Goal: Task Accomplishment & Management: Complete application form

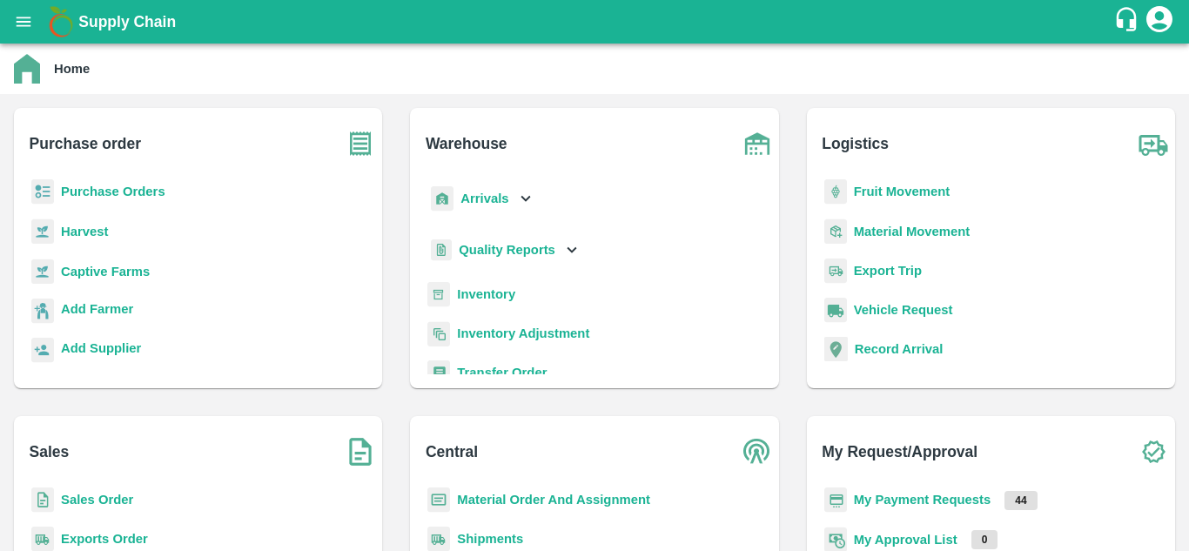
click at [130, 186] on b "Purchase Orders" at bounding box center [113, 192] width 104 height 14
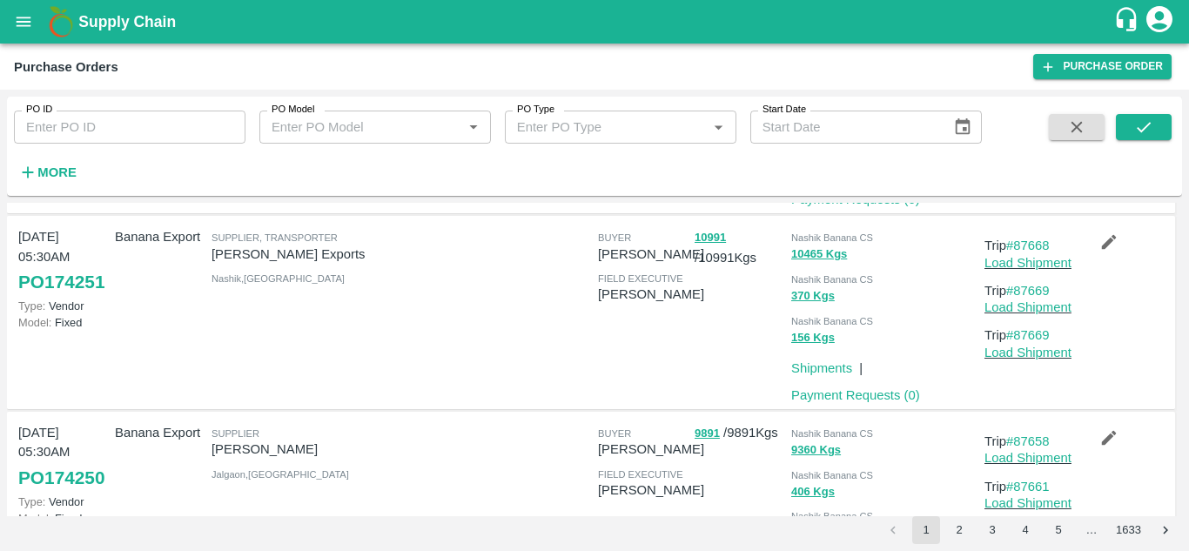
scroll to position [506, 0]
click at [1042, 343] on link "#87669" at bounding box center [1028, 336] width 44 height 14
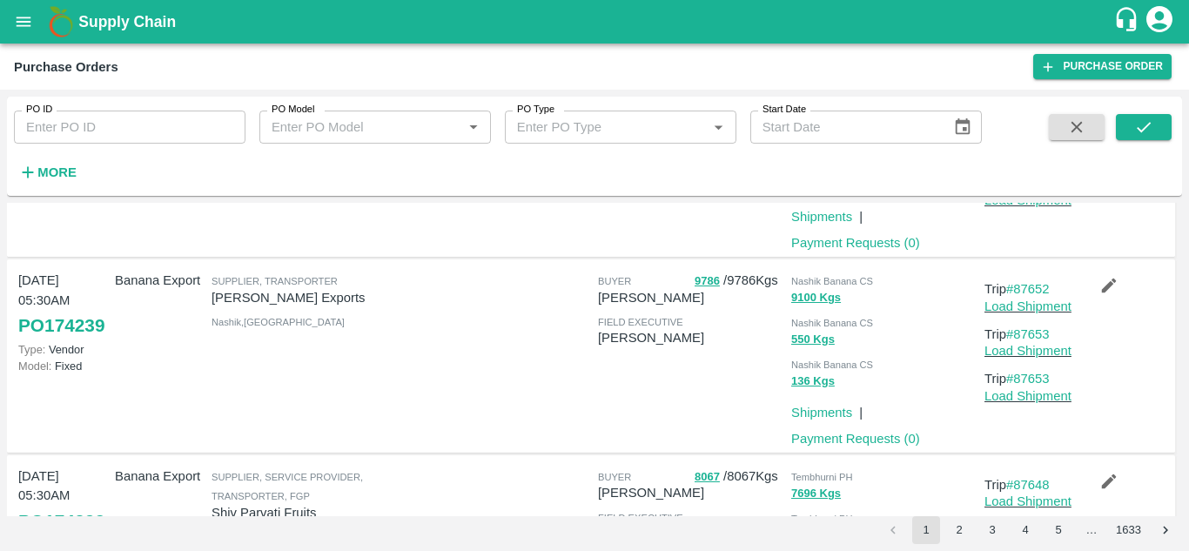
scroll to position [1289, 0]
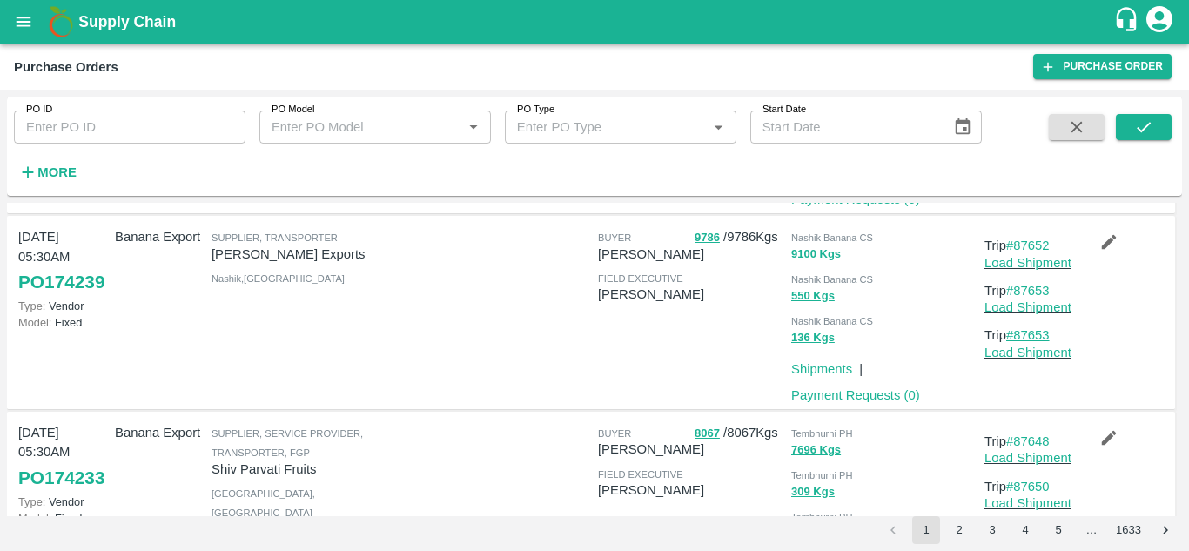
click at [1032, 342] on link "#87653" at bounding box center [1028, 335] width 44 height 14
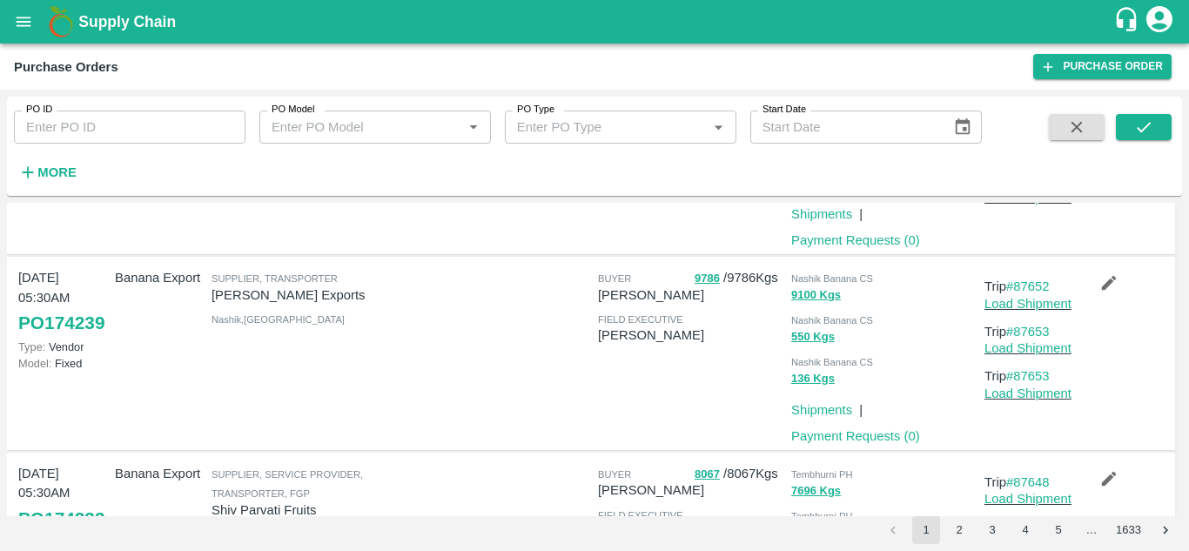
scroll to position [1304, 0]
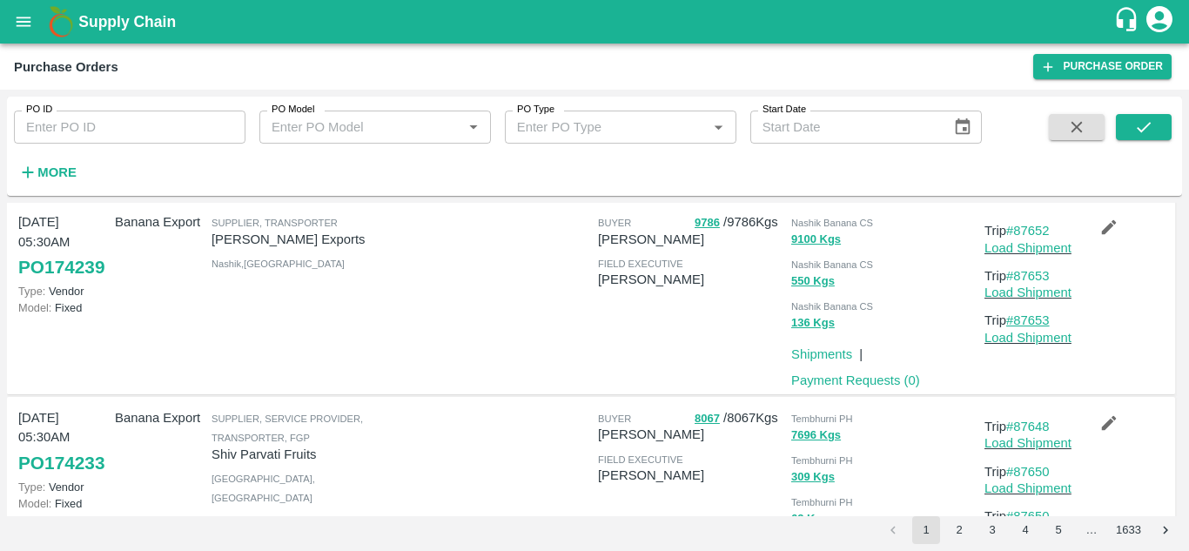
click at [1037, 327] on link "#87653" at bounding box center [1028, 320] width 44 height 14
click at [1038, 283] on link "#87653" at bounding box center [1028, 276] width 44 height 14
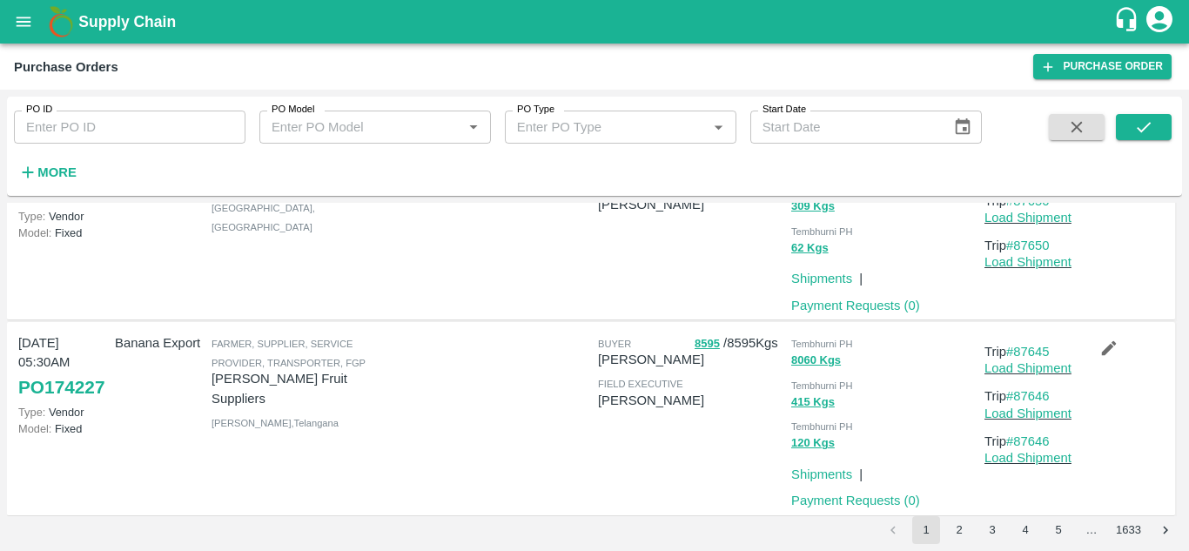
scroll to position [1623, 0]
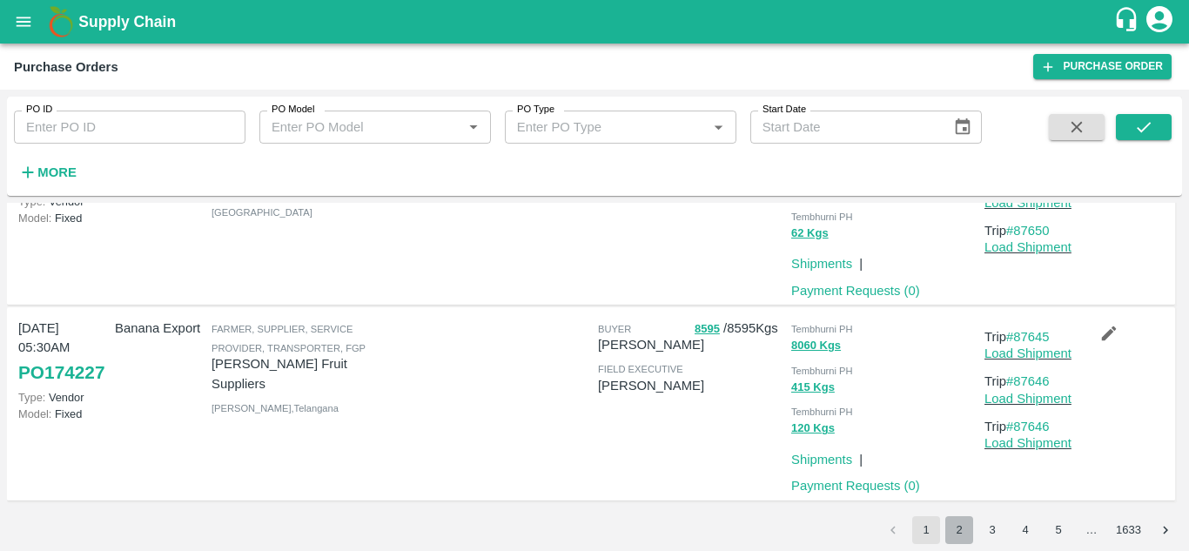
click at [959, 528] on button "2" at bounding box center [960, 530] width 28 height 28
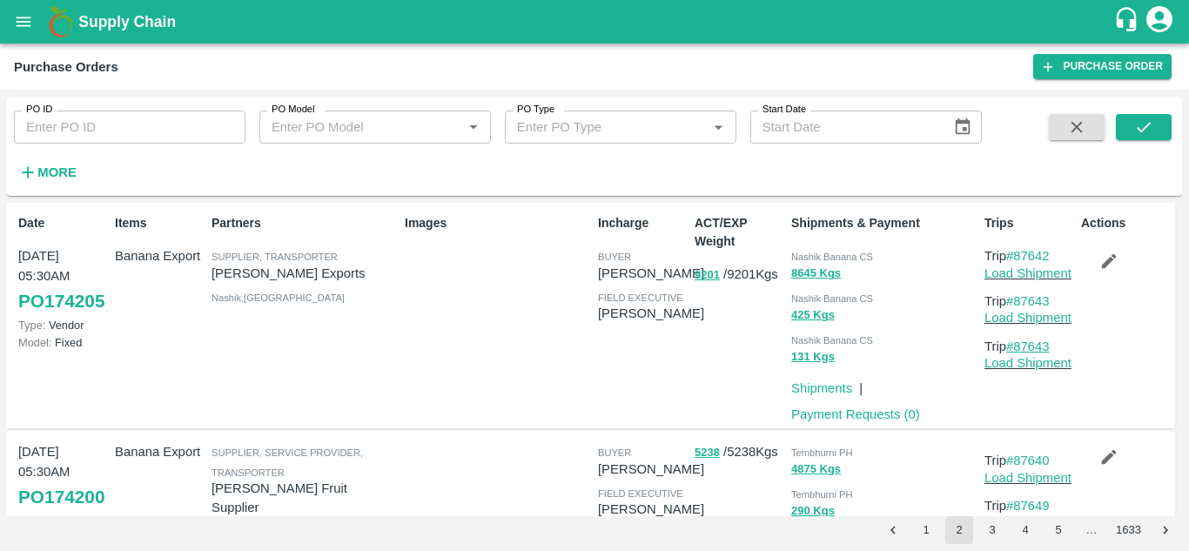
click at [1028, 344] on link "#87643" at bounding box center [1028, 347] width 44 height 14
click at [924, 532] on button "1" at bounding box center [926, 530] width 28 height 28
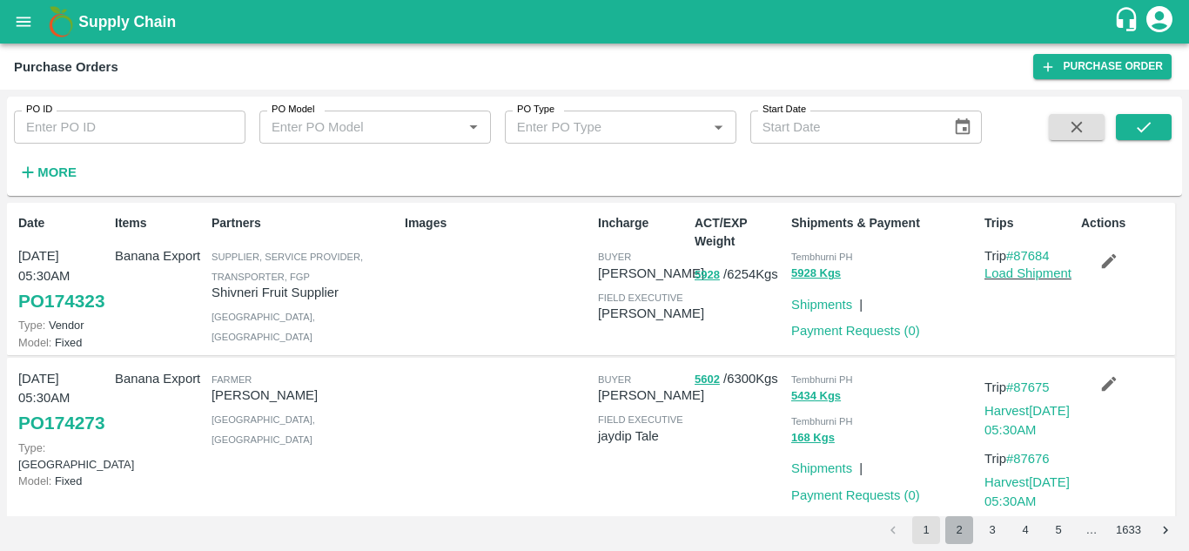
click at [961, 531] on button "2" at bounding box center [960, 530] width 28 height 28
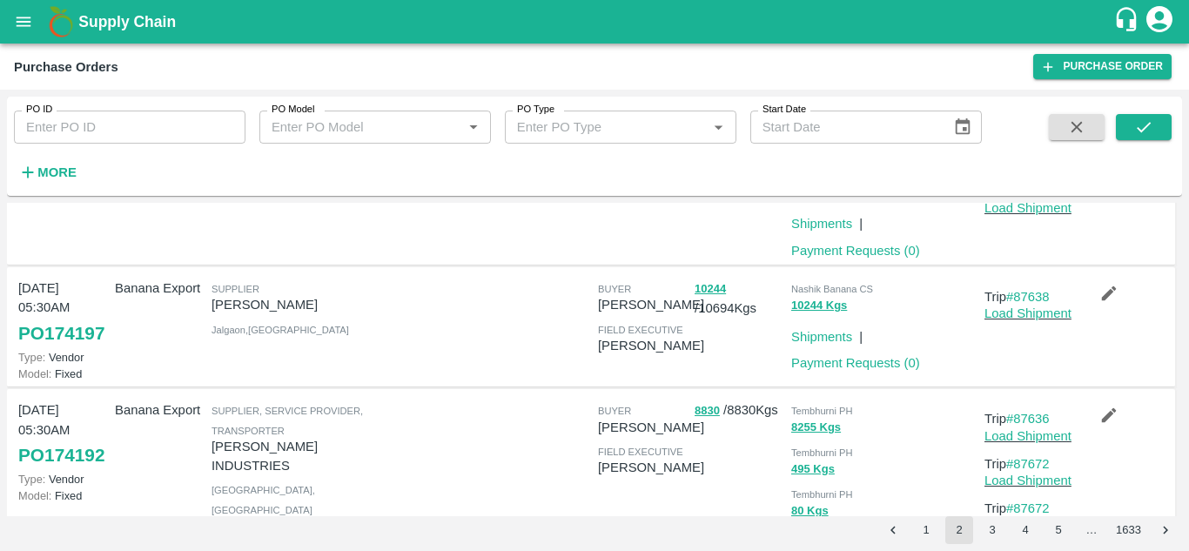
scroll to position [291, 0]
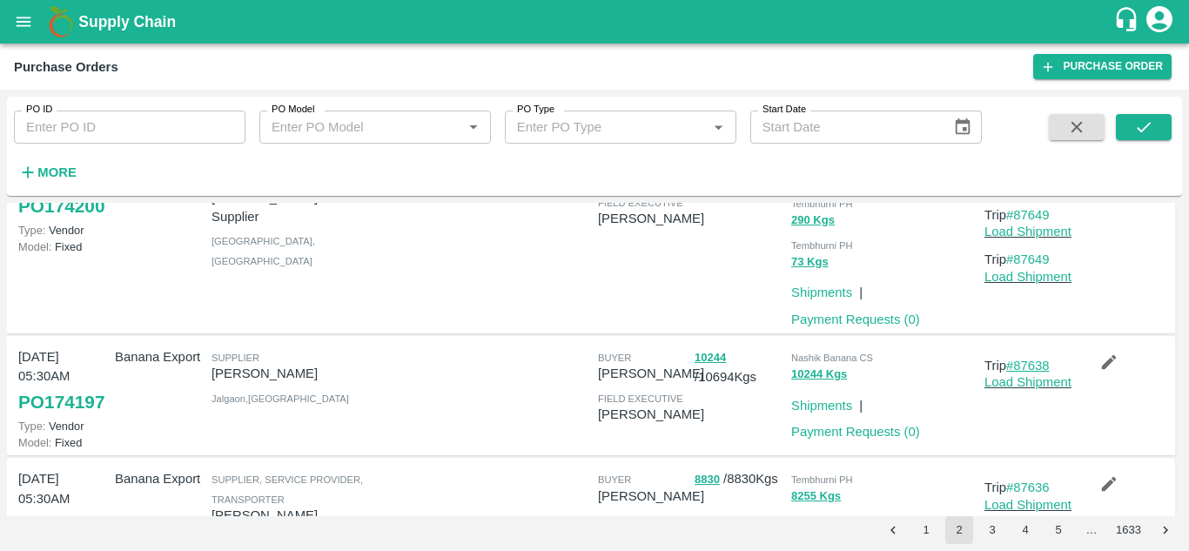
click at [1036, 369] on link "#87638" at bounding box center [1028, 366] width 44 height 14
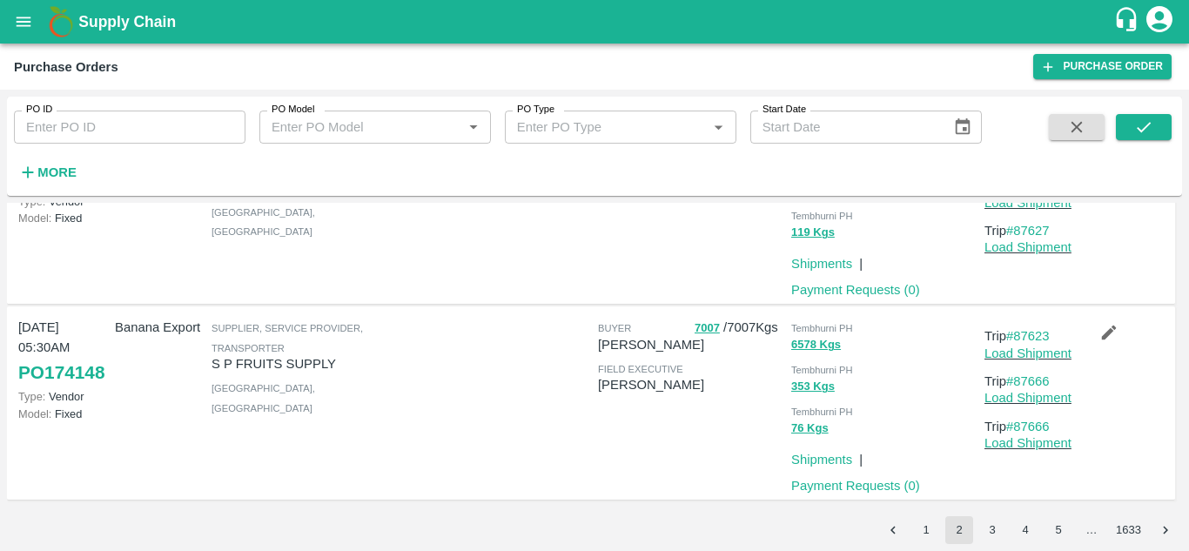
scroll to position [1607, 0]
click at [992, 533] on button "3" at bounding box center [993, 530] width 28 height 28
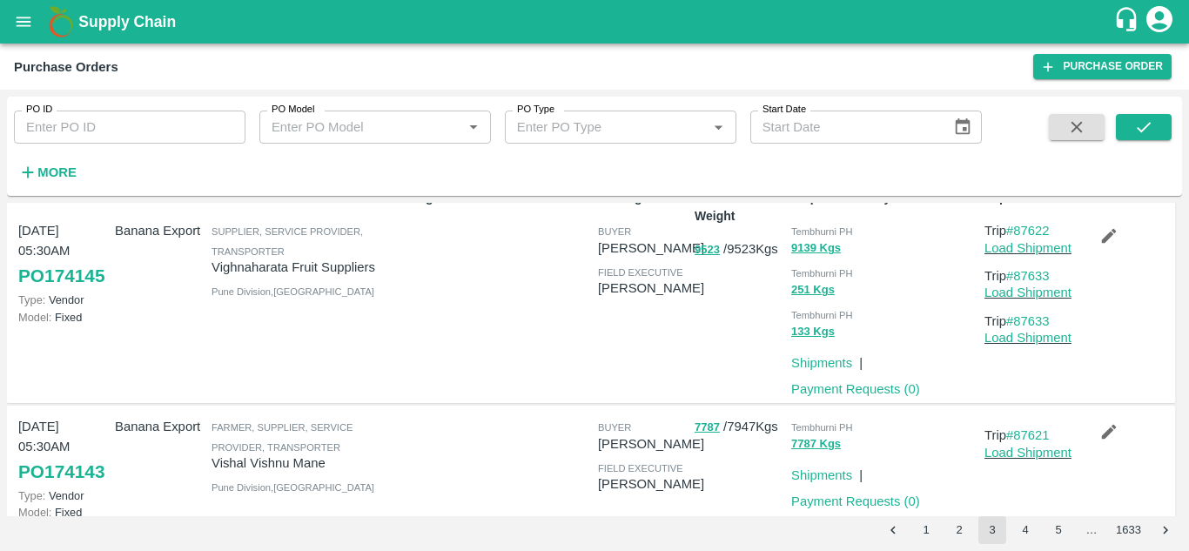
scroll to position [0, 0]
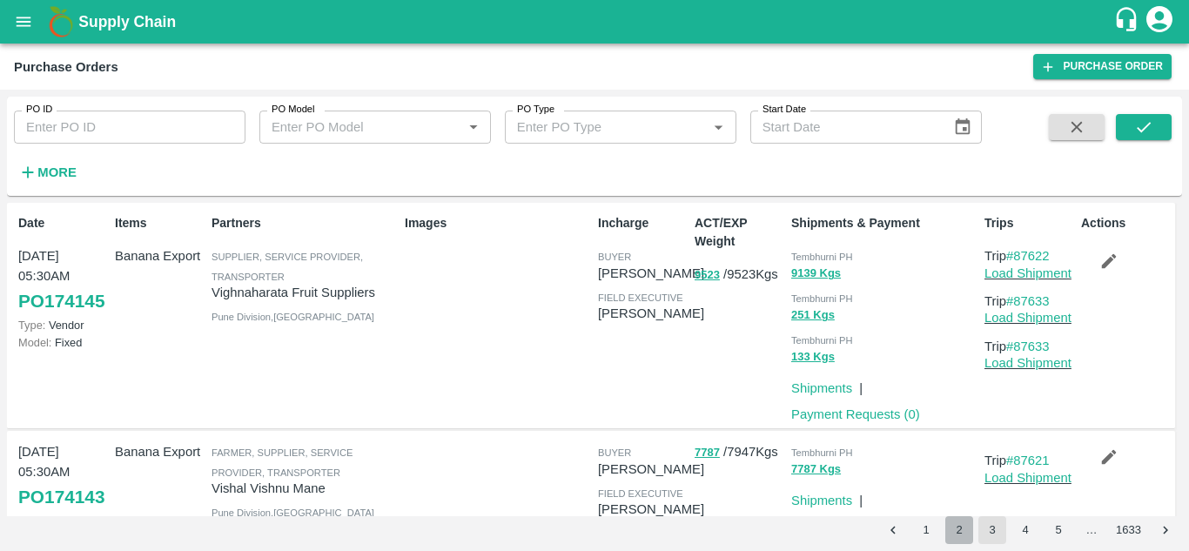
click at [959, 526] on button "2" at bounding box center [960, 530] width 28 height 28
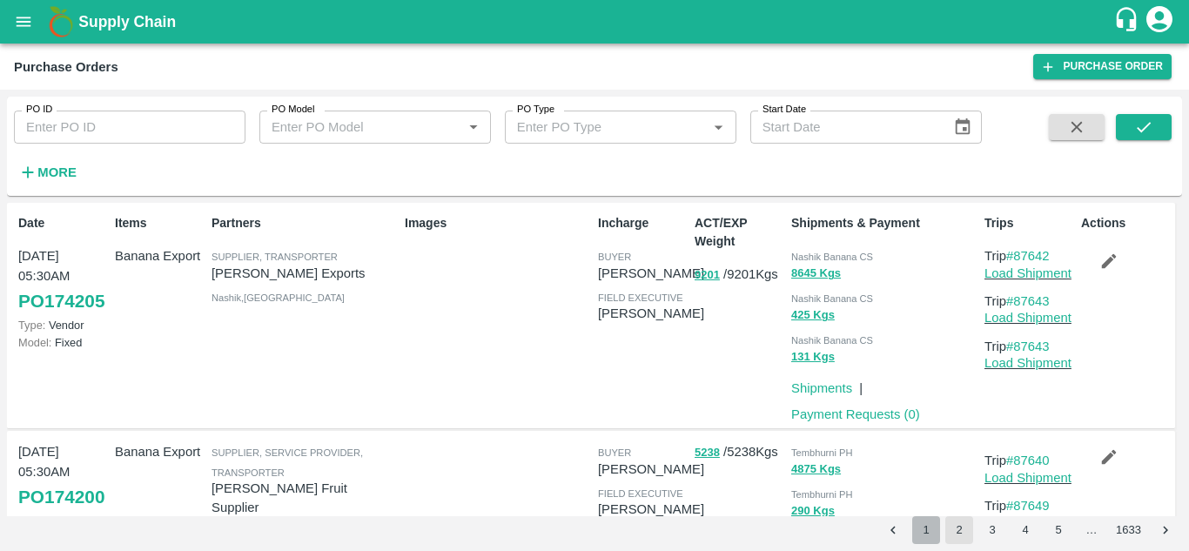
click at [920, 531] on button "1" at bounding box center [926, 530] width 28 height 28
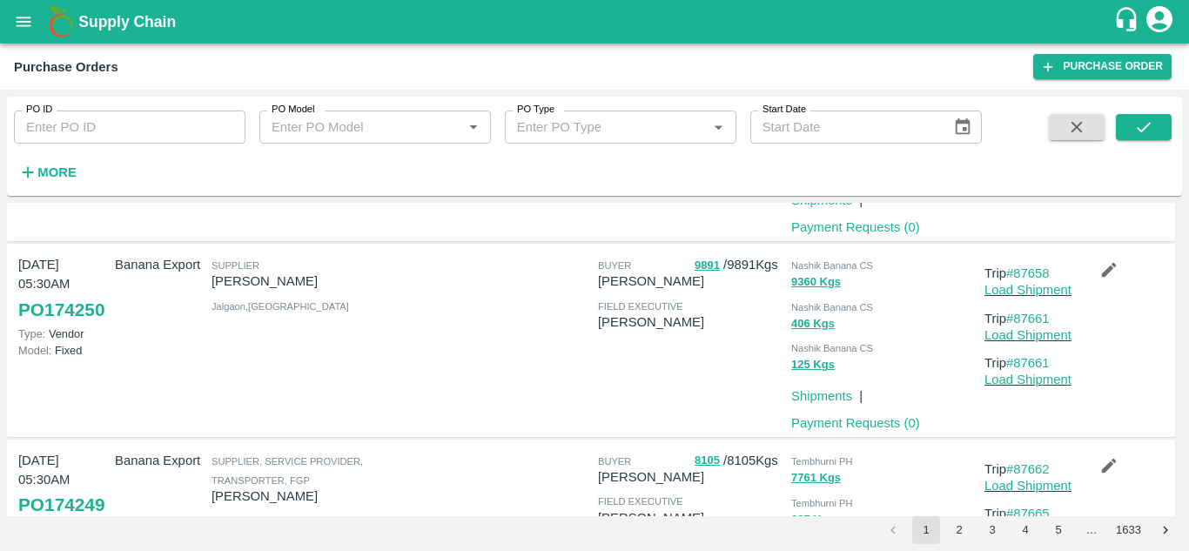
scroll to position [676, 0]
click at [1042, 368] on link "#87661" at bounding box center [1028, 361] width 44 height 14
click at [1026, 370] on link "#87653" at bounding box center [1028, 363] width 44 height 14
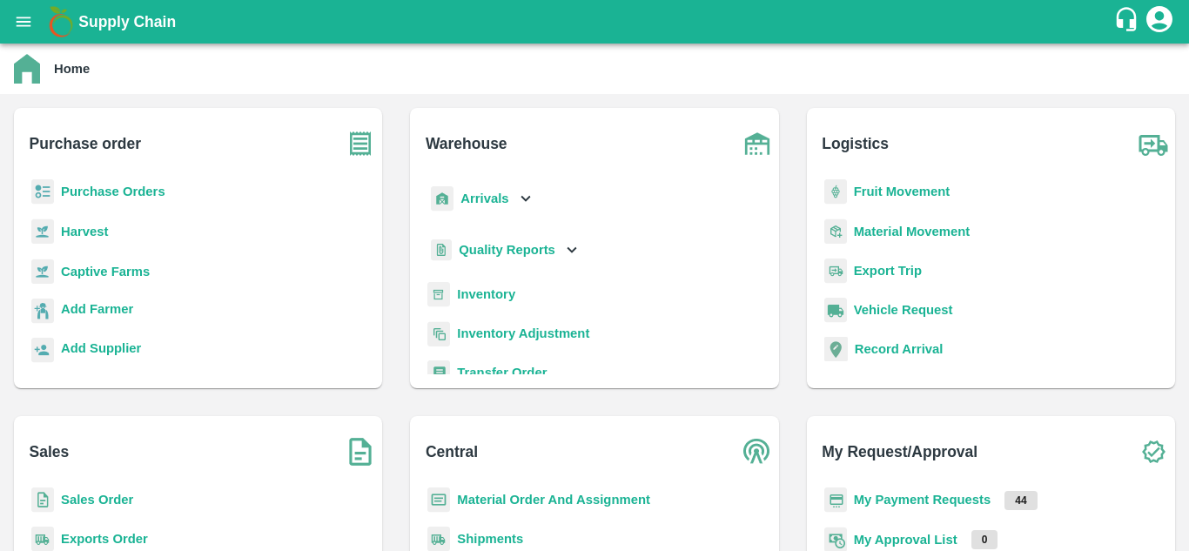
click at [130, 192] on b "Purchase Orders" at bounding box center [113, 192] width 104 height 14
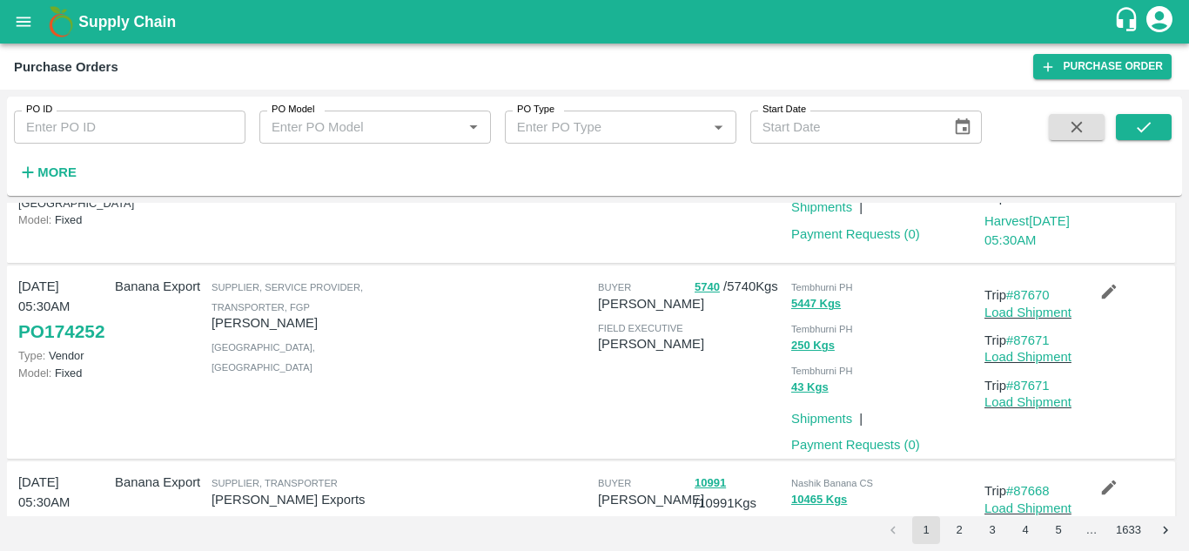
scroll to position [267, 0]
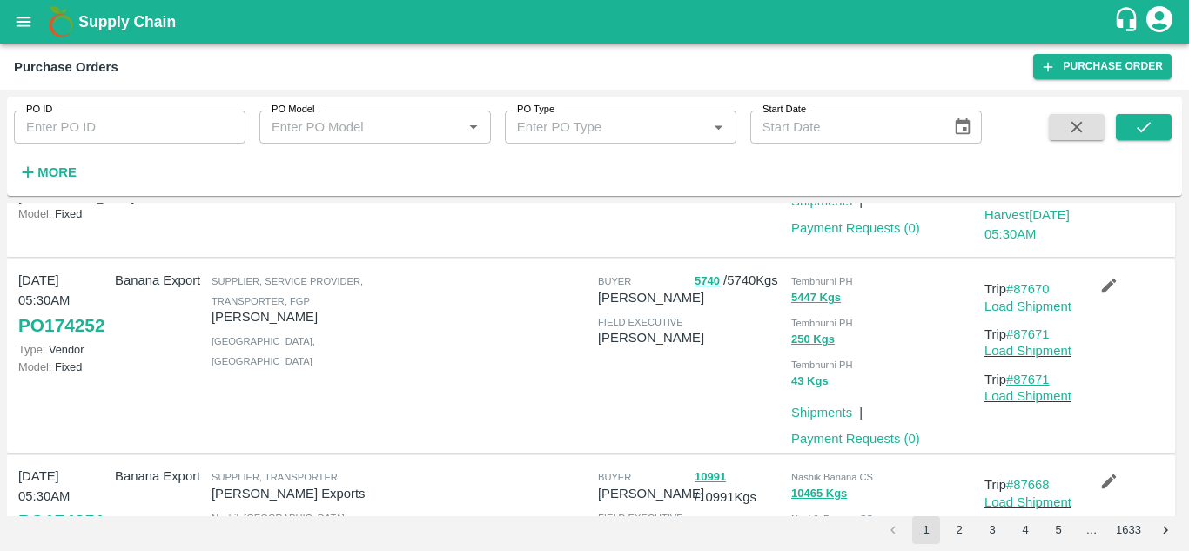
click at [1046, 387] on link "#87671" at bounding box center [1028, 380] width 44 height 14
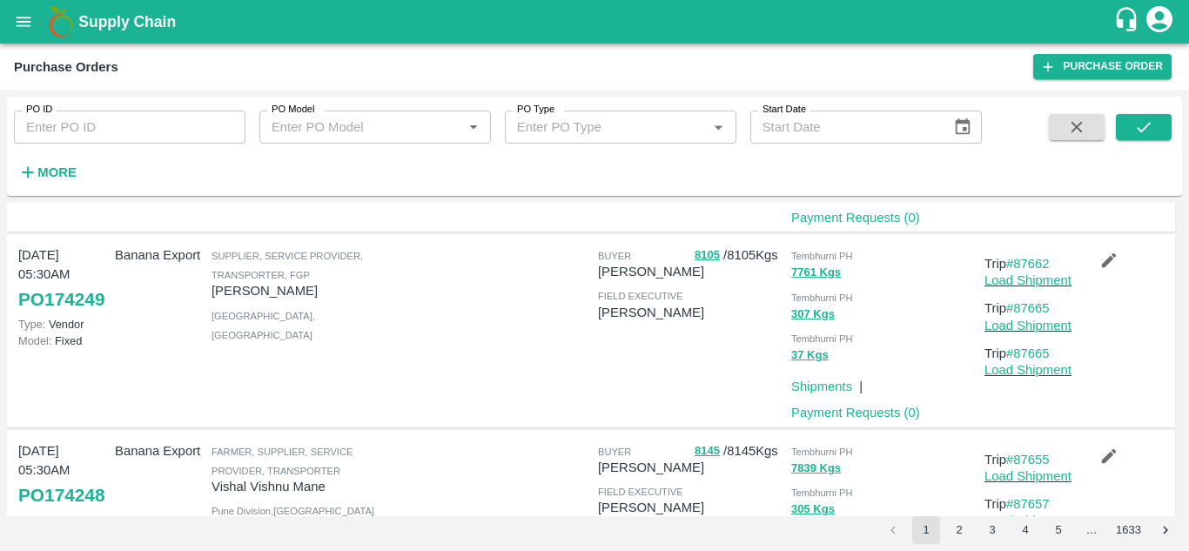
scroll to position [883, 0]
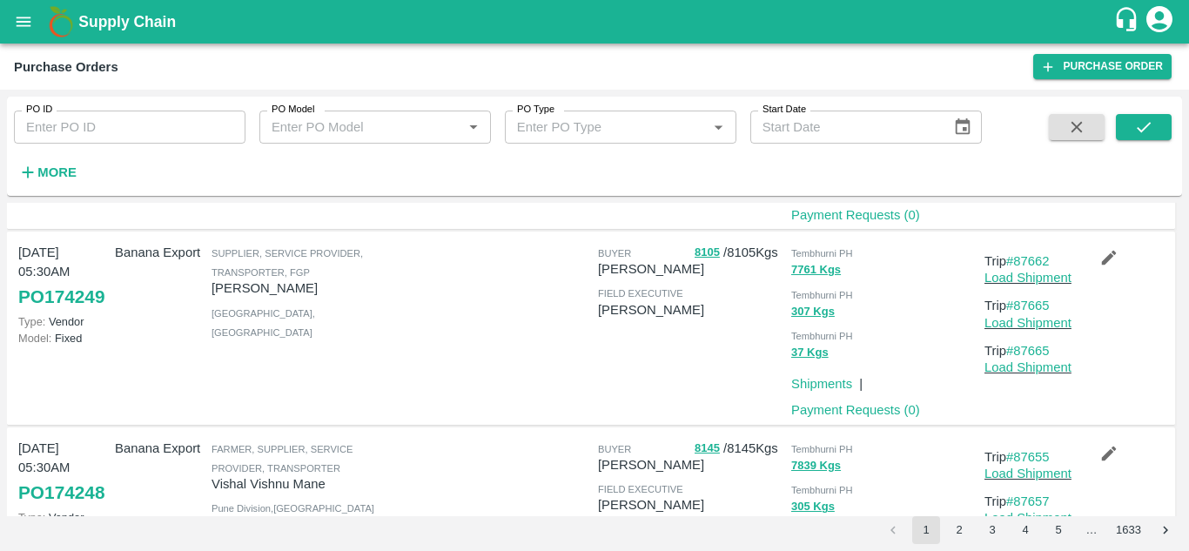
click at [1037, 360] on p "Trip #87665" at bounding box center [1030, 350] width 90 height 19
click at [1033, 358] on link "#87665" at bounding box center [1028, 351] width 44 height 14
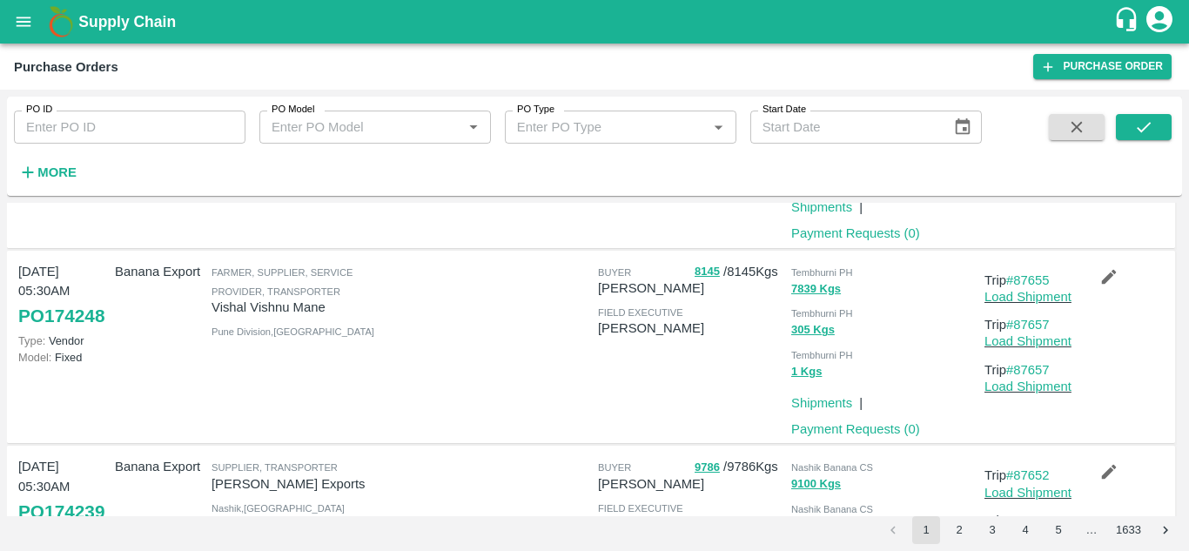
scroll to position [1063, 0]
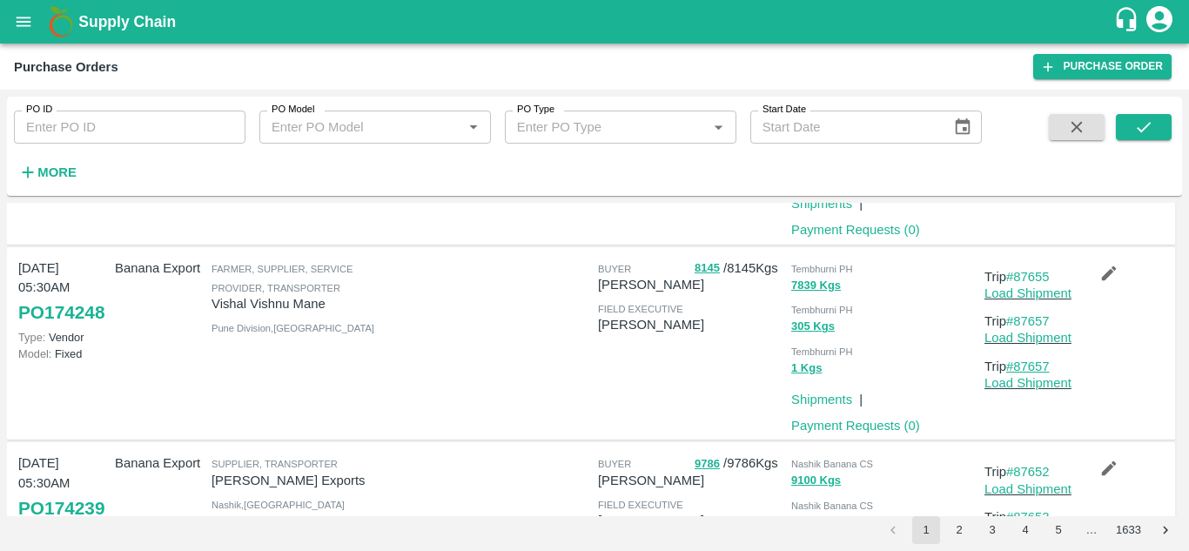
click at [1038, 374] on link "#87657" at bounding box center [1028, 367] width 44 height 14
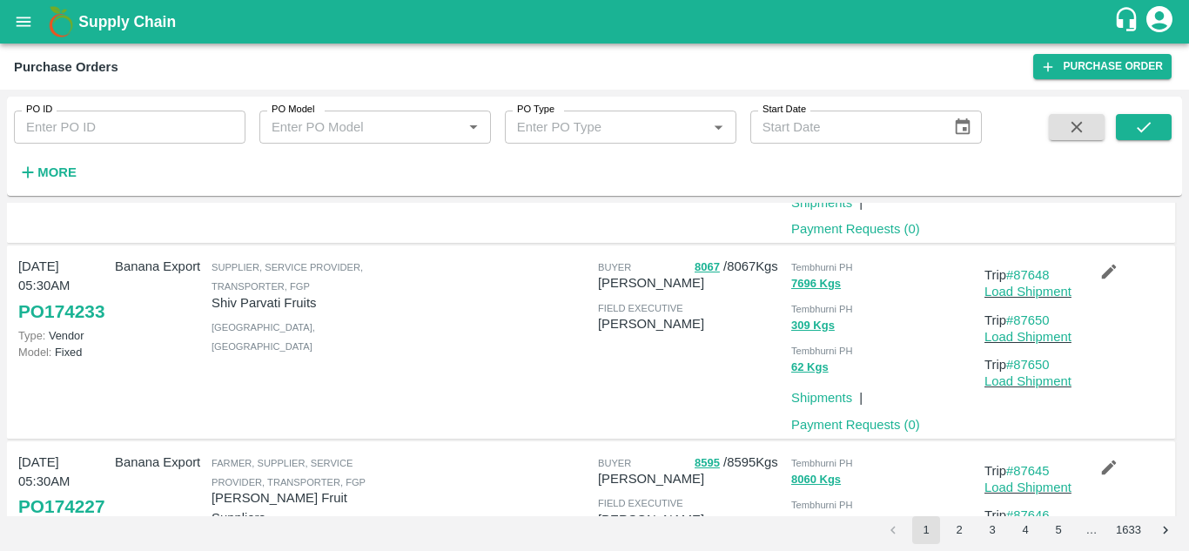
scroll to position [1457, 0]
click at [1036, 371] on link "#87650" at bounding box center [1028, 364] width 44 height 14
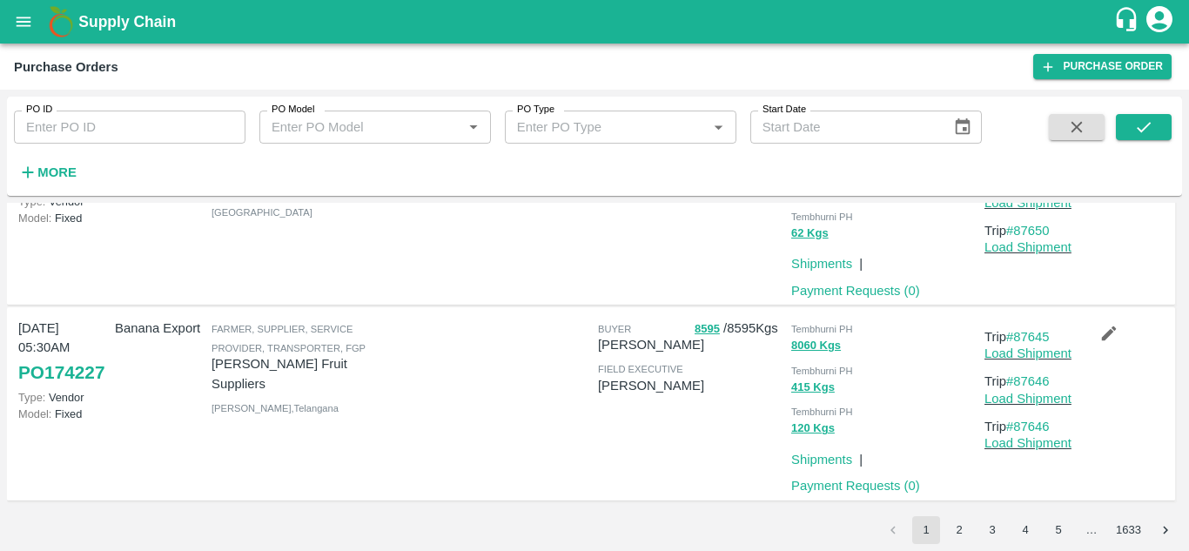
scroll to position [1623, 0]
click at [1029, 421] on link "#87646" at bounding box center [1028, 427] width 44 height 14
click at [951, 530] on button "2" at bounding box center [960, 530] width 28 height 28
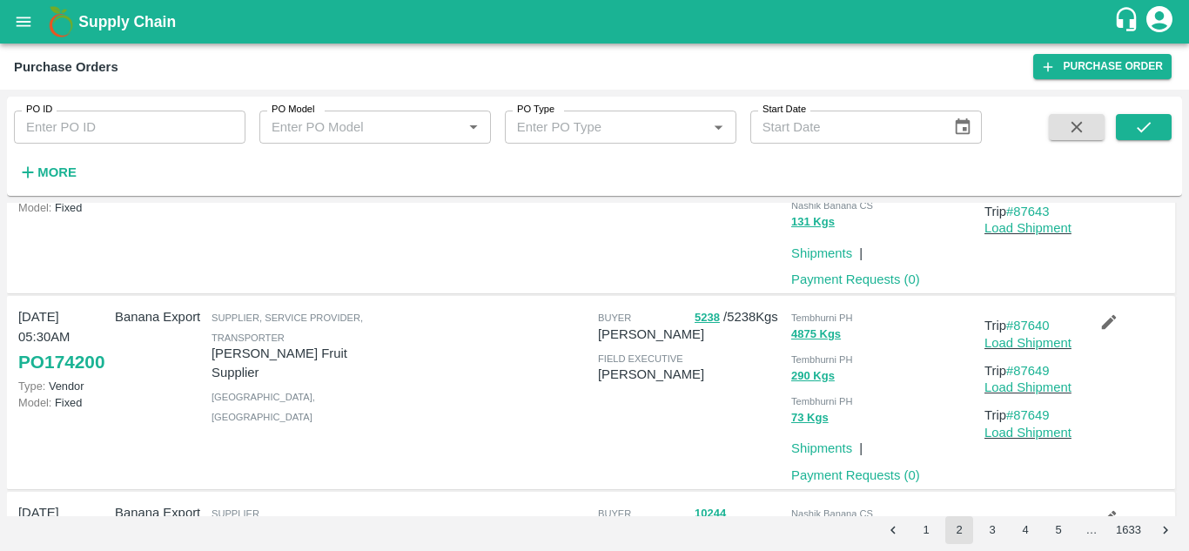
scroll to position [205, 0]
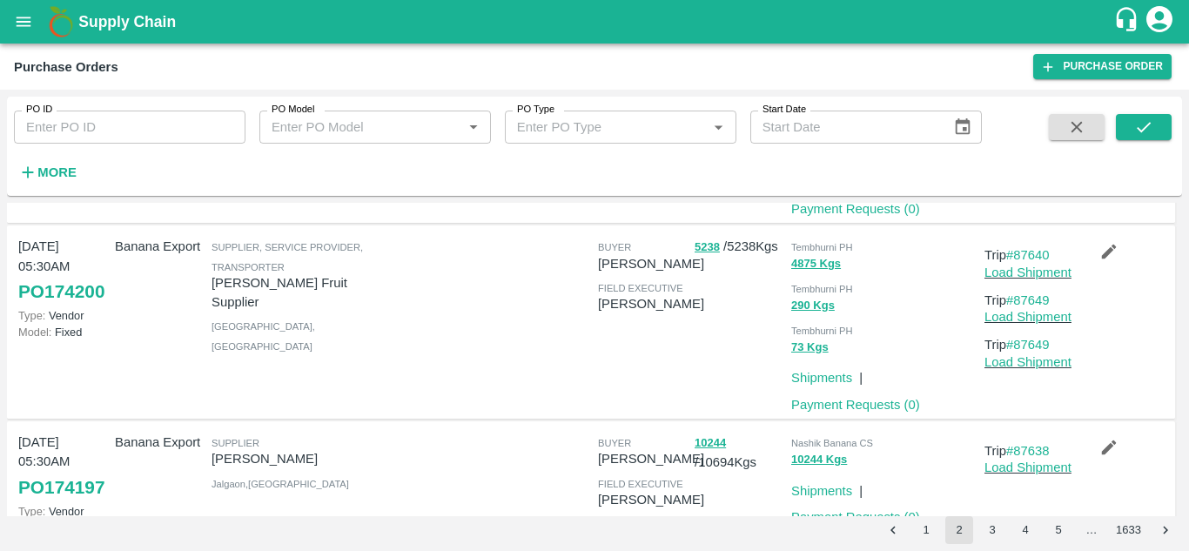
click at [1043, 353] on p "Load Shipment" at bounding box center [1030, 362] width 90 height 19
click at [1033, 350] on link "#87649" at bounding box center [1028, 345] width 44 height 14
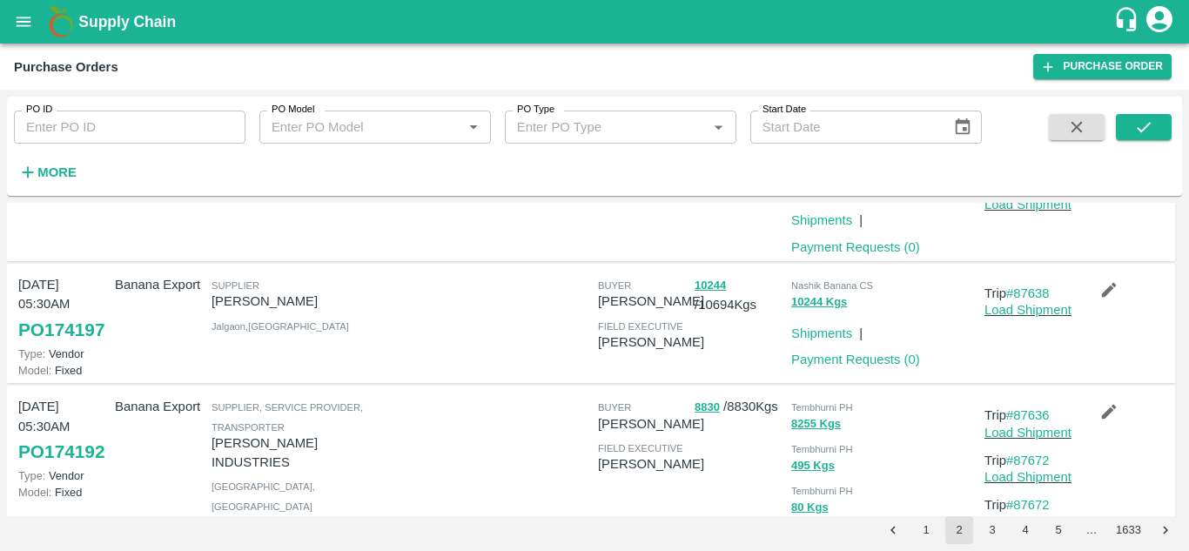
scroll to position [364, 0]
click at [1030, 295] on link "#87638" at bounding box center [1028, 293] width 44 height 14
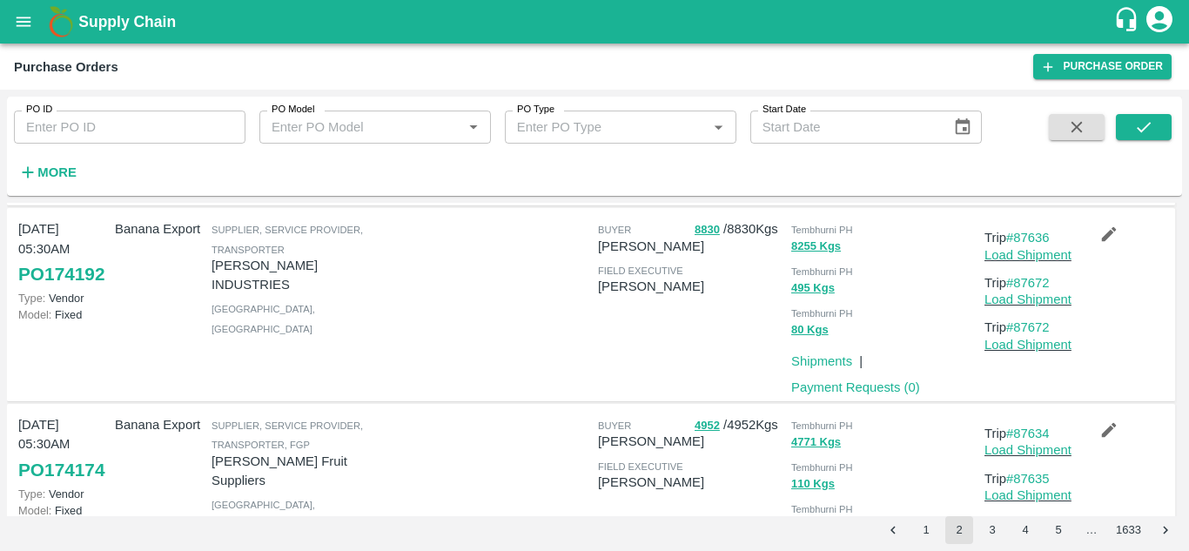
scroll to position [542, 0]
click at [1030, 333] on link "#87672" at bounding box center [1028, 327] width 44 height 14
click at [1033, 333] on link "#87672" at bounding box center [1028, 327] width 44 height 14
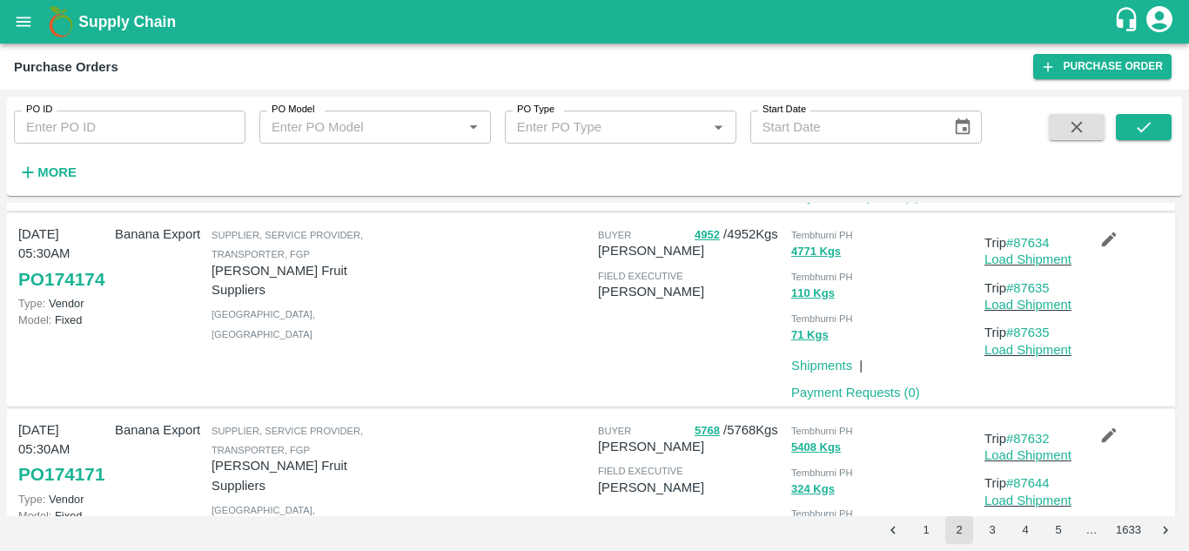
scroll to position [732, 0]
click at [1033, 339] on link "#87635" at bounding box center [1028, 332] width 44 height 14
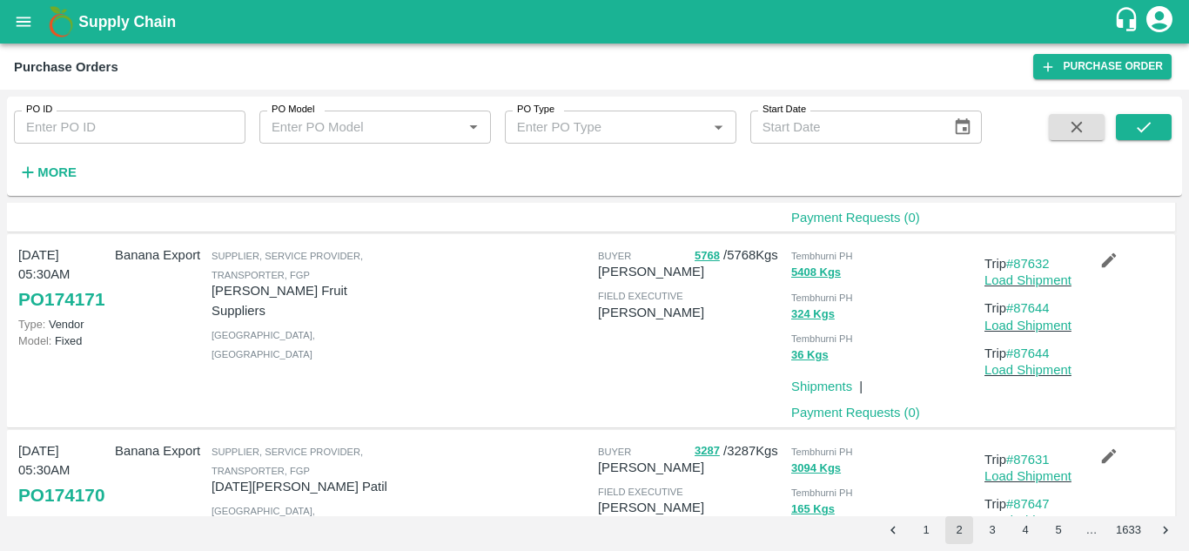
scroll to position [910, 0]
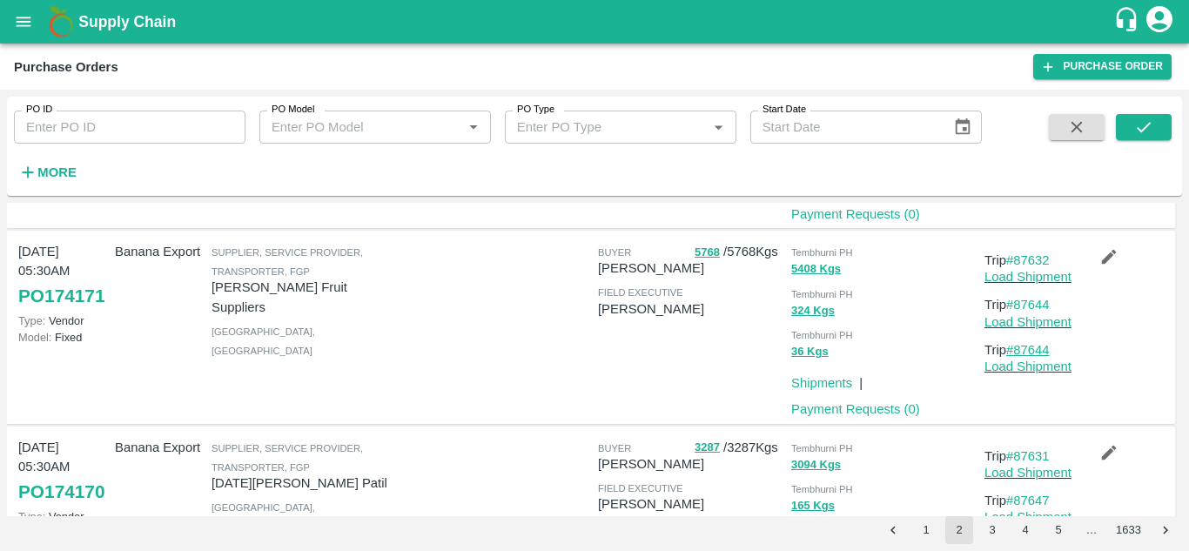
click at [1040, 357] on link "#87644" at bounding box center [1028, 350] width 44 height 14
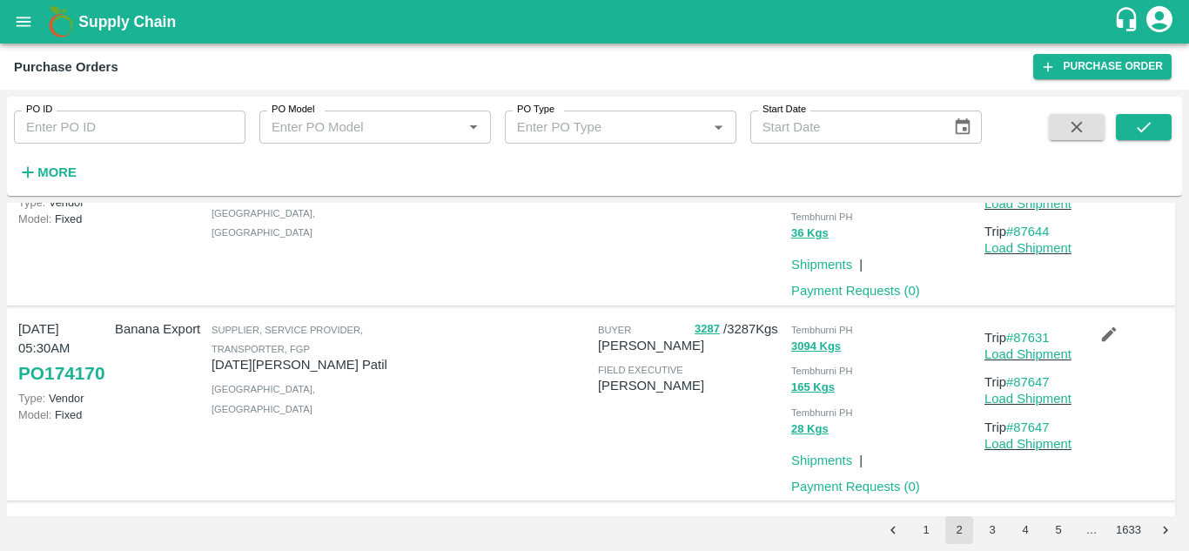
scroll to position [1029, 0]
click at [1040, 434] on link "#87647" at bounding box center [1028, 427] width 44 height 14
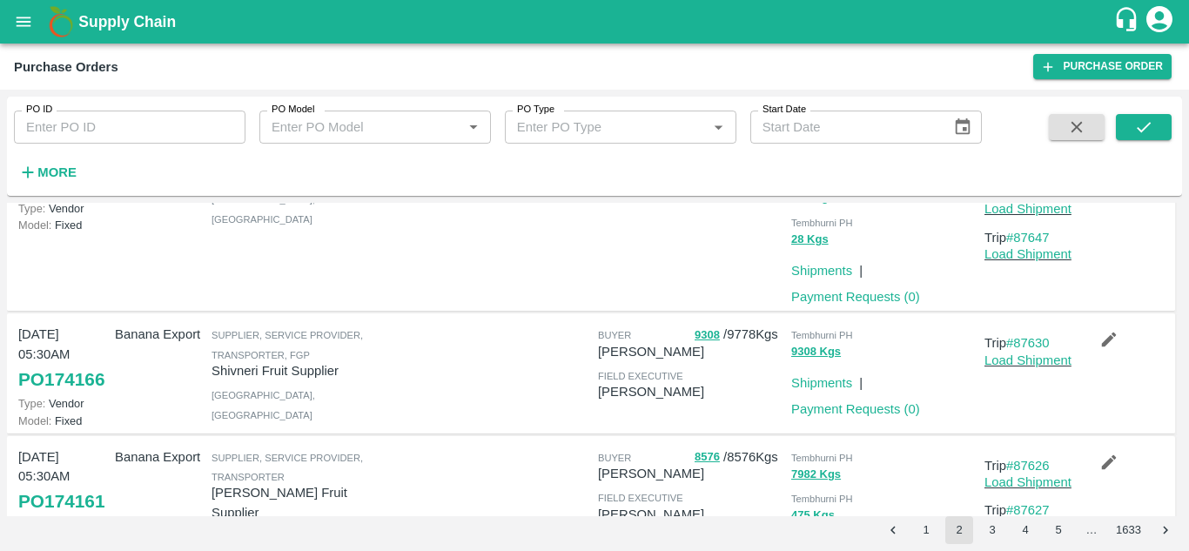
scroll to position [1220, 0]
click at [1035, 348] on link "#87630" at bounding box center [1028, 341] width 44 height 14
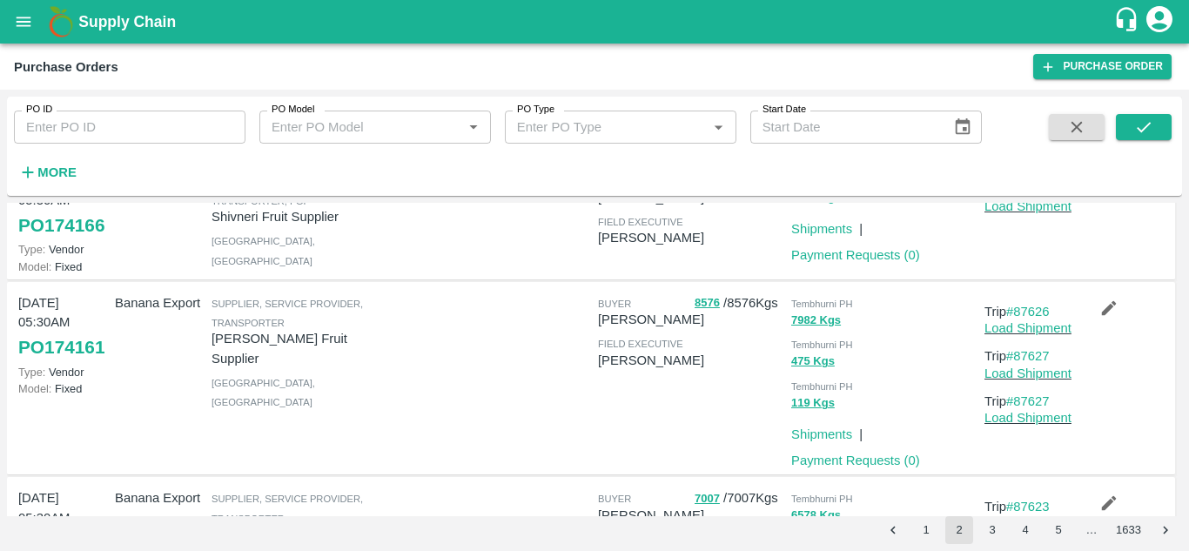
scroll to position [1377, 0]
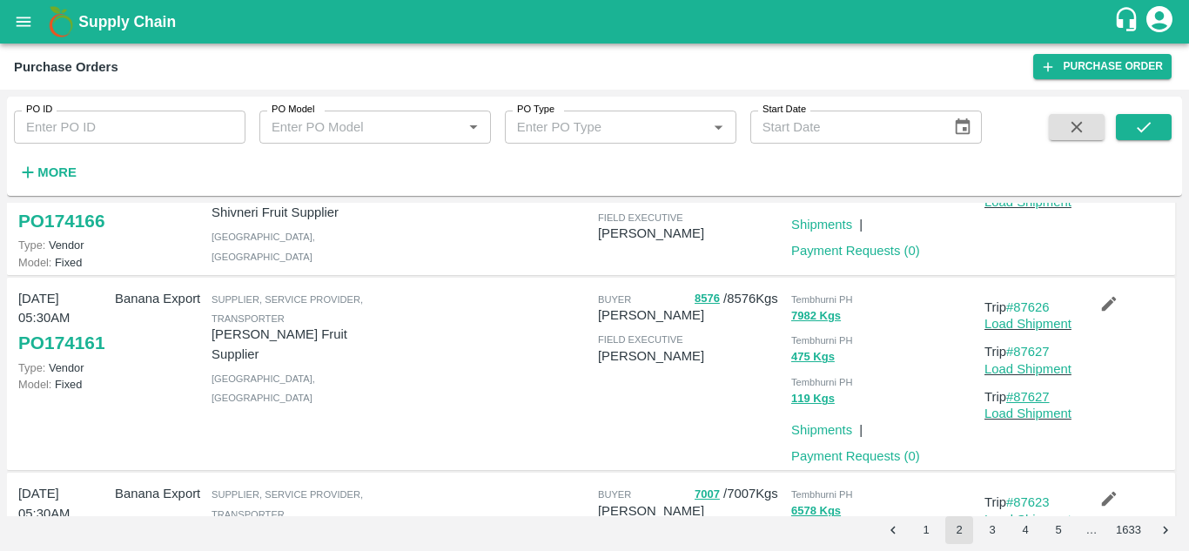
click at [1037, 404] on link "#87627" at bounding box center [1028, 397] width 44 height 14
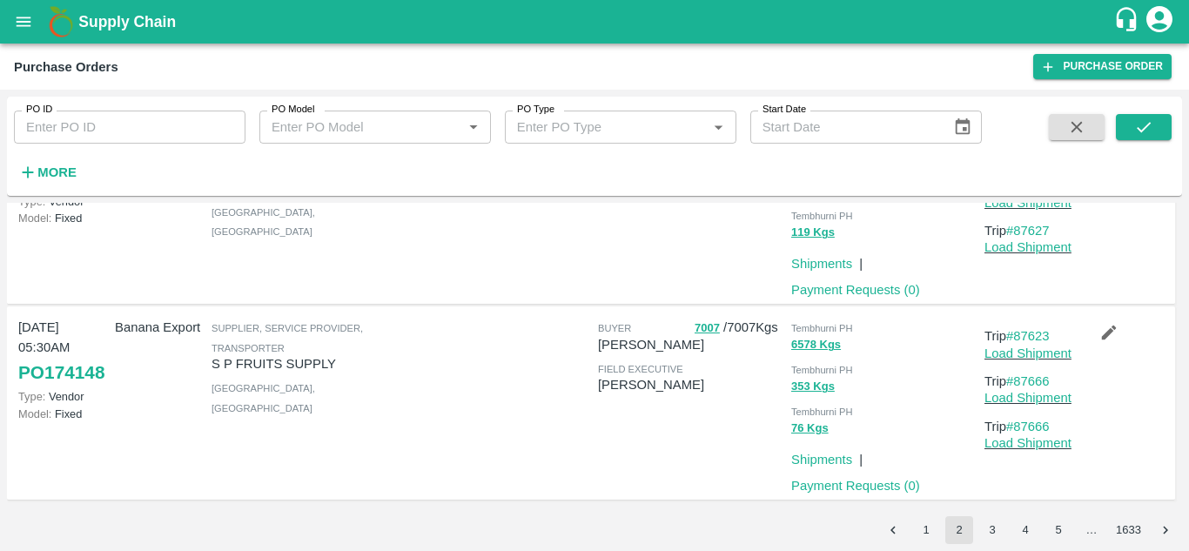
scroll to position [1607, 0]
click at [1032, 425] on link "#87666" at bounding box center [1028, 427] width 44 height 14
click at [985, 529] on button "3" at bounding box center [993, 530] width 28 height 28
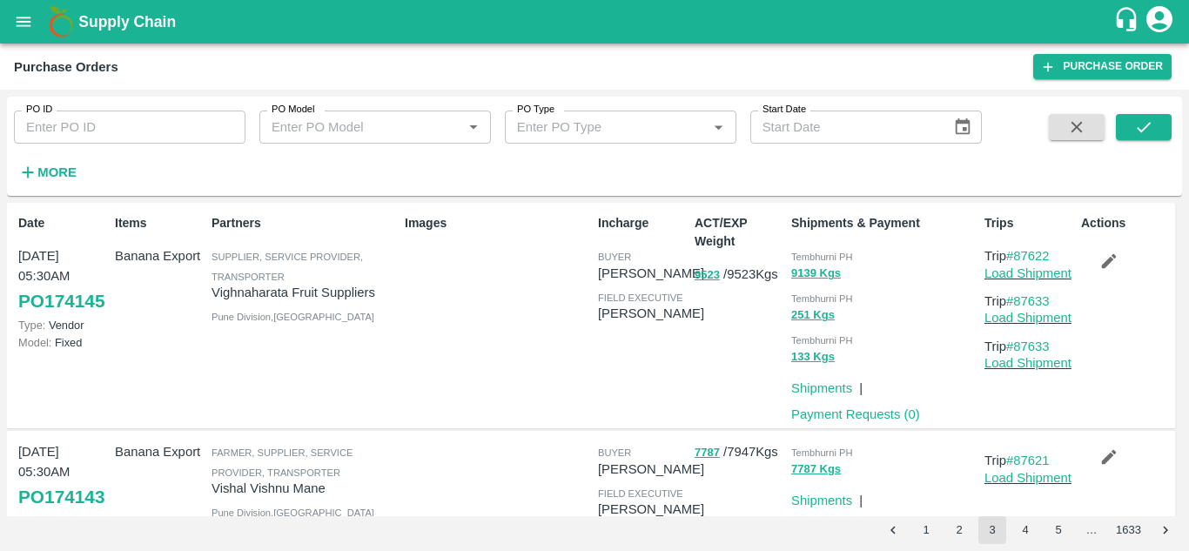
click at [1032, 353] on p "Load Shipment" at bounding box center [1030, 362] width 90 height 19
click at [1038, 351] on link "#87633" at bounding box center [1028, 347] width 44 height 14
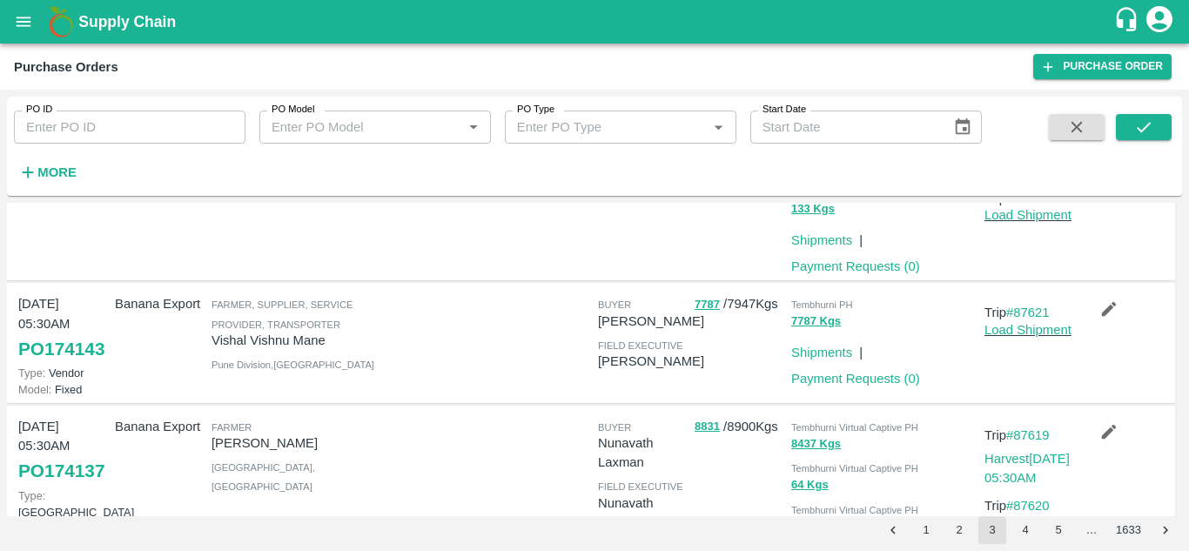
scroll to position [150, 0]
click at [1023, 306] on link "#87621" at bounding box center [1028, 311] width 44 height 14
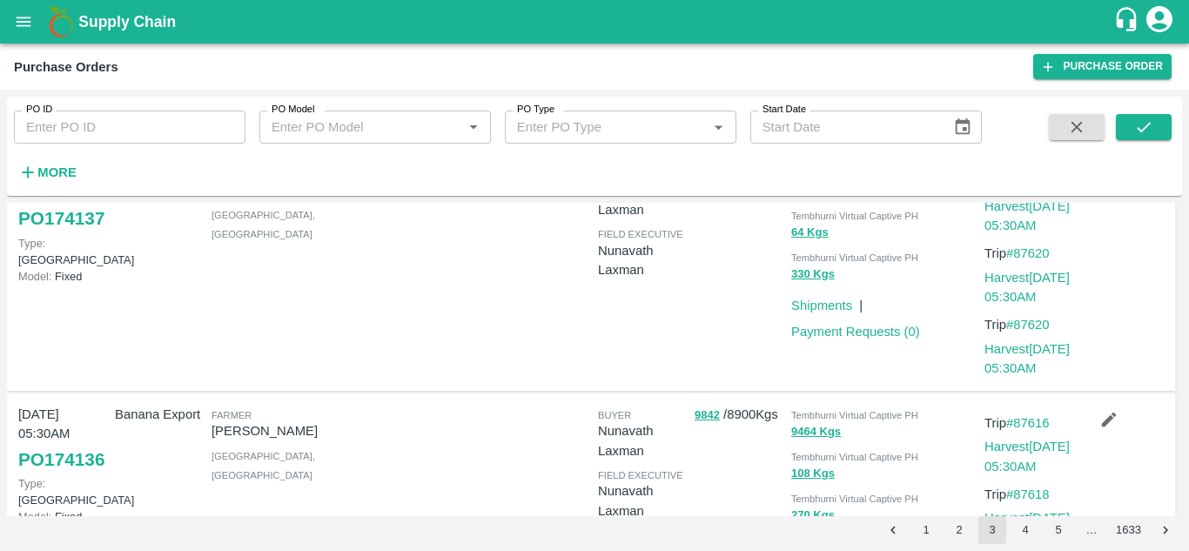
scroll to position [401, 0]
click at [1033, 331] on link "#87620" at bounding box center [1028, 324] width 44 height 14
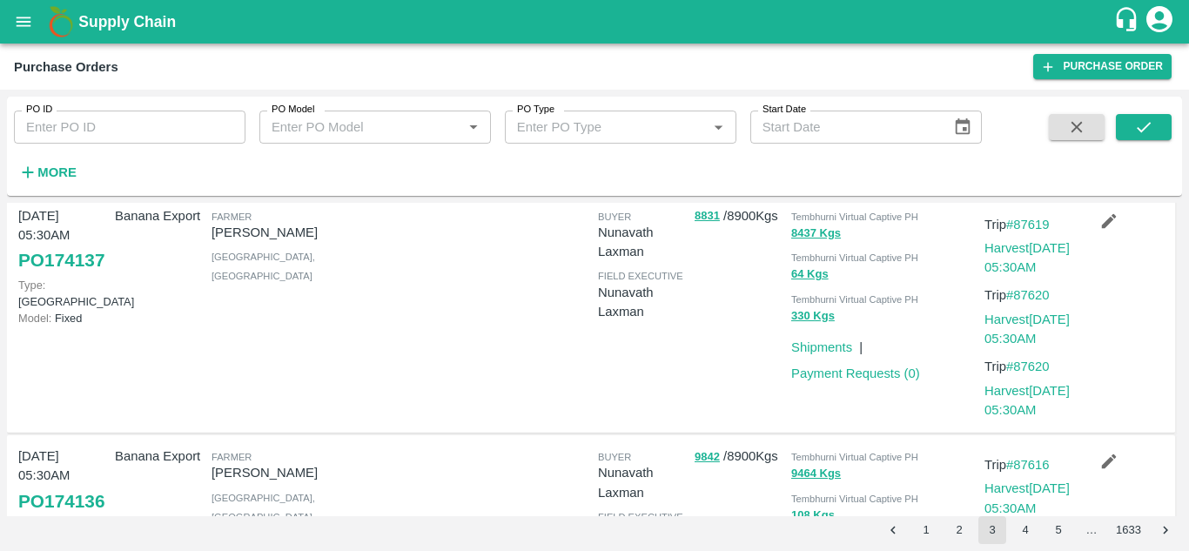
scroll to position [357, 0]
click at [1030, 304] on link "#87620" at bounding box center [1028, 297] width 44 height 14
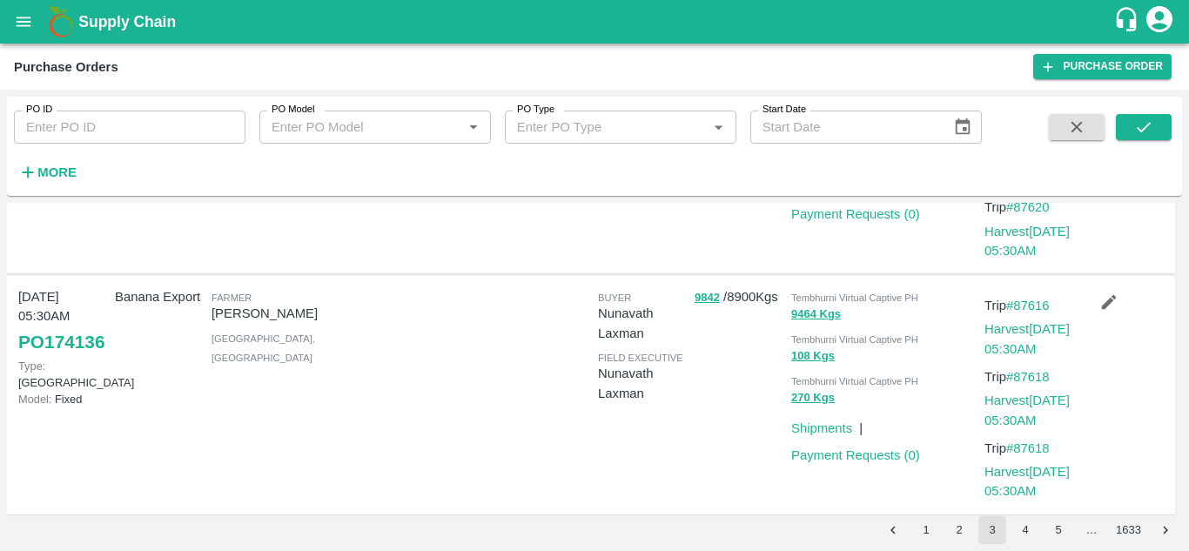
scroll to position [412, 0]
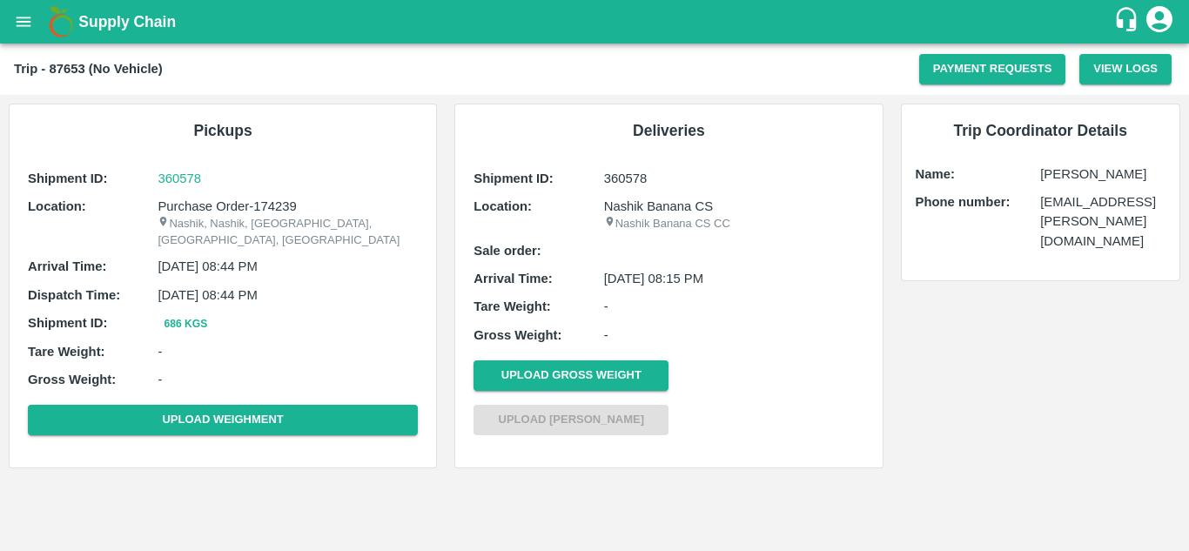
click at [1027, 221] on div "Trip Coordinator Details Name: Ajay Rathod Phone number: ajay.pralhad@vegrow.in" at bounding box center [1041, 192] width 279 height 176
click at [1033, 172] on p "Name:" at bounding box center [978, 174] width 125 height 19
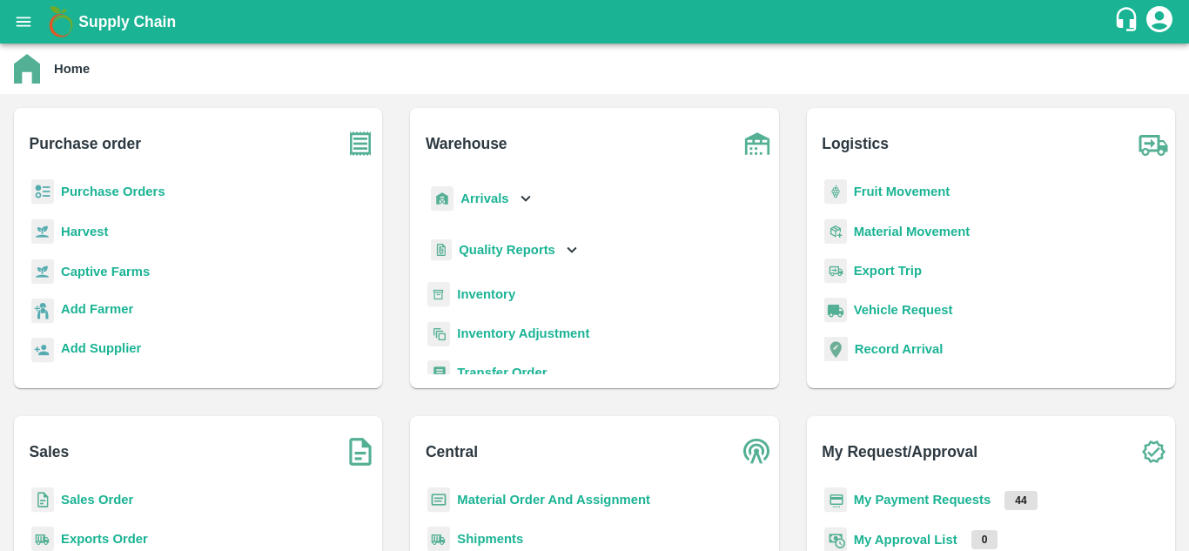
click at [919, 187] on b "Fruit Movement" at bounding box center [902, 192] width 97 height 14
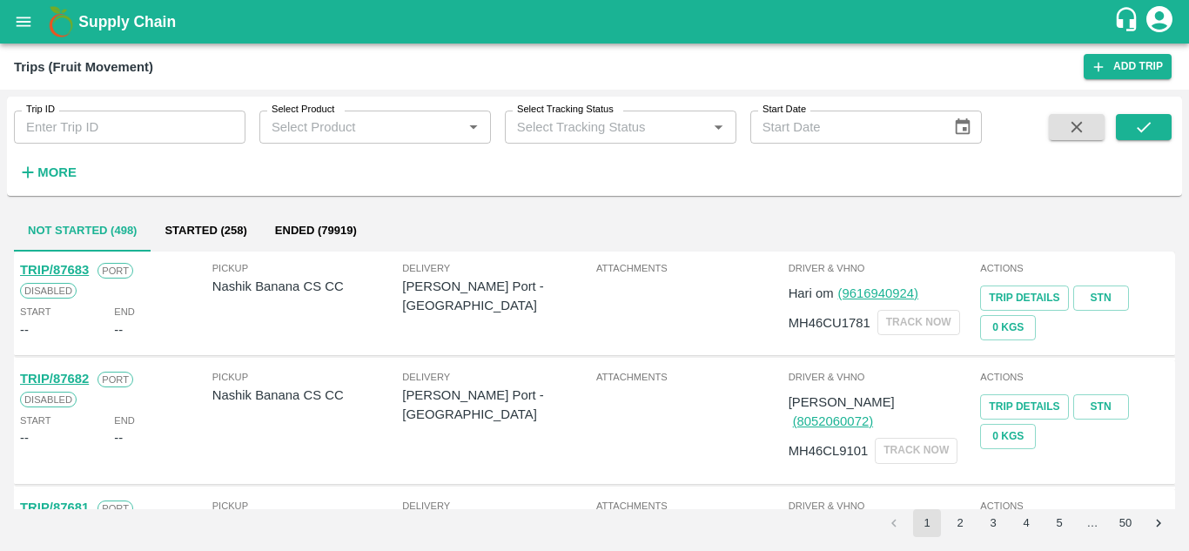
click at [54, 122] on input "Trip ID" at bounding box center [130, 127] width 232 height 33
click at [65, 128] on input "Trip ID" at bounding box center [130, 127] width 232 height 33
click at [1138, 121] on icon "submit" at bounding box center [1143, 127] width 19 height 19
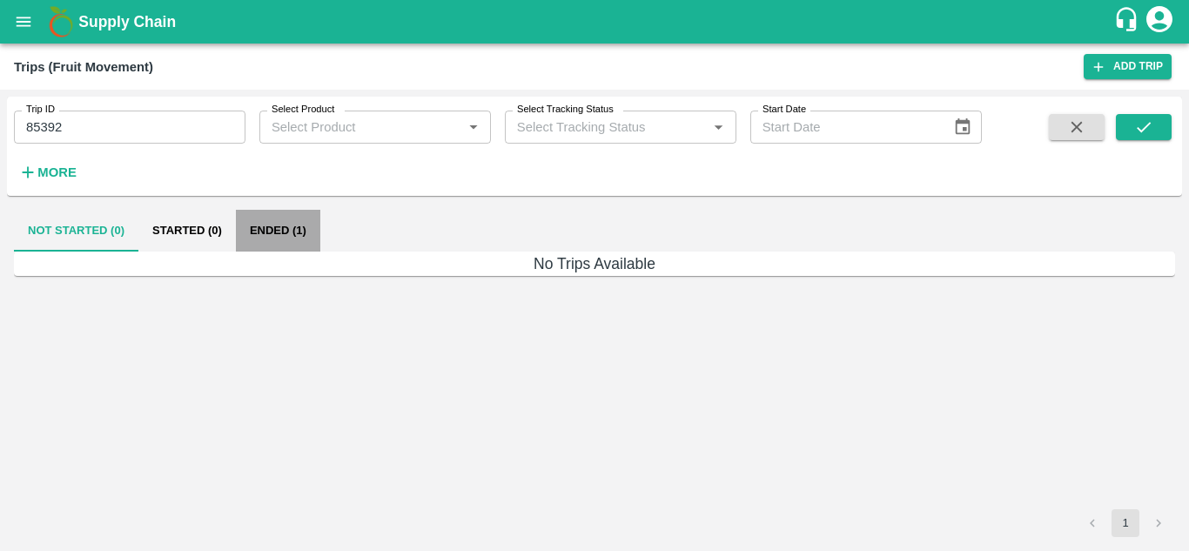
click at [294, 232] on button "Ended (1)" at bounding box center [278, 231] width 84 height 42
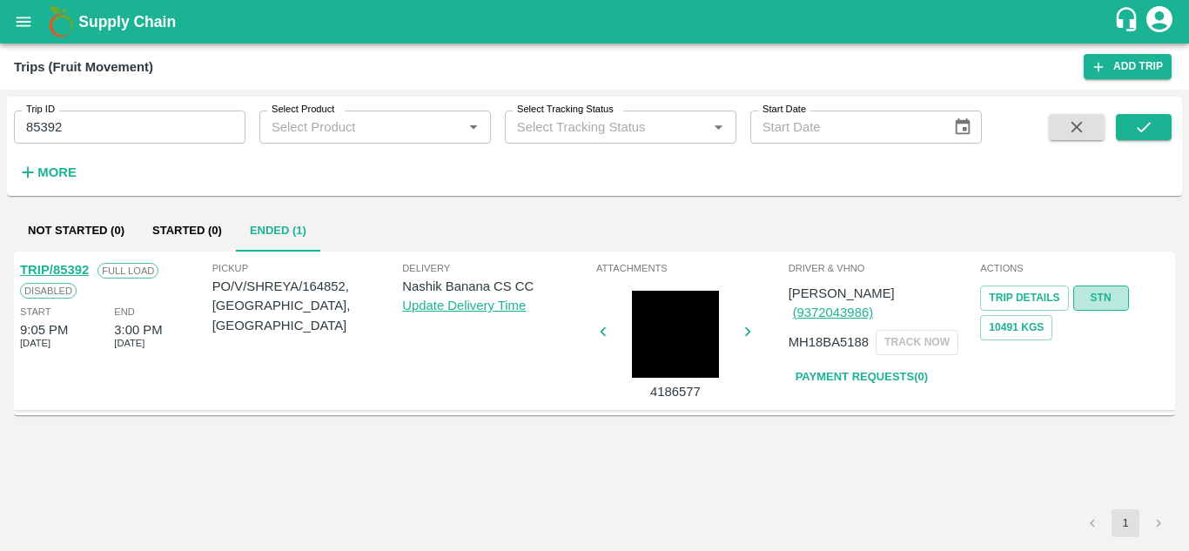
click at [1112, 302] on link "STN" at bounding box center [1102, 298] width 56 height 25
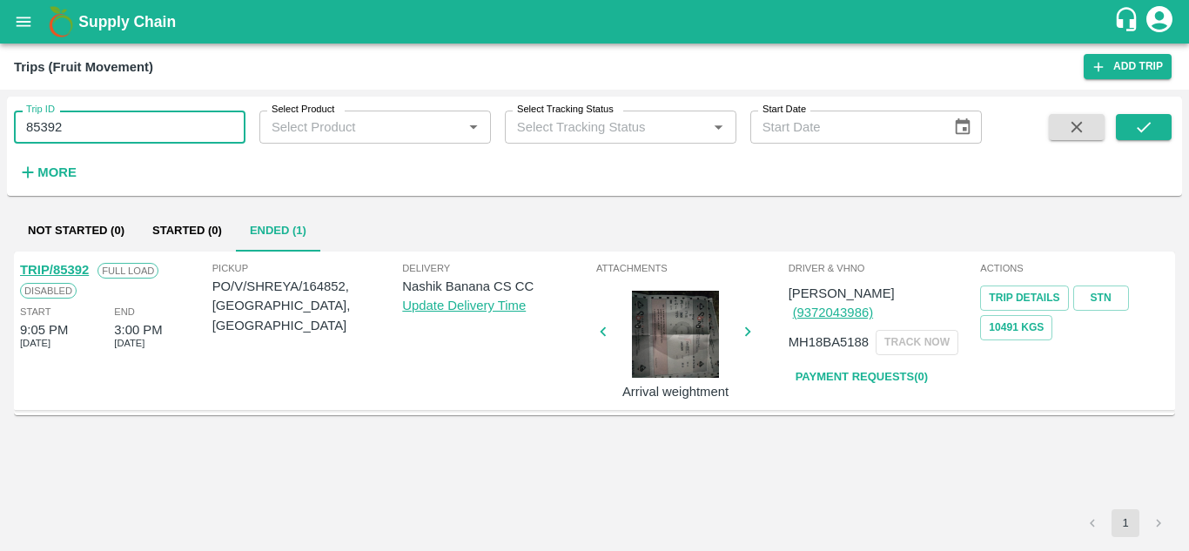
click at [101, 132] on input "85392" at bounding box center [130, 127] width 232 height 33
type input "8"
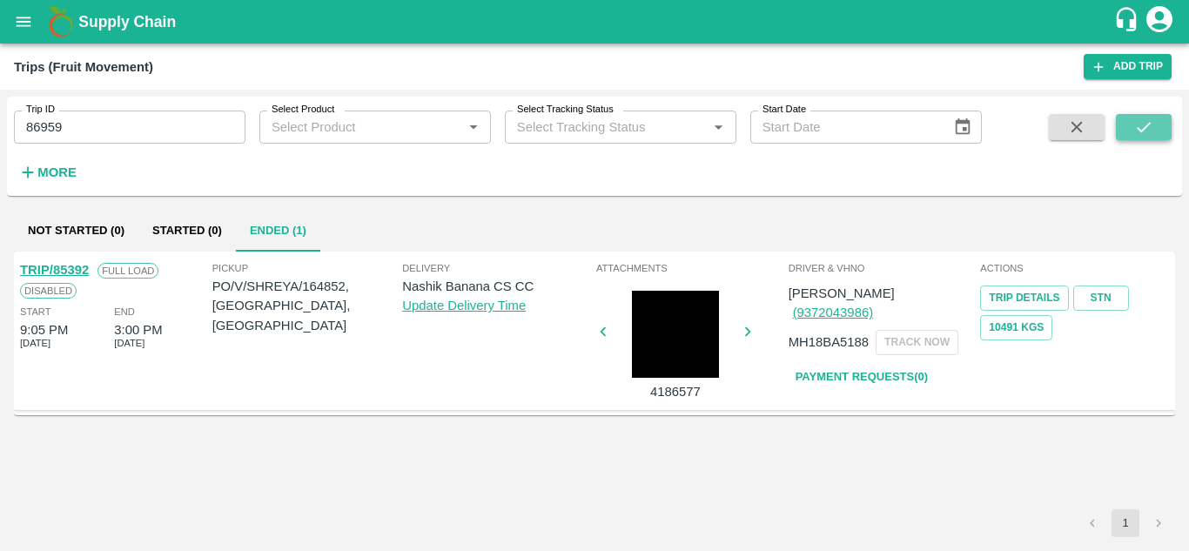
click at [1137, 126] on icon "submit" at bounding box center [1143, 127] width 19 height 19
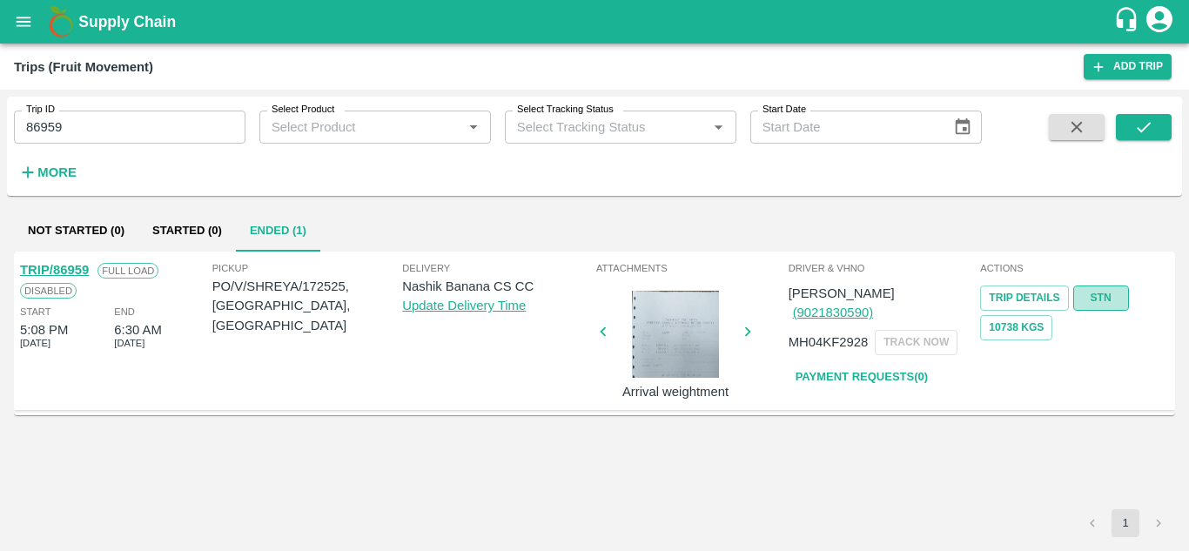
click at [1101, 296] on link "STN" at bounding box center [1102, 298] width 56 height 25
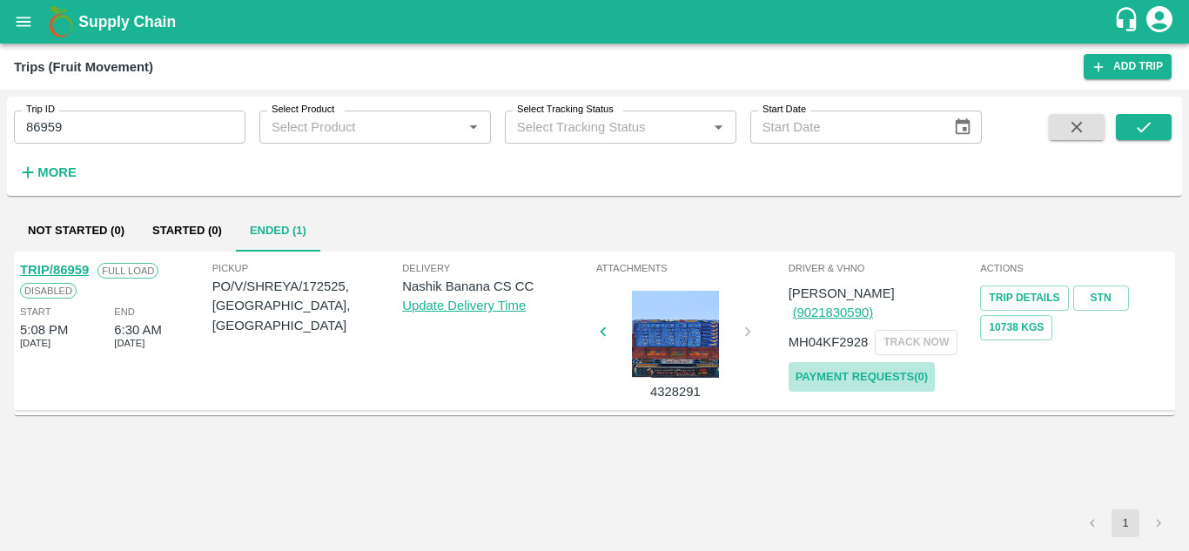
click at [895, 362] on link "Payment Requests( 0 )" at bounding box center [862, 377] width 146 height 30
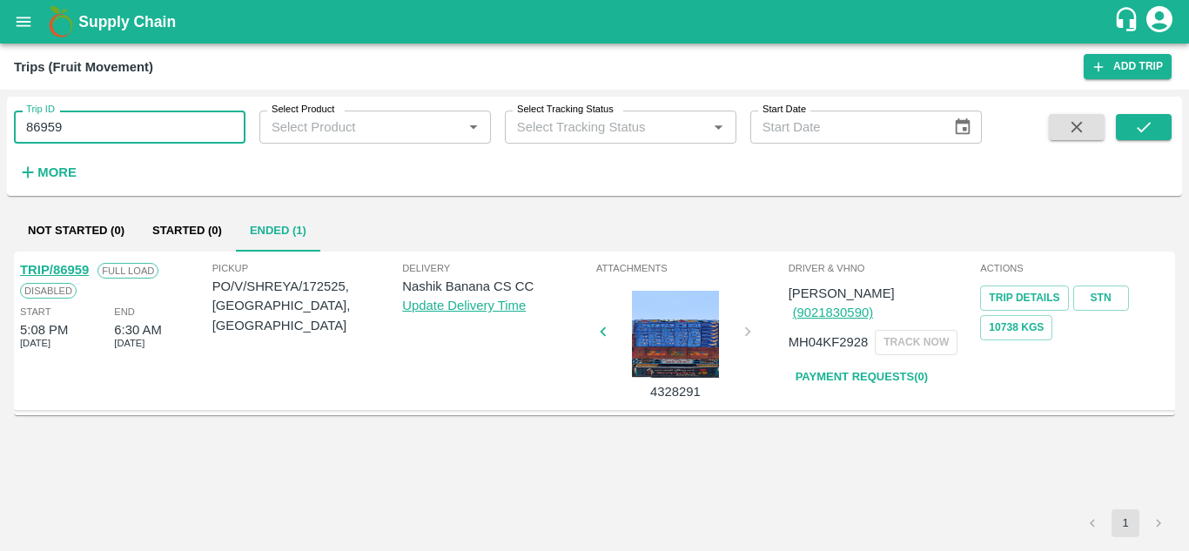
click at [125, 132] on input "86959" at bounding box center [130, 127] width 232 height 33
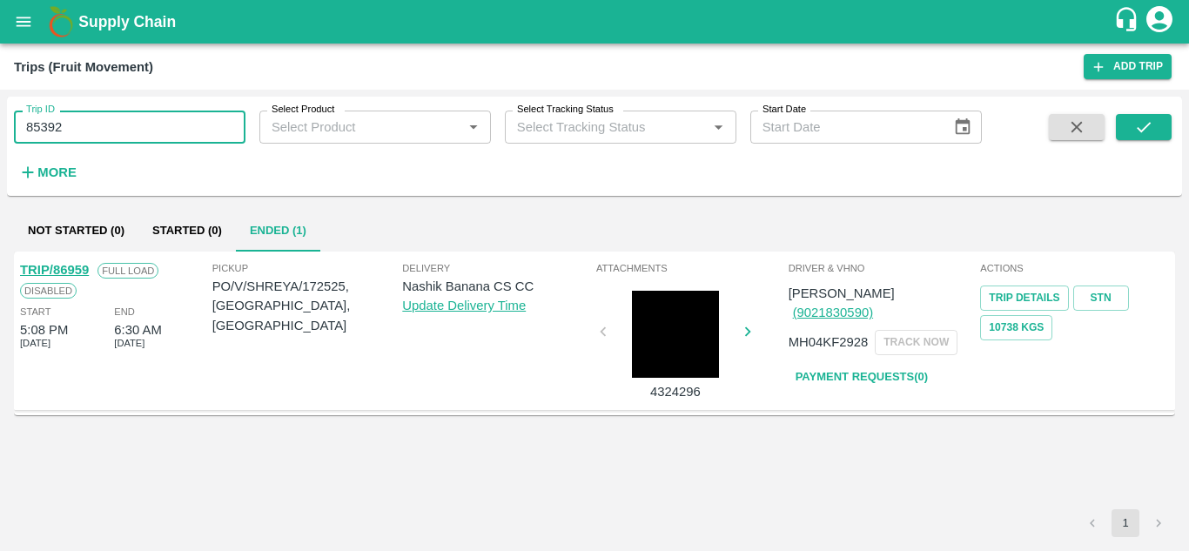
type input "85392"
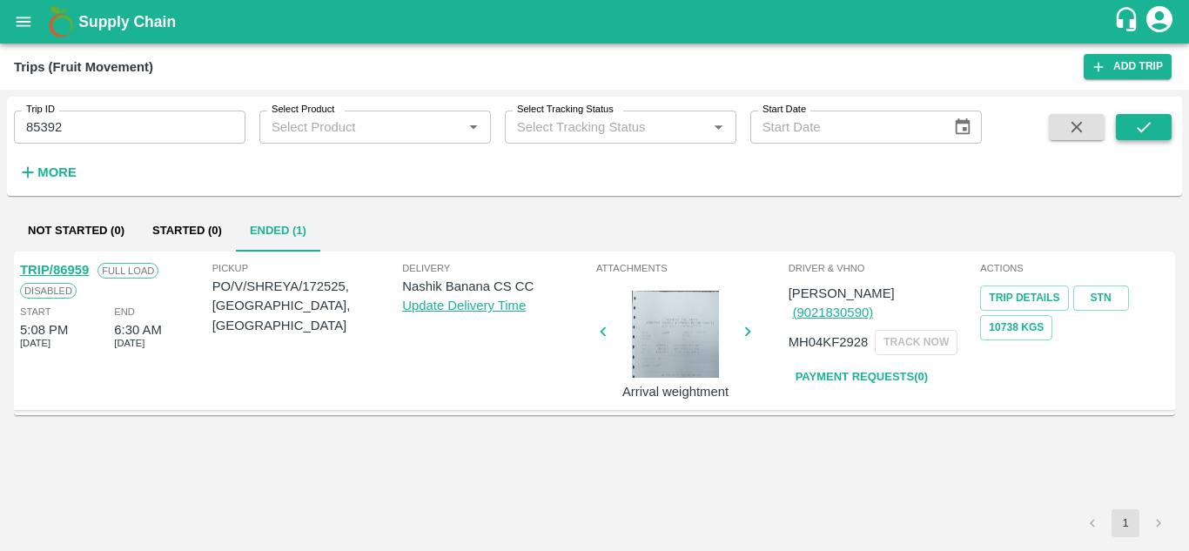
drag, startPoint x: 1146, startPoint y: 111, endPoint x: 1139, endPoint y: 122, distance: 13.3
click at [1139, 122] on div "Trip ID 85392 Trip ID Select Product Select Product   * Select Tracking Status …" at bounding box center [594, 146] width 1175 height 85
click at [1139, 122] on icon "submit" at bounding box center [1143, 127] width 19 height 19
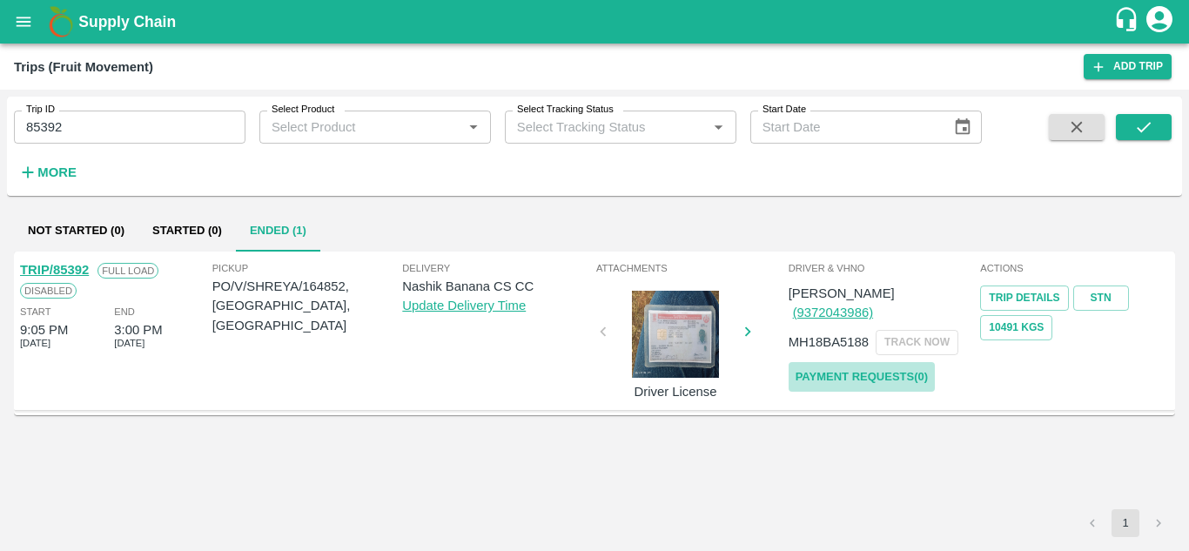
click at [884, 362] on link "Payment Requests( 0 )" at bounding box center [862, 377] width 146 height 30
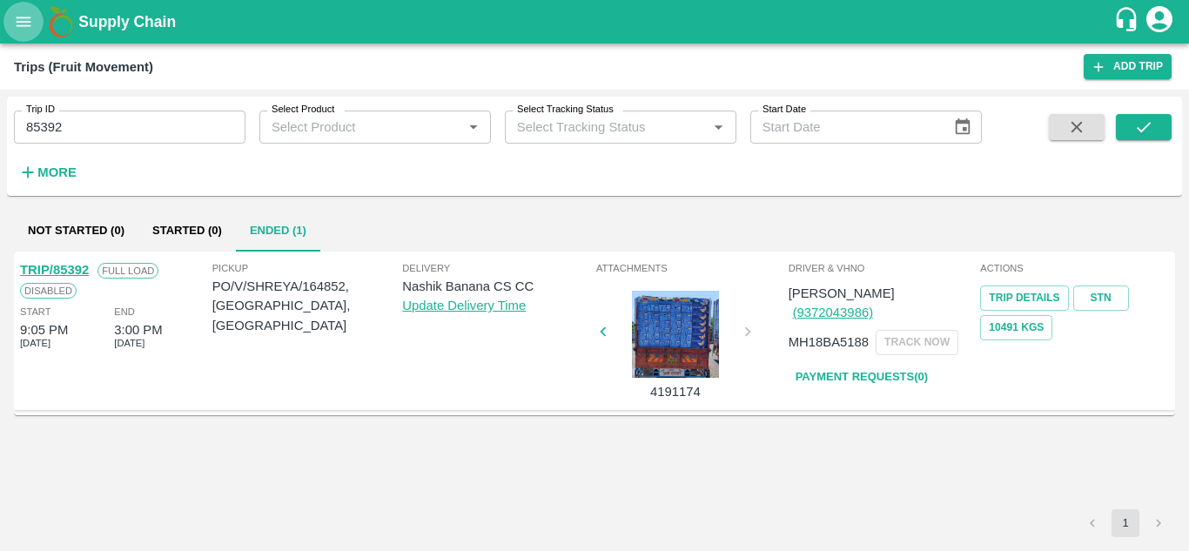
click at [24, 31] on icon "open drawer" at bounding box center [23, 21] width 19 height 19
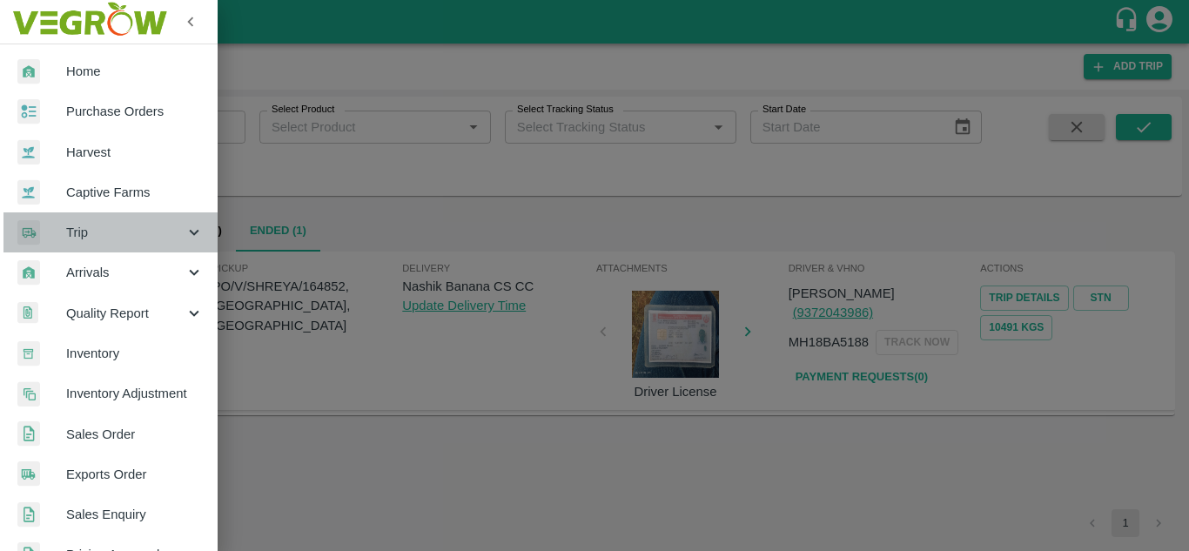
click at [118, 225] on span "Trip" at bounding box center [125, 232] width 118 height 19
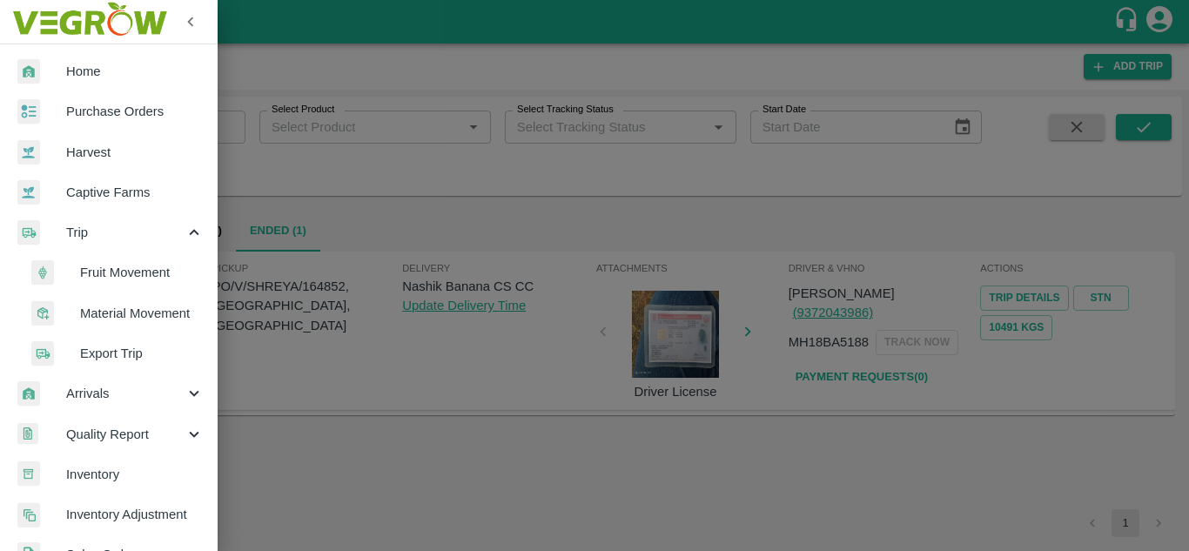
click at [135, 267] on span "Fruit Movement" at bounding box center [142, 272] width 124 height 19
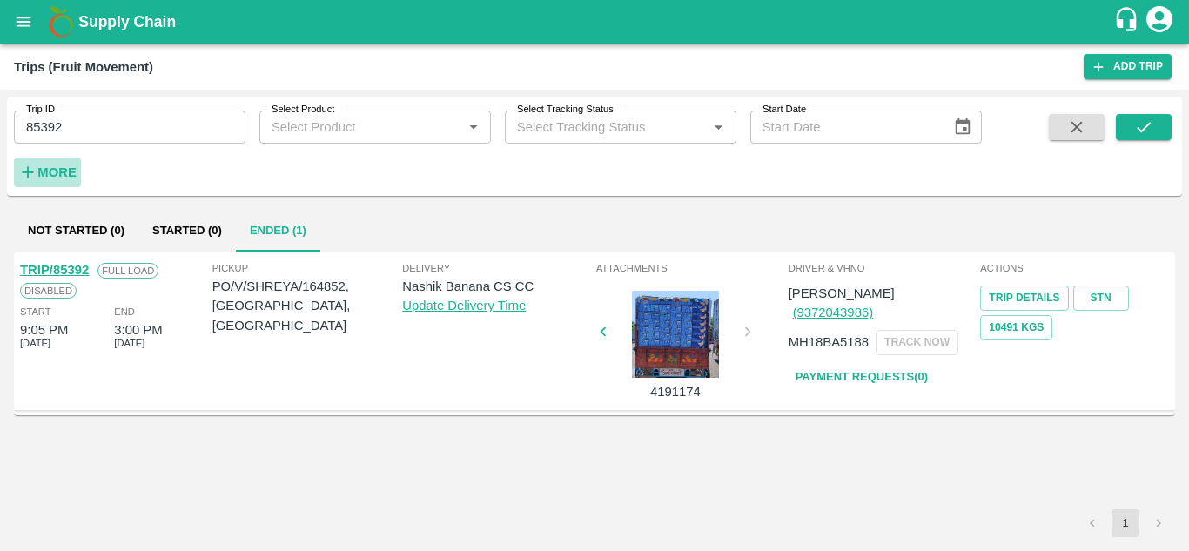
click at [61, 158] on button "More" at bounding box center [47, 173] width 67 height 30
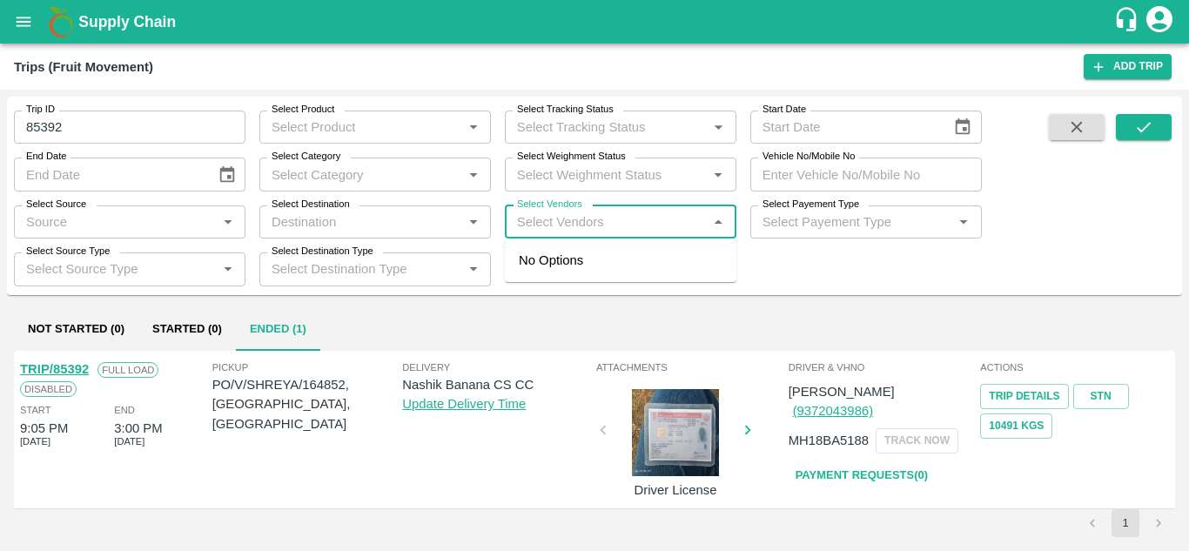
click at [522, 218] on input "Select Vendors" at bounding box center [606, 222] width 192 height 23
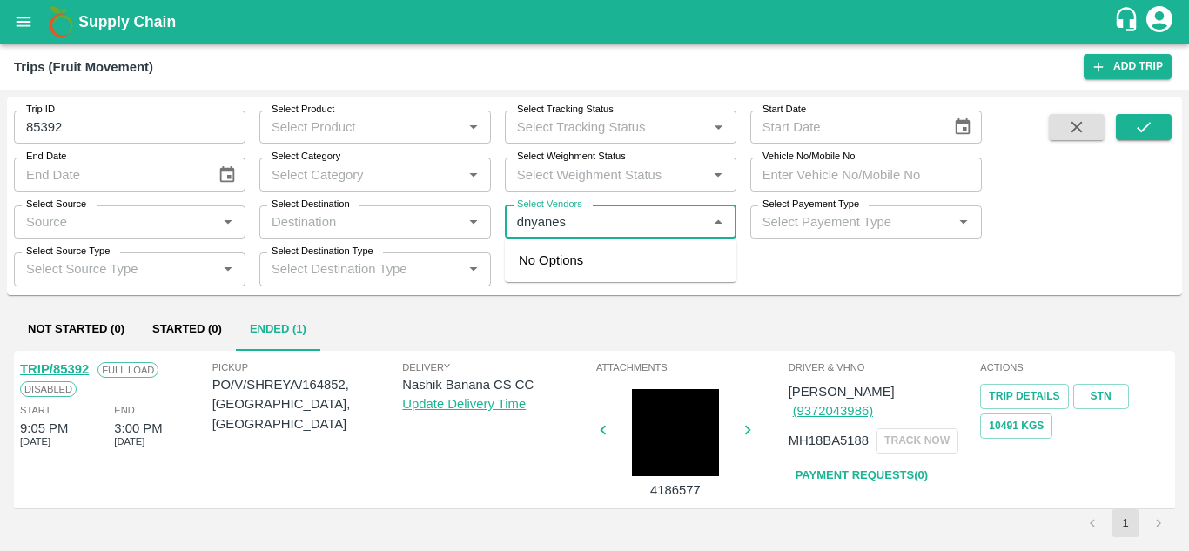
type input "dnyanesh"
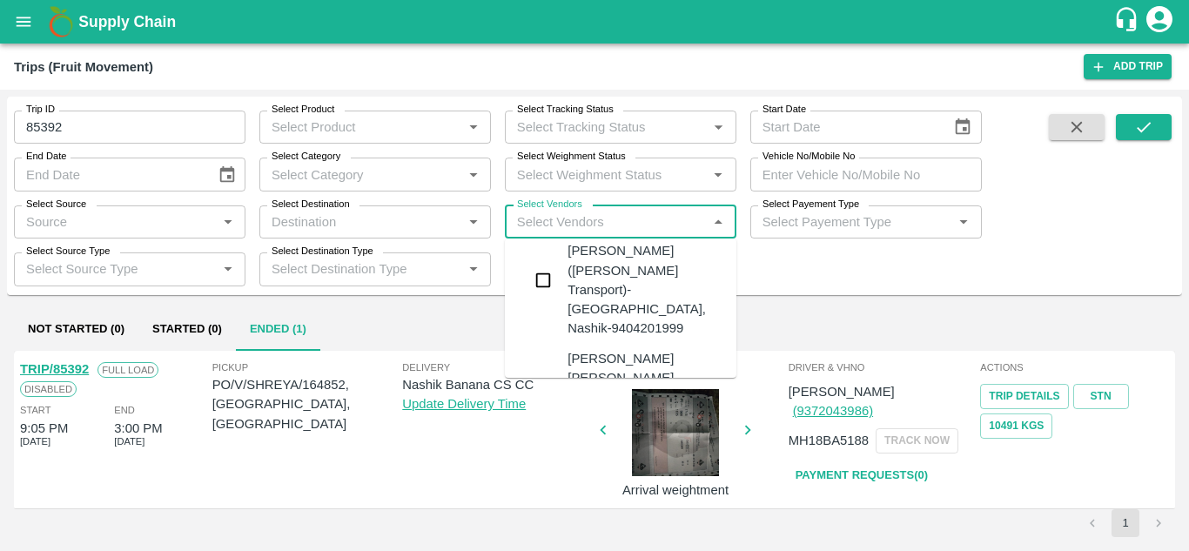
scroll to position [30, 0]
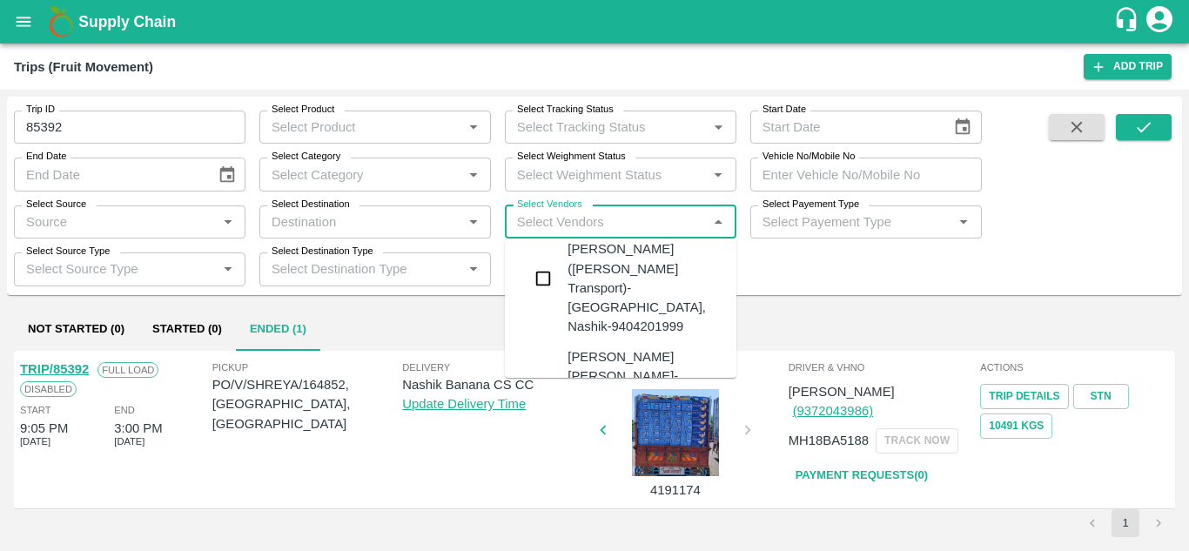
click at [603, 347] on div "Dnyaneshwar Vitthal Godse-Kandar, Solapur-9730316755" at bounding box center [673, 385] width 211 height 77
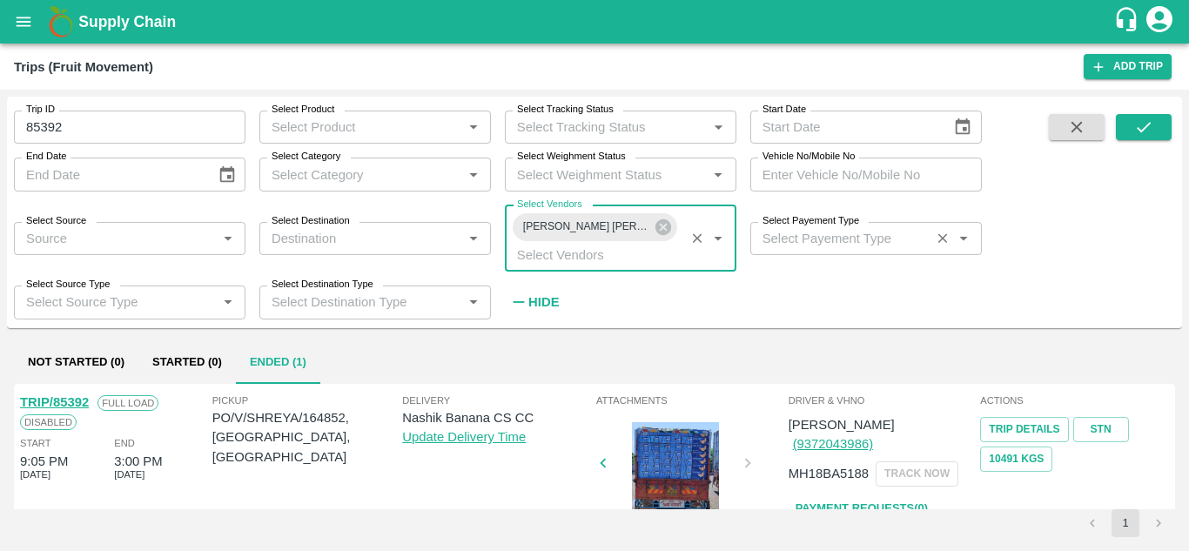
click at [771, 241] on input "Select Payement Type" at bounding box center [841, 238] width 170 height 23
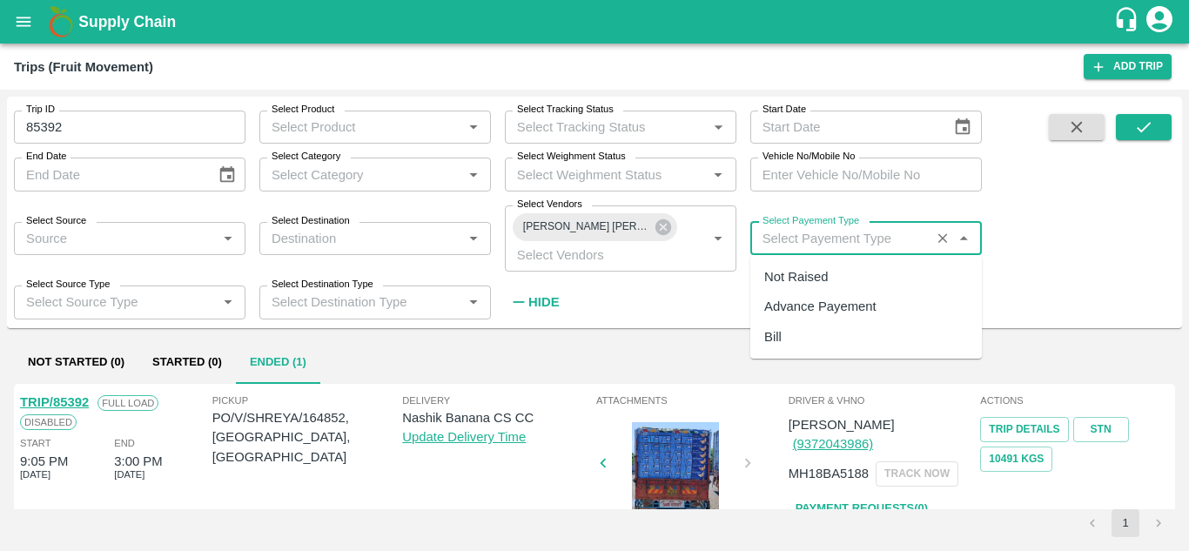
click at [789, 280] on div "Not Raised" at bounding box center [796, 276] width 64 height 19
type input "Not Raised"
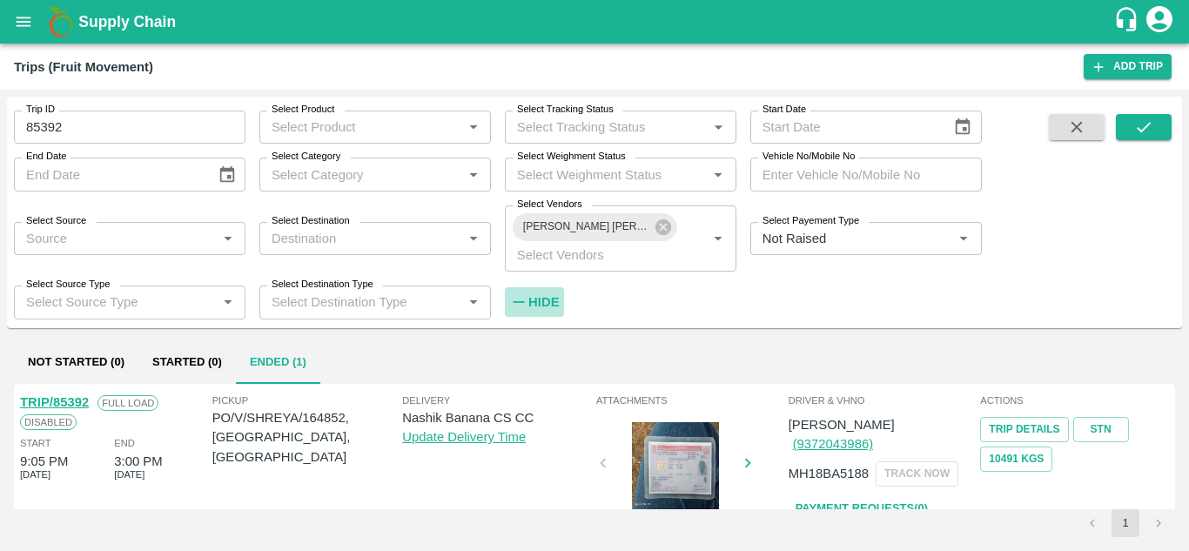
click at [554, 301] on strong "Hide" at bounding box center [543, 302] width 30 height 14
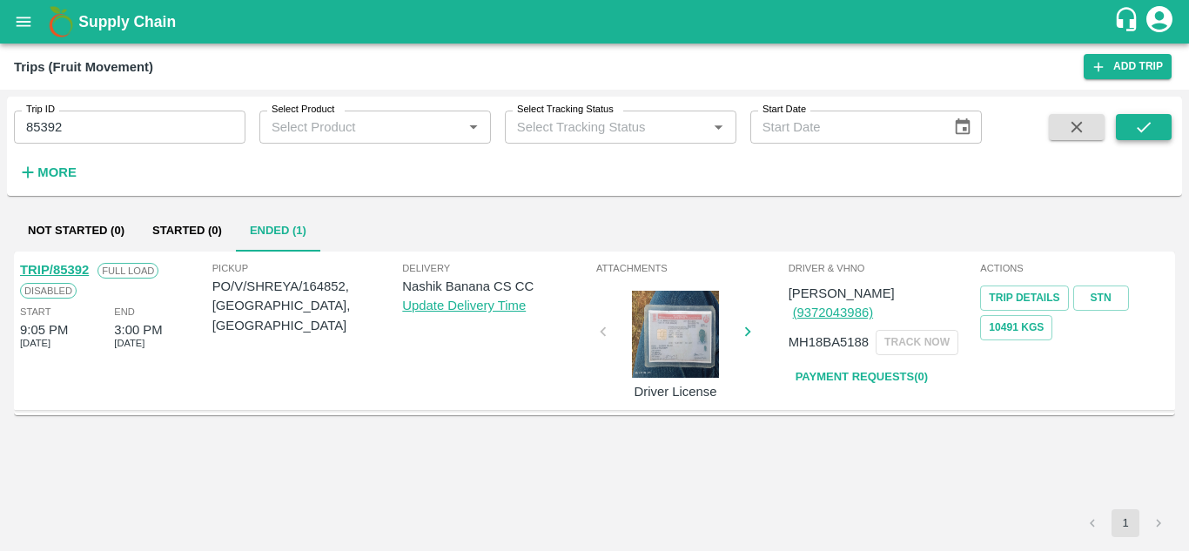
click at [1152, 121] on icon "submit" at bounding box center [1143, 127] width 19 height 19
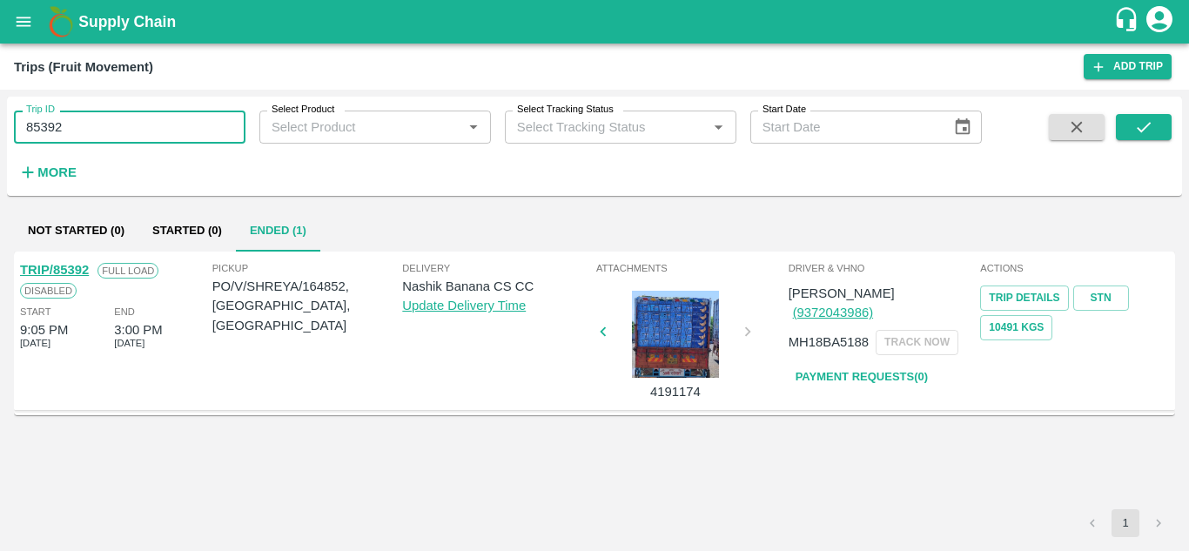
click at [73, 125] on input "85392" at bounding box center [130, 127] width 232 height 33
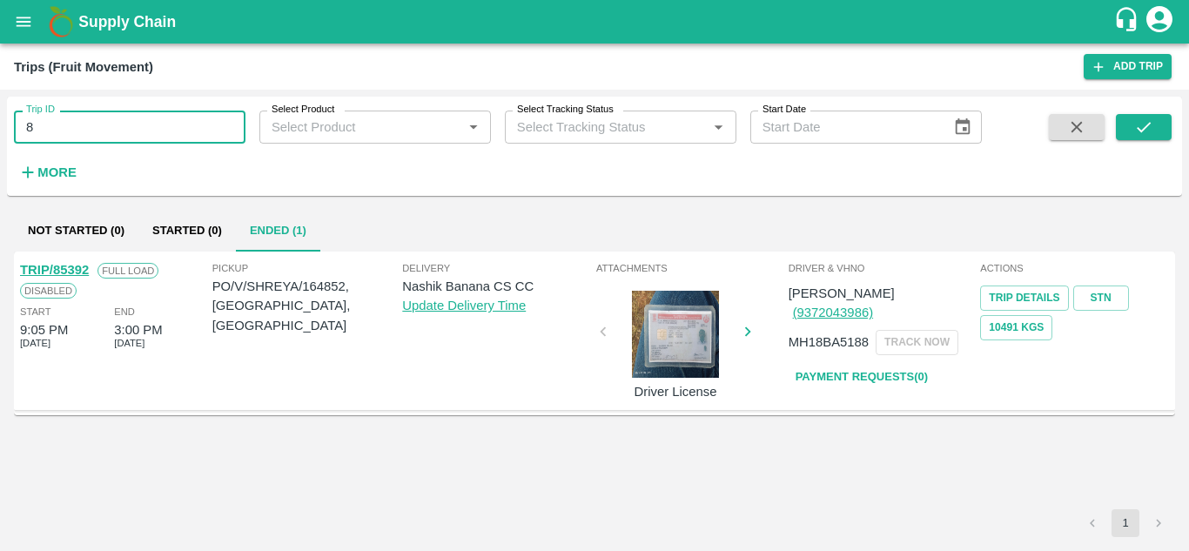
type input "8"
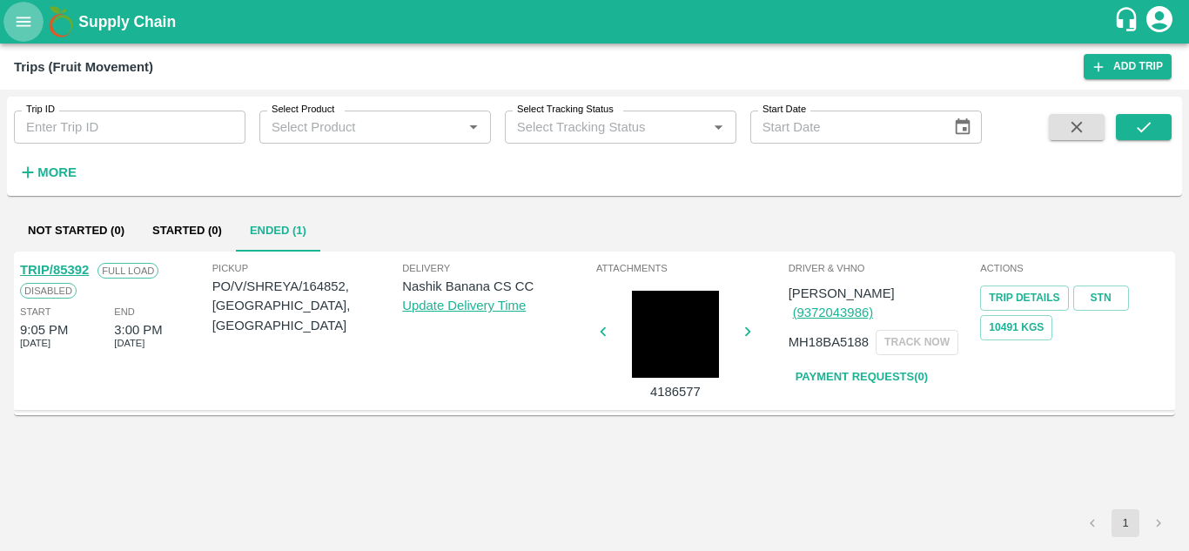
click at [17, 37] on button "open drawer" at bounding box center [23, 22] width 40 height 40
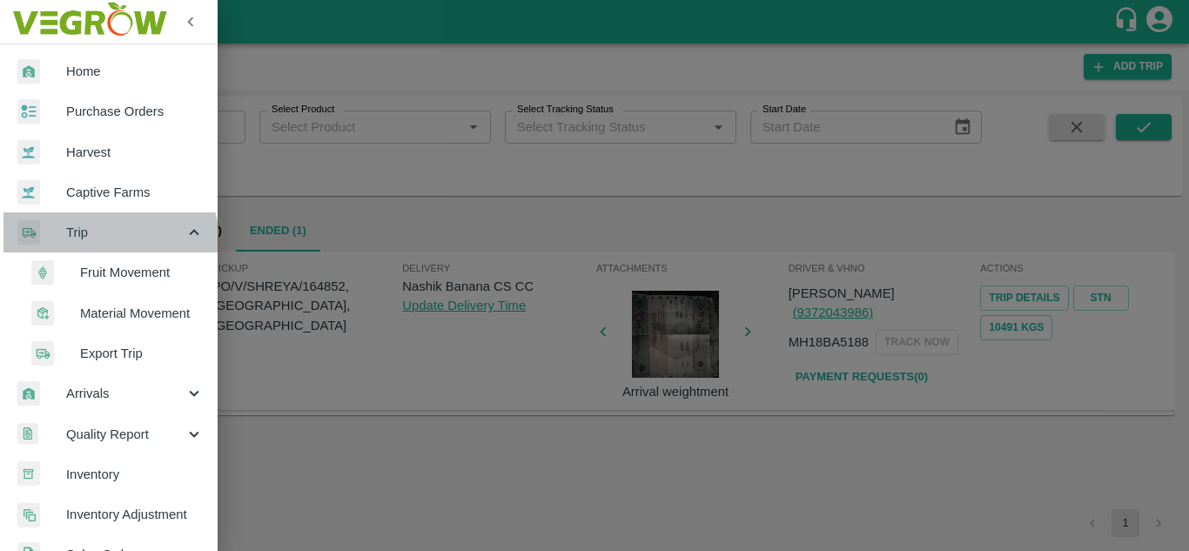
click at [93, 247] on div "Trip" at bounding box center [109, 232] width 218 height 40
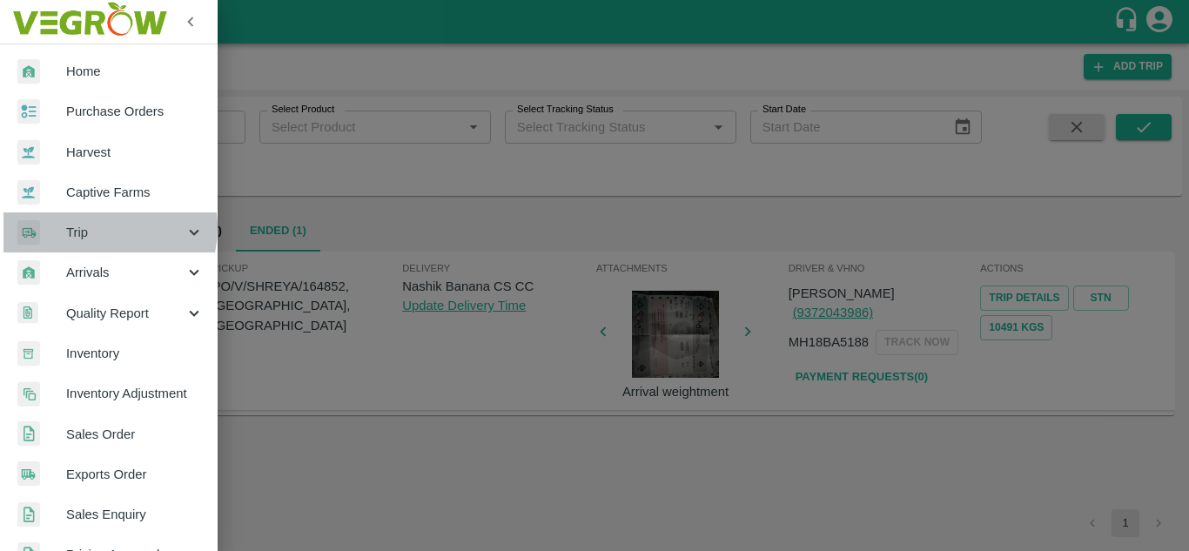
click at [100, 228] on span "Trip" at bounding box center [125, 232] width 118 height 19
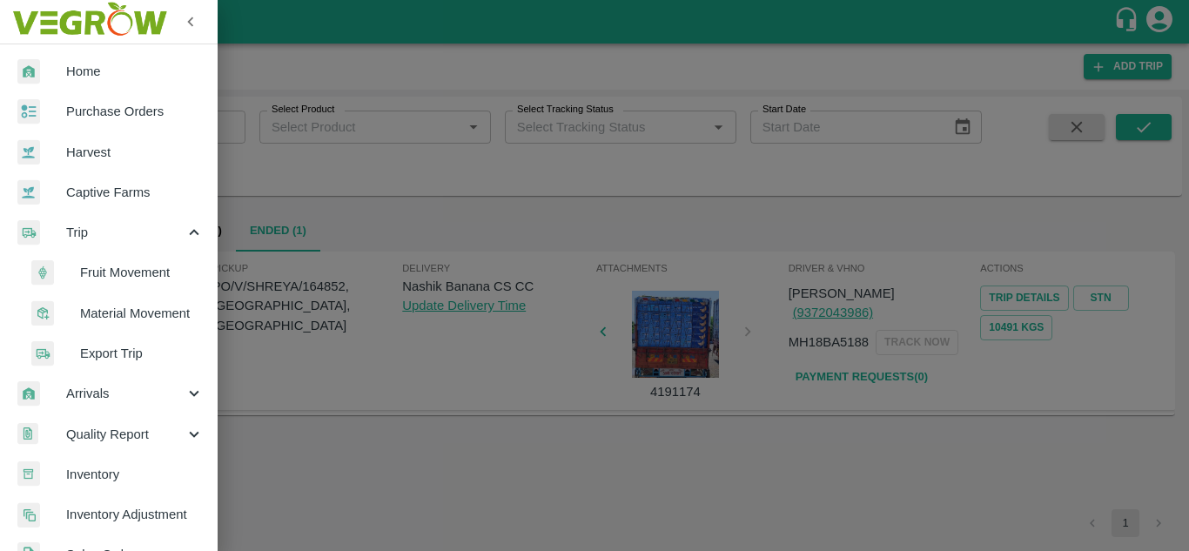
click at [111, 267] on span "Fruit Movement" at bounding box center [142, 272] width 124 height 19
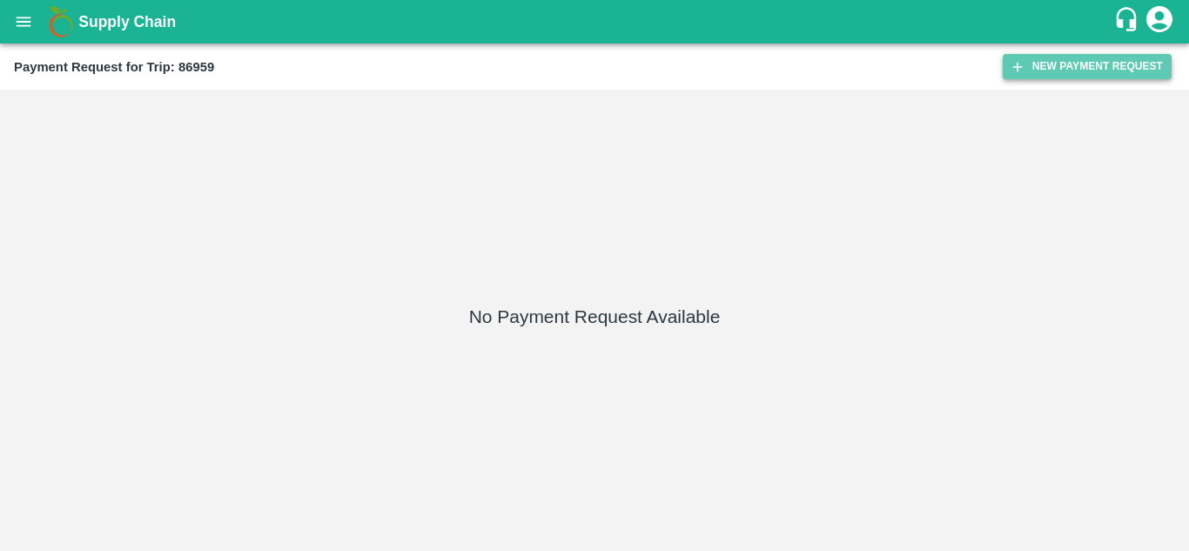
click at [1047, 57] on button "New Payment Request" at bounding box center [1087, 66] width 169 height 25
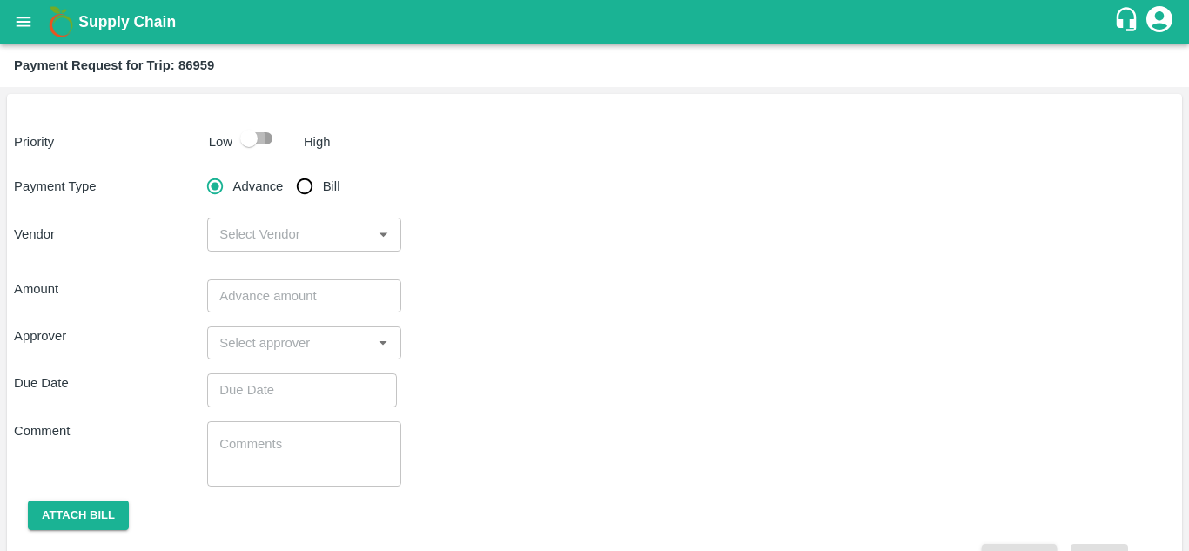
click at [260, 136] on input "checkbox" at bounding box center [248, 138] width 99 height 33
checkbox input "true"
click at [313, 197] on input "Bill" at bounding box center [304, 186] width 35 height 35
radio input "true"
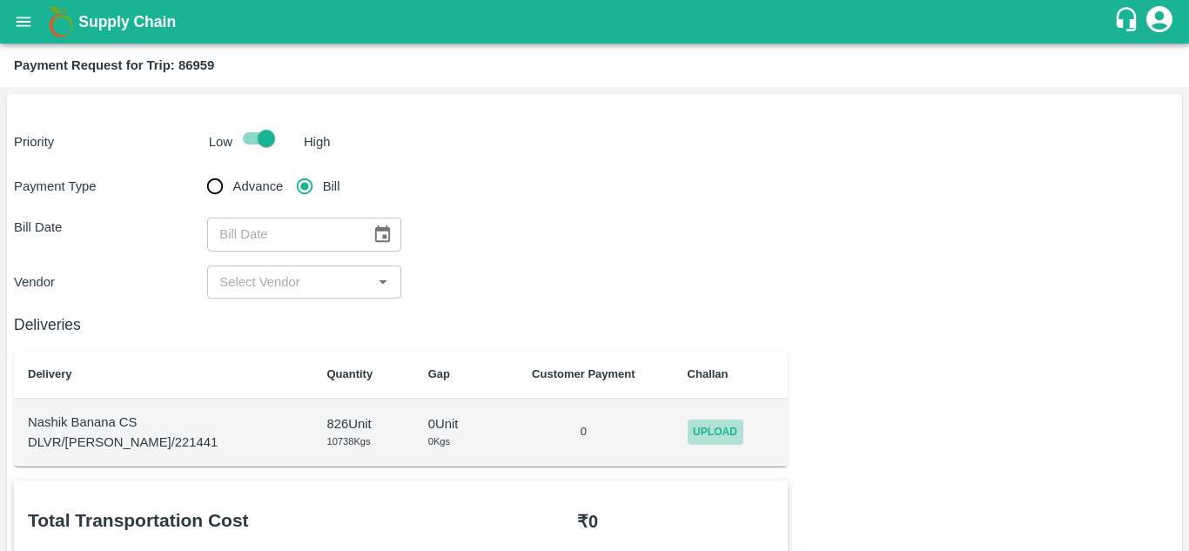
click at [695, 439] on span "Upload" at bounding box center [716, 432] width 56 height 25
click at [0, 0] on input "Upload" at bounding box center [0, 0] width 0 height 0
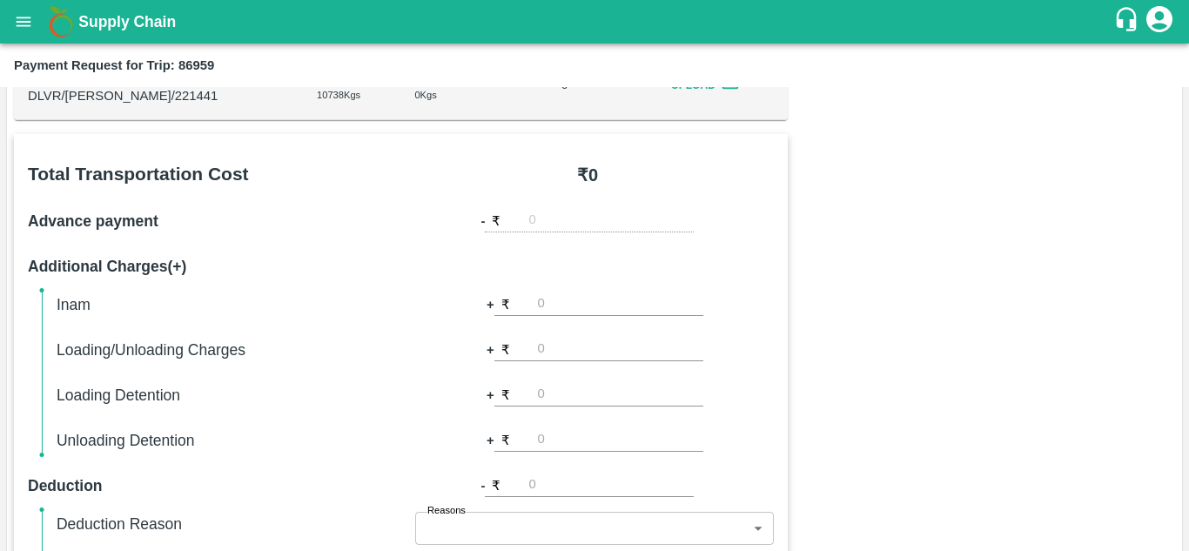
scroll to position [792, 0]
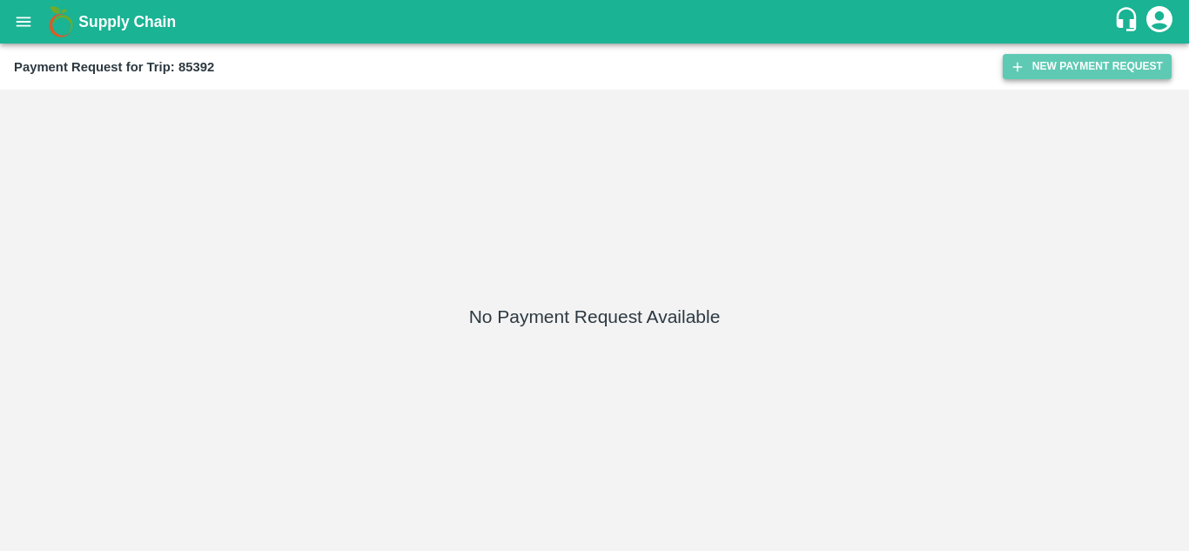
click at [1060, 64] on button "New Payment Request" at bounding box center [1087, 66] width 169 height 25
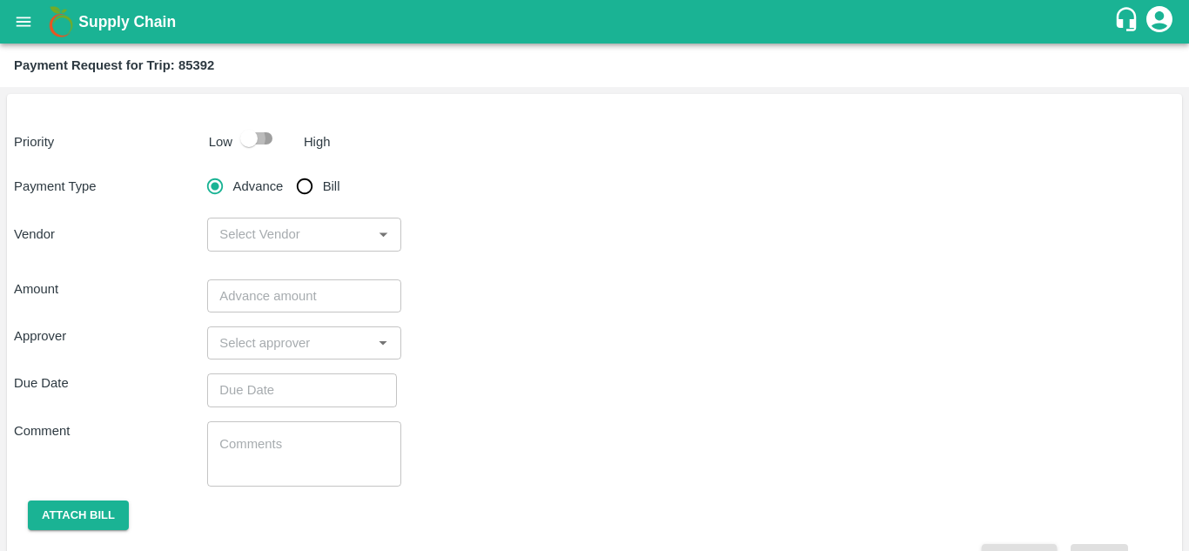
click at [267, 145] on input "checkbox" at bounding box center [248, 138] width 99 height 33
checkbox input "true"
click at [300, 179] on input "Bill" at bounding box center [304, 186] width 35 height 35
radio input "true"
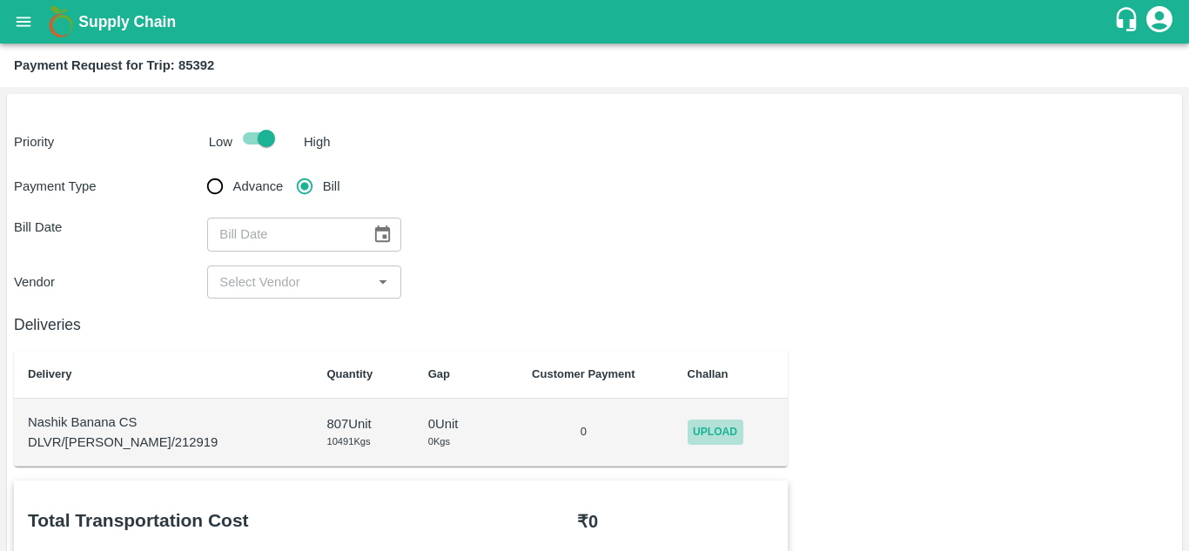
click at [691, 423] on span "Upload" at bounding box center [716, 432] width 56 height 25
click at [0, 0] on input "Upload" at bounding box center [0, 0] width 0 height 0
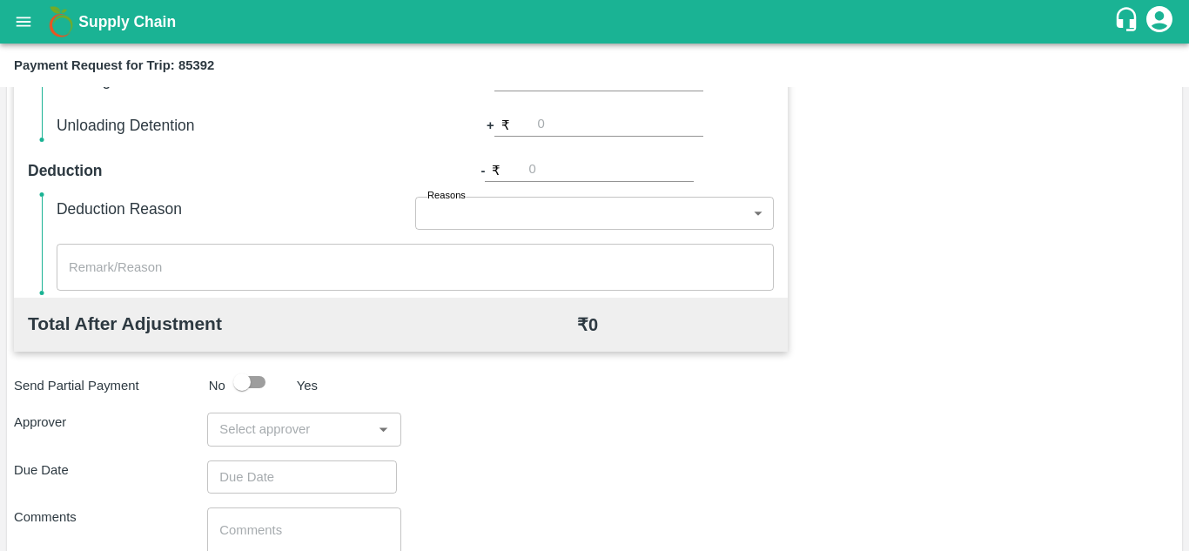
scroll to position [792, 0]
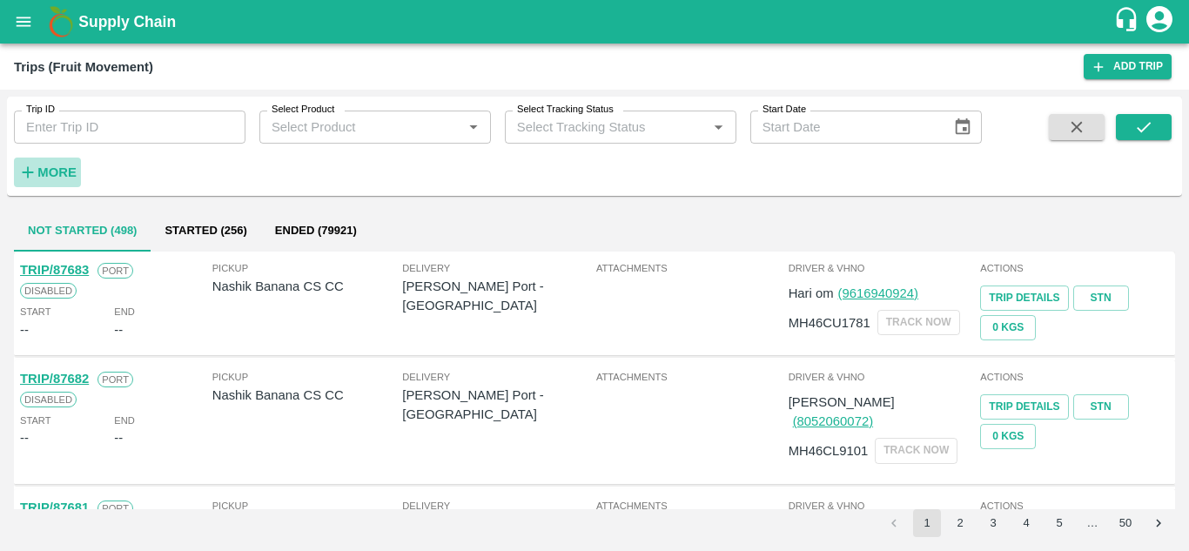
click at [46, 172] on strong "More" at bounding box center [56, 172] width 39 height 14
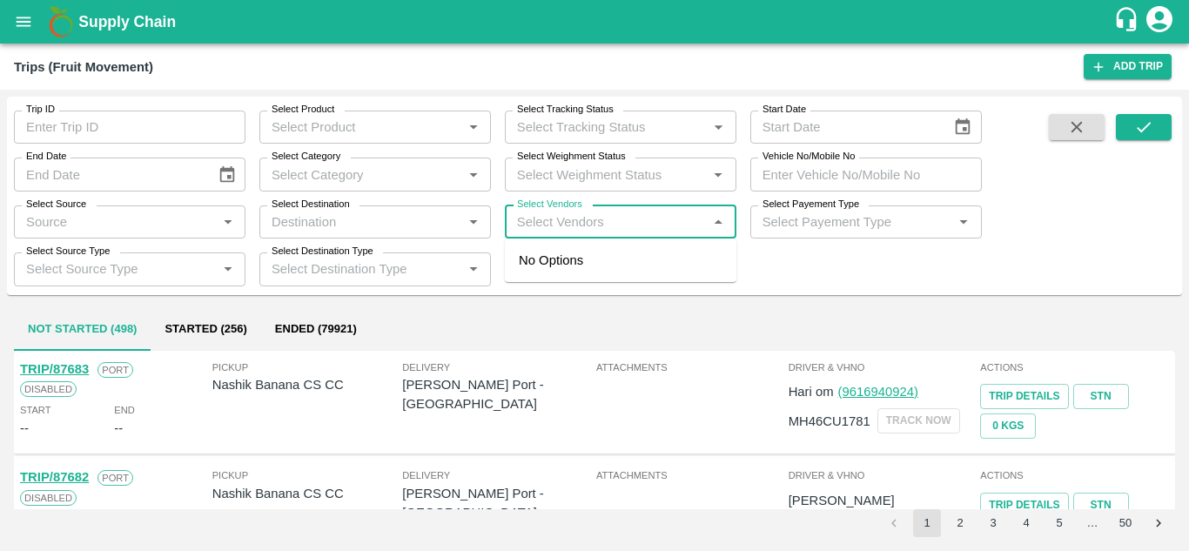
click at [542, 212] on input "Select Vendors" at bounding box center [606, 222] width 192 height 23
type input "[PERSON_NAME]"
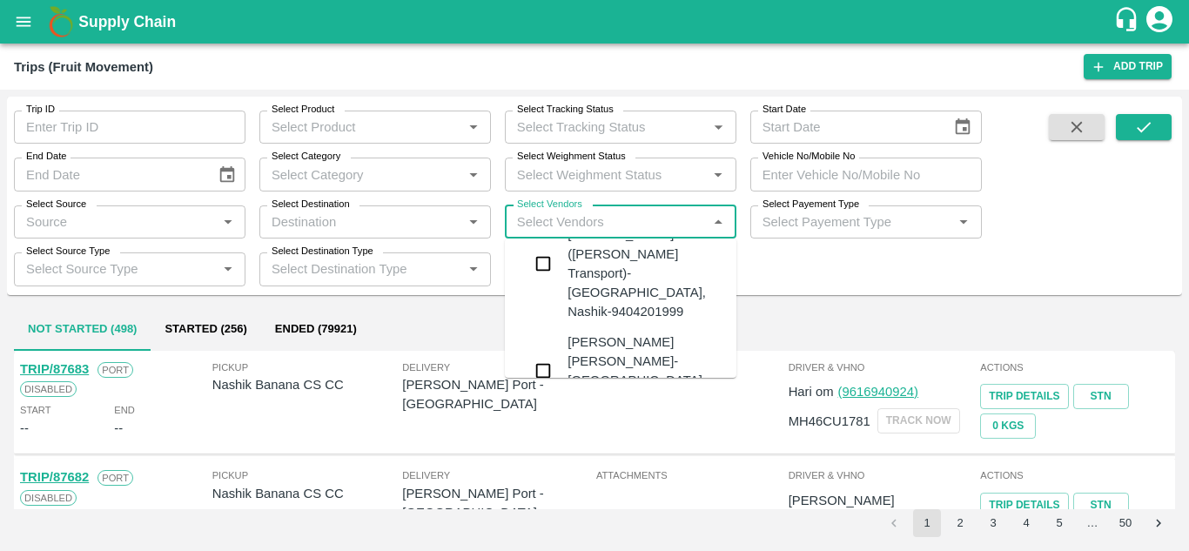
scroll to position [51, 0]
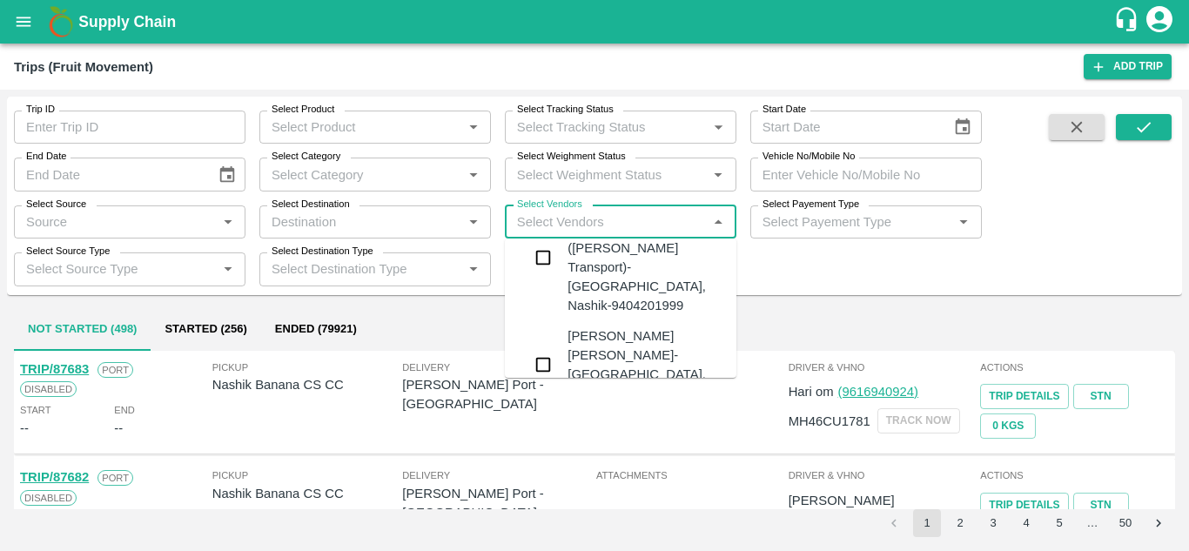
click at [580, 326] on div "[PERSON_NAME] [PERSON_NAME]-[GEOGRAPHIC_DATA], [GEOGRAPHIC_DATA]-9730316755" at bounding box center [673, 364] width 211 height 77
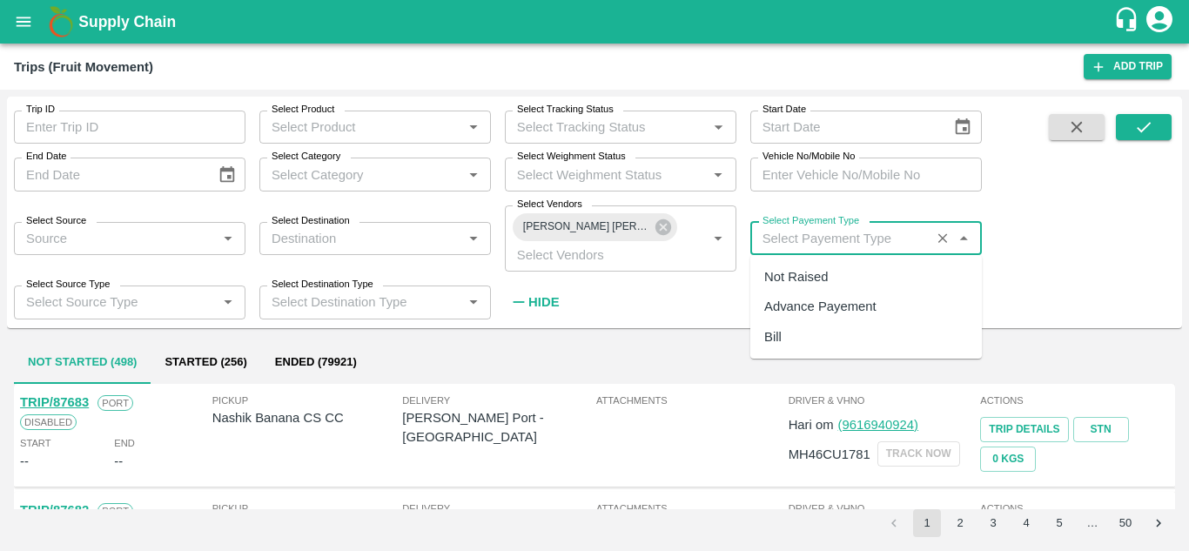
click at [786, 237] on input "Select Payement Type" at bounding box center [841, 238] width 170 height 23
click at [798, 273] on div "Not Raised" at bounding box center [796, 276] width 64 height 19
type input "Not Raised"
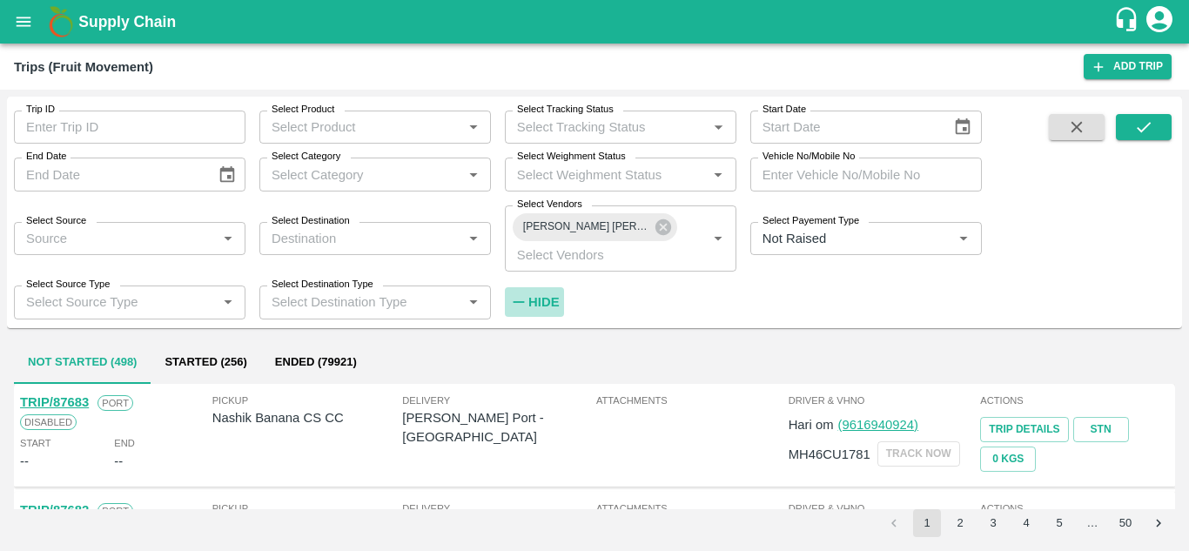
click at [540, 293] on h6 "Hide" at bounding box center [543, 302] width 30 height 23
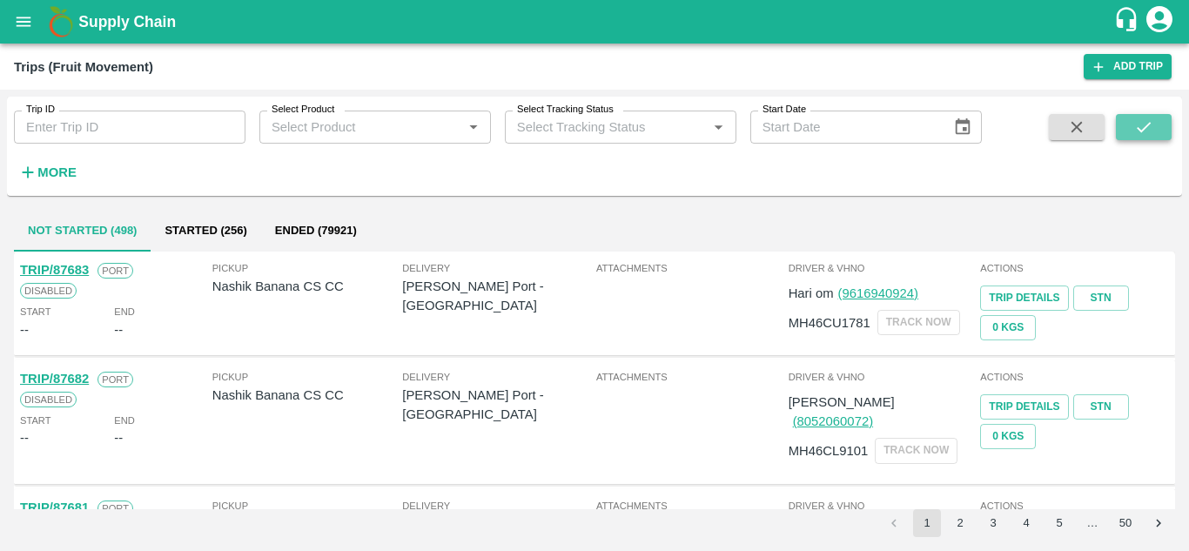
click at [1149, 122] on icon "submit" at bounding box center [1143, 127] width 19 height 19
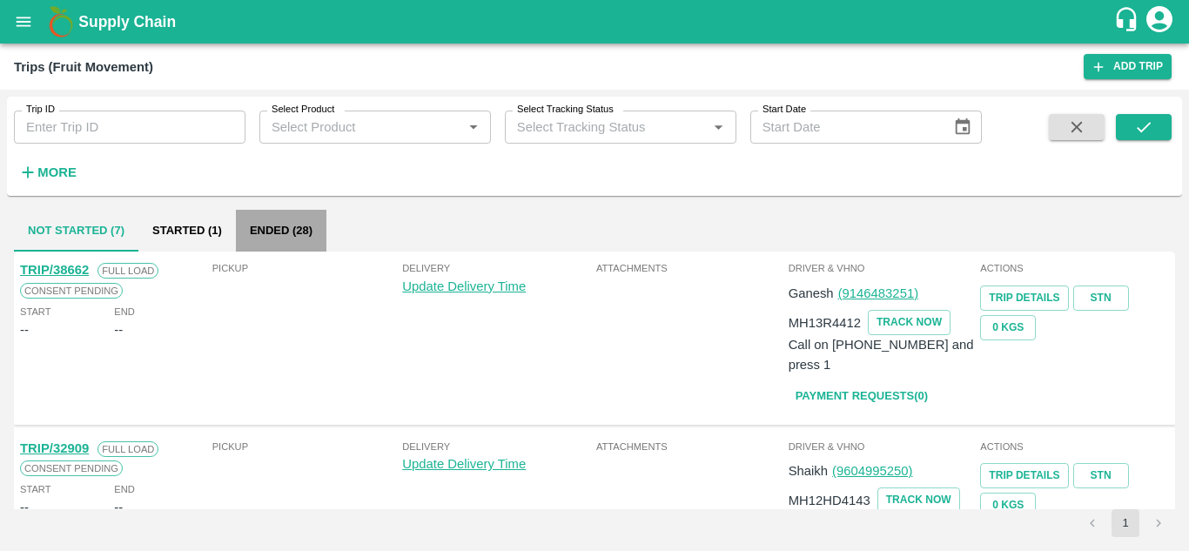
click at [273, 231] on button "Ended (28)" at bounding box center [281, 231] width 91 height 42
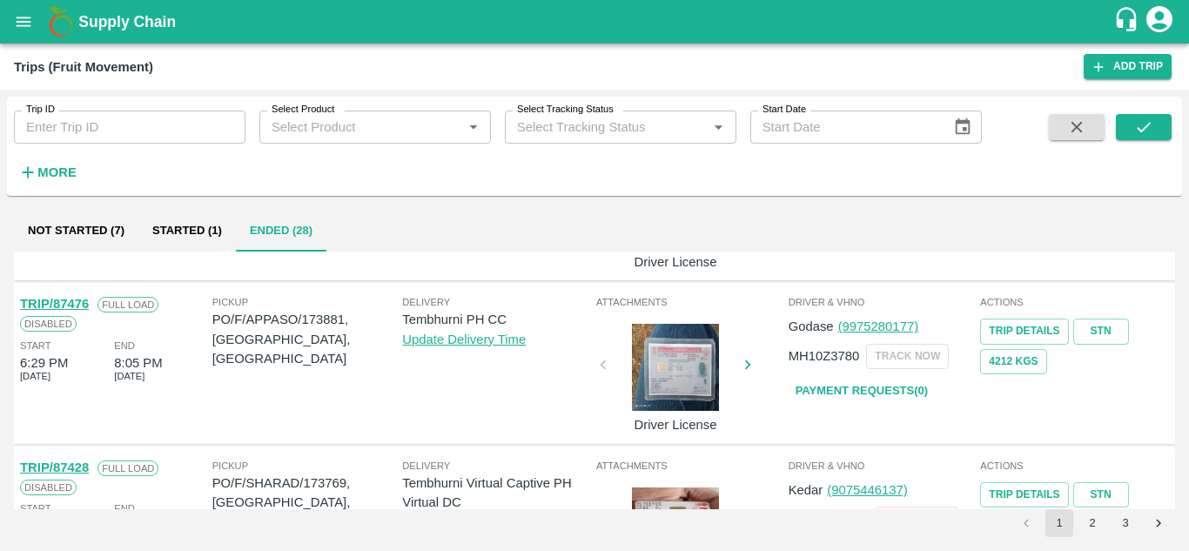
scroll to position [1376, 0]
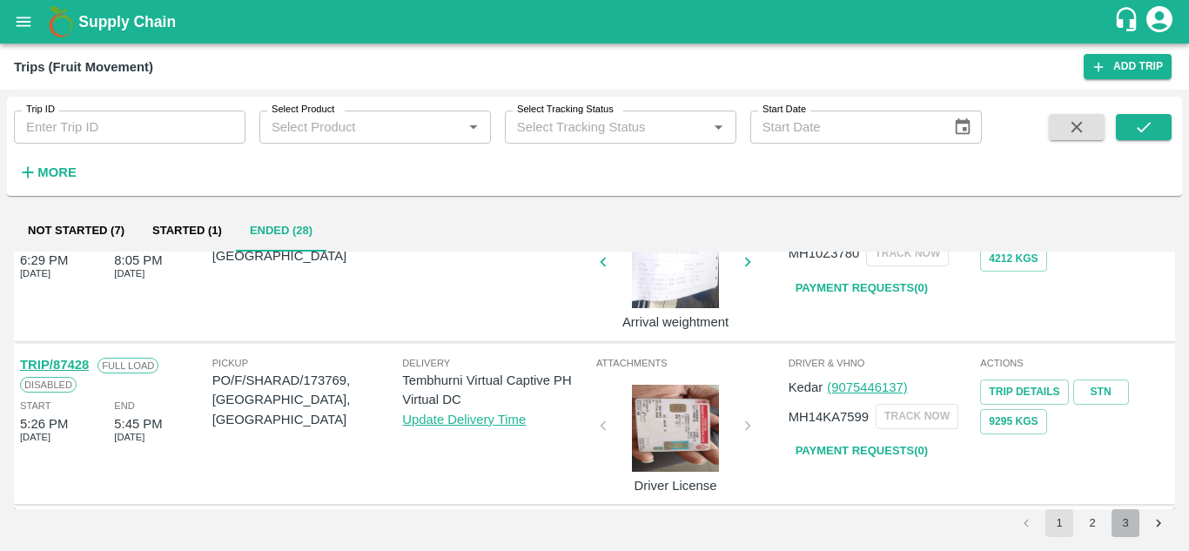
click at [1127, 536] on button "3" at bounding box center [1126, 523] width 28 height 28
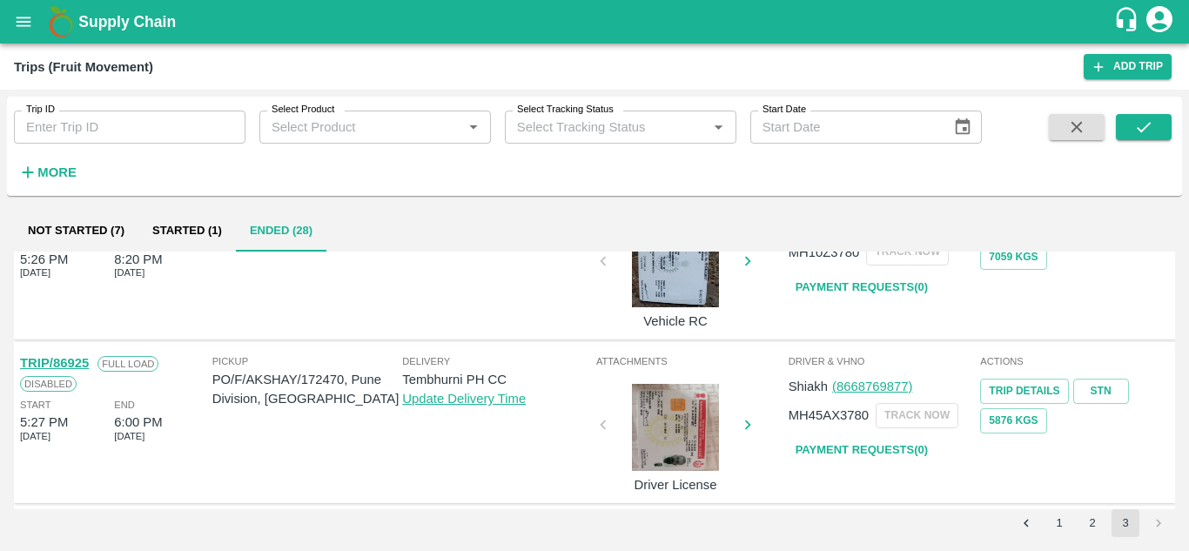
scroll to position [1049, 0]
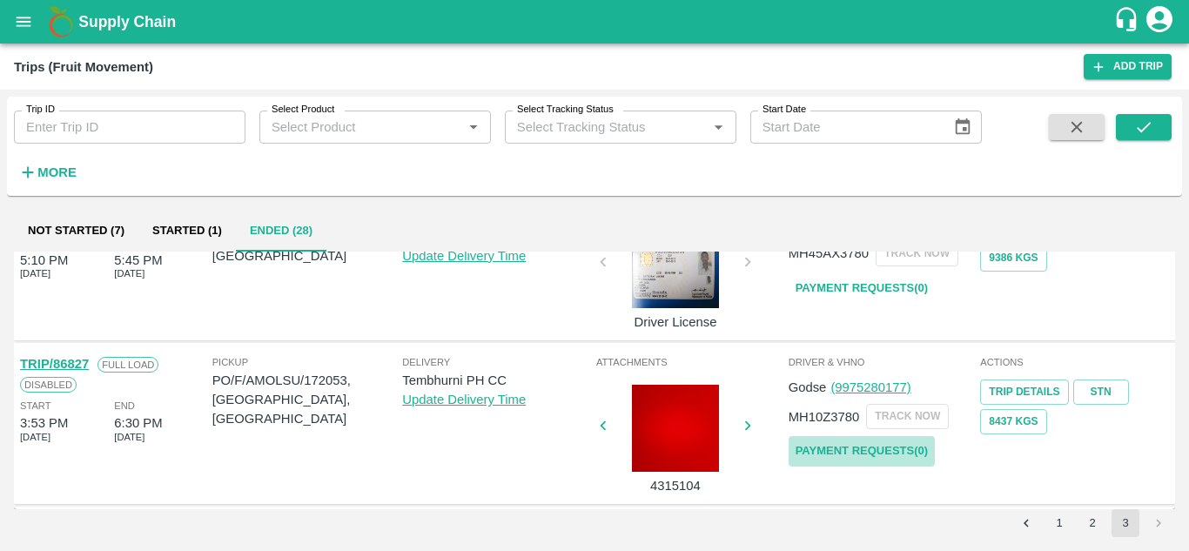
click at [852, 461] on link "Payment Requests( 0 )" at bounding box center [862, 451] width 146 height 30
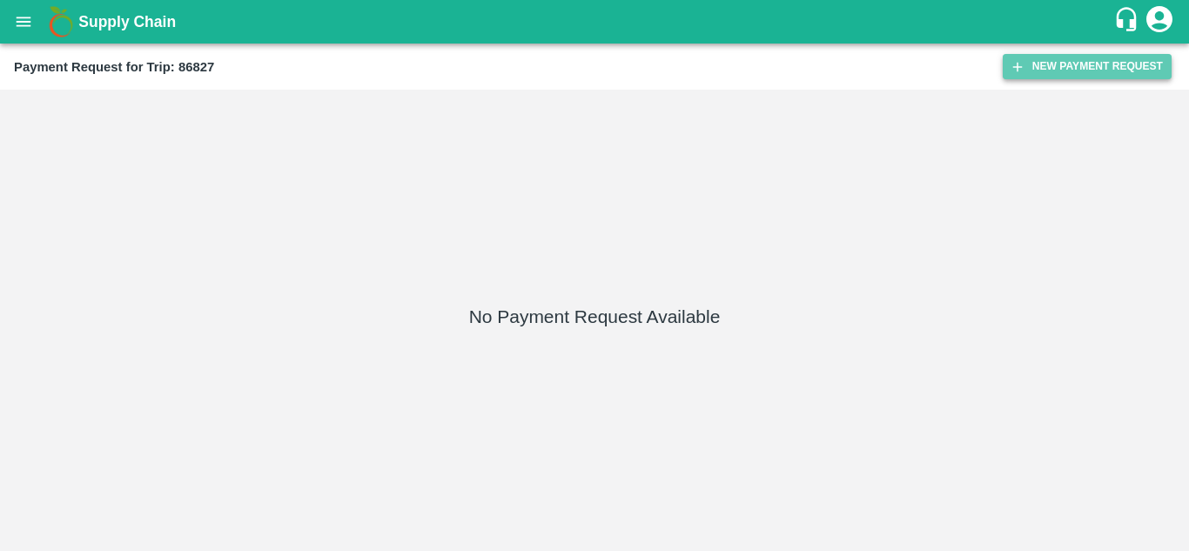
click at [1081, 61] on button "New Payment Request" at bounding box center [1087, 66] width 169 height 25
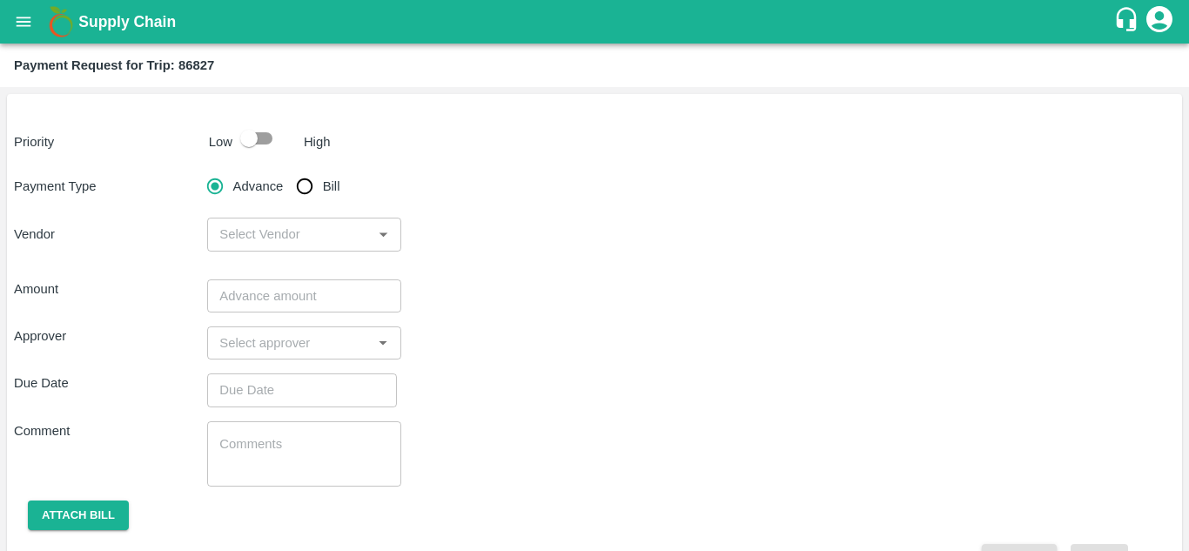
click at [257, 145] on input "checkbox" at bounding box center [248, 138] width 99 height 33
checkbox input "true"
click at [302, 193] on input "Bill" at bounding box center [304, 186] width 35 height 35
radio input "true"
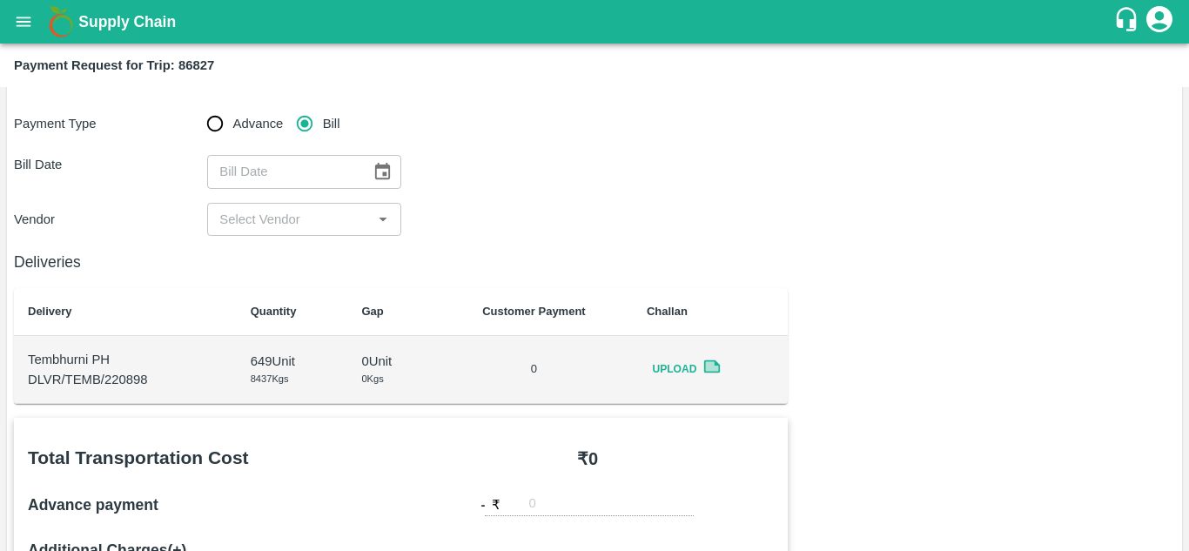
scroll to position [57, 0]
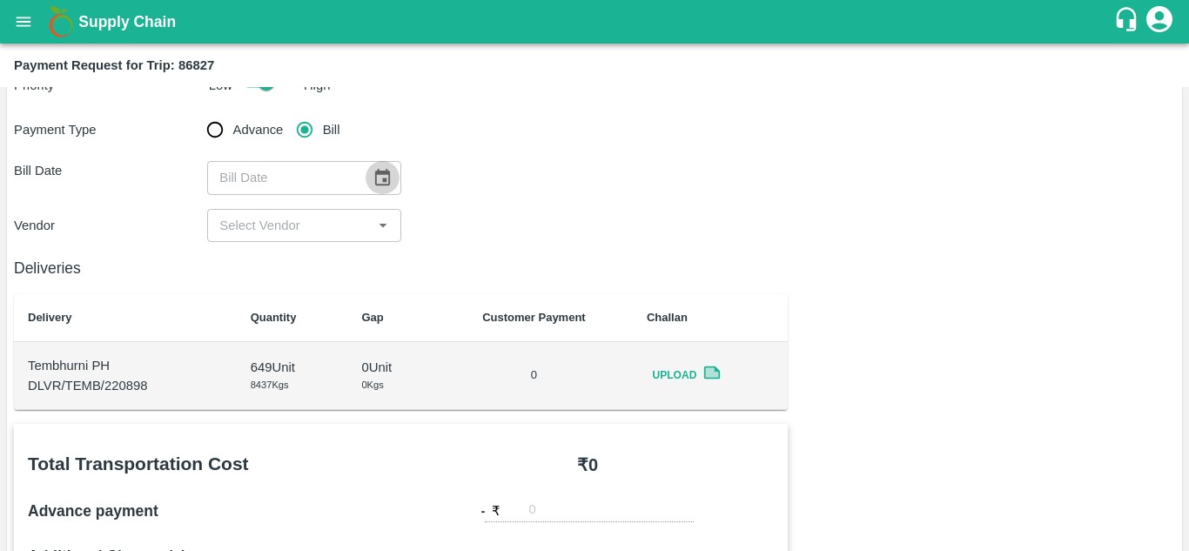
click at [380, 172] on icon "Choose date" at bounding box center [382, 177] width 15 height 17
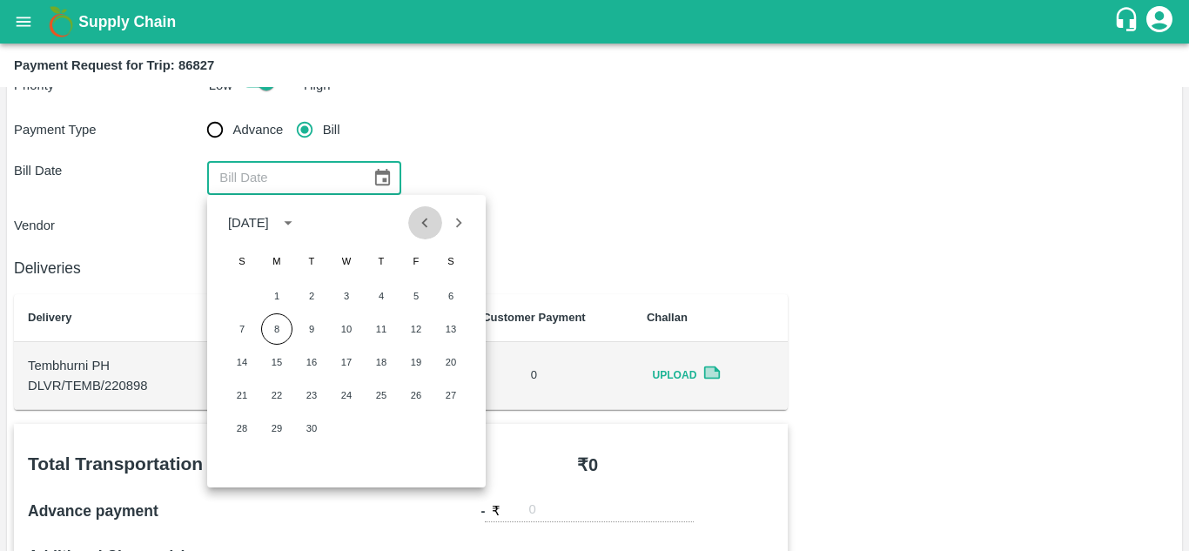
click at [433, 223] on icon "Previous month" at bounding box center [424, 222] width 19 height 19
click at [347, 424] on button "27" at bounding box center [346, 428] width 31 height 31
type input "[DATE]"
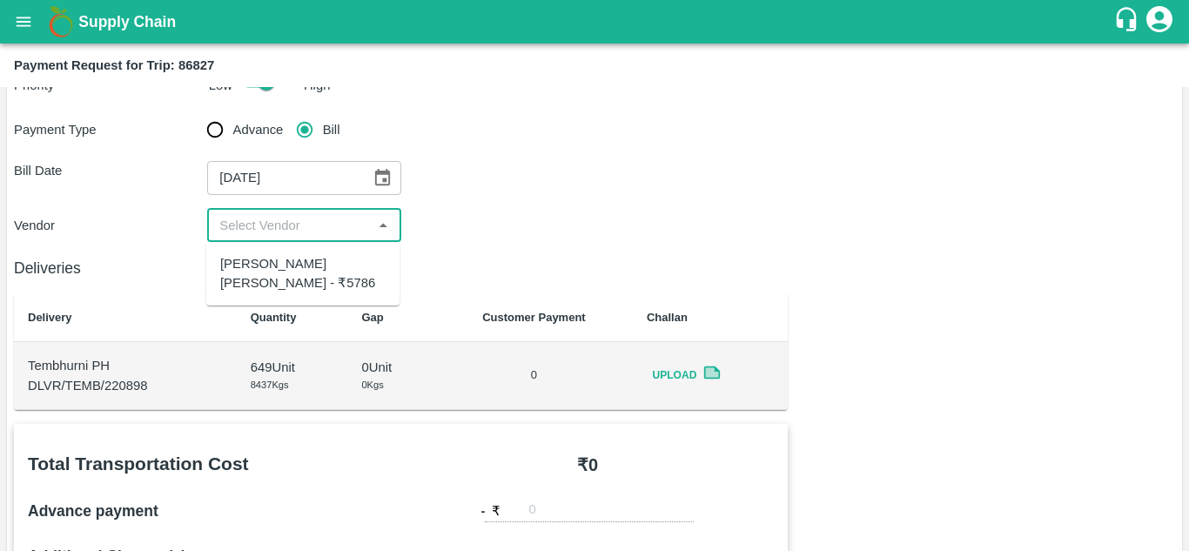
click at [311, 228] on input "input" at bounding box center [289, 225] width 154 height 23
click at [288, 281] on div "[PERSON_NAME] [PERSON_NAME] - ₹5786" at bounding box center [302, 273] width 165 height 39
type input "[PERSON_NAME] [PERSON_NAME] - ₹5786"
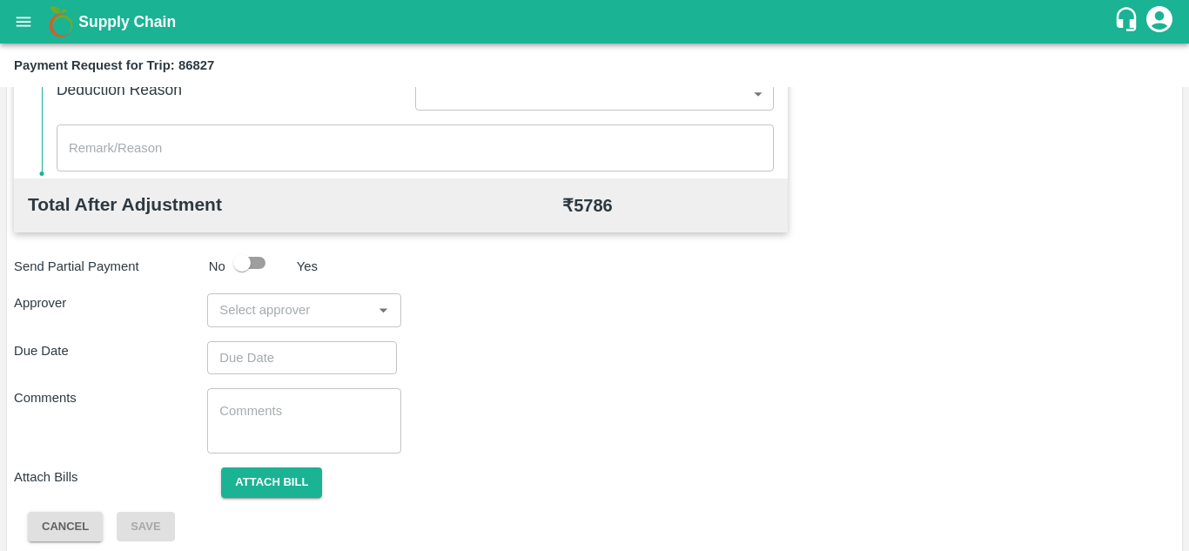
scroll to position [792, 0]
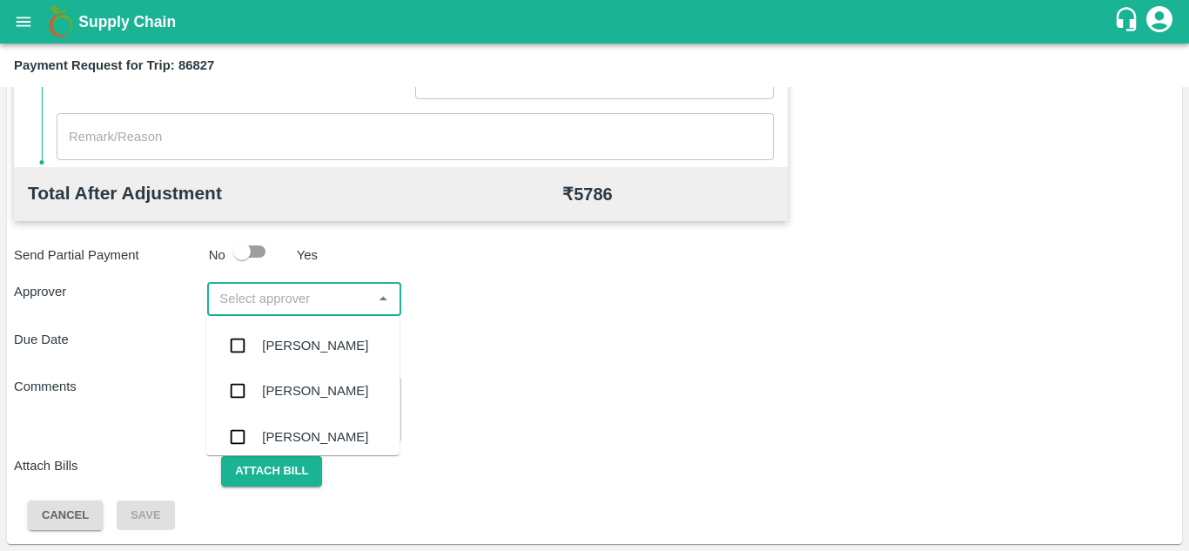
click at [266, 298] on input "input" at bounding box center [289, 298] width 154 height 23
type input "Prasad"
click at [314, 344] on div "[PERSON_NAME]" at bounding box center [315, 345] width 106 height 19
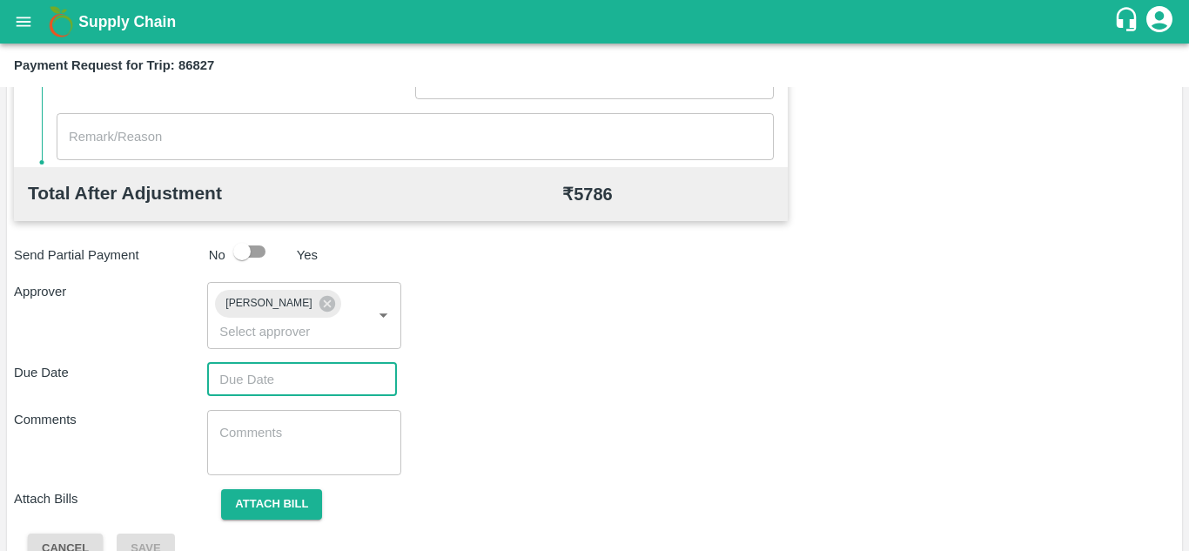
type input "DD/MM/YYYY hh:mm aa"
click at [273, 383] on input "DD/MM/YYYY hh:mm aa" at bounding box center [296, 379] width 178 height 33
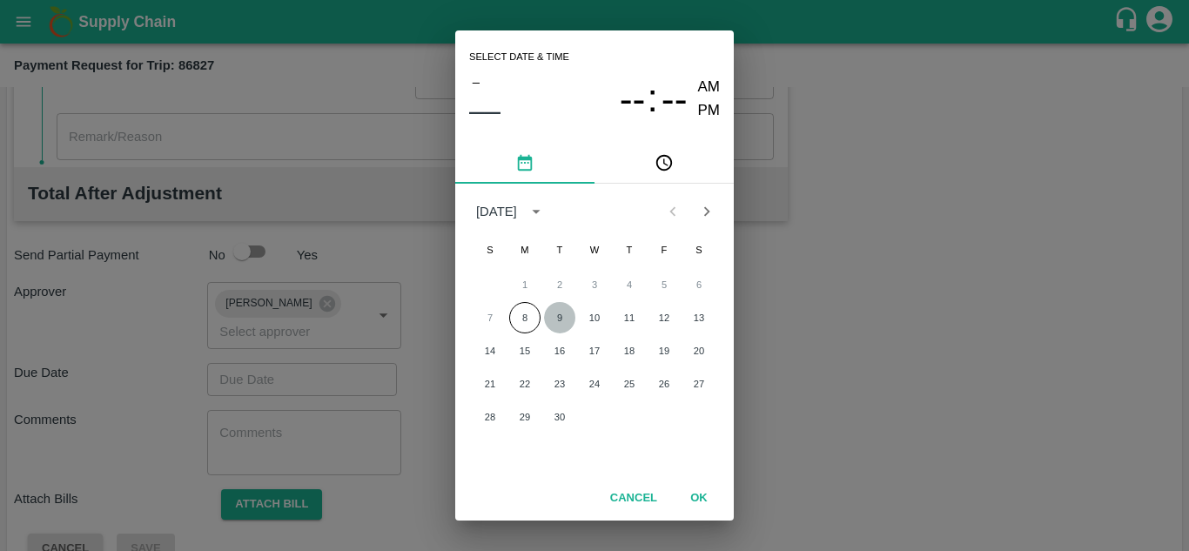
click at [558, 316] on button "9" at bounding box center [559, 317] width 31 height 31
type input "[DATE] 12:00 AM"
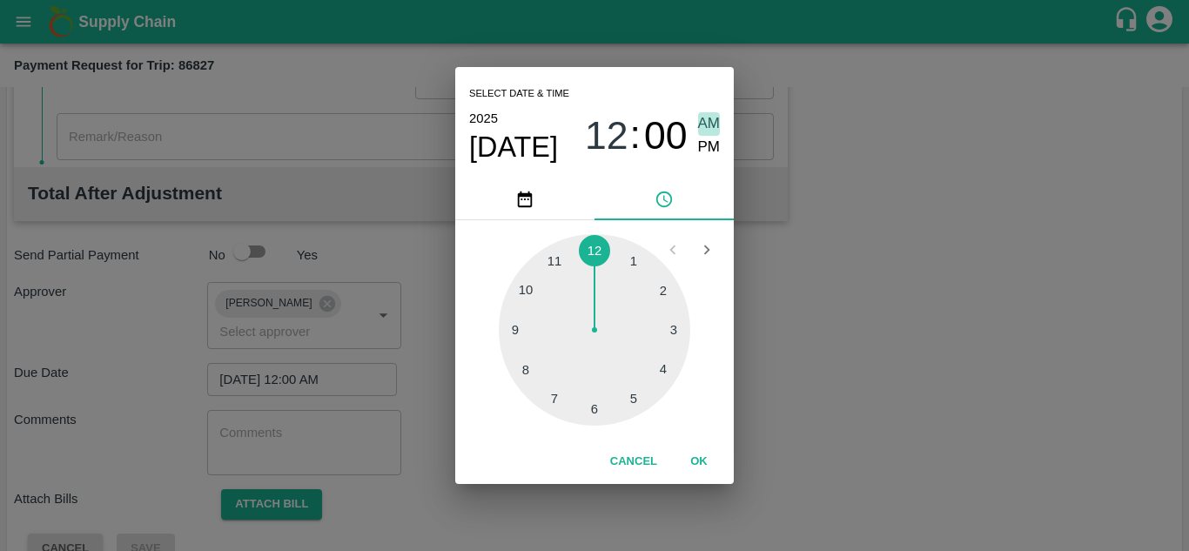
click at [714, 123] on span "AM" at bounding box center [709, 124] width 23 height 24
click at [706, 460] on button "OK" at bounding box center [699, 462] width 56 height 30
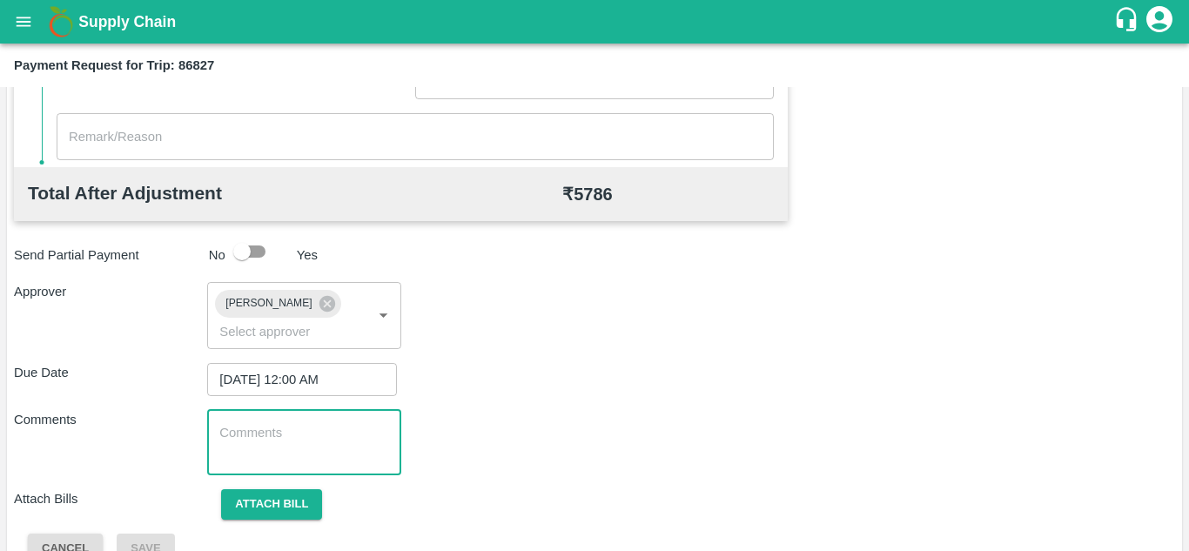
click at [320, 454] on textarea at bounding box center [303, 442] width 169 height 37
type textarea "Transport Bill"
click at [538, 379] on div "Due Date 09/09/2025 12:00 AM ​" at bounding box center [594, 379] width 1161 height 33
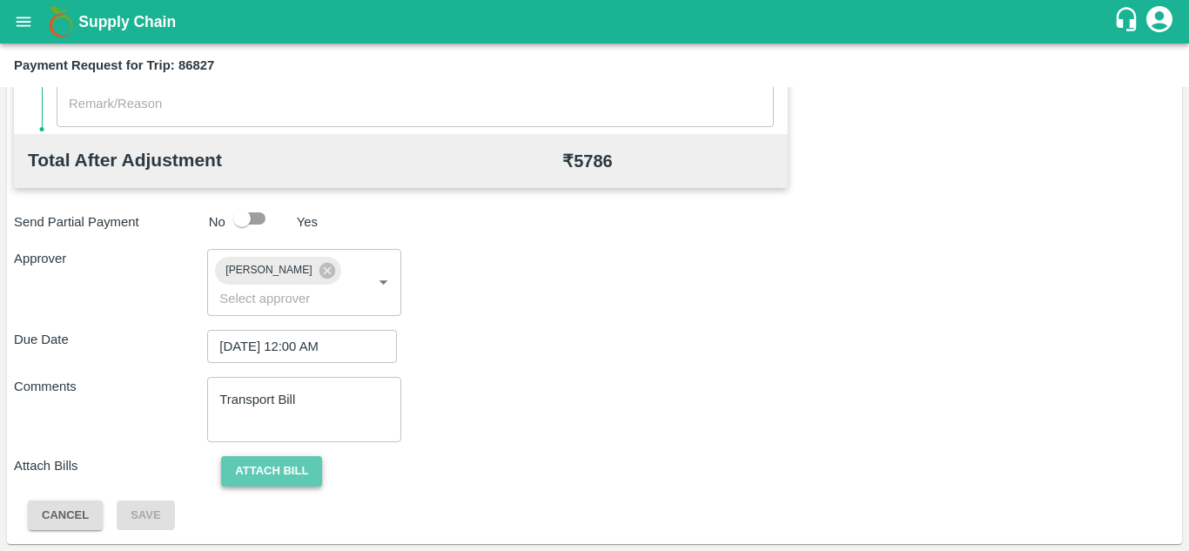
click at [282, 462] on button "Attach bill" at bounding box center [271, 471] width 101 height 30
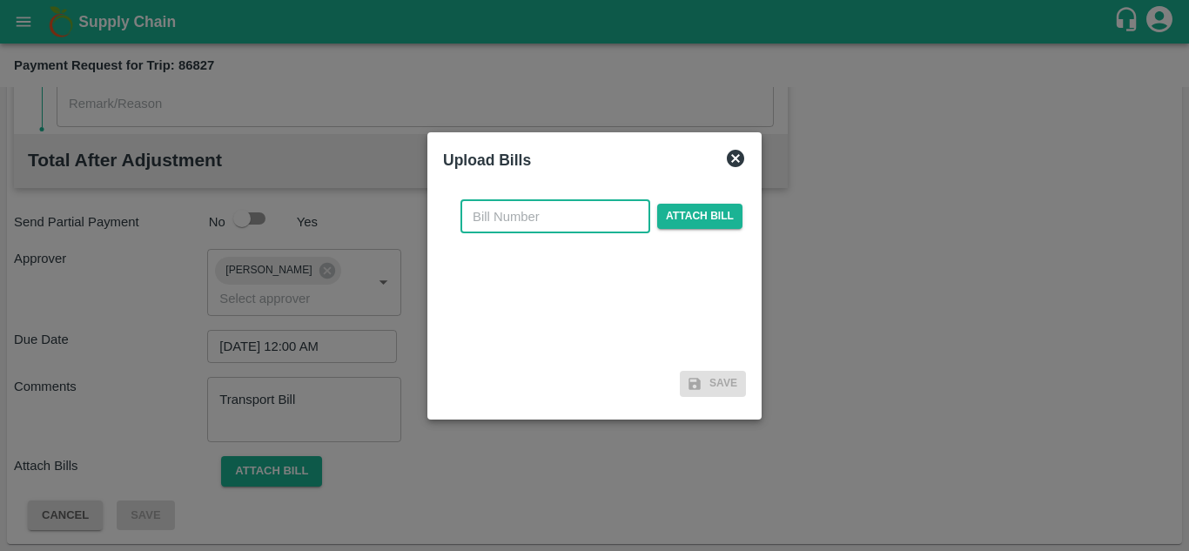
click at [476, 228] on input "text" at bounding box center [556, 216] width 190 height 33
type input "268"
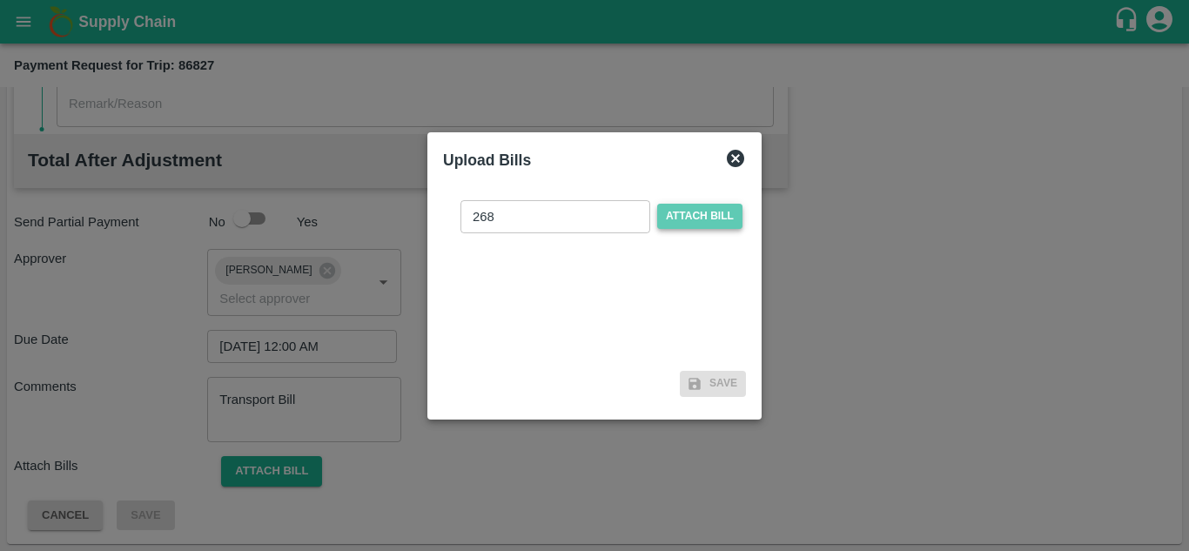
click at [693, 211] on span "Attach bill" at bounding box center [699, 216] width 85 height 25
click at [0, 0] on input "Attach bill" at bounding box center [0, 0] width 0 height 0
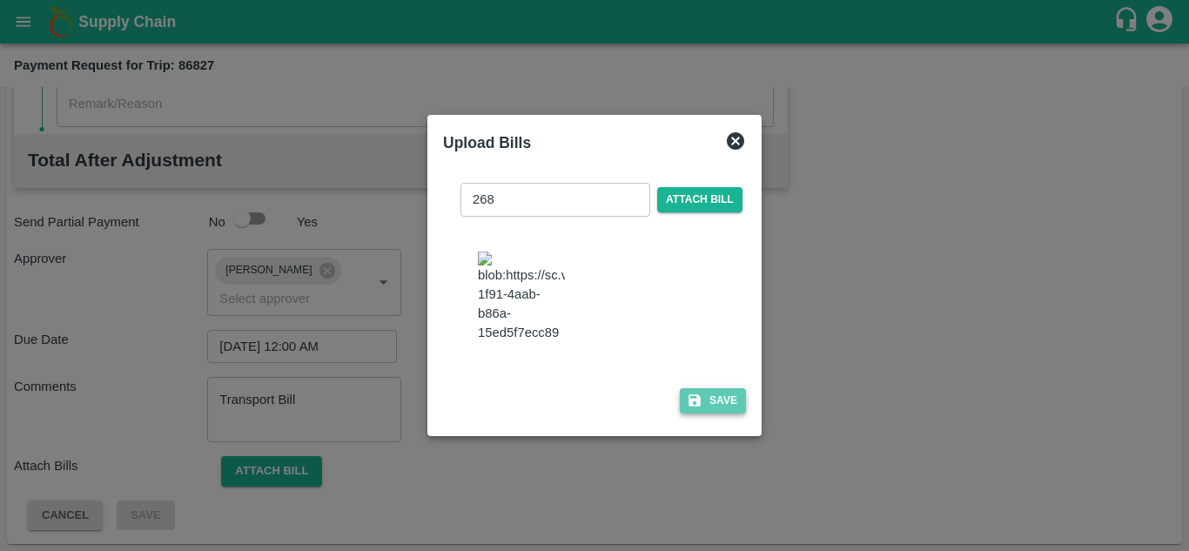
click at [717, 407] on button "Save" at bounding box center [713, 400] width 66 height 25
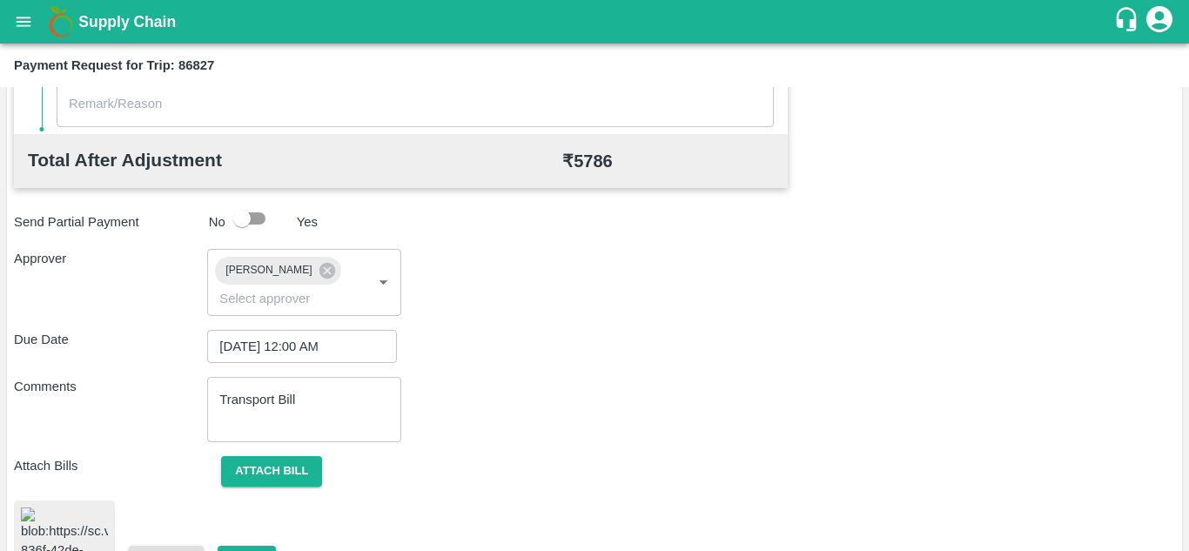
scroll to position [946, 0]
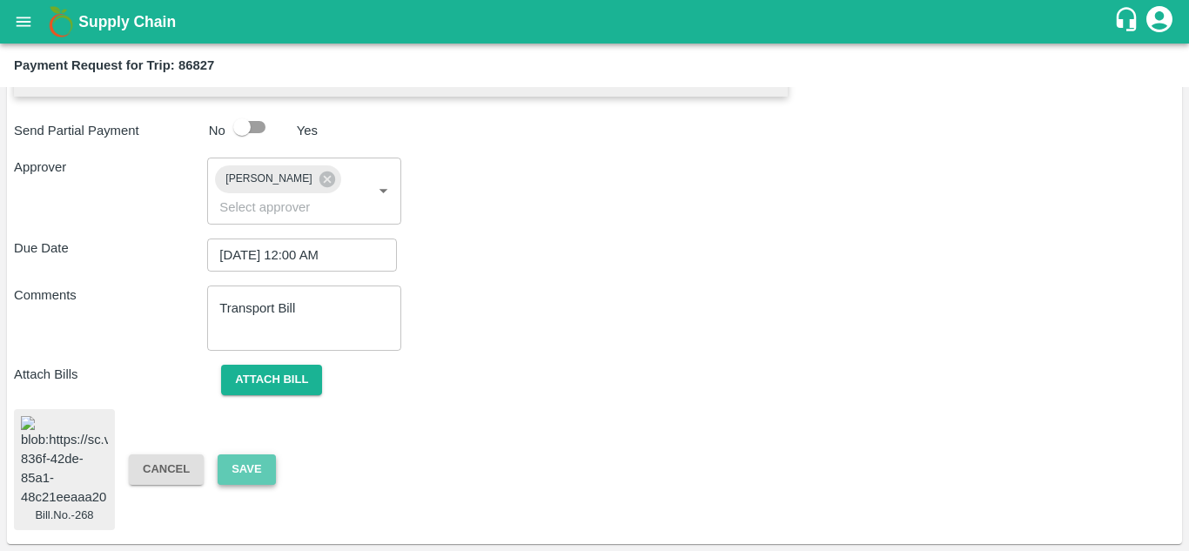
click at [252, 454] on button "Save" at bounding box center [246, 469] width 57 height 30
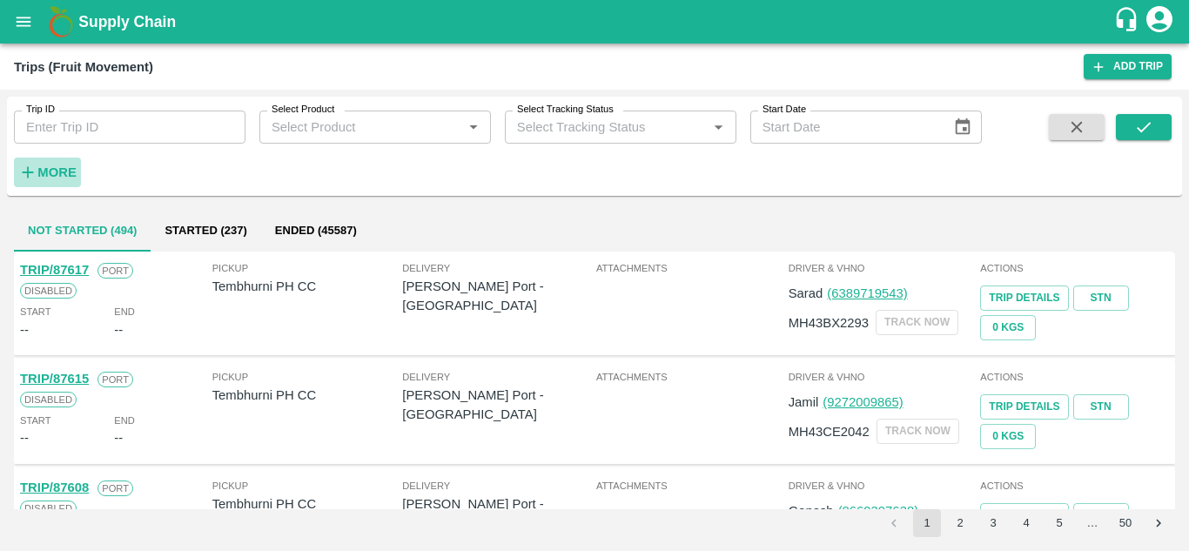
click at [45, 166] on strong "More" at bounding box center [56, 172] width 39 height 14
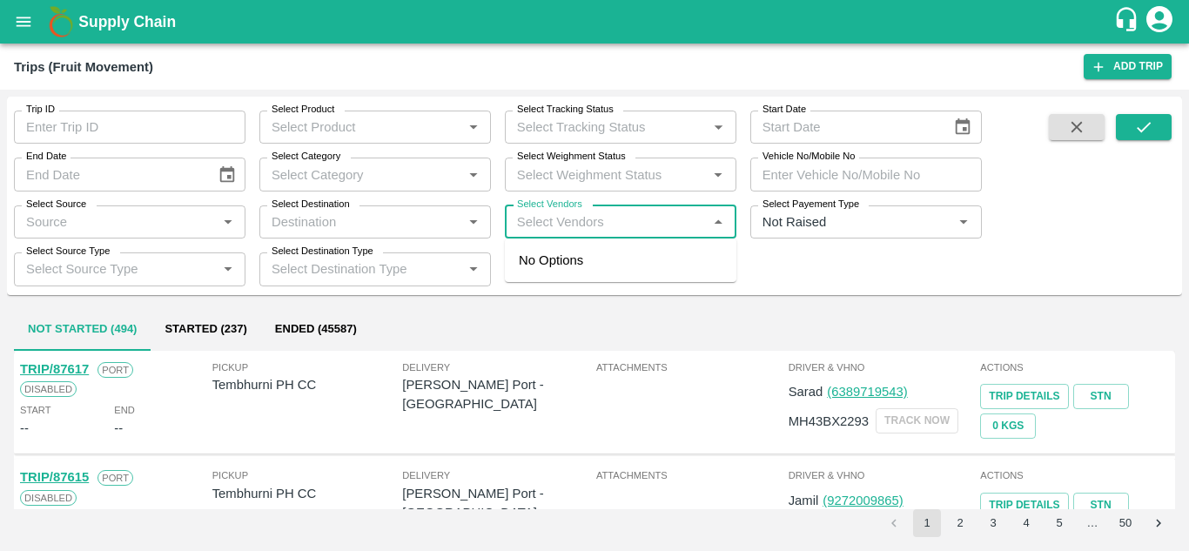
click at [537, 220] on input "Select Vendors" at bounding box center [606, 222] width 192 height 23
type input "dnyanesh"
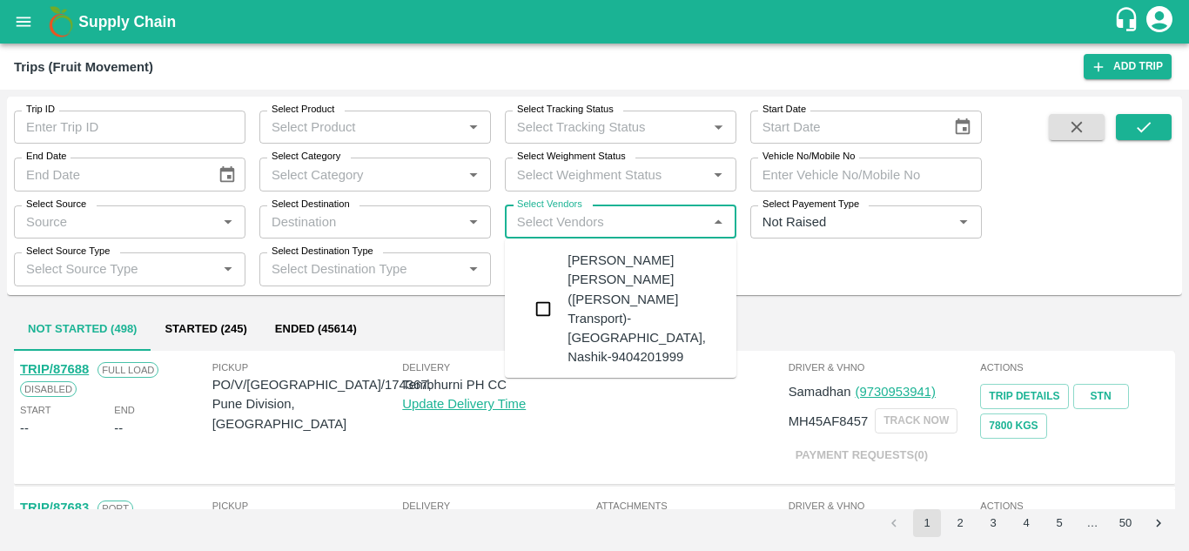
click at [656, 378] on div "Dnyaneshwar Vitthal Godse-Kandar, Solapur-9730316755" at bounding box center [673, 416] width 211 height 77
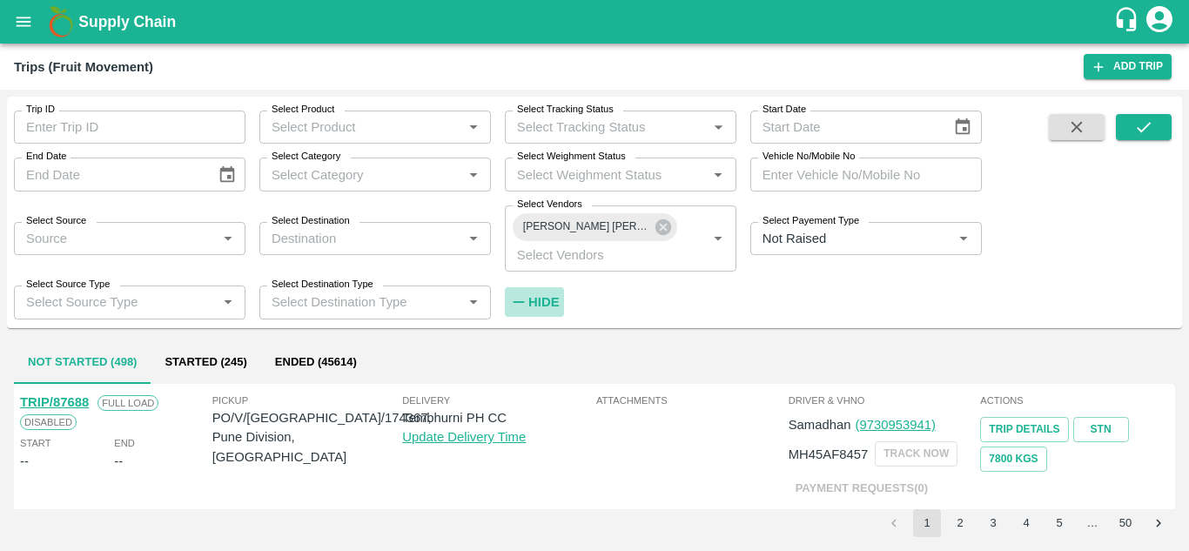
click at [551, 303] on strong "Hide" at bounding box center [543, 302] width 30 height 14
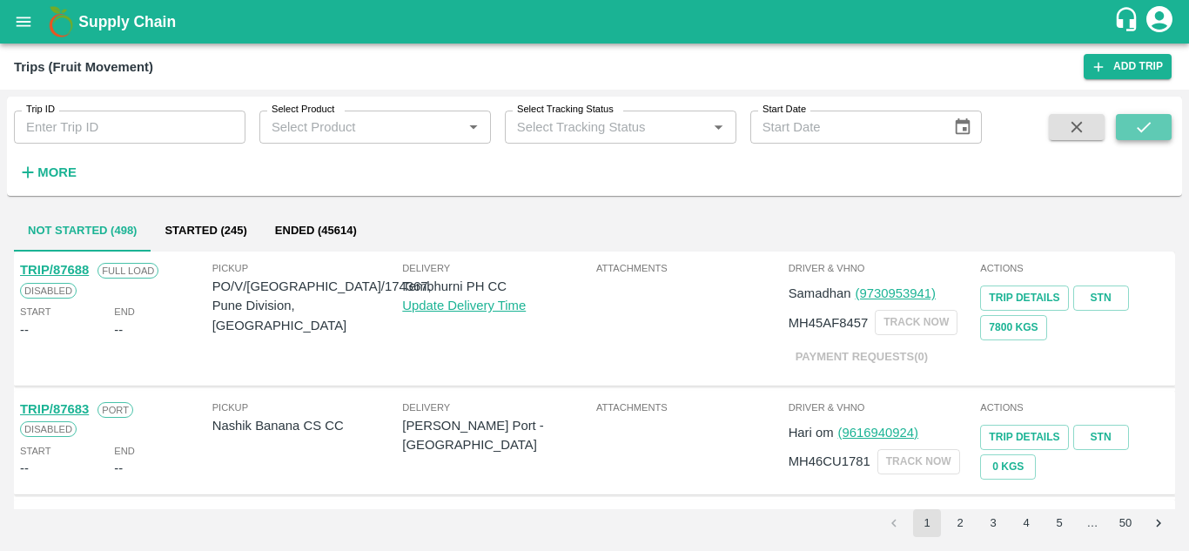
click at [1141, 117] on button "submit" at bounding box center [1144, 127] width 56 height 26
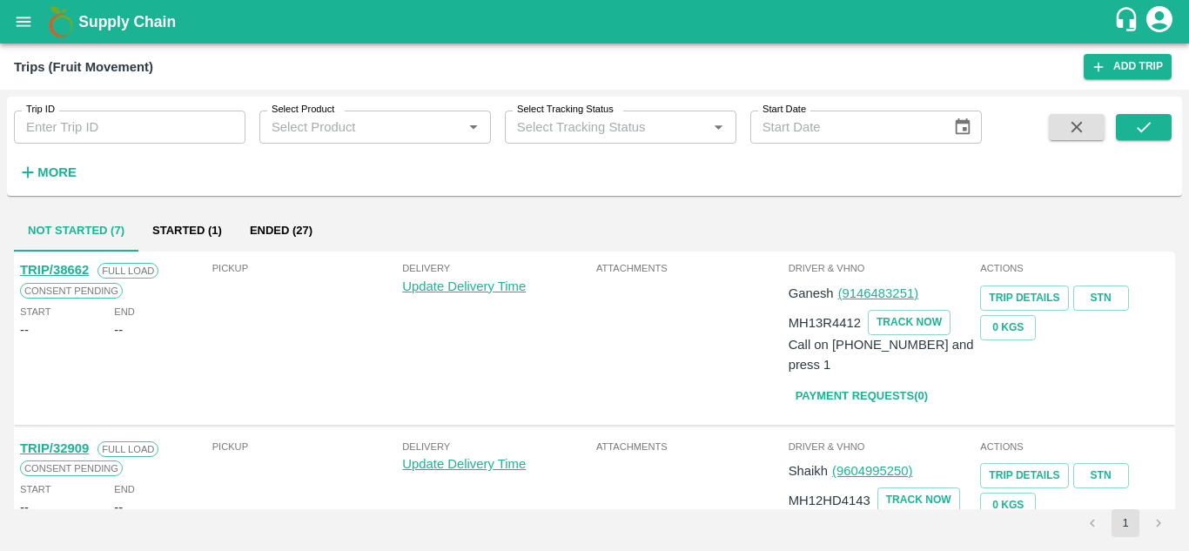
click at [265, 231] on button "Ended (27)" at bounding box center [281, 231] width 91 height 42
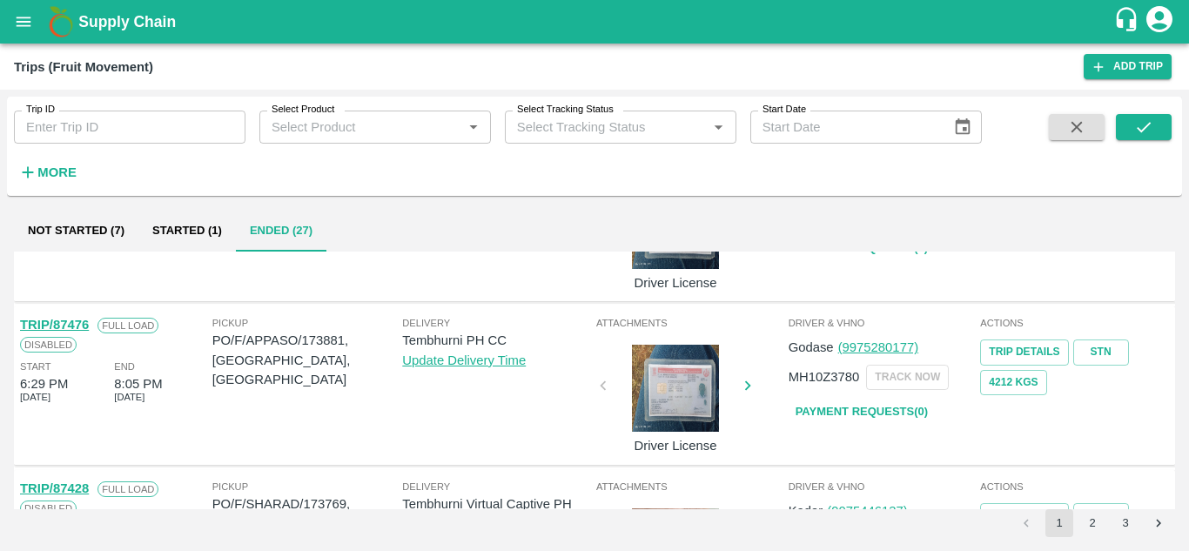
scroll to position [1376, 0]
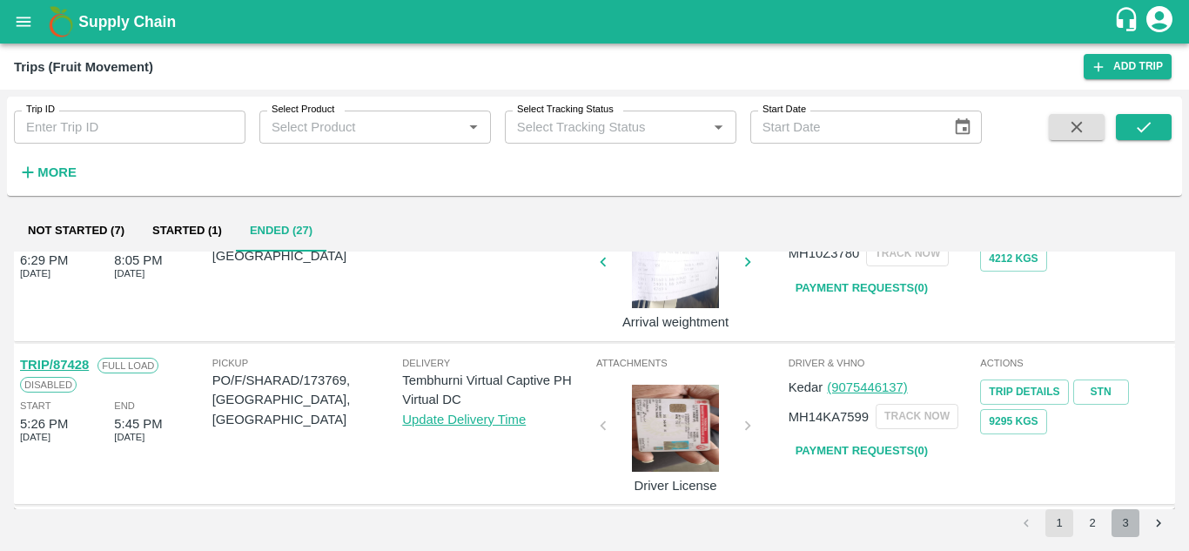
click at [1130, 527] on button "3" at bounding box center [1126, 523] width 28 height 28
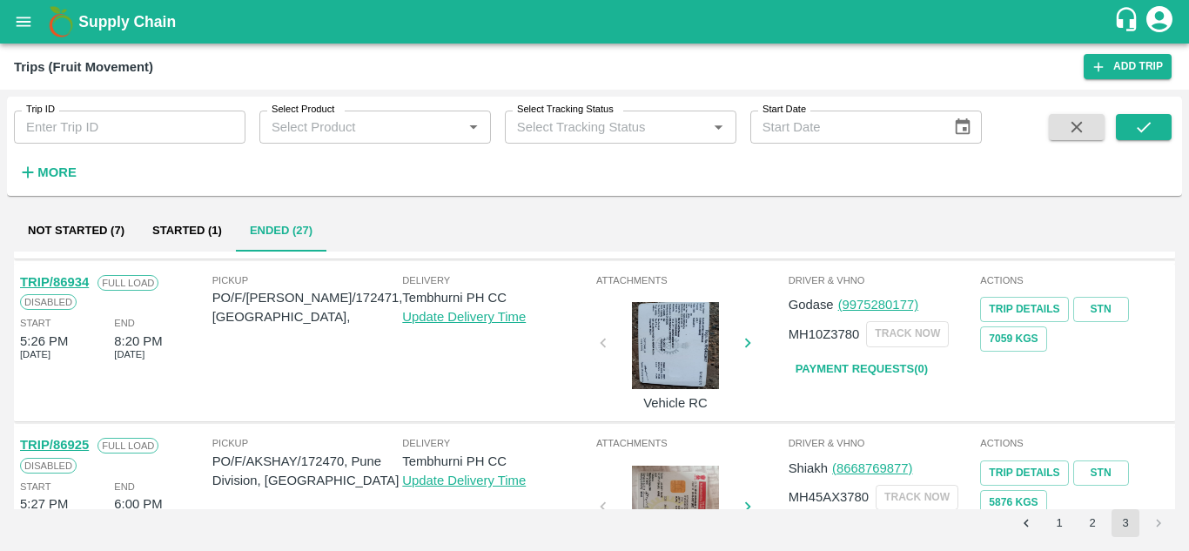
scroll to position [885, 0]
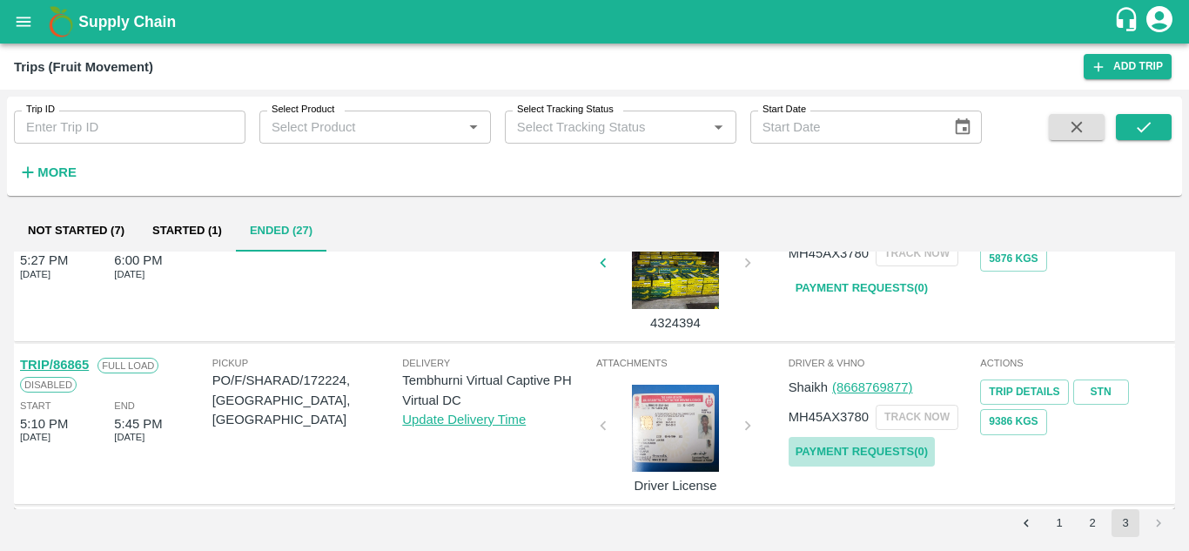
click at [860, 454] on link "Payment Requests( 0 )" at bounding box center [862, 452] width 146 height 30
click at [1143, 136] on icon "submit" at bounding box center [1143, 127] width 19 height 19
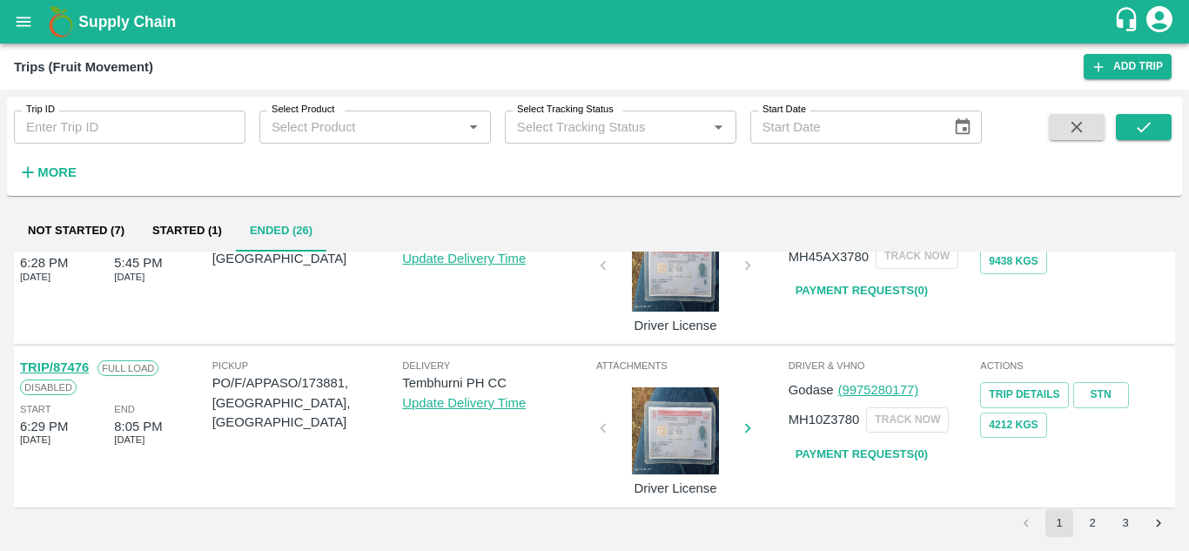
scroll to position [1376, 0]
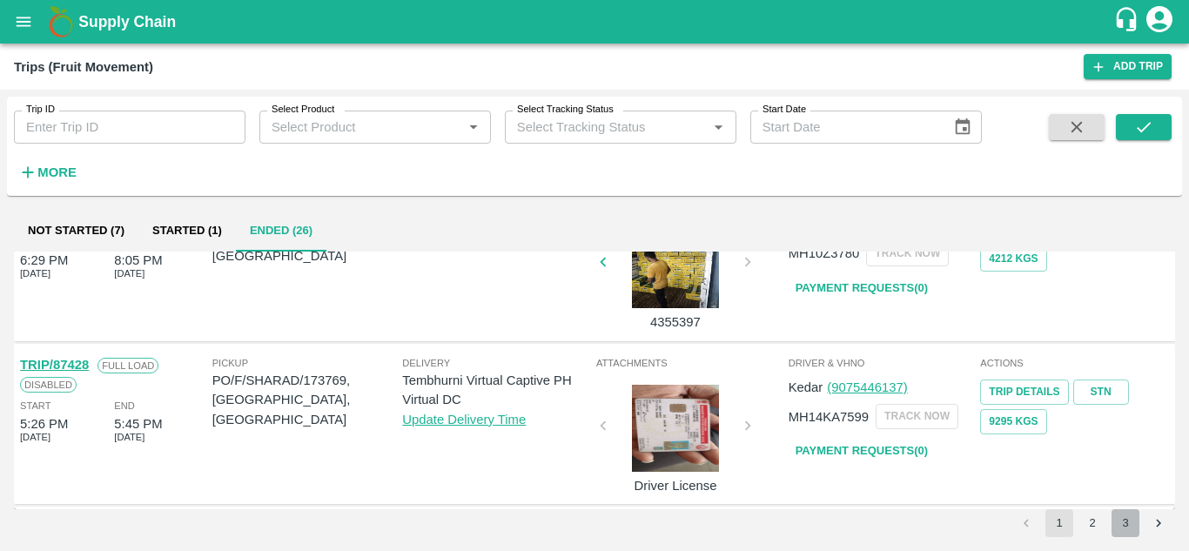
click at [1130, 520] on button "3" at bounding box center [1126, 523] width 28 height 28
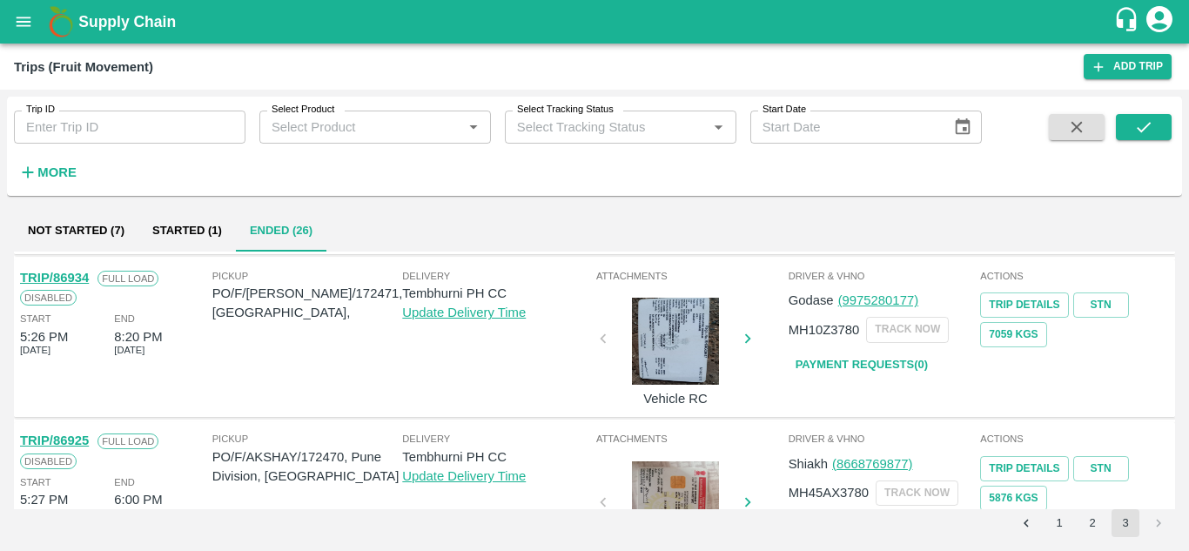
scroll to position [722, 0]
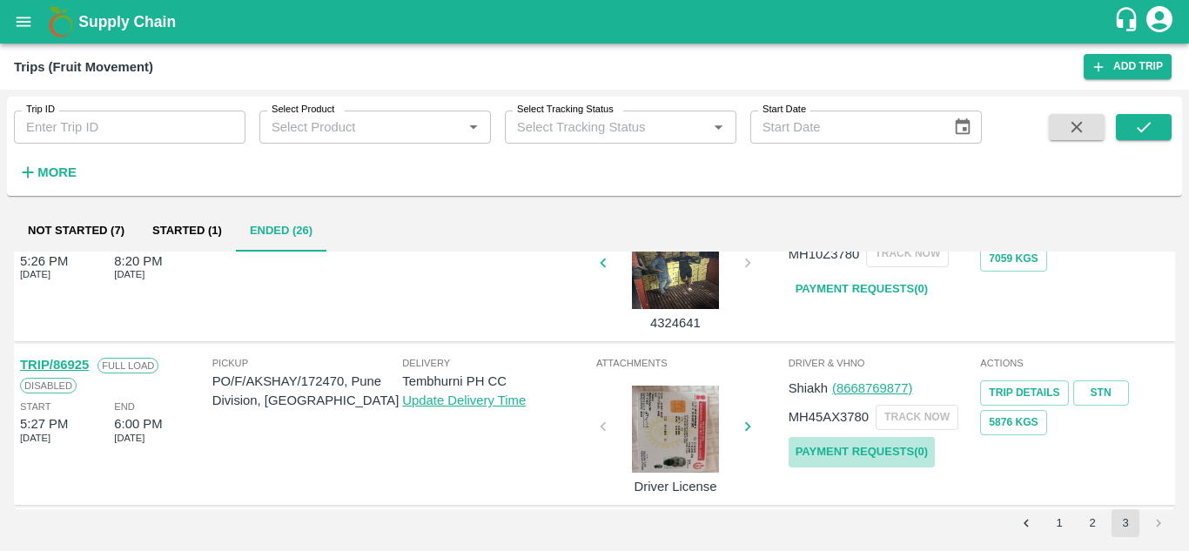
click at [859, 454] on link "Payment Requests( 0 )" at bounding box center [862, 452] width 146 height 30
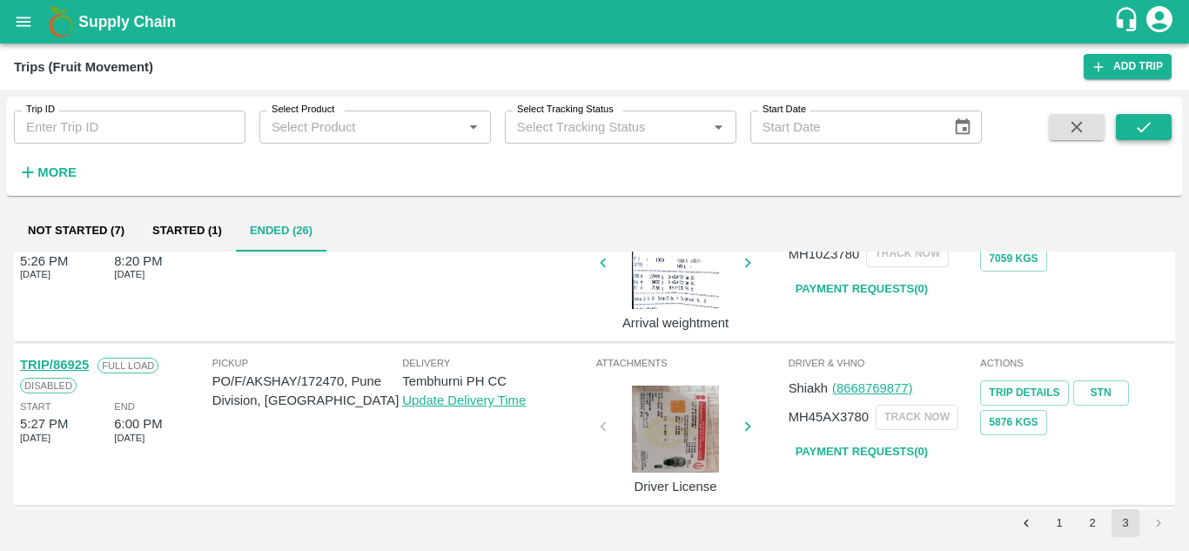
click at [1136, 118] on icon "submit" at bounding box center [1143, 127] width 19 height 19
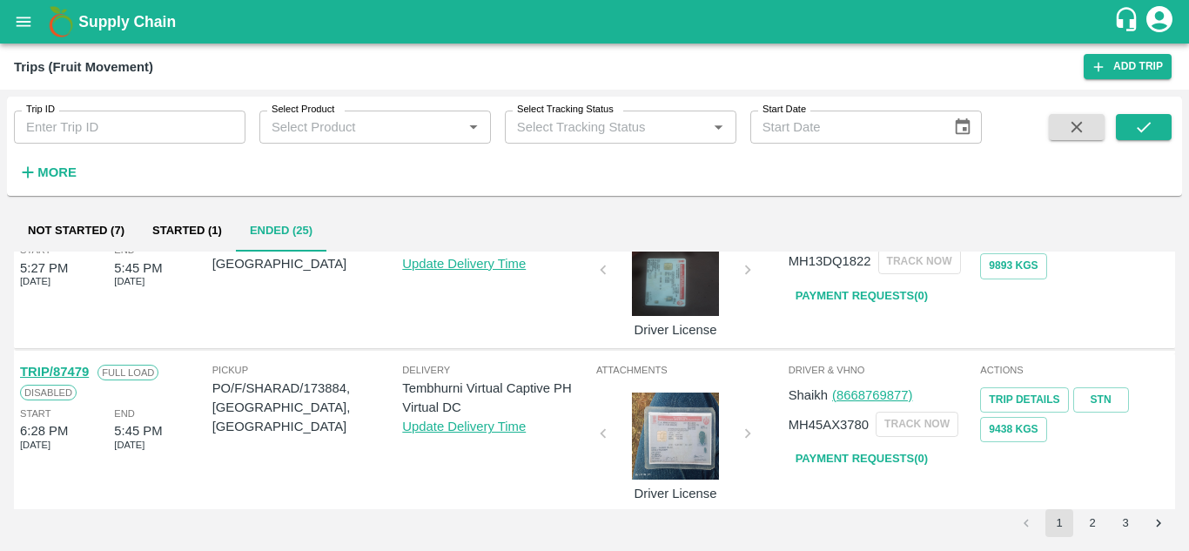
scroll to position [1376, 0]
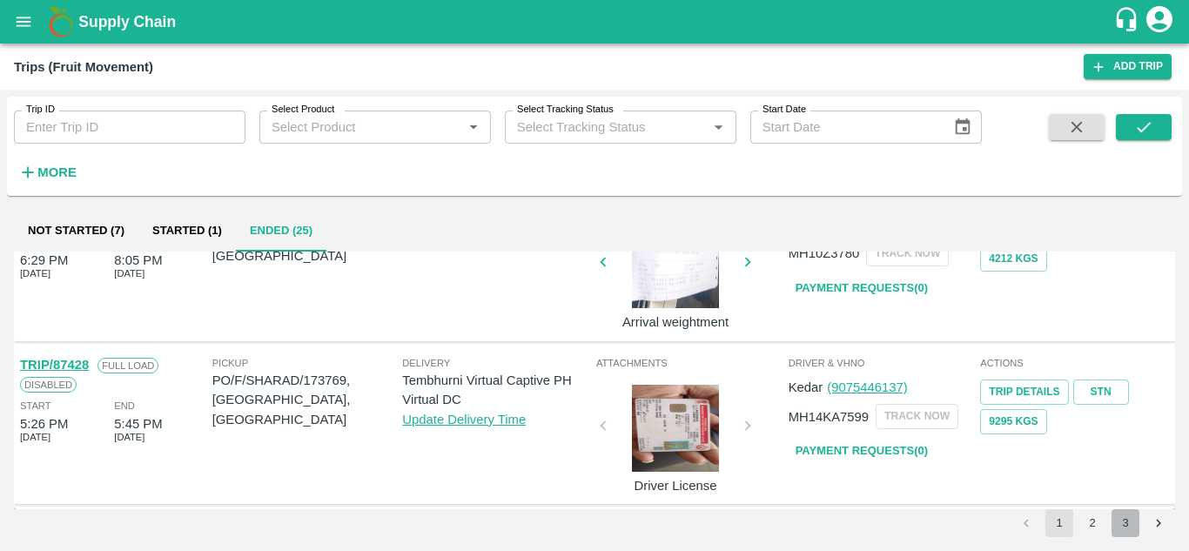
click at [1121, 522] on button "3" at bounding box center [1126, 523] width 28 height 28
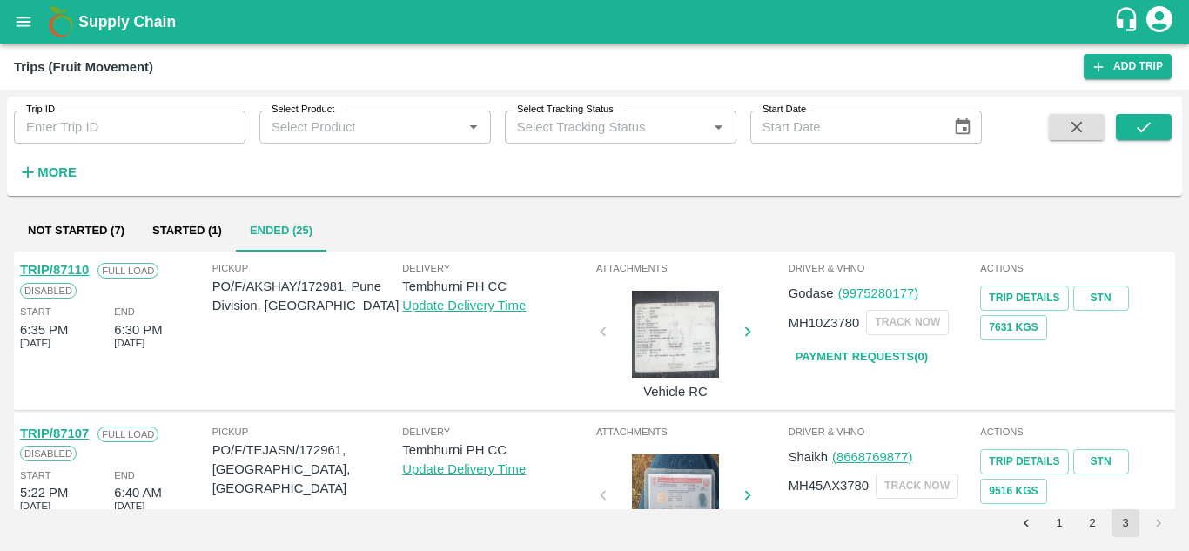
scroll to position [559, 0]
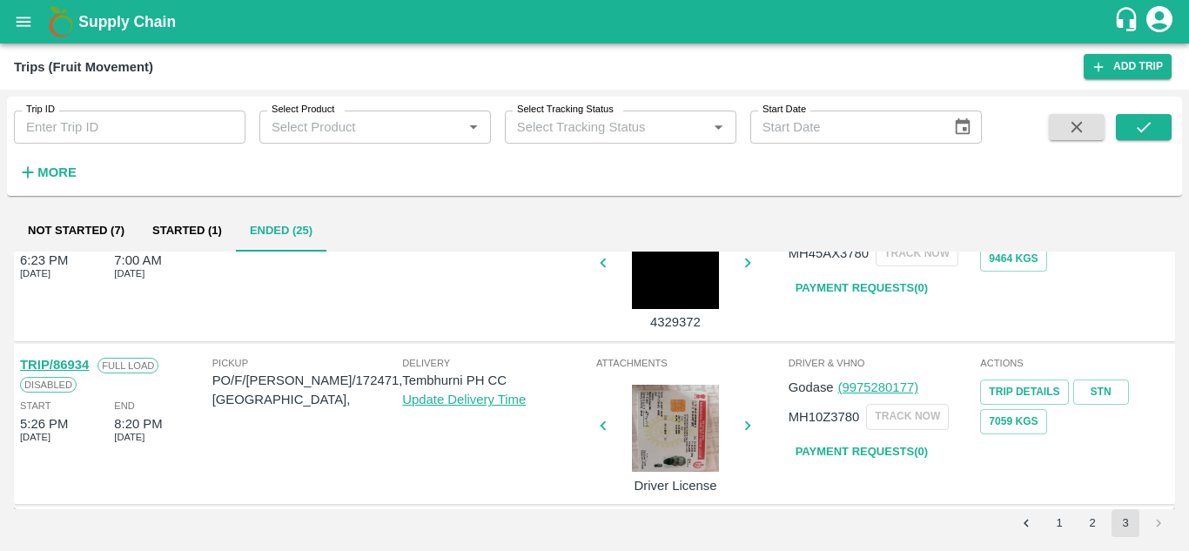
click at [327, 433] on div "Pickup PO/F/AKSHAY/172471, Solapur," at bounding box center [307, 423] width 191 height 137
click at [848, 455] on link "Payment Requests( 0 )" at bounding box center [862, 452] width 146 height 30
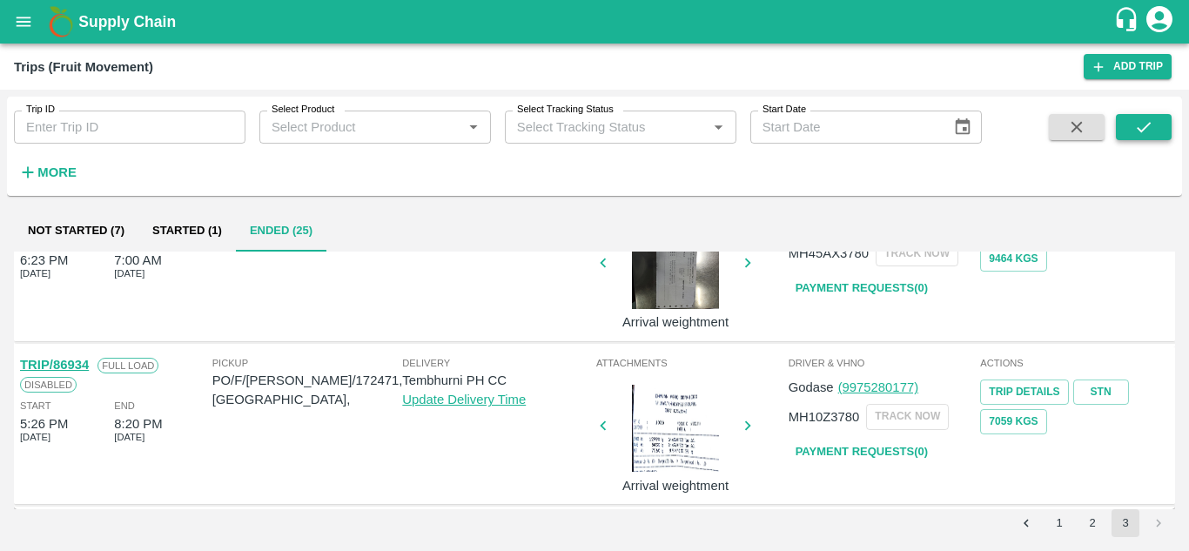
drag, startPoint x: 1178, startPoint y: 127, endPoint x: 1148, endPoint y: 131, distance: 29.8
click at [1148, 131] on div "Trip ID Trip ID Select Product Select Product   * Select Tracking Status Select…" at bounding box center [594, 146] width 1175 height 85
click at [1148, 131] on icon "submit" at bounding box center [1143, 127] width 19 height 19
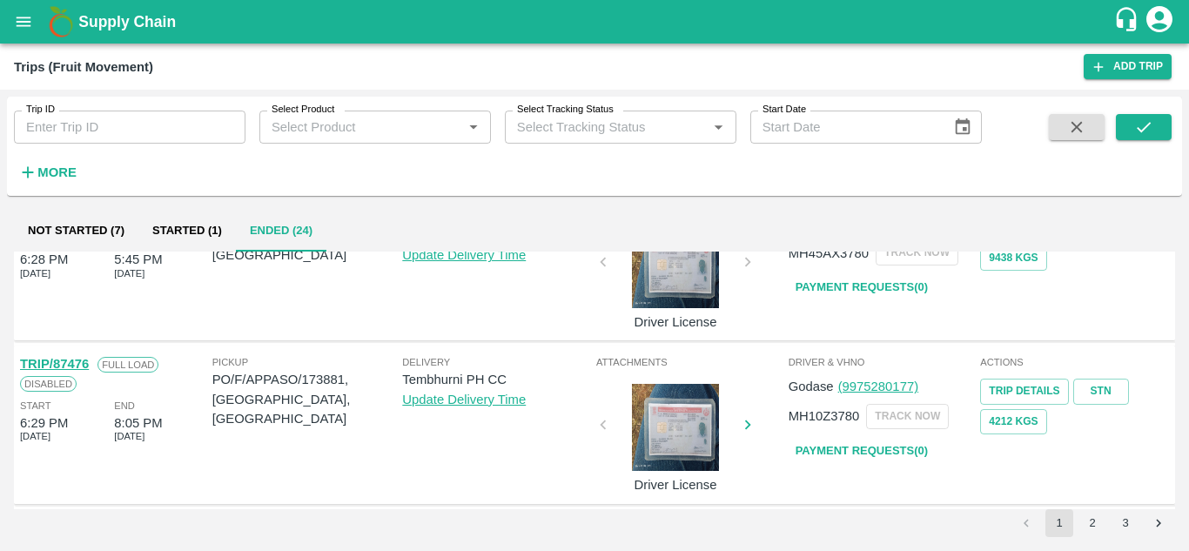
scroll to position [1376, 0]
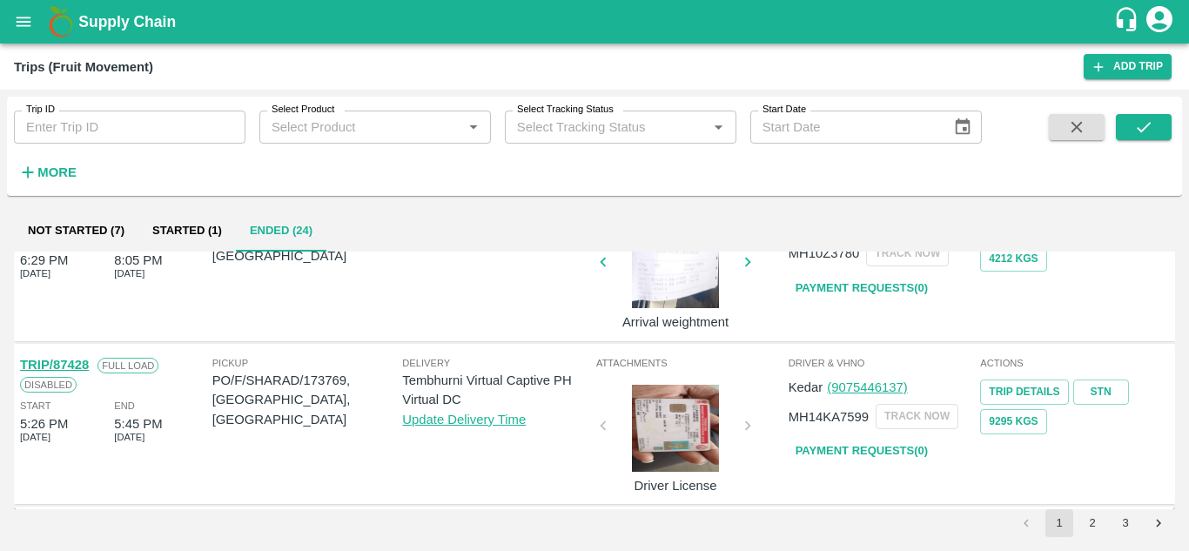
click at [1087, 520] on button "2" at bounding box center [1093, 523] width 28 height 28
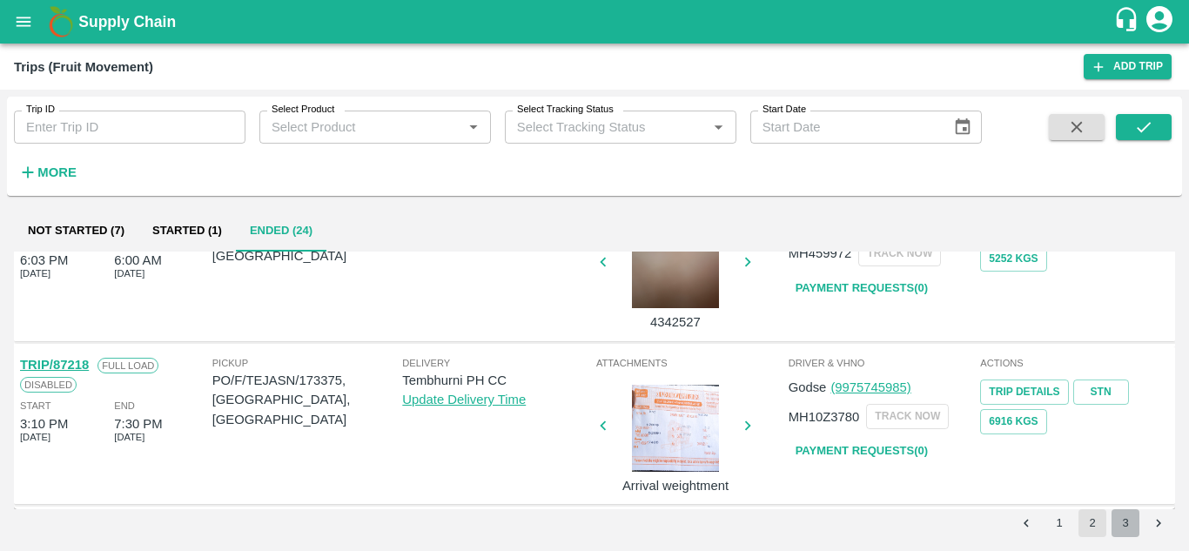
click at [1119, 522] on button "3" at bounding box center [1126, 523] width 28 height 28
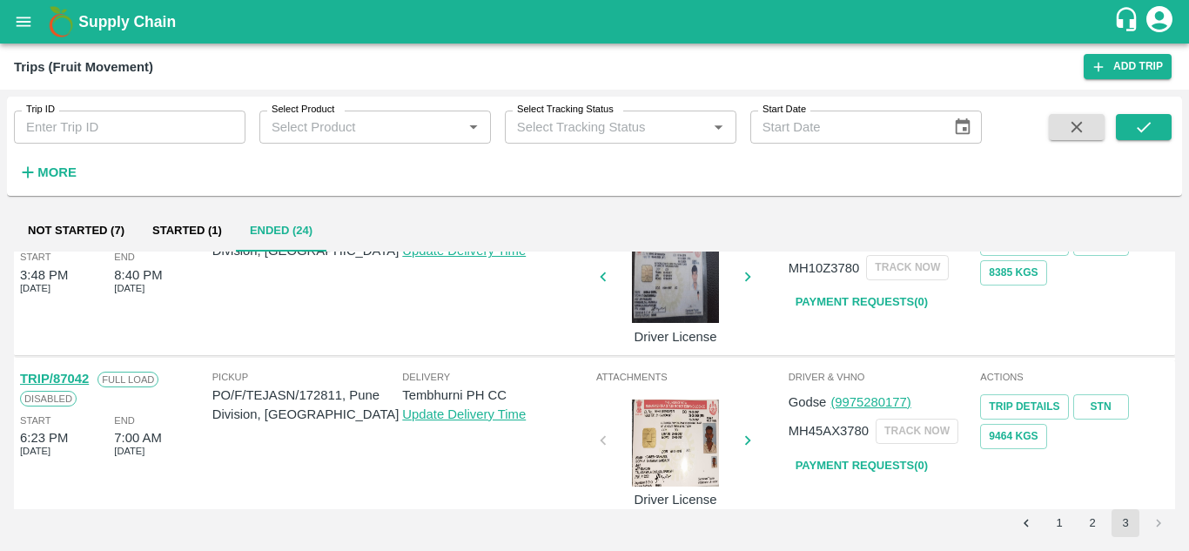
scroll to position [395, 0]
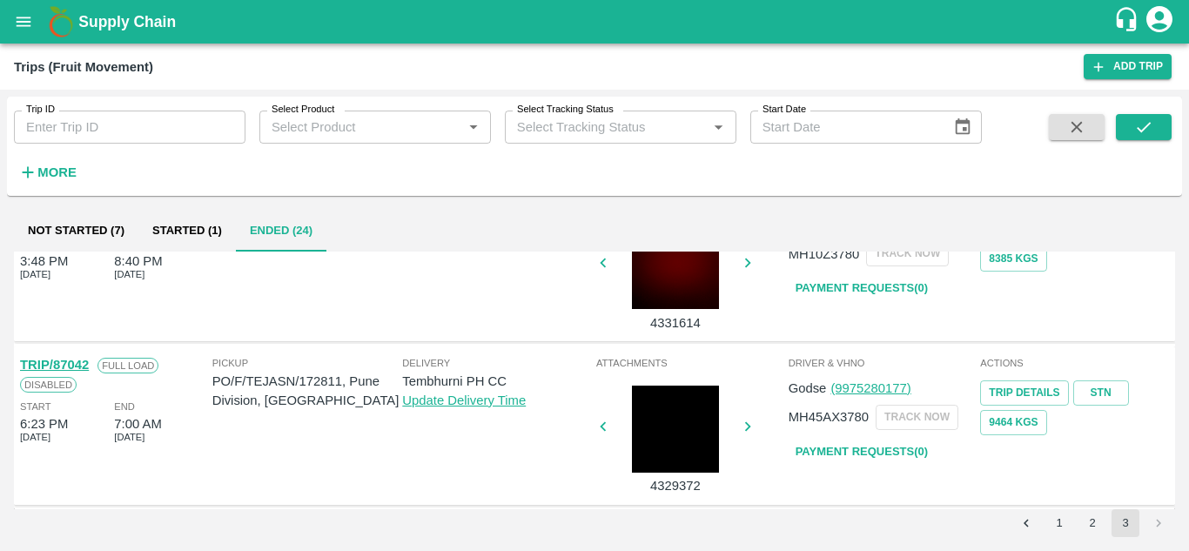
click at [892, 447] on link "Payment Requests( 0 )" at bounding box center [862, 452] width 146 height 30
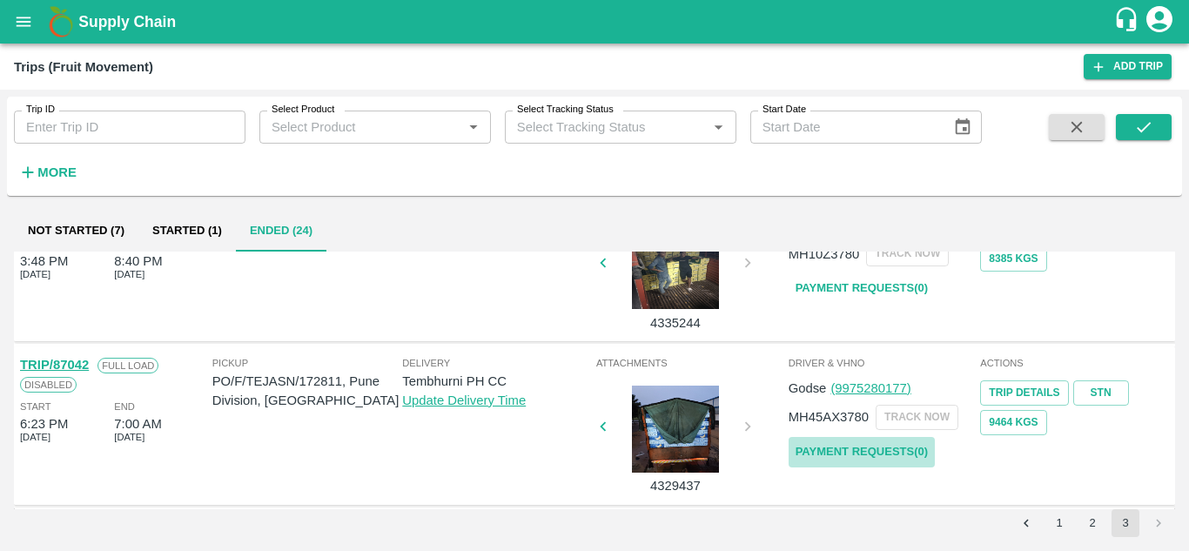
click at [890, 449] on link "Payment Requests( 0 )" at bounding box center [862, 452] width 146 height 30
click at [1141, 131] on icon "submit" at bounding box center [1144, 127] width 14 height 10
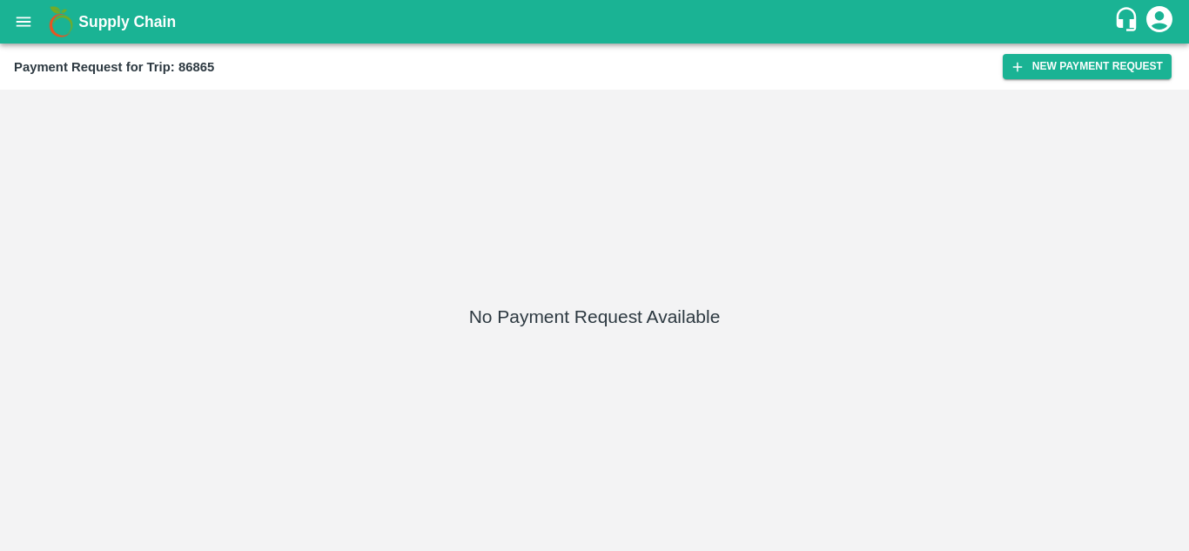
click at [668, 282] on div "No Payment Request Available" at bounding box center [594, 321] width 1175 height 448
click at [1107, 63] on button "New Payment Request" at bounding box center [1087, 66] width 169 height 25
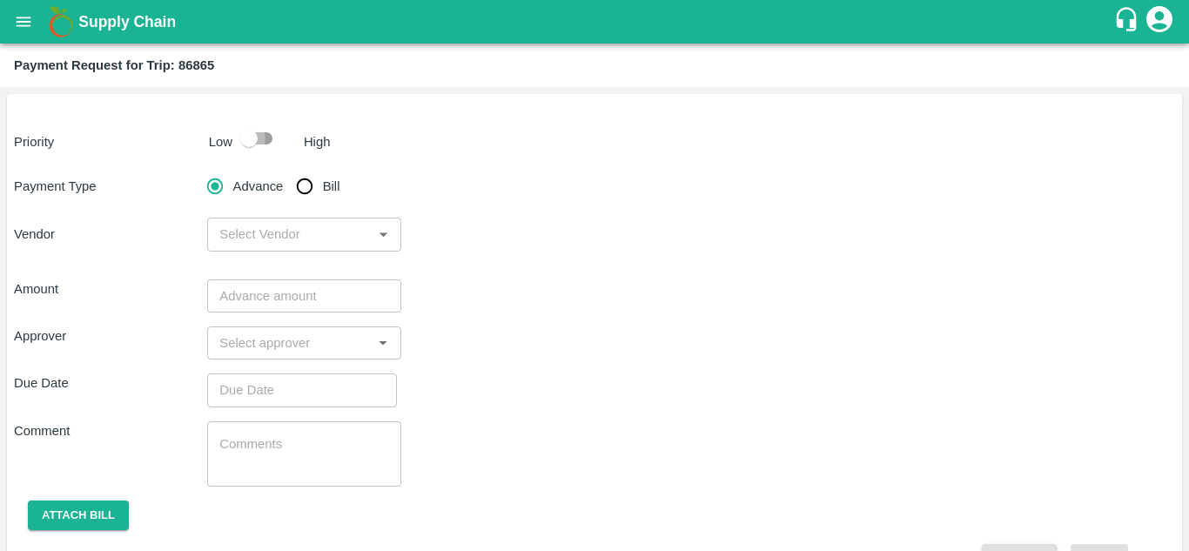
click at [276, 140] on input "checkbox" at bounding box center [248, 138] width 99 height 33
checkbox input "true"
click at [300, 178] on input "Bill" at bounding box center [304, 186] width 35 height 35
radio input "true"
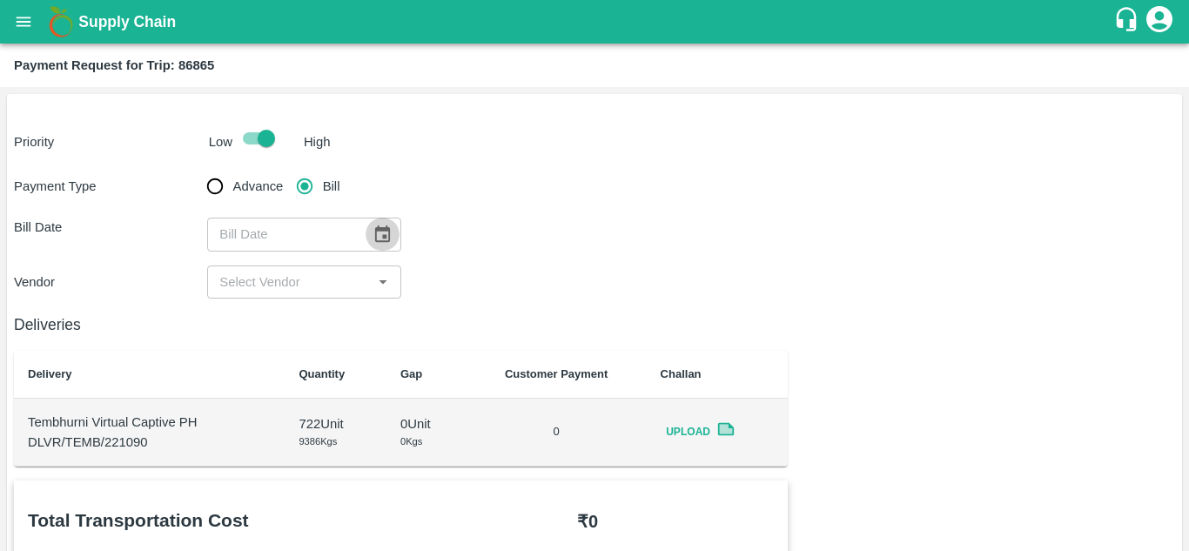
click at [376, 240] on icon "Choose date" at bounding box center [382, 233] width 15 height 17
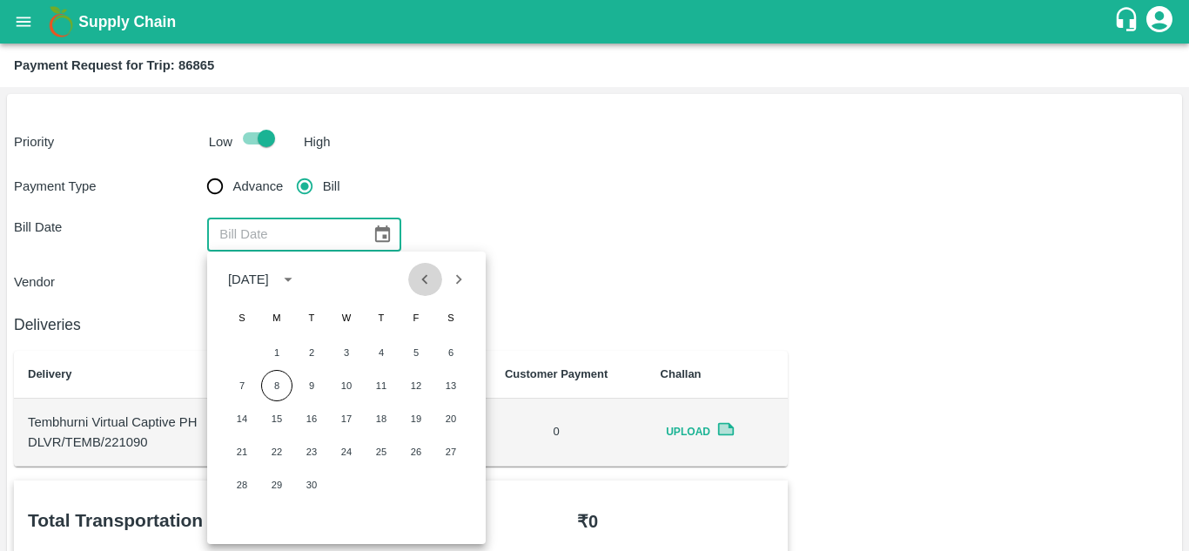
click at [422, 278] on icon "Previous month" at bounding box center [424, 279] width 19 height 19
click at [348, 489] on button "27" at bounding box center [346, 484] width 31 height 31
type input "27/08/2025"
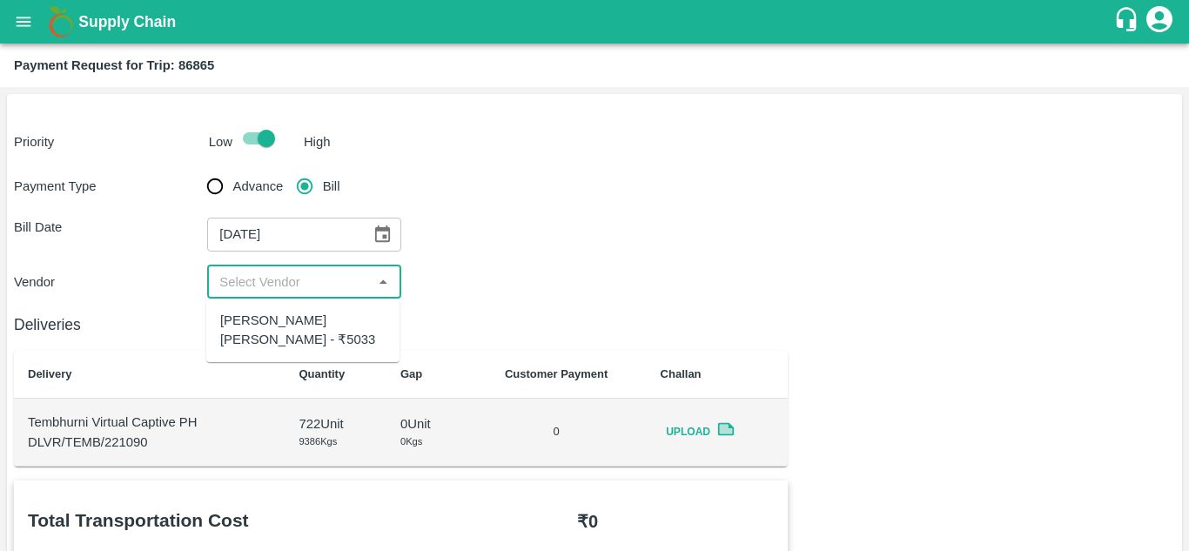
click at [321, 293] on input "input" at bounding box center [289, 282] width 154 height 23
click at [321, 328] on div "Dnyaneshwar Vitthal Godse - ₹5033" at bounding box center [302, 330] width 165 height 39
type input "Dnyaneshwar Vitthal Godse - ₹5033"
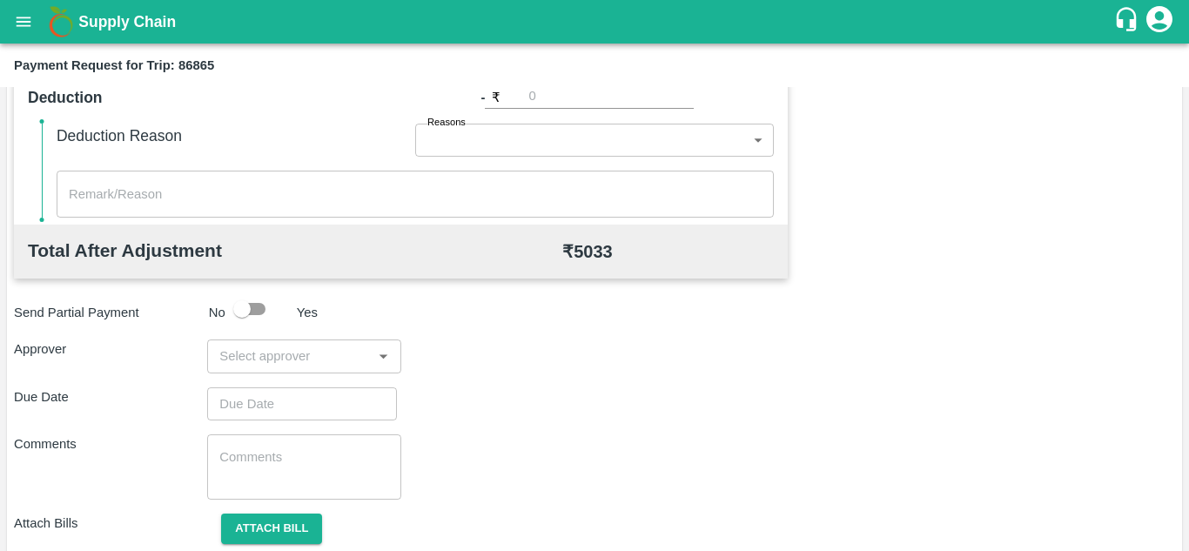
scroll to position [792, 0]
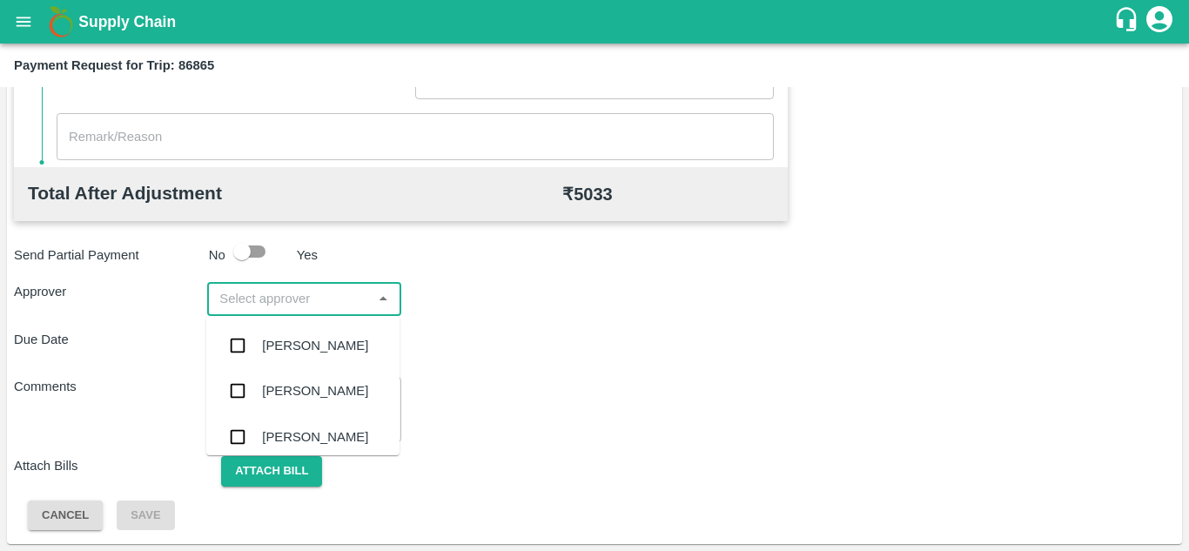
click at [266, 296] on input "input" at bounding box center [289, 298] width 154 height 23
type input "prasad"
click at [290, 348] on div "Prasad Waghade" at bounding box center [315, 345] width 106 height 19
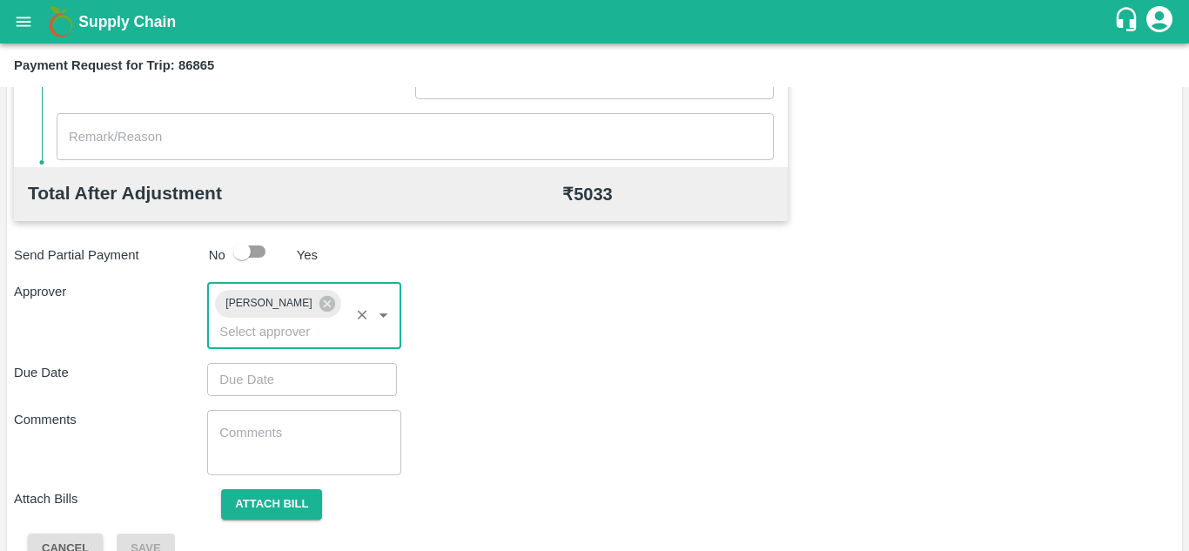
type input "DD/MM/YYYY hh:mm aa"
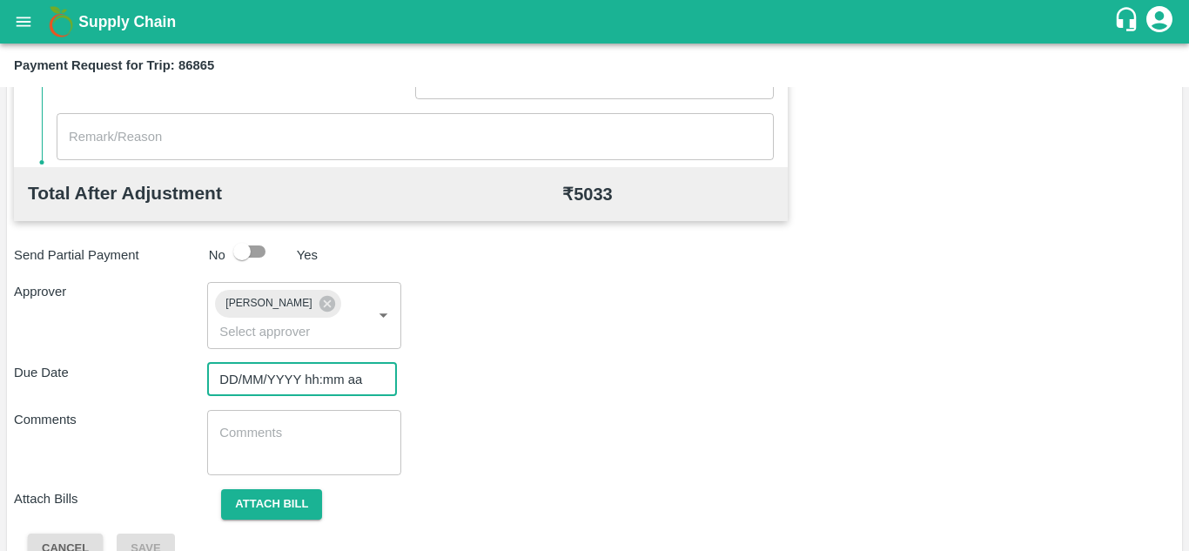
click at [229, 372] on input "DD/MM/YYYY hh:mm aa" at bounding box center [296, 379] width 178 height 33
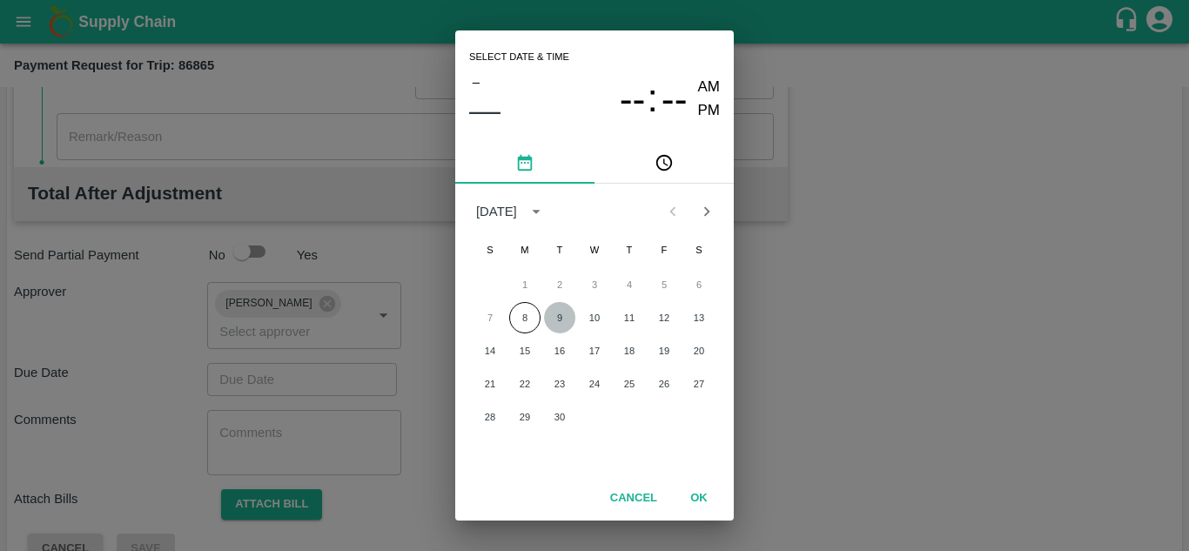
click at [559, 318] on button "9" at bounding box center [559, 317] width 31 height 31
type input "09/09/2025 12:00 AM"
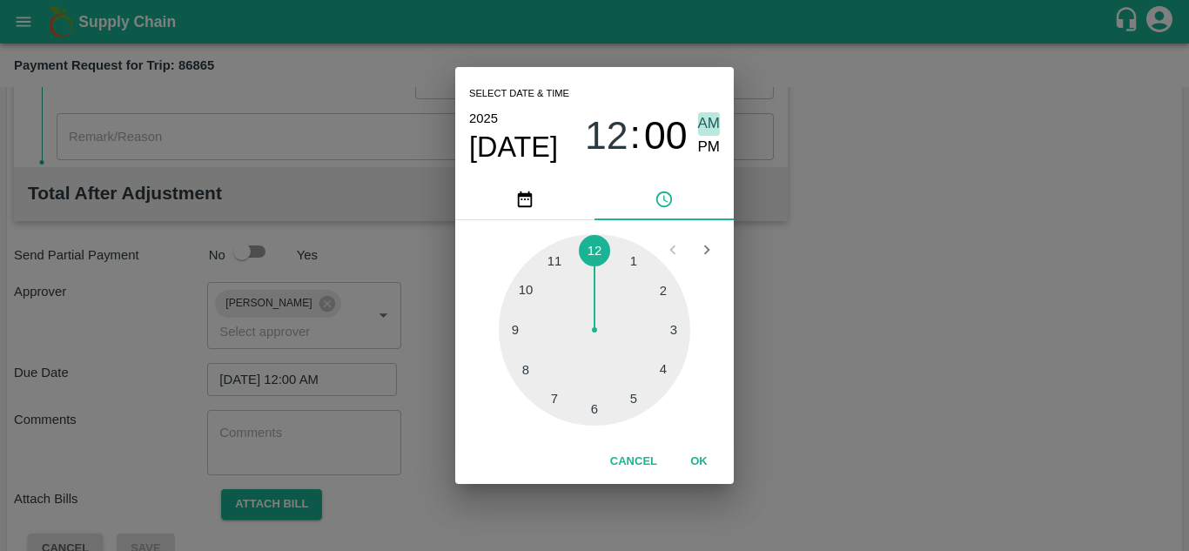
click at [702, 127] on span "AM" at bounding box center [709, 124] width 23 height 24
click at [704, 454] on button "OK" at bounding box center [699, 462] width 56 height 30
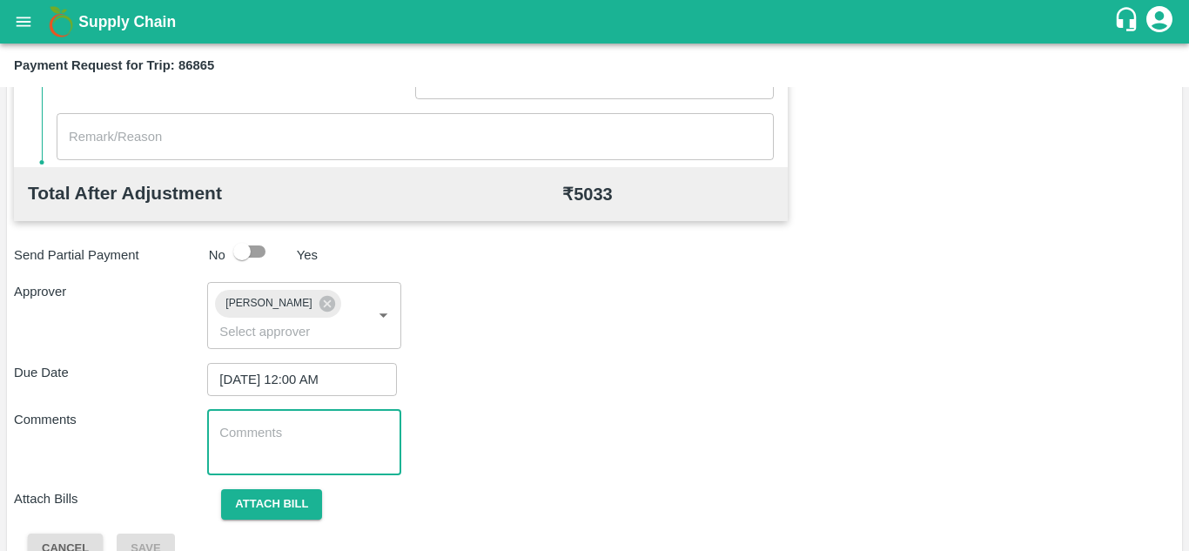
click at [268, 455] on textarea at bounding box center [303, 442] width 169 height 37
type textarea "Transport Bill"
click at [511, 418] on div "Comments Transport Bill x ​" at bounding box center [594, 442] width 1161 height 65
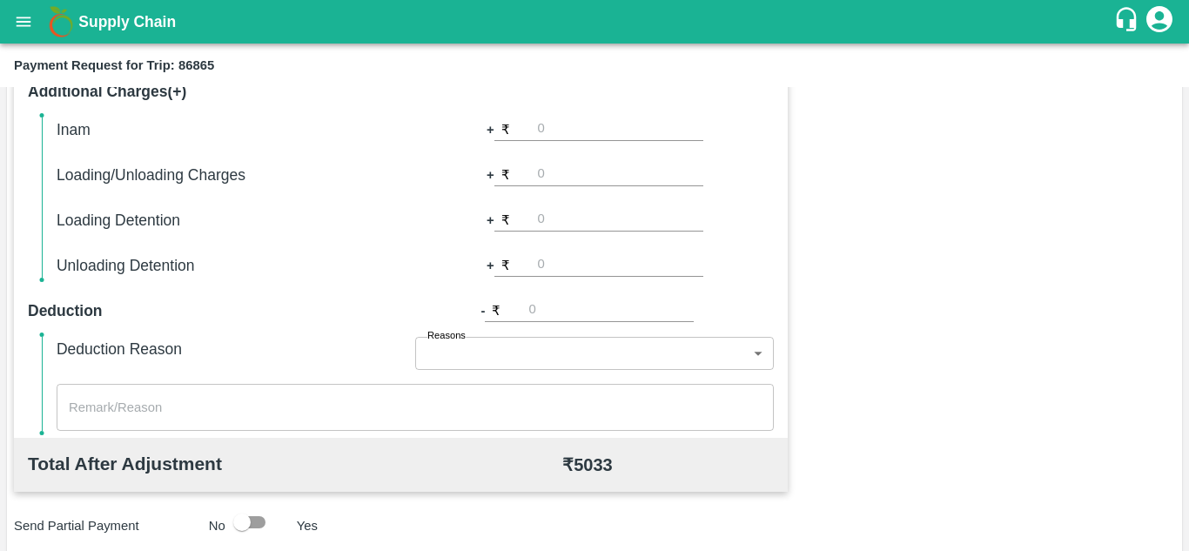
scroll to position [825, 0]
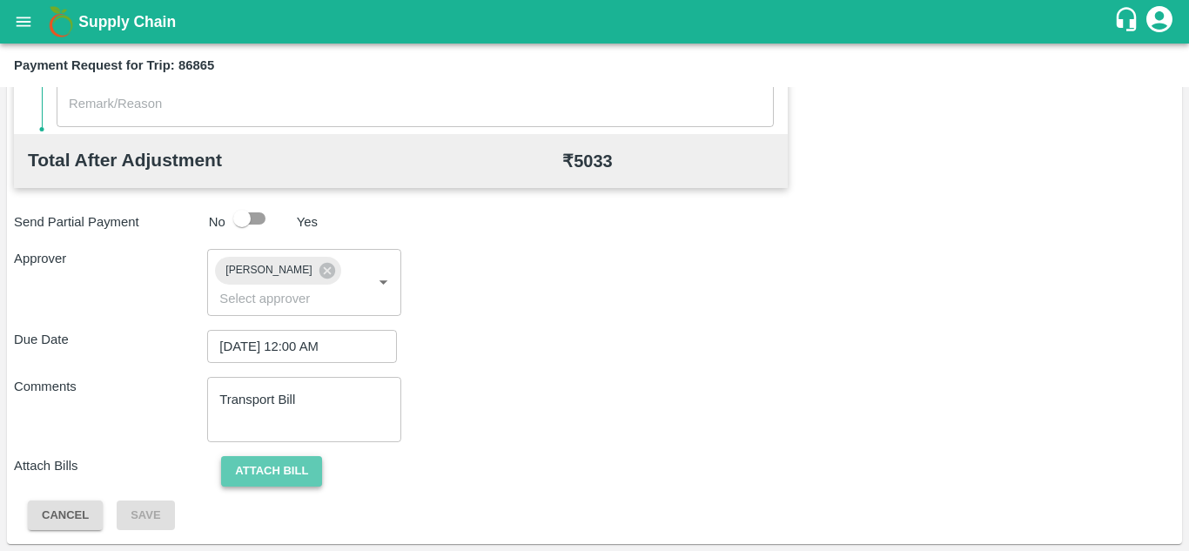
click at [287, 462] on button "Attach bill" at bounding box center [271, 471] width 101 height 30
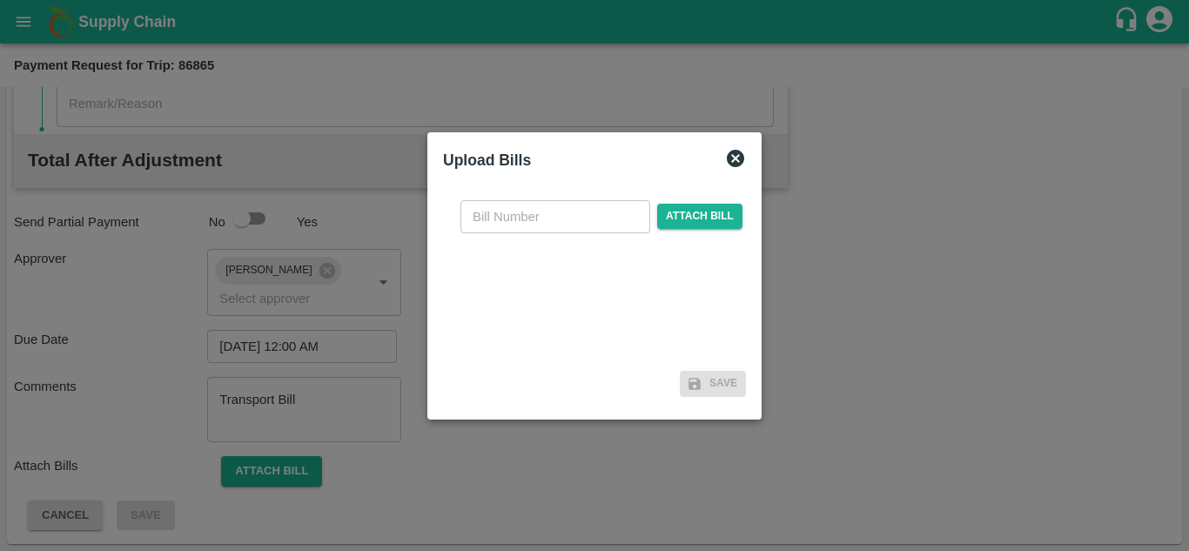
click at [510, 212] on input "text" at bounding box center [556, 216] width 190 height 33
type input "269"
click at [708, 222] on span "Attach bill" at bounding box center [699, 216] width 85 height 25
click at [0, 0] on input "Attach bill" at bounding box center [0, 0] width 0 height 0
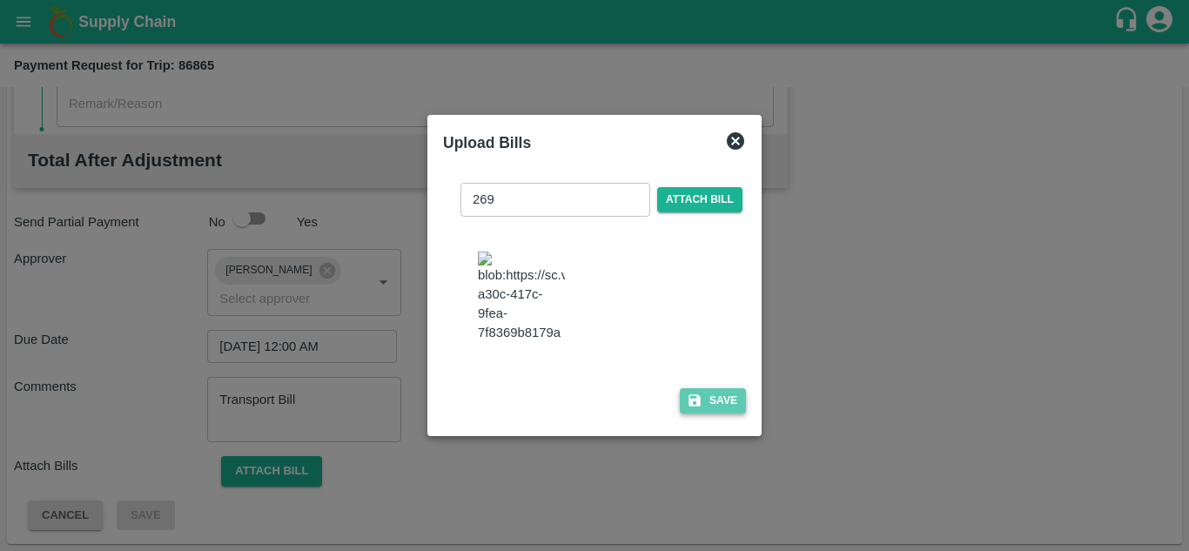
click at [739, 414] on button "Save" at bounding box center [713, 400] width 66 height 25
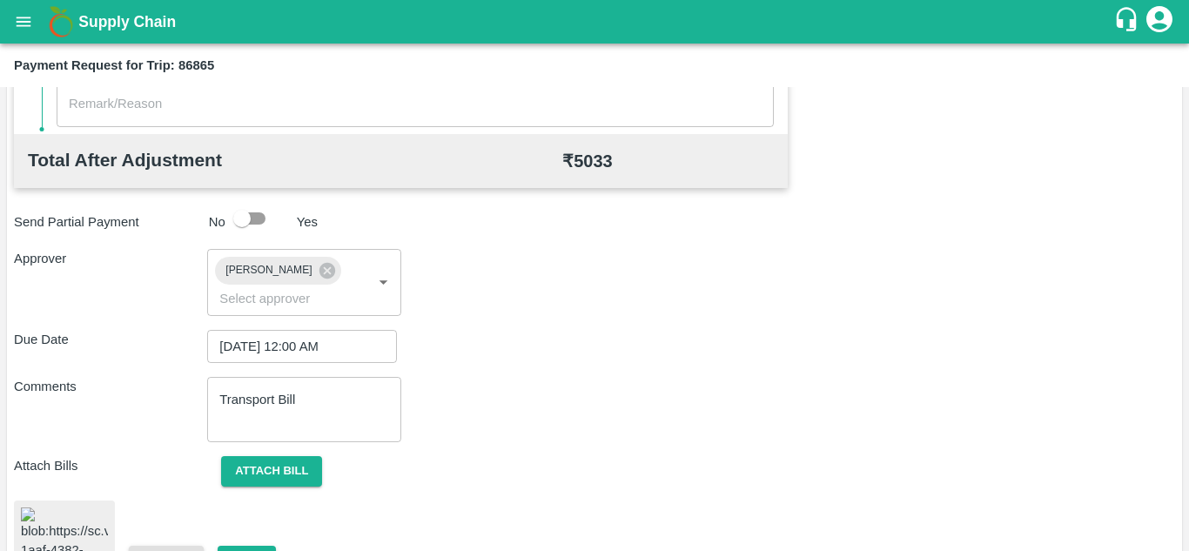
scroll to position [952, 0]
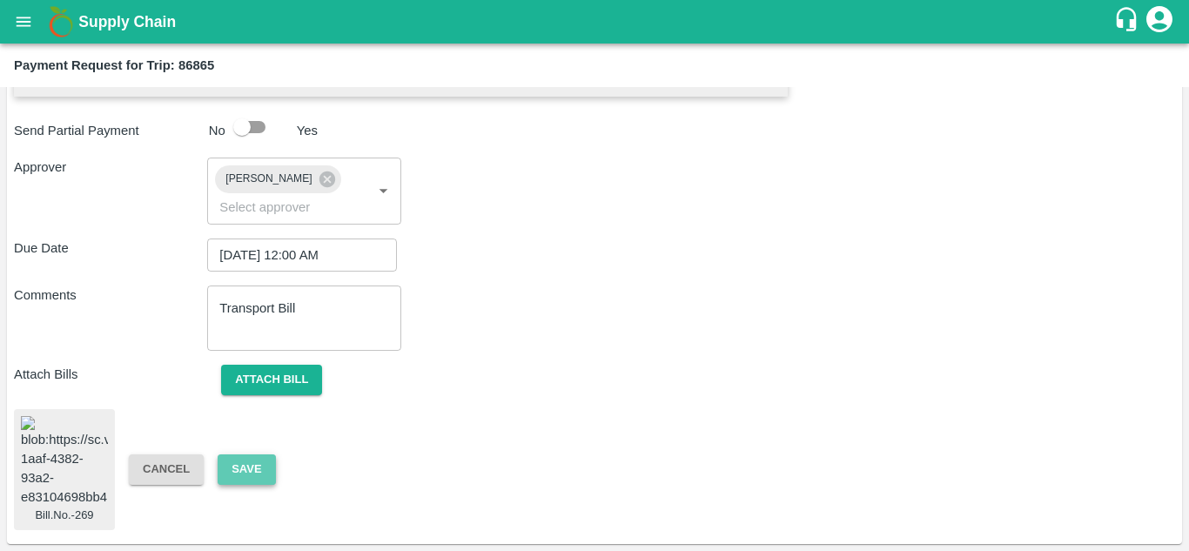
click at [241, 454] on button "Save" at bounding box center [246, 469] width 57 height 30
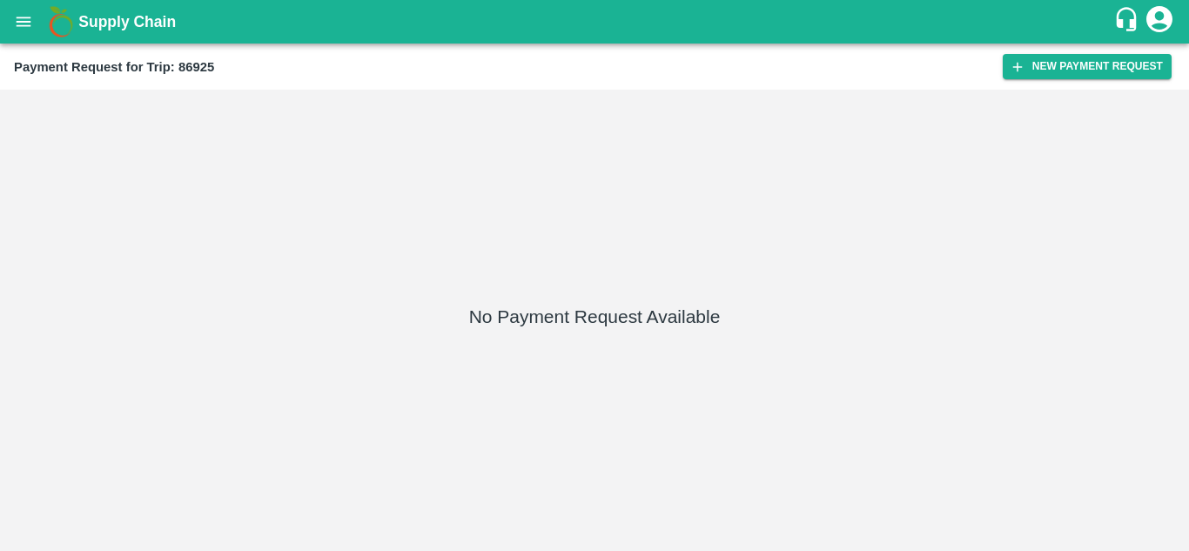
click at [1061, 52] on div "Payment Request for Trip: 86925 New Payment Request" at bounding box center [594, 67] width 1189 height 46
click at [1047, 72] on button "New Payment Request" at bounding box center [1087, 66] width 169 height 25
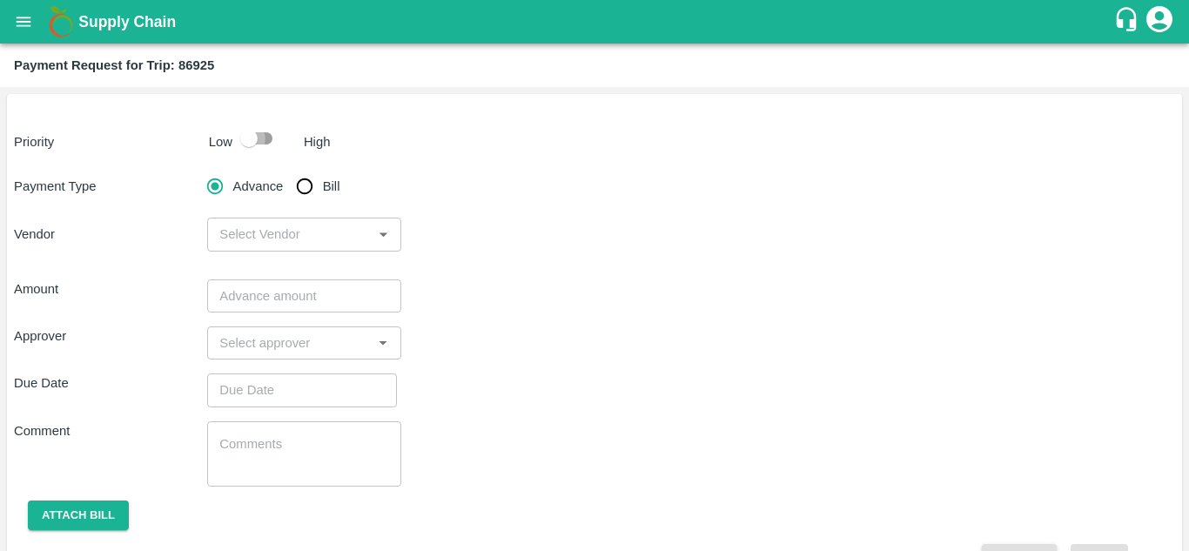
click at [263, 134] on input "checkbox" at bounding box center [248, 138] width 99 height 33
checkbox input "true"
click at [306, 195] on input "Bill" at bounding box center [304, 186] width 35 height 35
radio input "true"
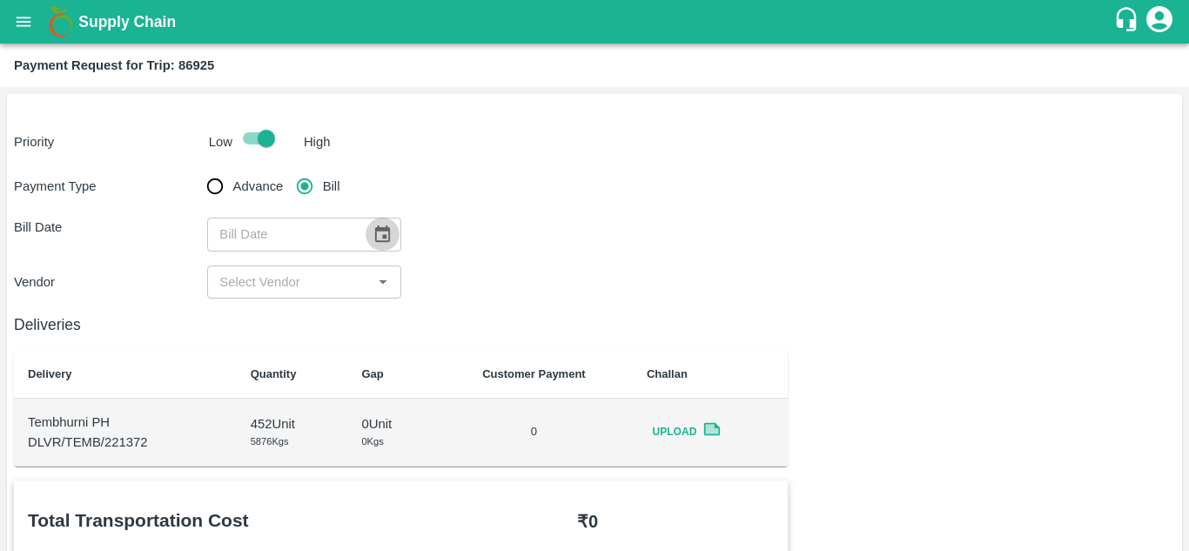
click at [384, 236] on icon "Choose date" at bounding box center [382, 233] width 15 height 17
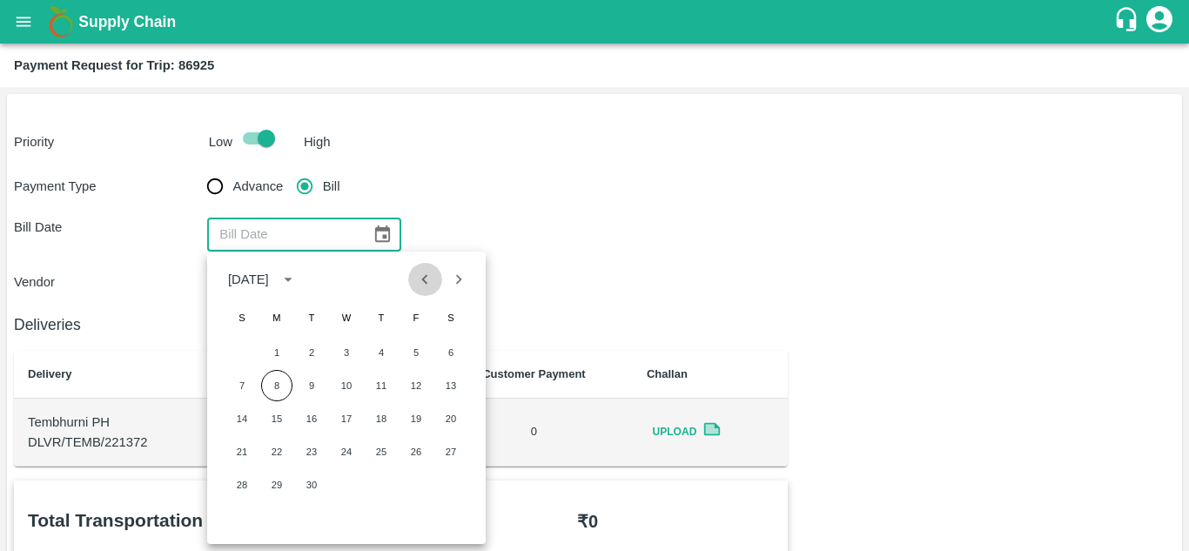
click at [425, 270] on icon "Previous month" at bounding box center [424, 279] width 19 height 19
click at [381, 480] on button "28" at bounding box center [381, 484] width 31 height 31
type input "[DATE]"
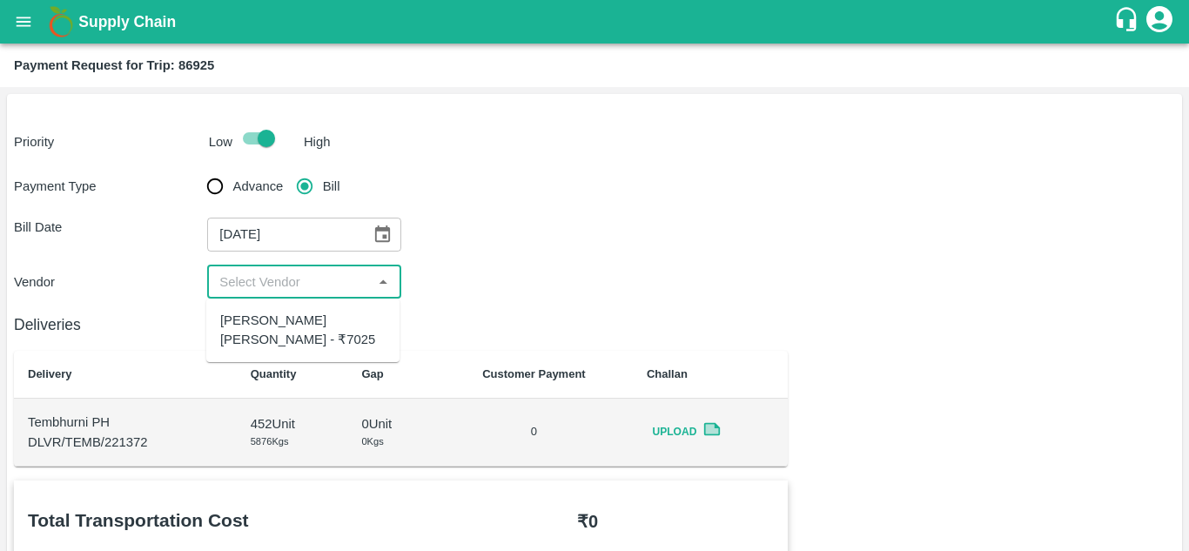
click at [286, 288] on input "input" at bounding box center [289, 282] width 154 height 23
click at [287, 315] on div "Dnyaneshwar Vitthal Godse - ₹7025" at bounding box center [302, 330] width 165 height 39
type input "Dnyaneshwar Vitthal Godse - ₹7025"
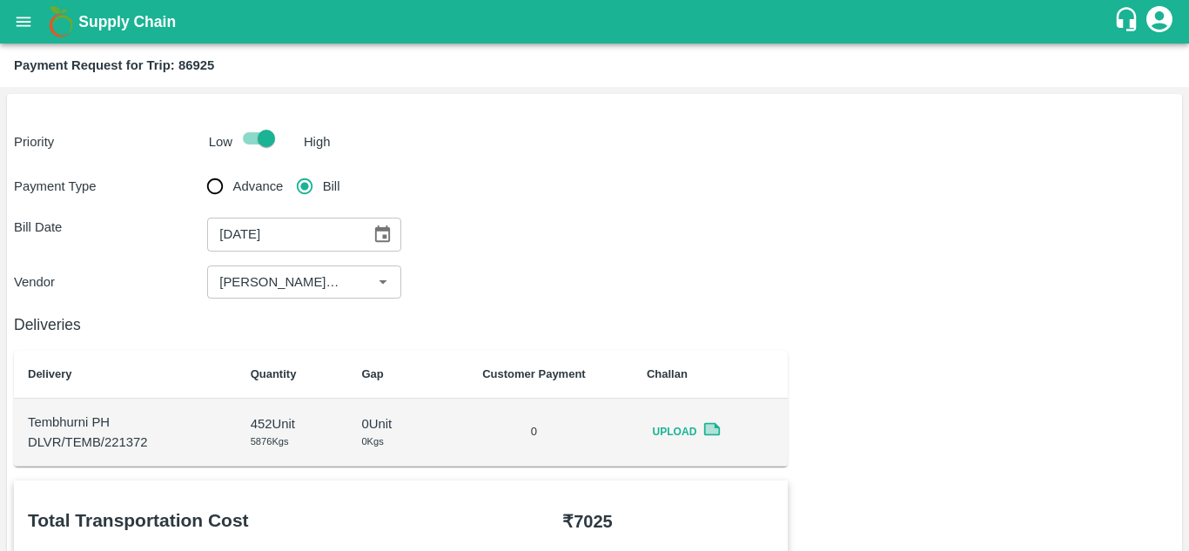
click at [661, 194] on div "Payment Type Advance Bill Bill Date 28/08/2025 ​ Vendor ​" at bounding box center [594, 234] width 1161 height 130
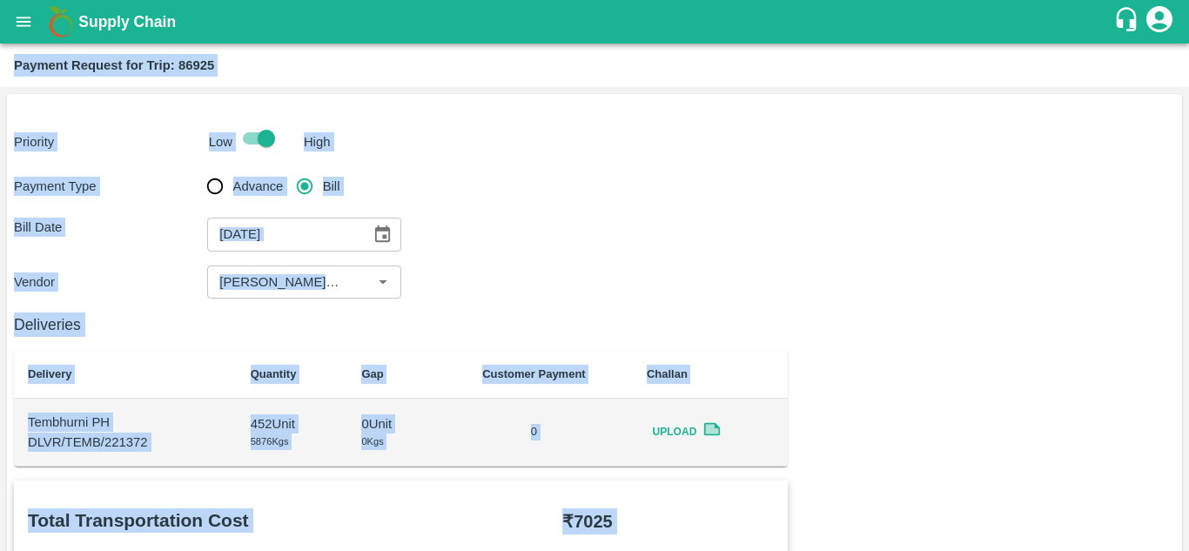
drag, startPoint x: 293, startPoint y: 192, endPoint x: 528, endPoint y: -76, distance: 356.6
click at [528, 0] on html "Supply Chain Payment Request for Trip: 86925 Priority Low High Payment Type Adv…" at bounding box center [594, 275] width 1189 height 551
click at [642, 264] on div "Payment Type Advance Bill Bill Date 28/08/2025 ​ Vendor ​" at bounding box center [594, 234] width 1161 height 130
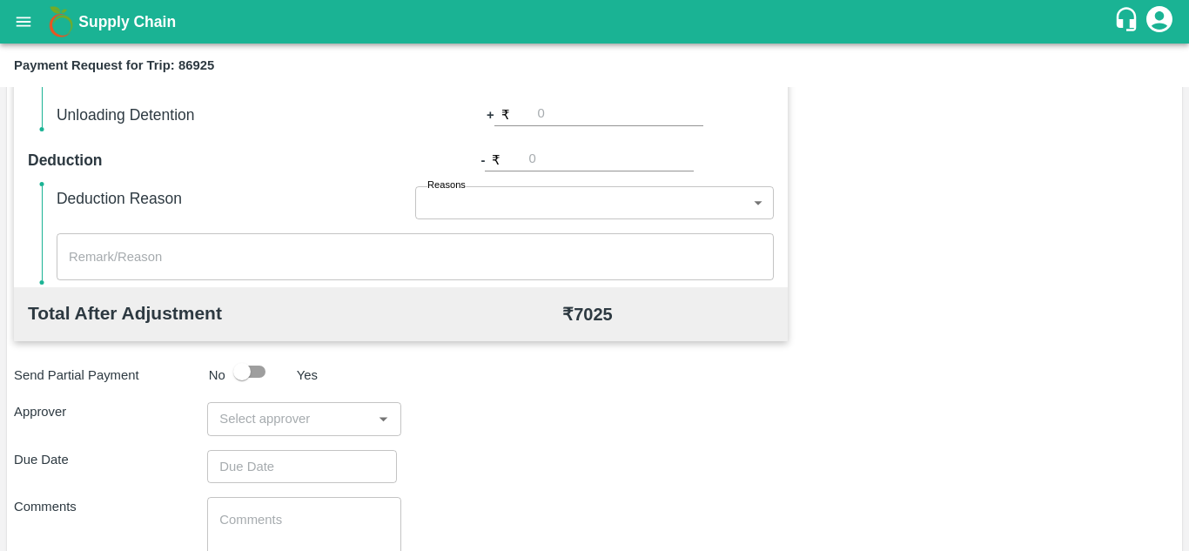
scroll to position [792, 0]
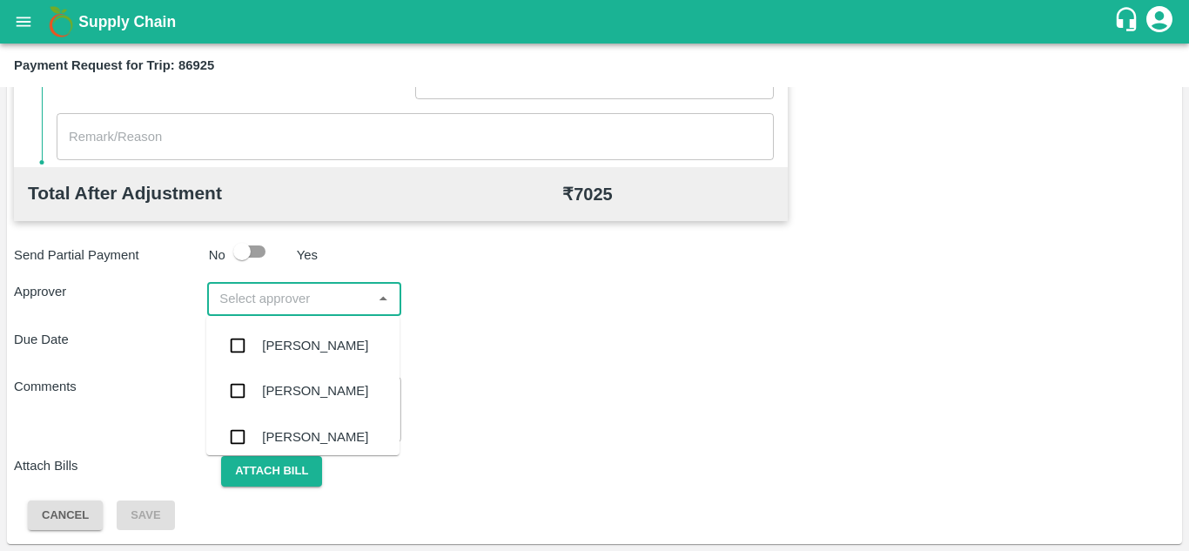
click at [306, 303] on input "input" at bounding box center [289, 298] width 154 height 23
type input "prasa"
click at [313, 340] on div "[PERSON_NAME]" at bounding box center [315, 345] width 106 height 19
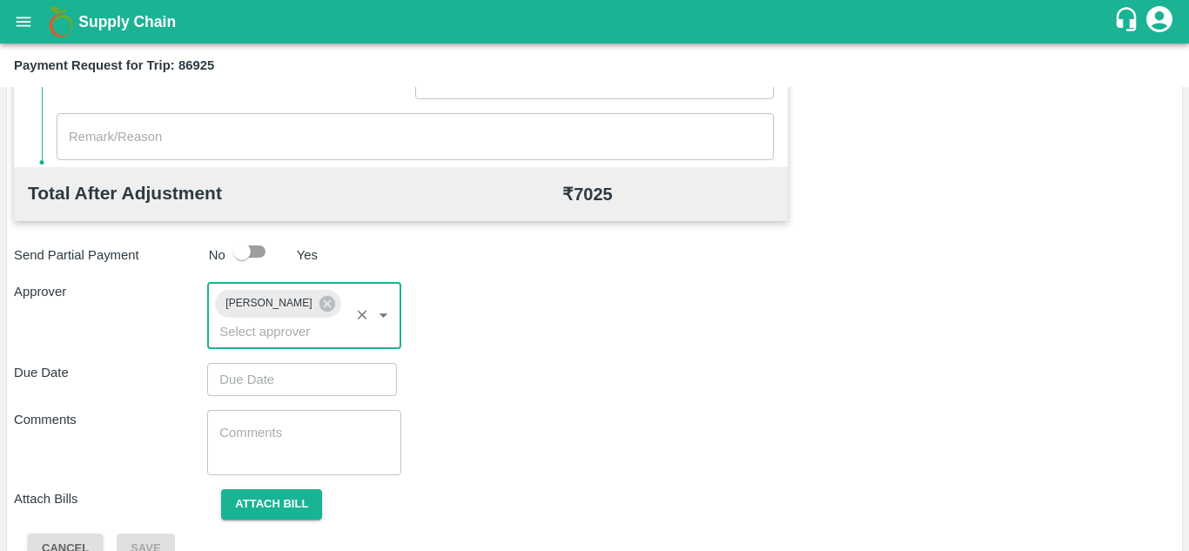
type input "DD/MM/YYYY hh:mm aa"
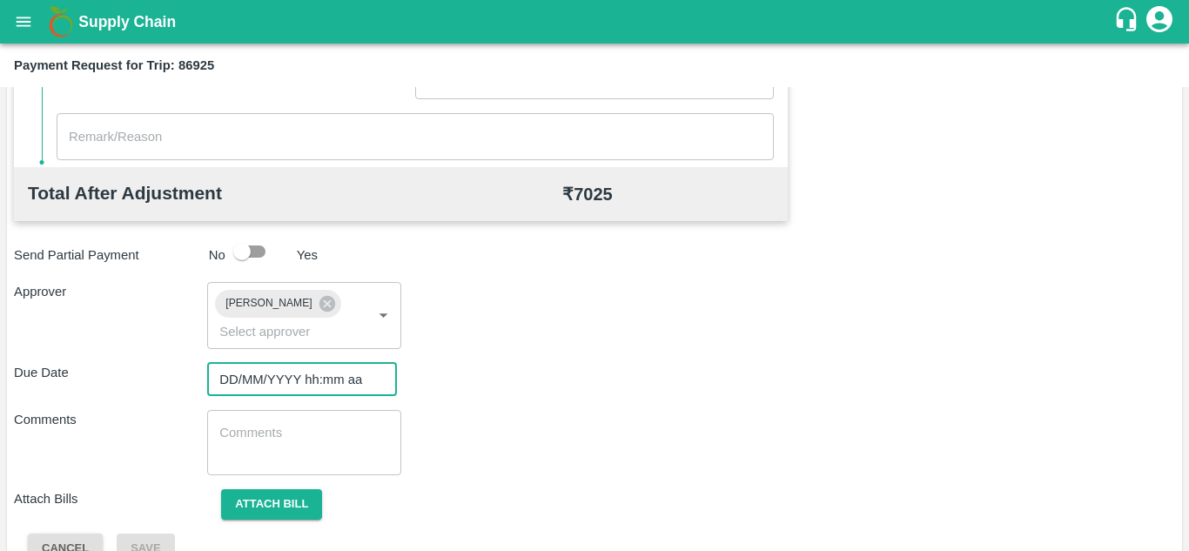
click at [241, 380] on input "DD/MM/YYYY hh:mm aa" at bounding box center [296, 379] width 178 height 33
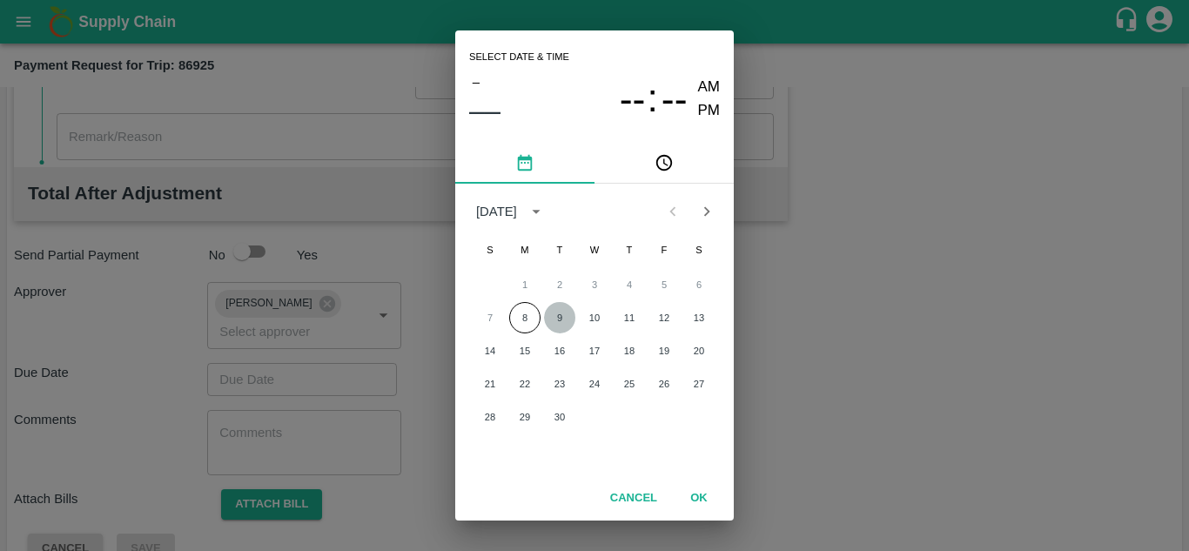
click at [565, 316] on button "9" at bounding box center [559, 317] width 31 height 31
type input "[DATE] 12:00 AM"
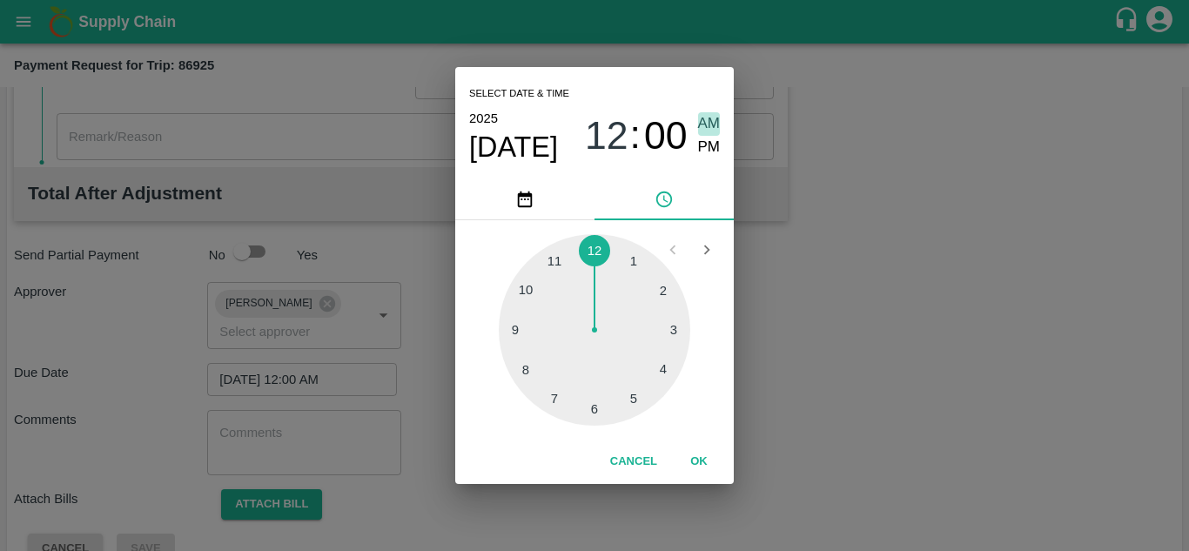
click at [703, 127] on span "AM" at bounding box center [709, 124] width 23 height 24
click at [702, 466] on button "OK" at bounding box center [699, 462] width 56 height 30
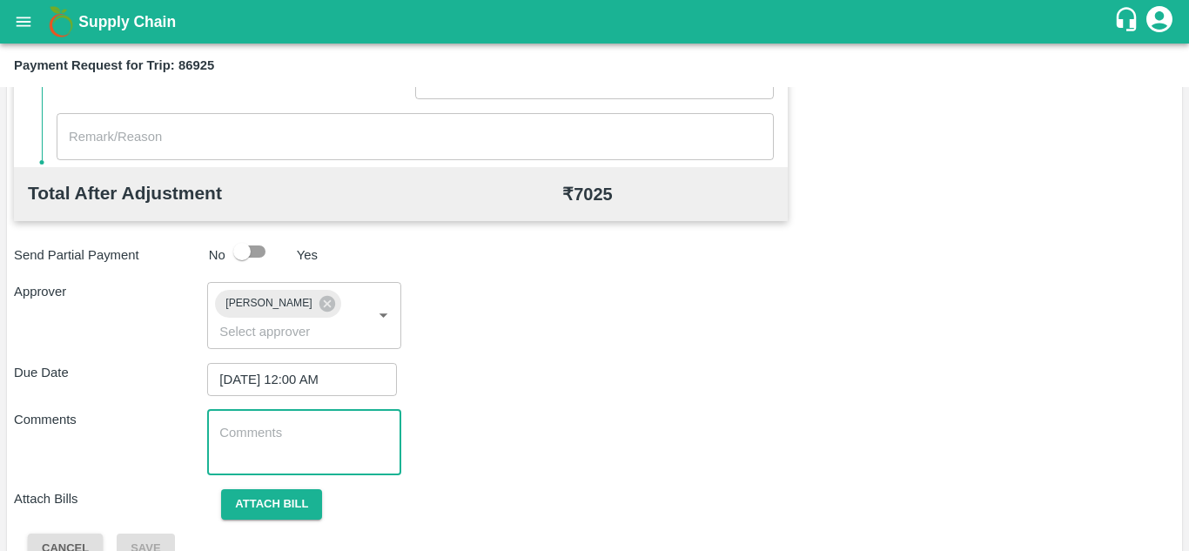
click at [277, 458] on textarea at bounding box center [303, 442] width 169 height 37
type textarea "T"
paste textarea "T"
type textarea "Transport Bill"
click at [570, 456] on div "Comments Transport Bill x ​" at bounding box center [594, 442] width 1161 height 65
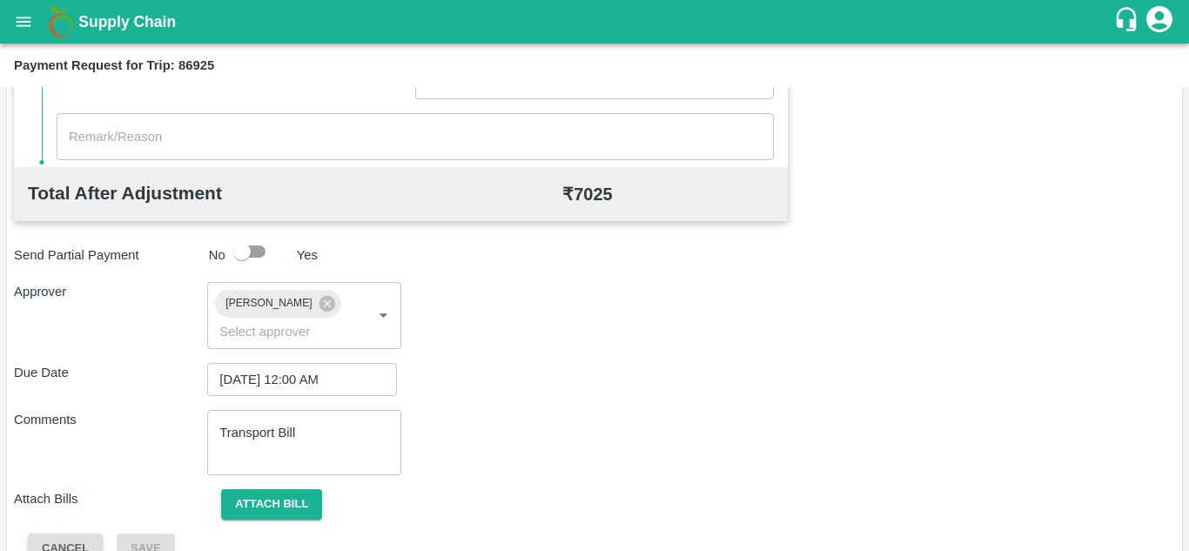
scroll to position [825, 0]
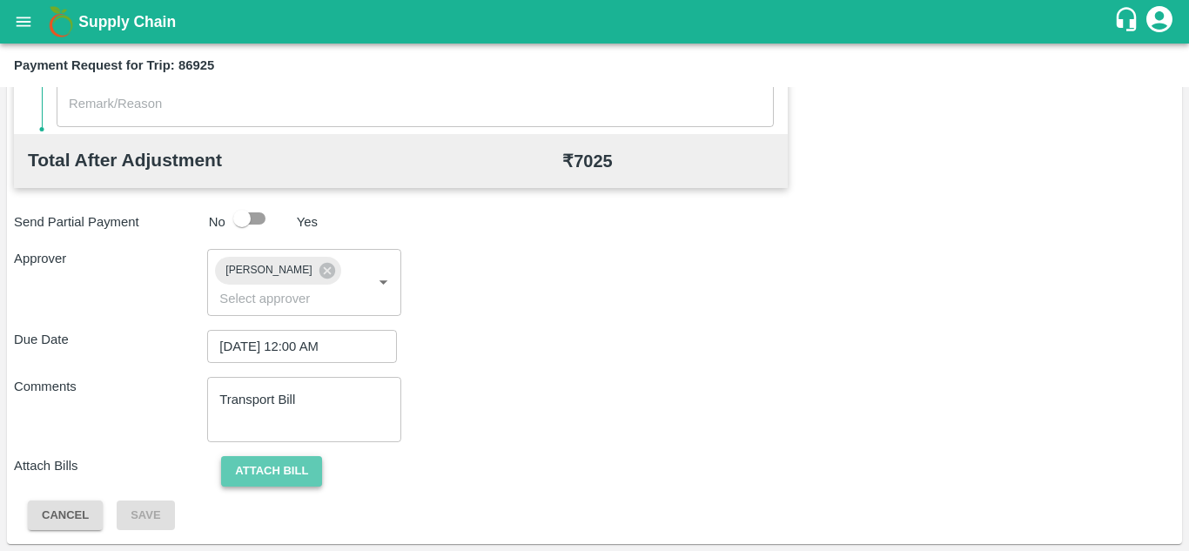
click at [293, 481] on button "Attach bill" at bounding box center [271, 471] width 101 height 30
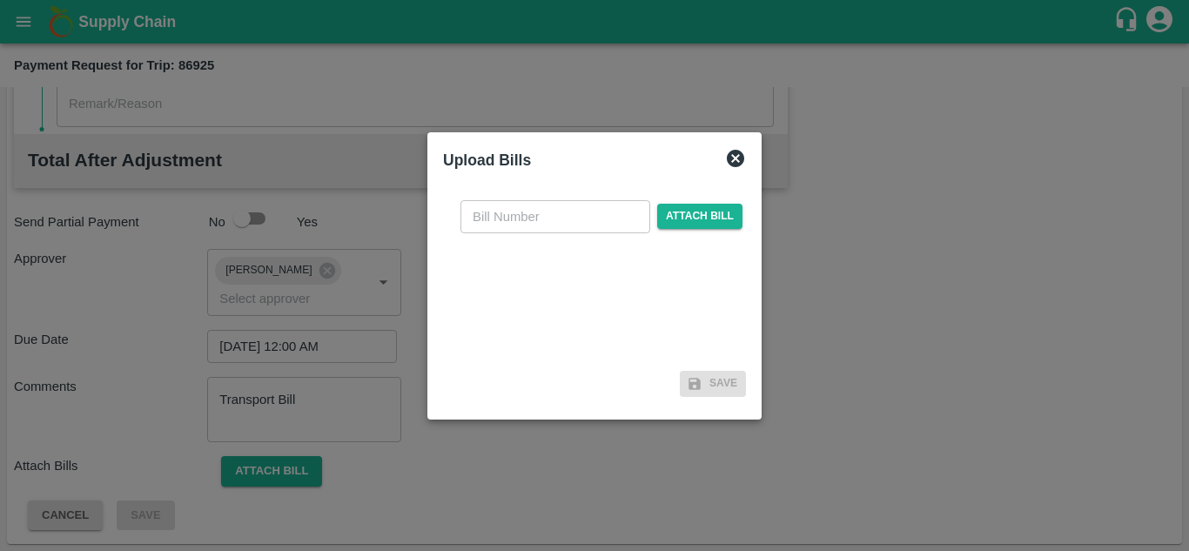
click at [493, 225] on input "text" at bounding box center [556, 216] width 190 height 33
type input "270"
click at [697, 215] on span "Attach bill" at bounding box center [699, 216] width 85 height 25
click at [0, 0] on input "Attach bill" at bounding box center [0, 0] width 0 height 0
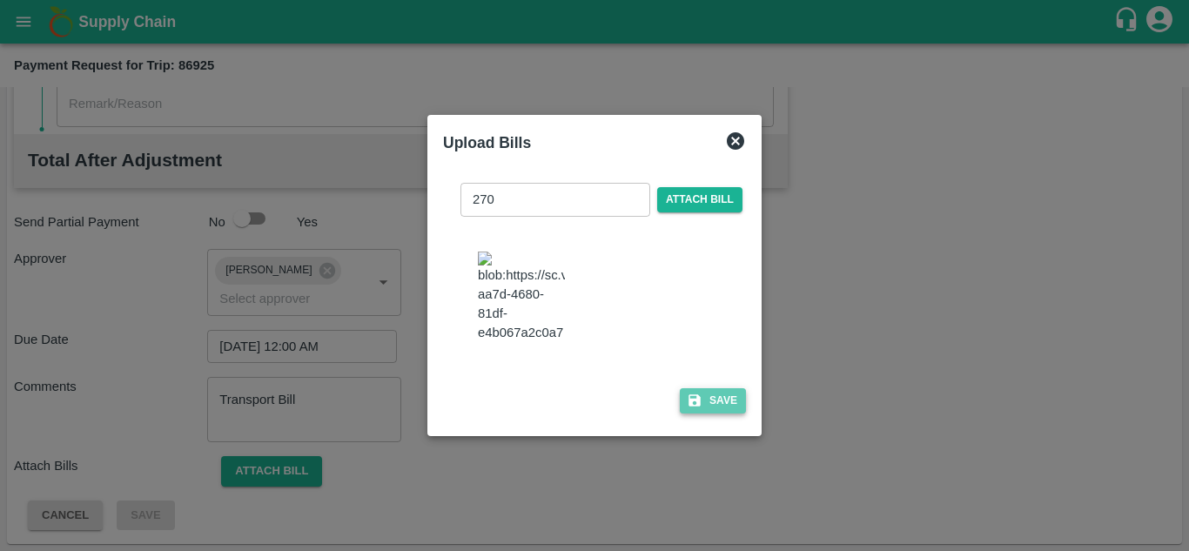
click at [715, 406] on button "Save" at bounding box center [713, 400] width 66 height 25
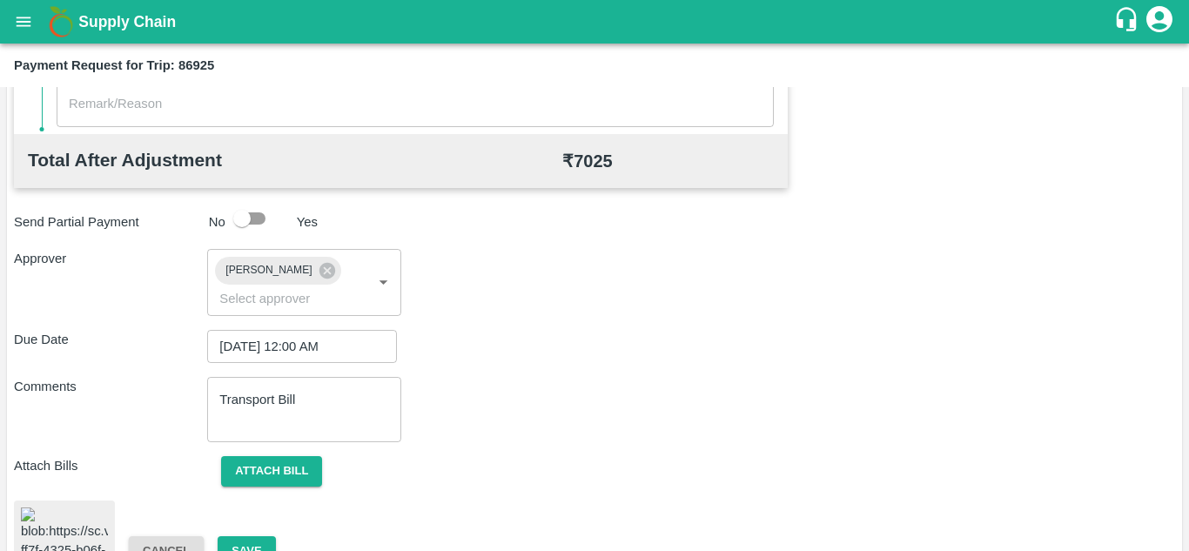
click at [715, 406] on div "Comments Transport Bill x ​" at bounding box center [594, 409] width 1161 height 65
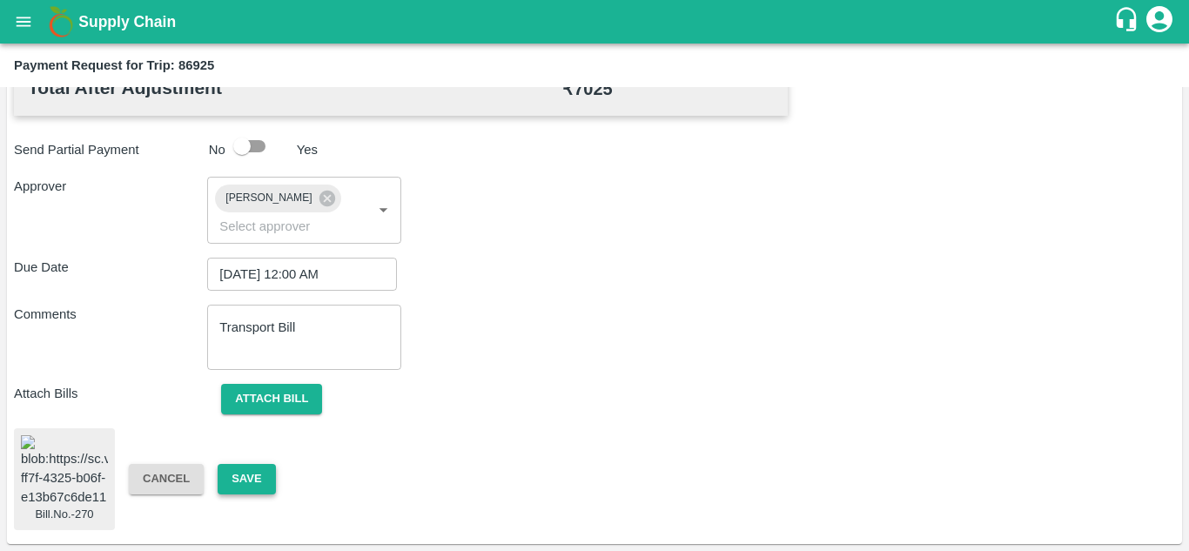
click at [253, 464] on button "Save" at bounding box center [246, 479] width 57 height 30
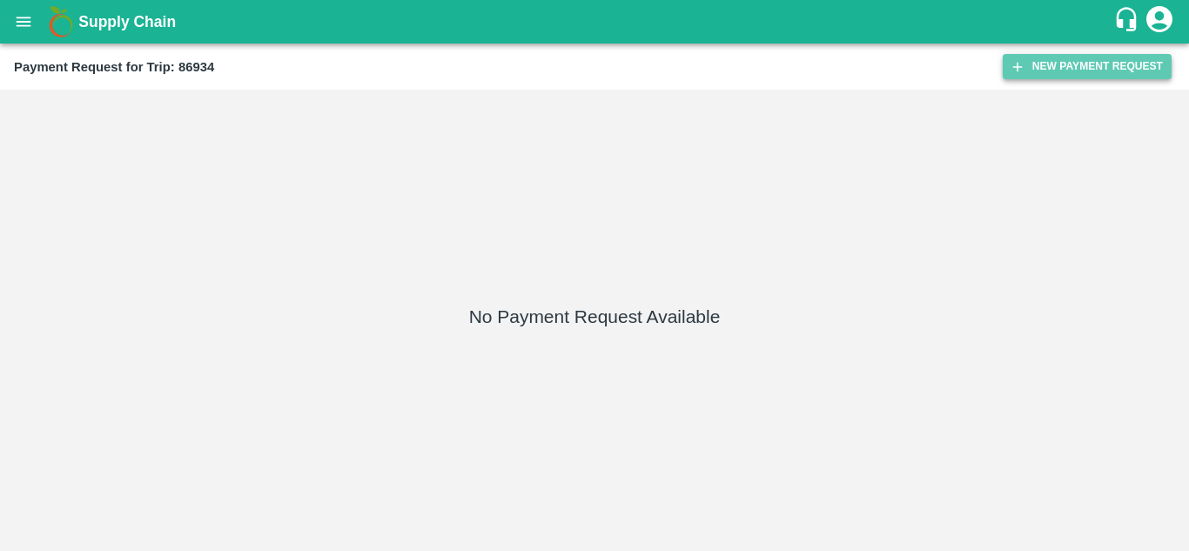
click at [1064, 66] on button "New Payment Request" at bounding box center [1087, 66] width 169 height 25
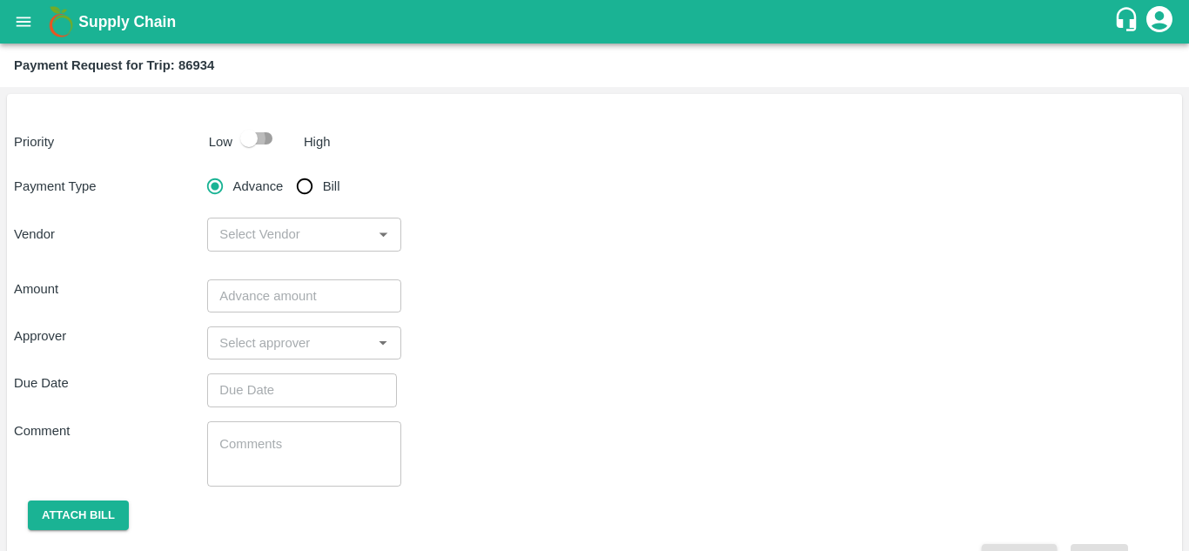
click at [261, 129] on input "checkbox" at bounding box center [248, 138] width 99 height 33
checkbox input "true"
click at [302, 190] on input "Bill" at bounding box center [304, 186] width 35 height 35
radio input "true"
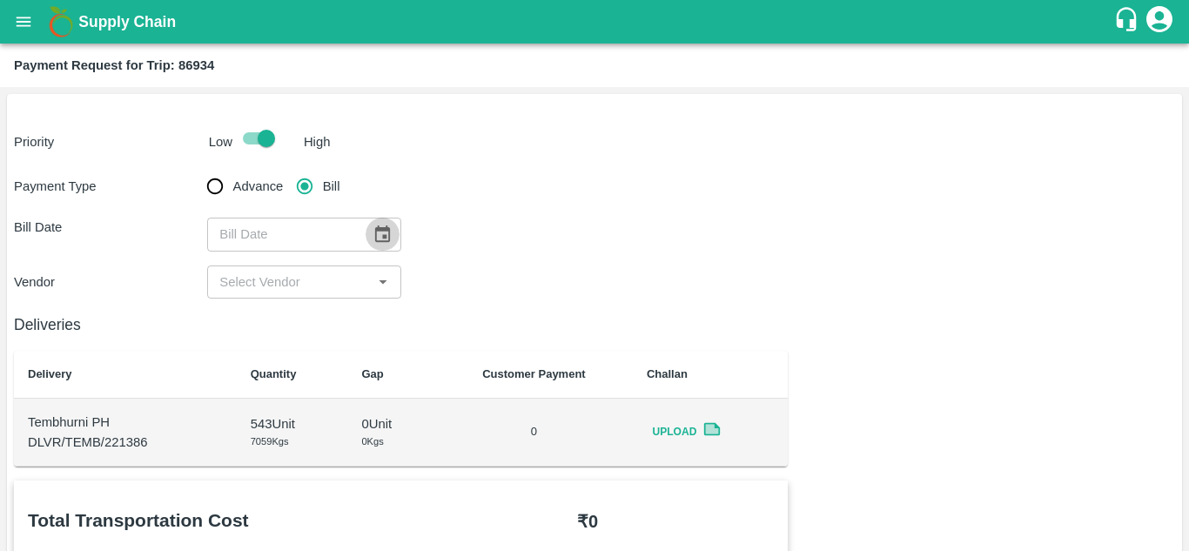
click at [392, 232] on button "Choose date" at bounding box center [382, 234] width 33 height 33
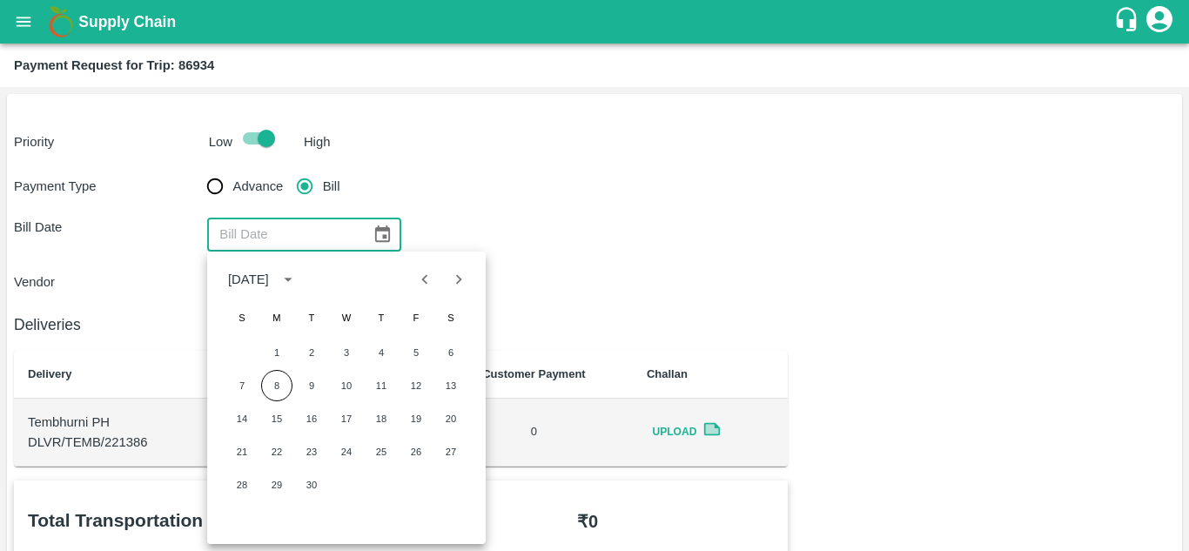
click at [418, 286] on icon "Previous month" at bounding box center [424, 279] width 19 height 19
click at [383, 493] on button "28" at bounding box center [381, 484] width 31 height 31
type input "[DATE]"
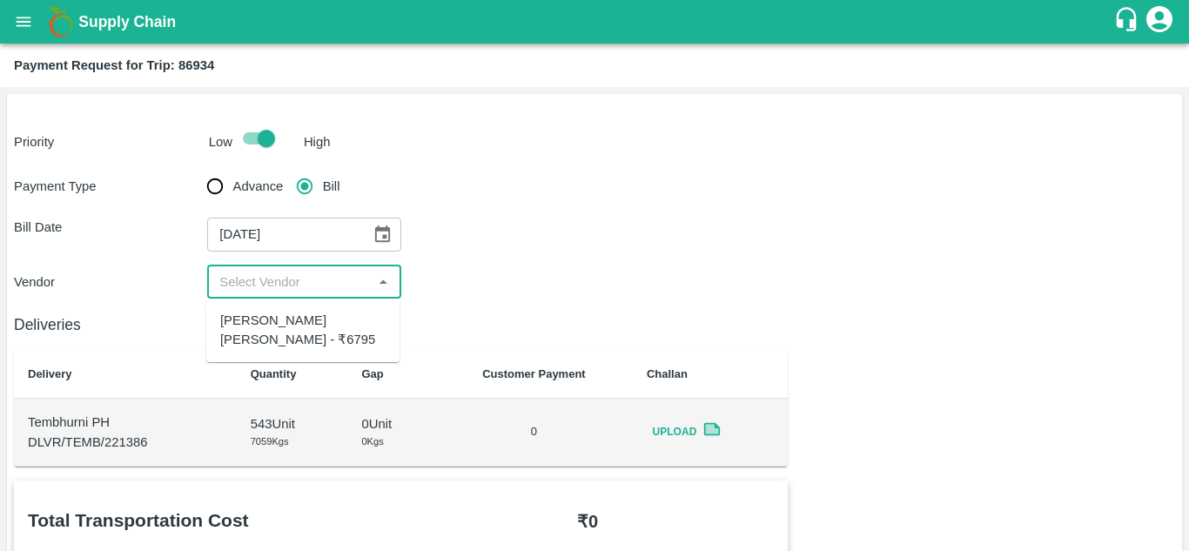
click at [279, 293] on input "input" at bounding box center [289, 282] width 154 height 23
click at [289, 333] on div "[PERSON_NAME] [PERSON_NAME] - ₹6795" at bounding box center [302, 330] width 165 height 39
type input "[PERSON_NAME] [PERSON_NAME] - ₹6795"
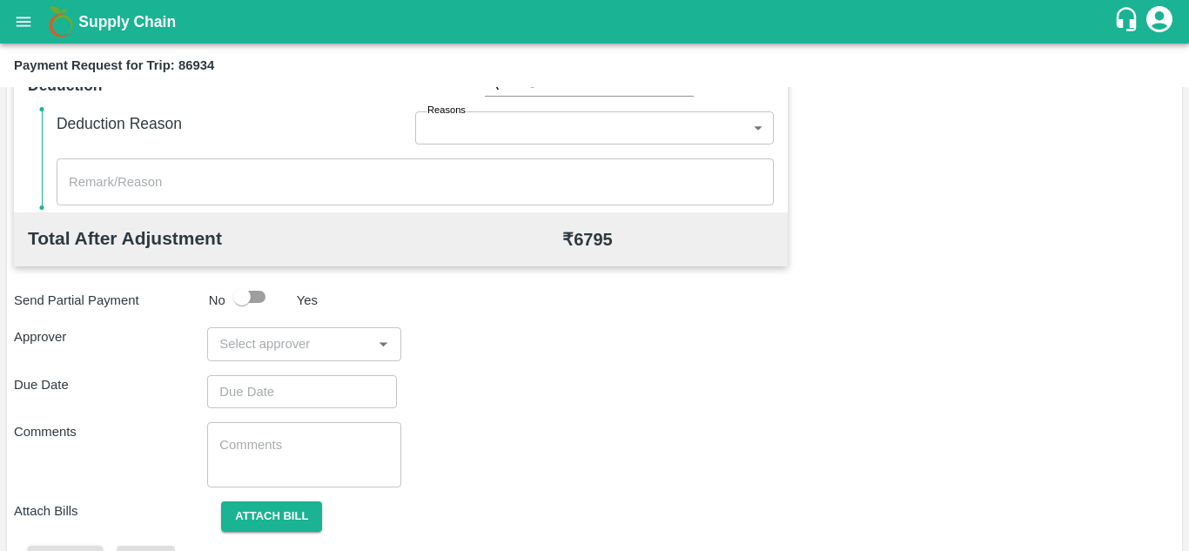
scroll to position [792, 0]
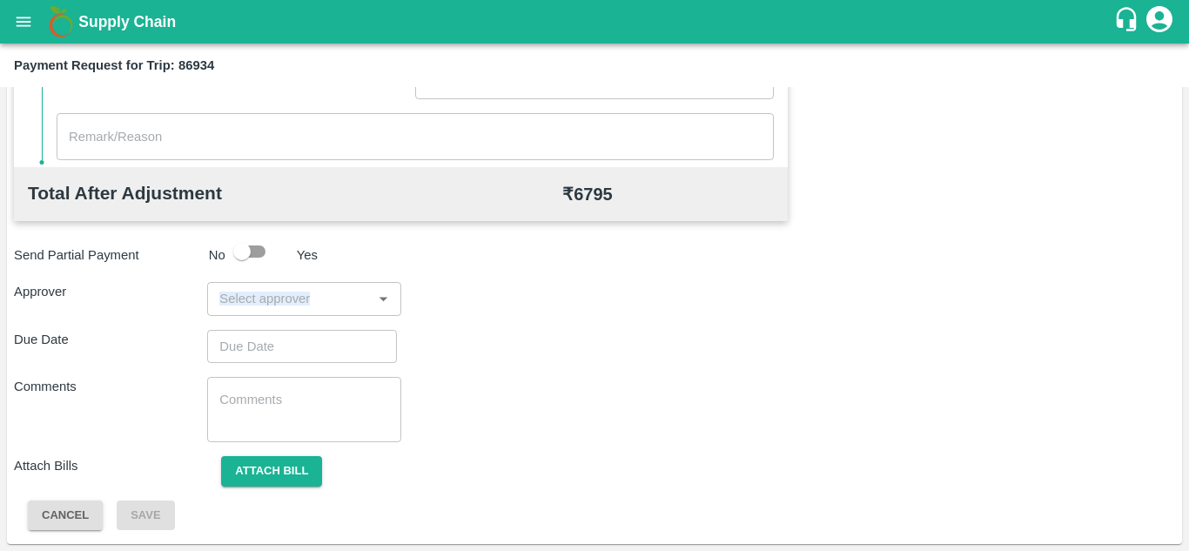
drag, startPoint x: 243, startPoint y: 321, endPoint x: 263, endPoint y: 308, distance: 23.9
click at [263, 308] on div "Total Transportation Cost ₹ 6795 Advance payment - ₹ Additional Charges(+) Inam…" at bounding box center [594, 109] width 1161 height 843
click at [263, 308] on input "input" at bounding box center [289, 298] width 154 height 23
click at [648, 297] on div "Approver ​" at bounding box center [594, 298] width 1161 height 33
click at [243, 293] on input "input" at bounding box center [289, 298] width 154 height 23
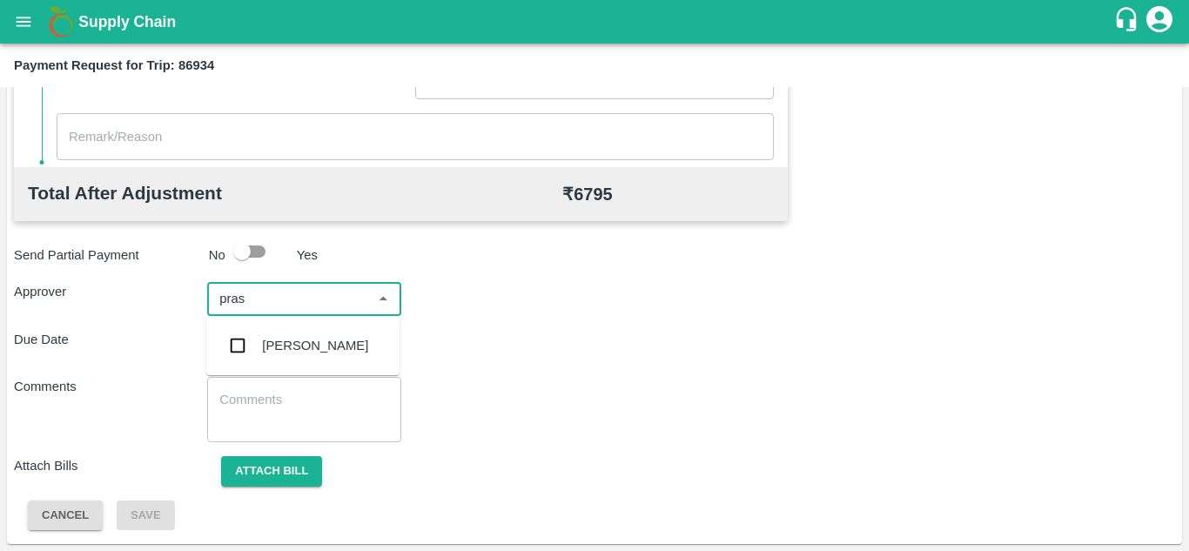
type input "prasa"
click at [292, 338] on div "[PERSON_NAME]" at bounding box center [315, 345] width 106 height 19
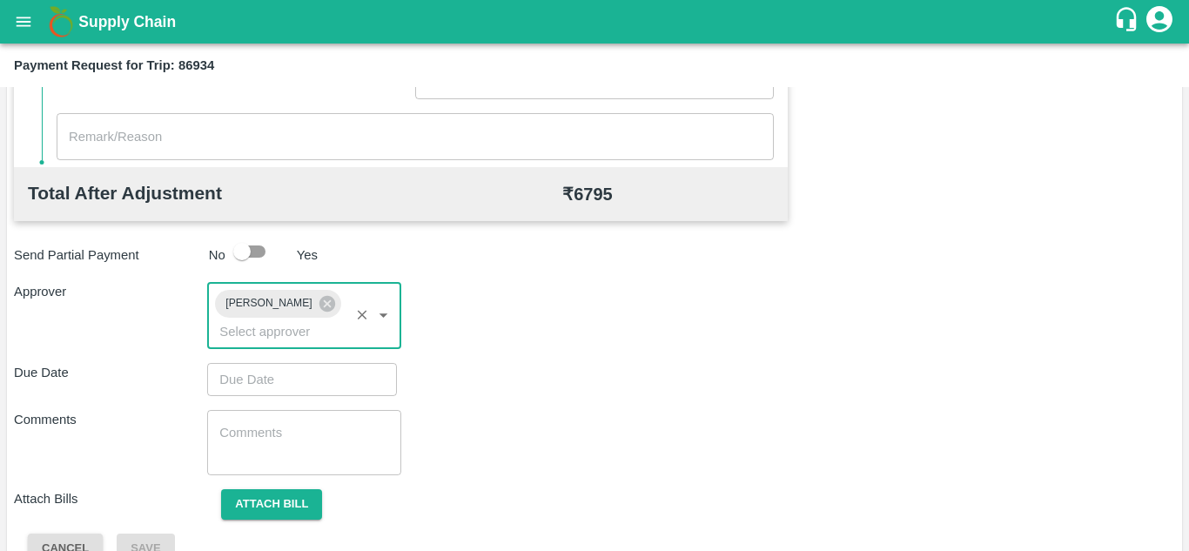
type input "DD/MM/YYYY hh:mm aa"
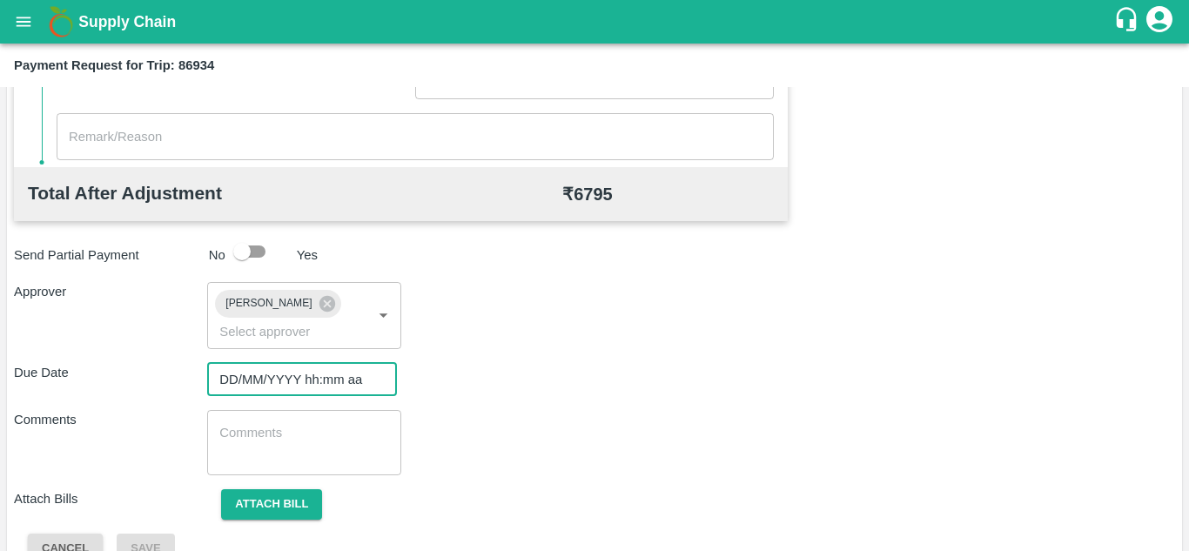
click at [243, 385] on input "DD/MM/YYYY hh:mm aa" at bounding box center [296, 379] width 178 height 33
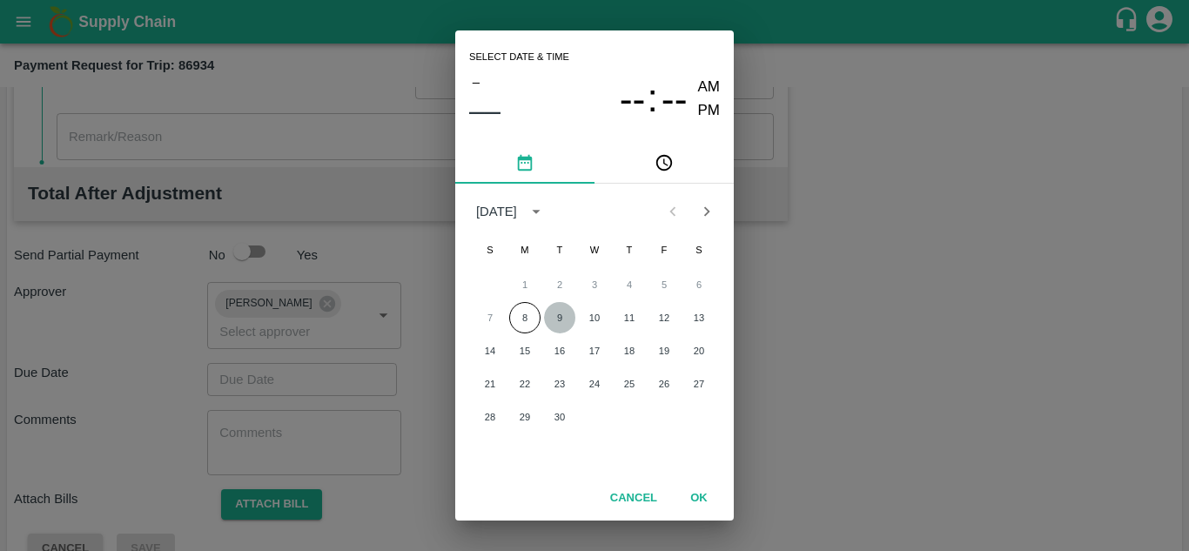
click at [559, 321] on button "9" at bounding box center [559, 317] width 31 height 31
type input "[DATE] 12:00 AM"
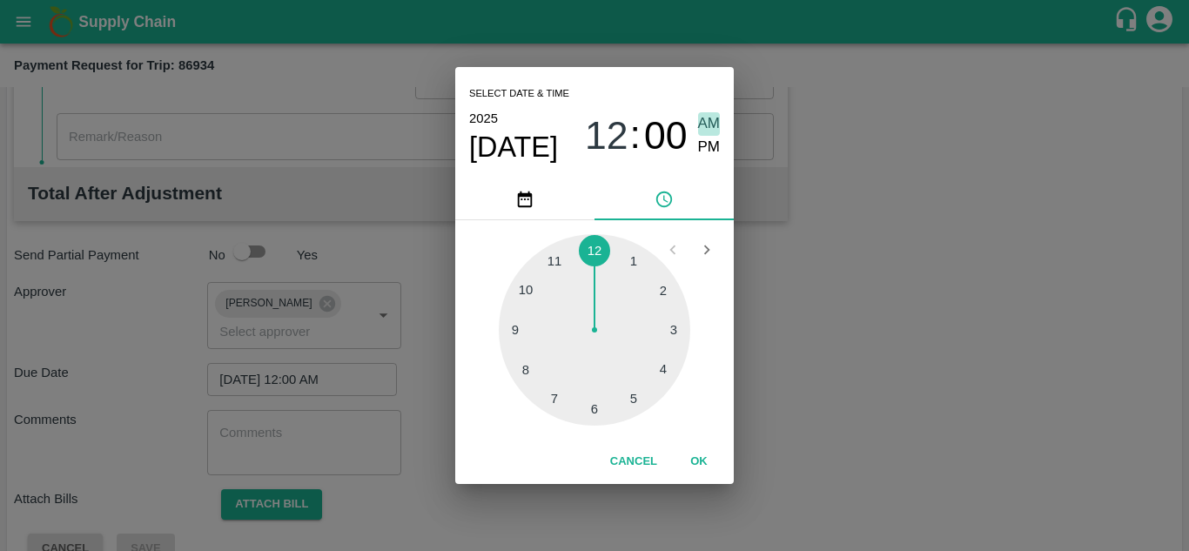
click at [708, 128] on span "AM" at bounding box center [709, 124] width 23 height 24
click at [700, 463] on button "OK" at bounding box center [699, 462] width 56 height 30
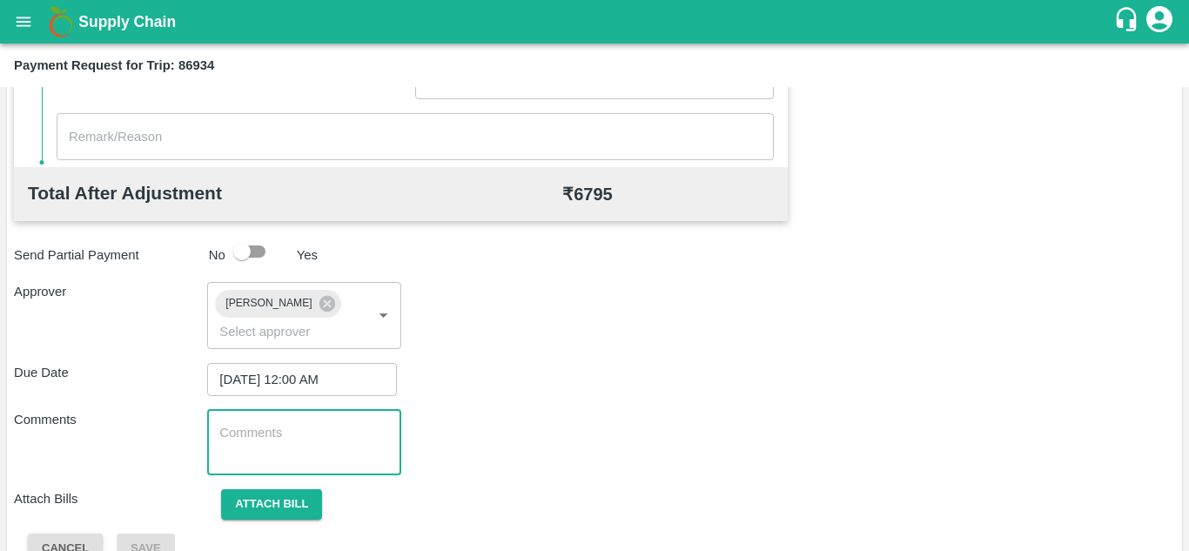
click at [264, 444] on textarea at bounding box center [303, 442] width 169 height 37
paste textarea "Transport Bill"
type textarea "Transport Bill"
click at [692, 407] on div "Total Transportation Cost ₹ 6795 Advance payment - ₹ Additional Charges(+) Inam…" at bounding box center [594, 126] width 1161 height 876
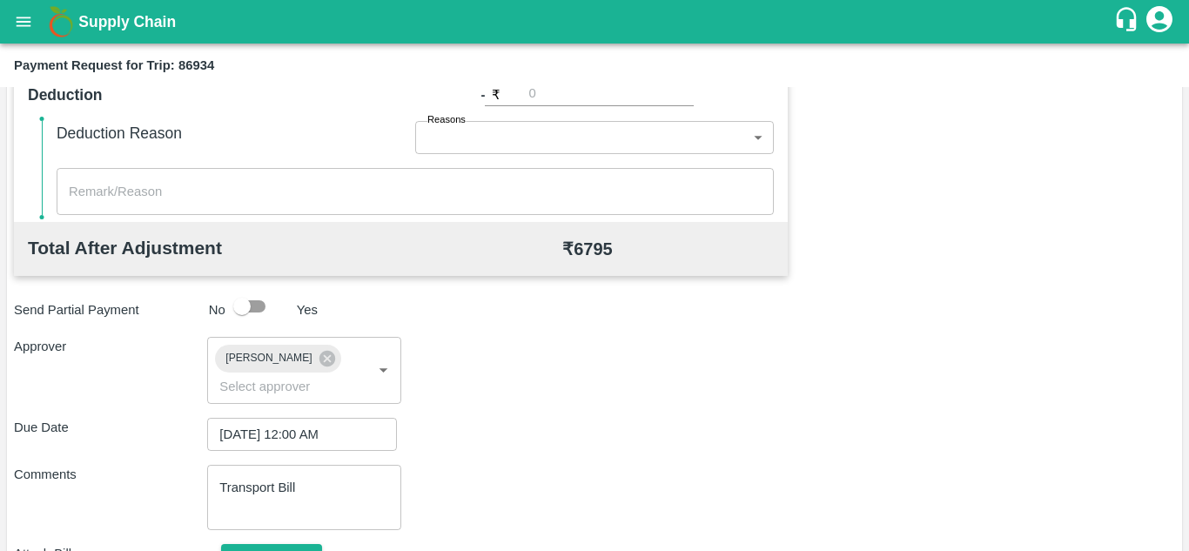
scroll to position [825, 0]
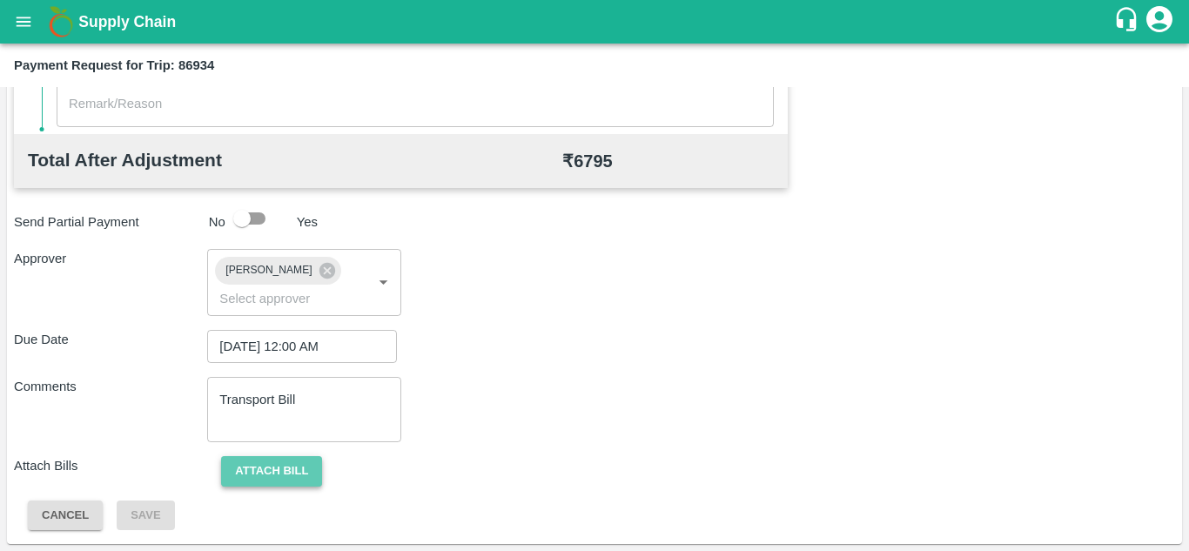
click at [273, 472] on button "Attach bill" at bounding box center [271, 471] width 101 height 30
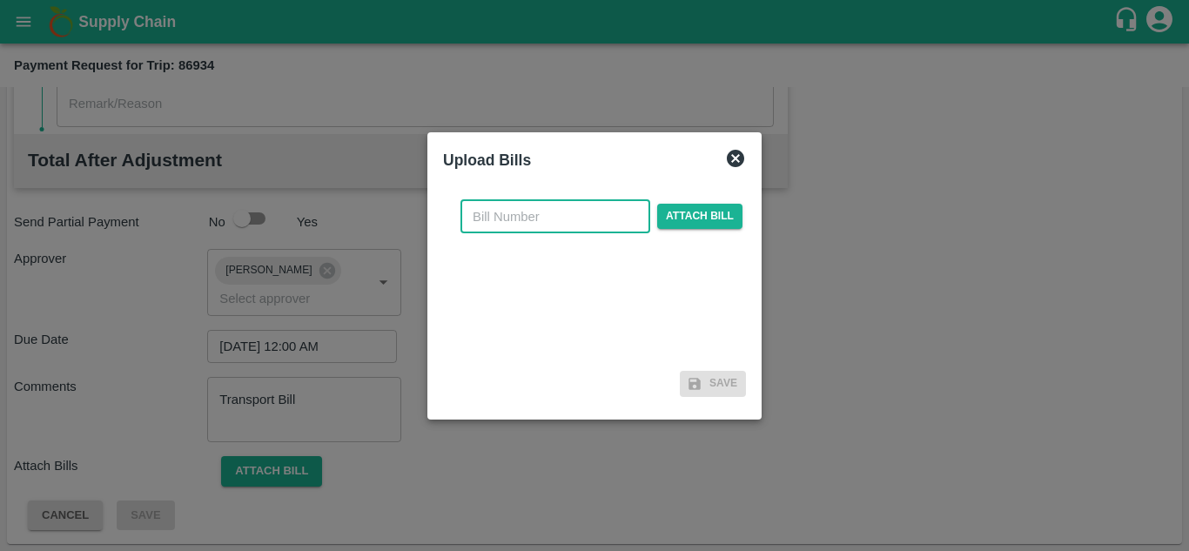
click at [493, 219] on input "text" at bounding box center [556, 216] width 190 height 33
type input "271"
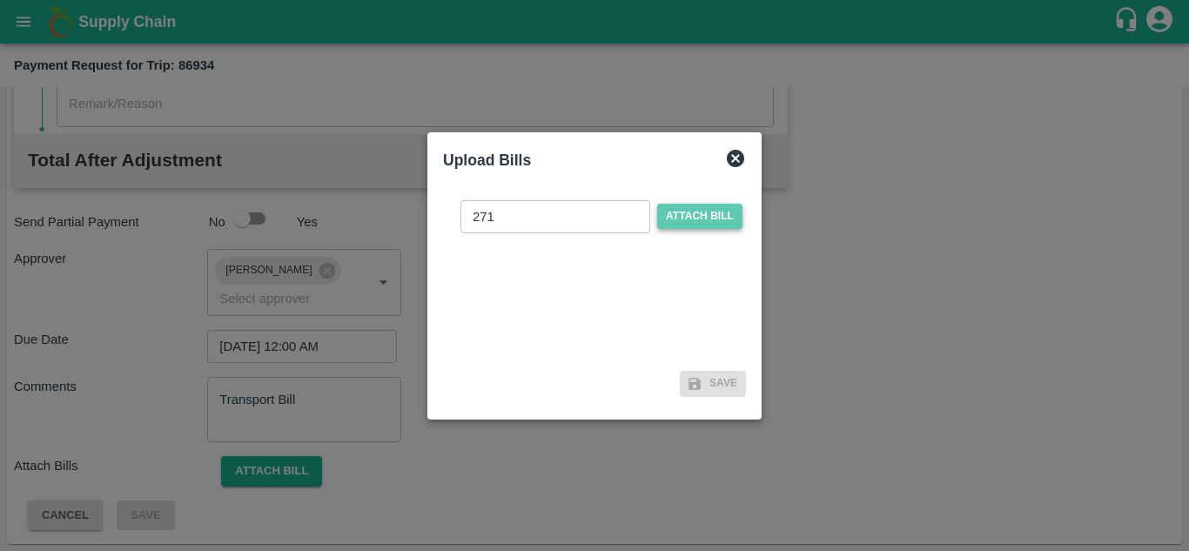
click at [683, 221] on span "Attach bill" at bounding box center [699, 216] width 85 height 25
click at [0, 0] on input "Attach bill" at bounding box center [0, 0] width 0 height 0
click at [691, 222] on span "Attach bill" at bounding box center [699, 216] width 85 height 25
click at [0, 0] on input "Attach bill" at bounding box center [0, 0] width 0 height 0
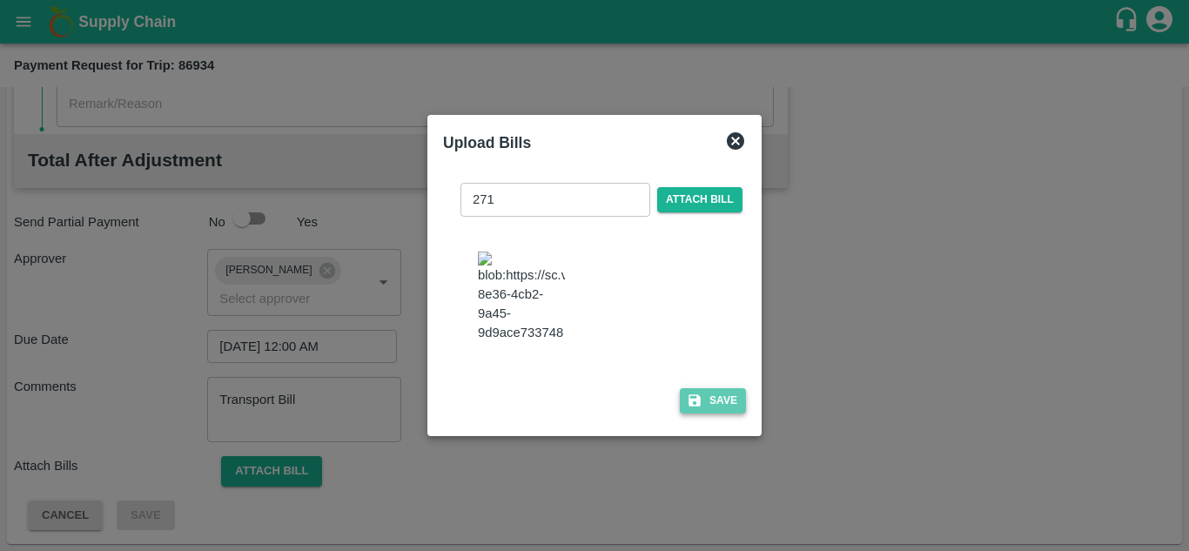
click at [722, 408] on button "Save" at bounding box center [713, 400] width 66 height 25
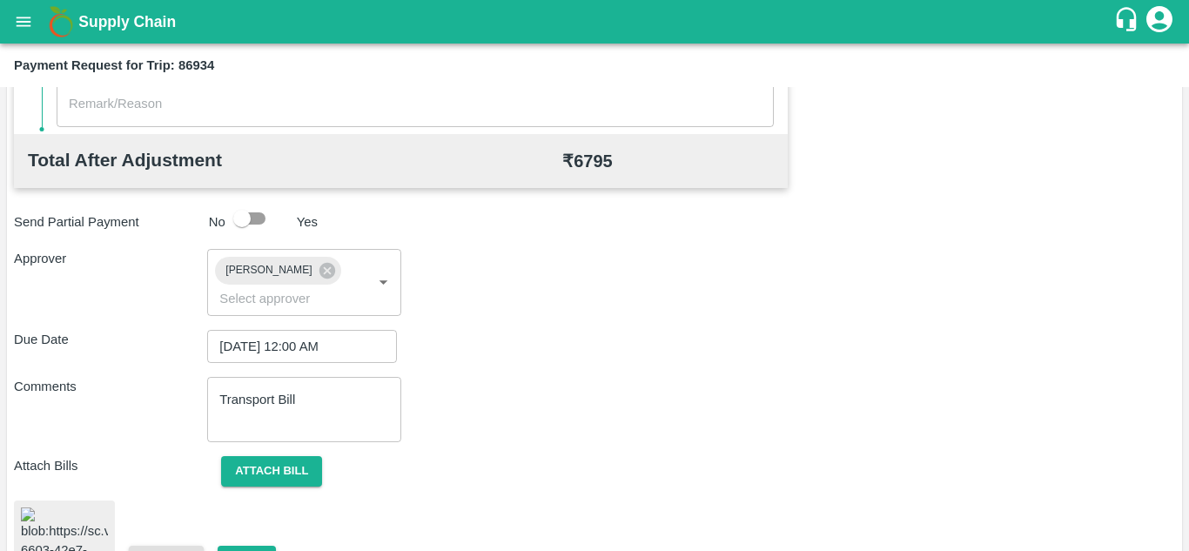
scroll to position [947, 0]
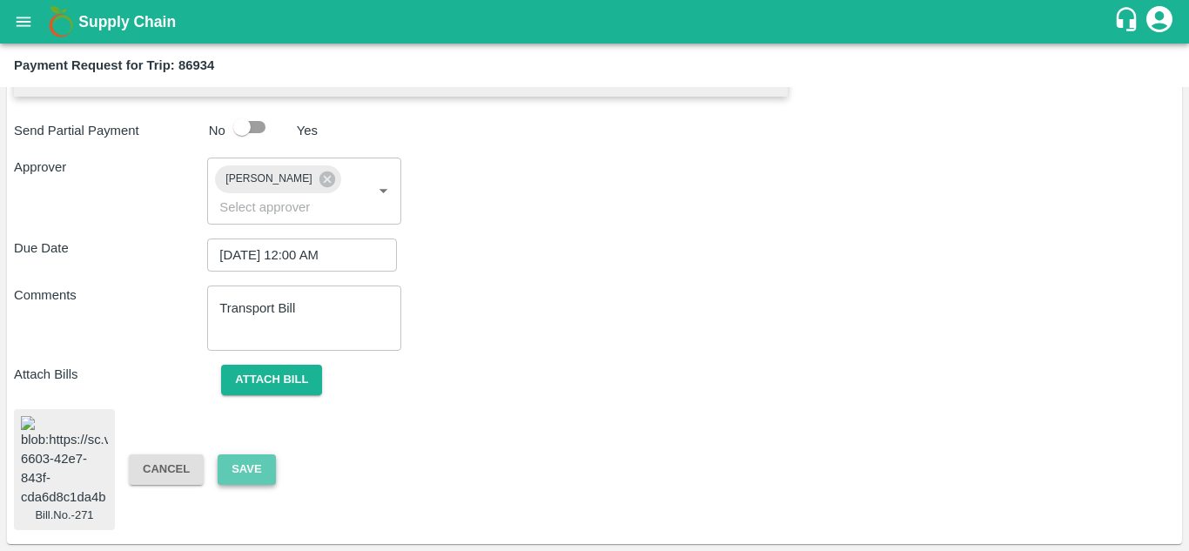
click at [226, 454] on button "Save" at bounding box center [246, 469] width 57 height 30
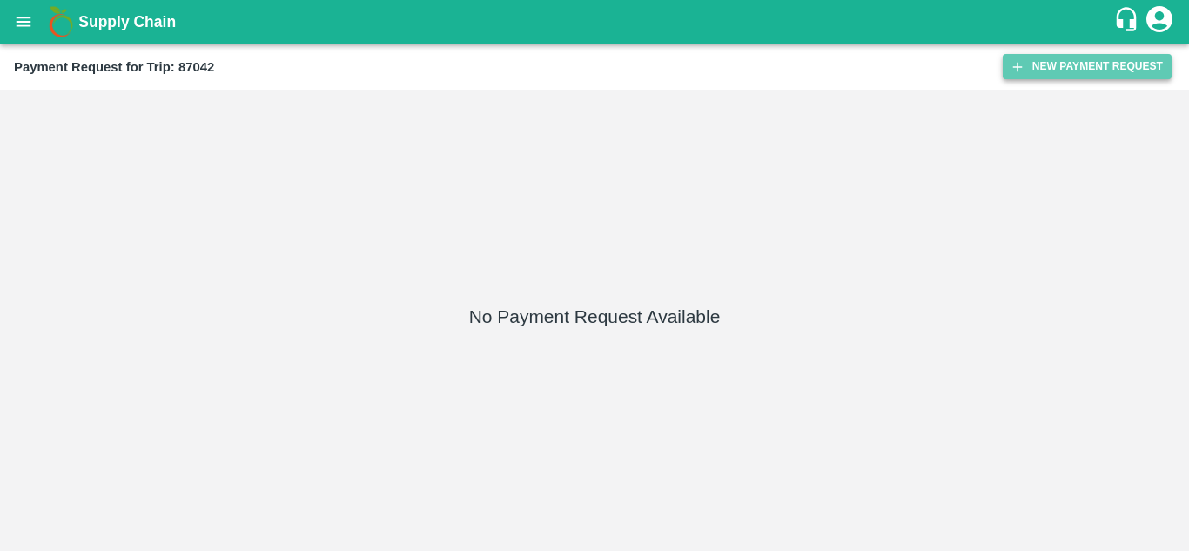
click at [1078, 64] on button "New Payment Request" at bounding box center [1087, 66] width 169 height 25
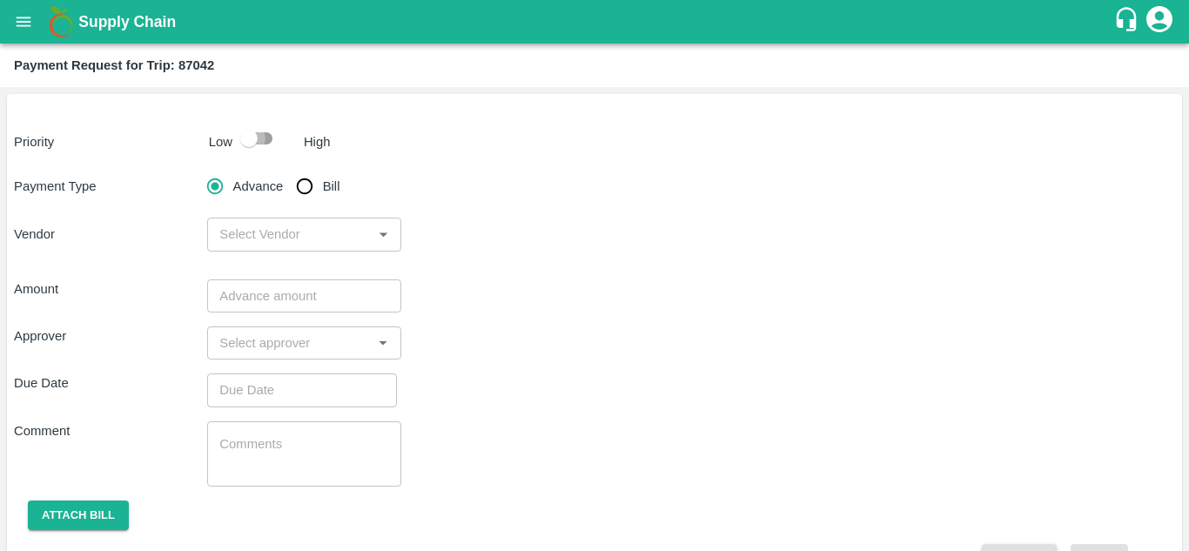
click at [261, 143] on input "checkbox" at bounding box center [248, 138] width 99 height 33
checkbox input "true"
click at [300, 190] on input "Bill" at bounding box center [304, 186] width 35 height 35
radio input "true"
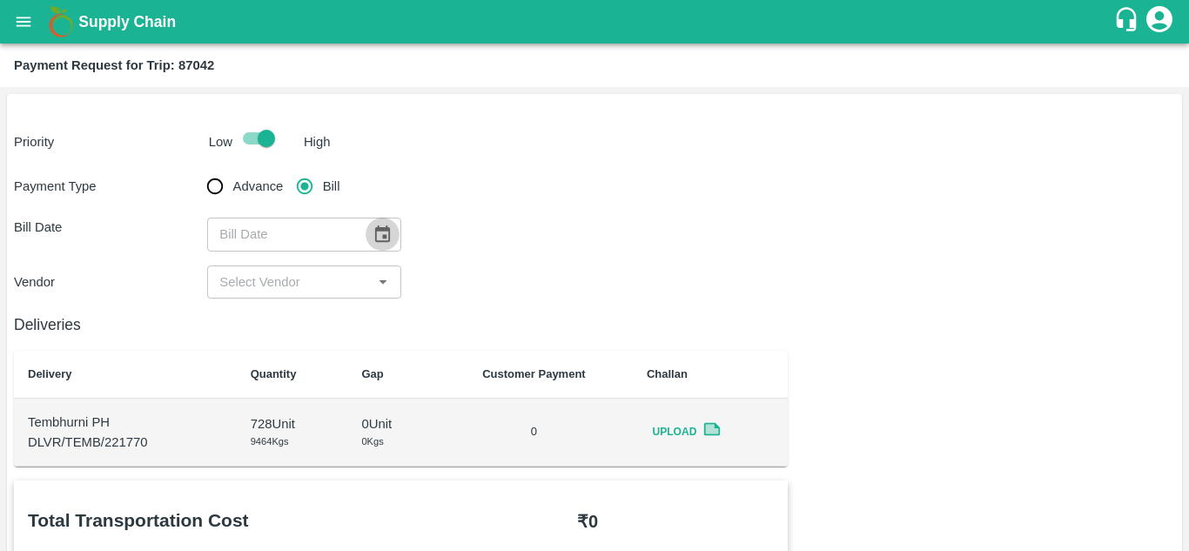
click at [393, 228] on button "Choose date" at bounding box center [382, 234] width 33 height 33
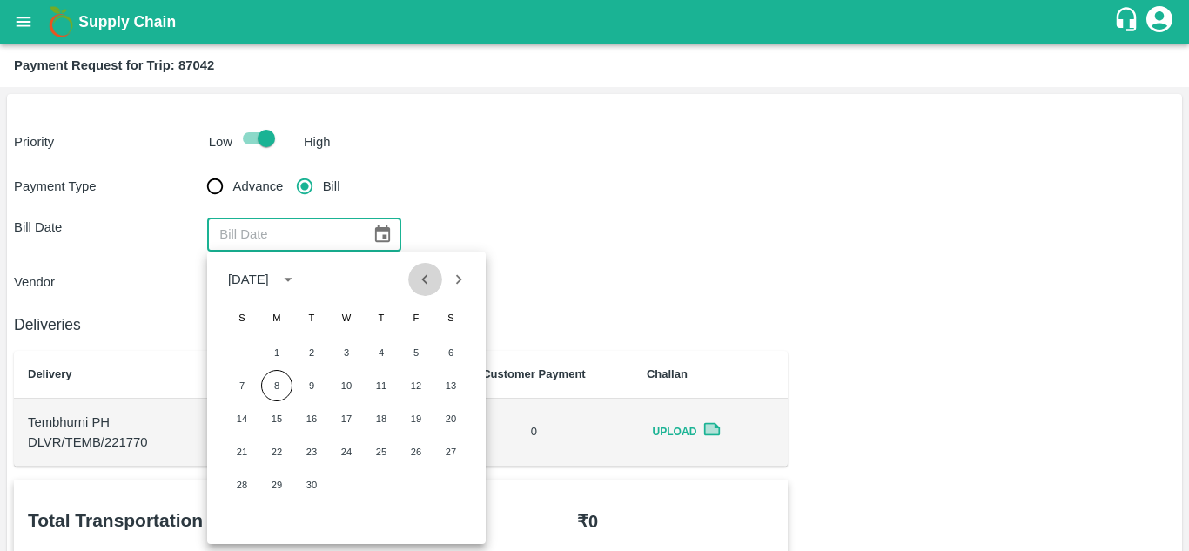
click at [426, 292] on button "Previous month" at bounding box center [424, 279] width 33 height 33
click at [451, 482] on button "30" at bounding box center [450, 484] width 31 height 31
type input "30/08/2025"
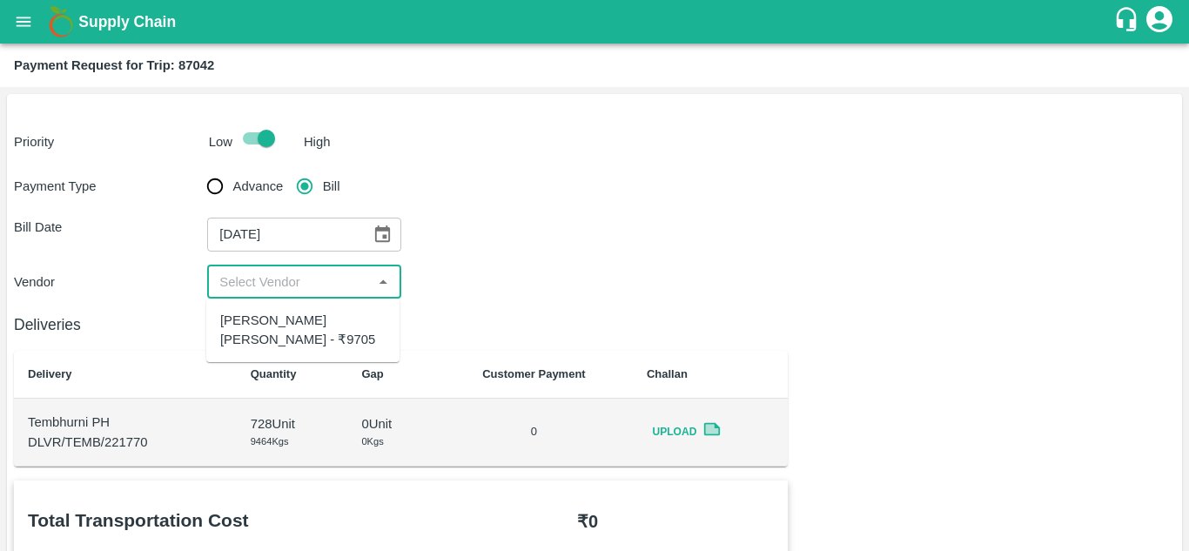
click at [313, 287] on input "input" at bounding box center [289, 282] width 154 height 23
click at [291, 333] on div "Dnyaneshwar Vitthal Godse - ₹9705" at bounding box center [302, 330] width 165 height 39
type input "Dnyaneshwar Vitthal Godse - ₹9705"
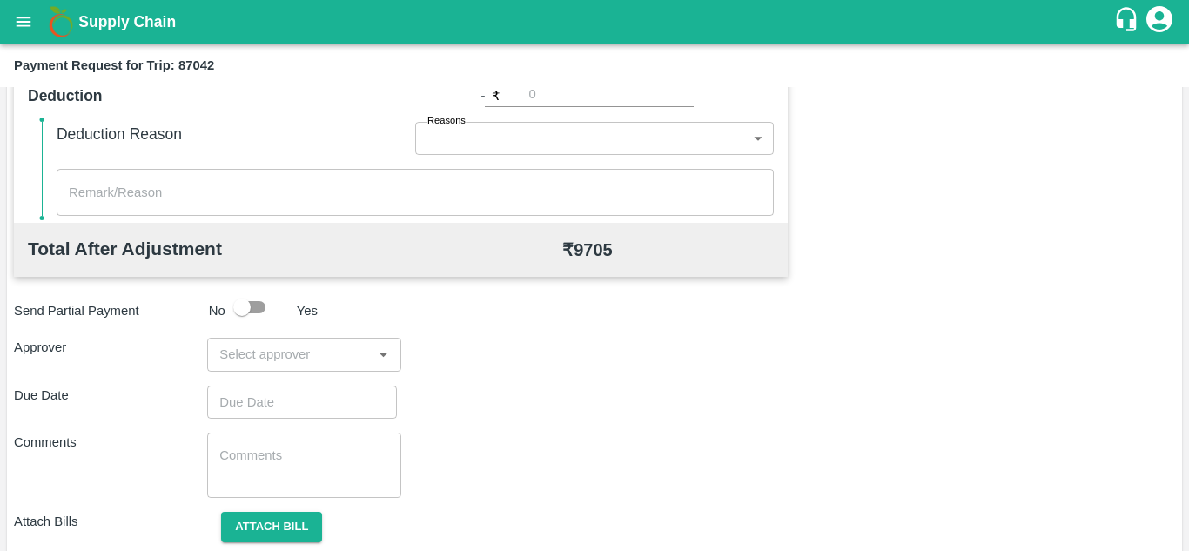
scroll to position [741, 0]
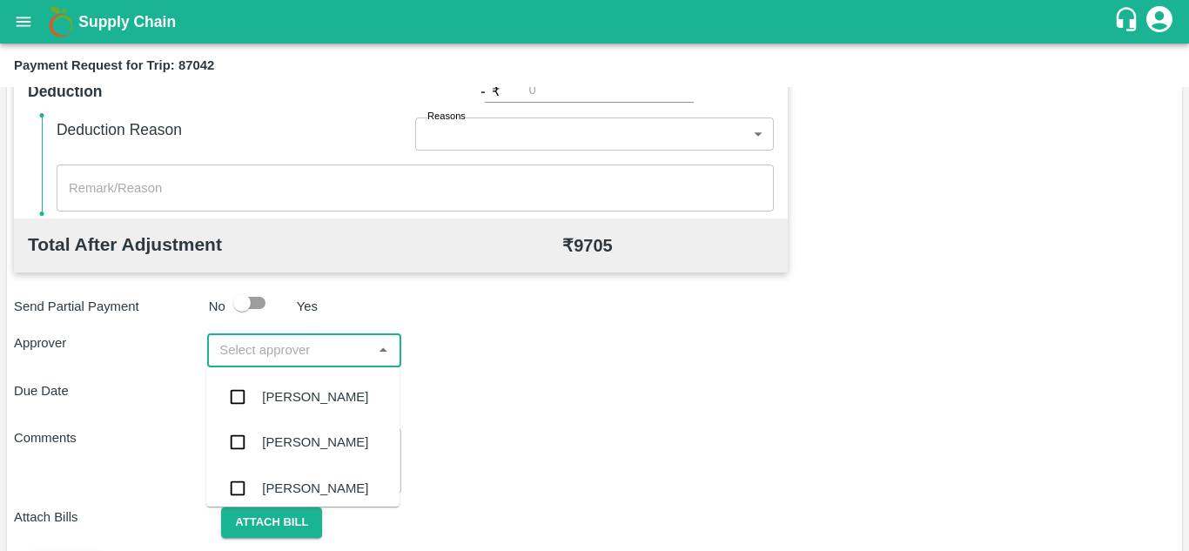
click at [236, 349] on input "input" at bounding box center [289, 350] width 154 height 23
type input "prasa"
click at [327, 404] on div "Prasad Waghade" at bounding box center [315, 396] width 106 height 19
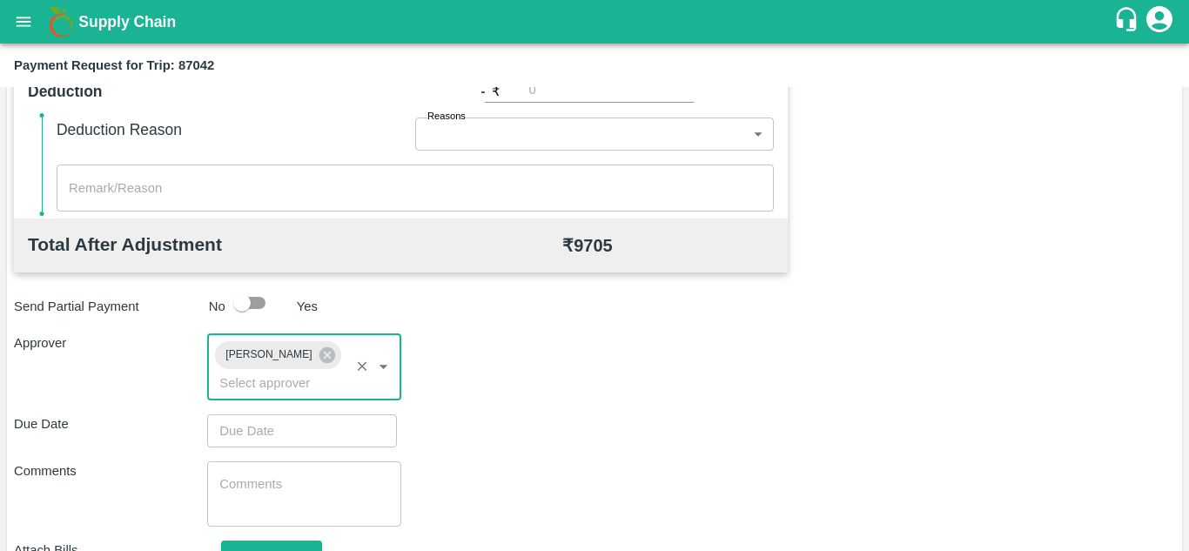
type input "DD/MM/YYYY hh:mm aa"
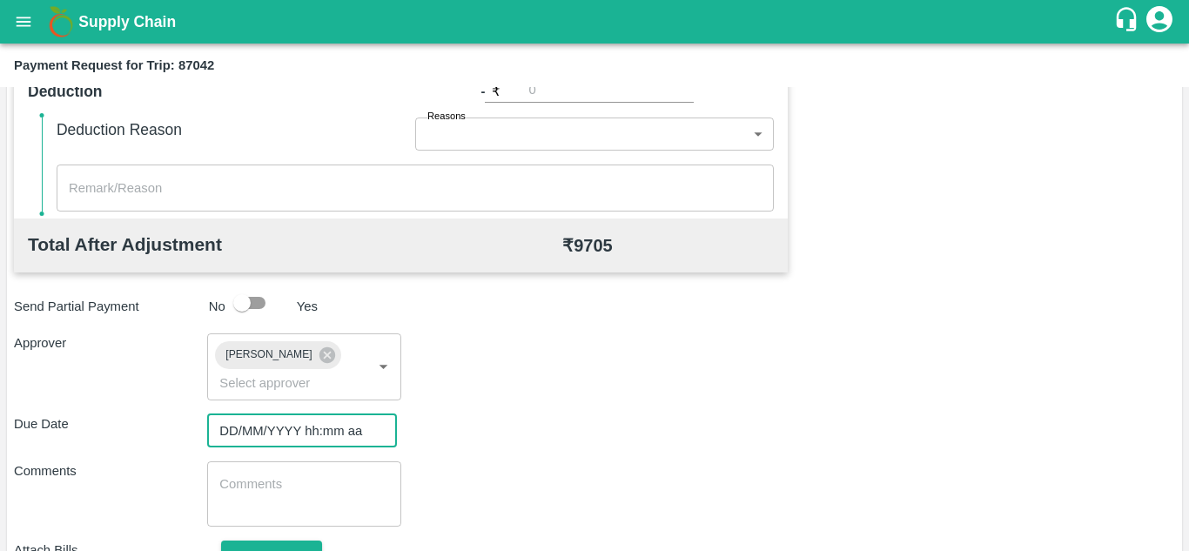
click at [227, 426] on input "DD/MM/YYYY hh:mm aa" at bounding box center [296, 430] width 178 height 33
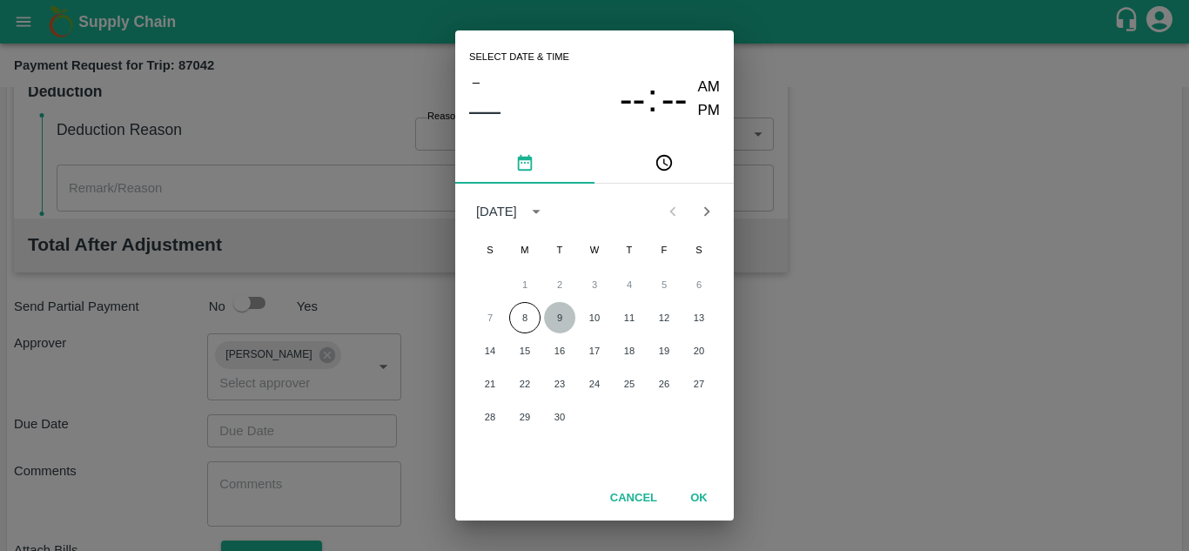
click at [555, 313] on button "9" at bounding box center [559, 317] width 31 height 31
type input "09/09/2025 12:00 AM"
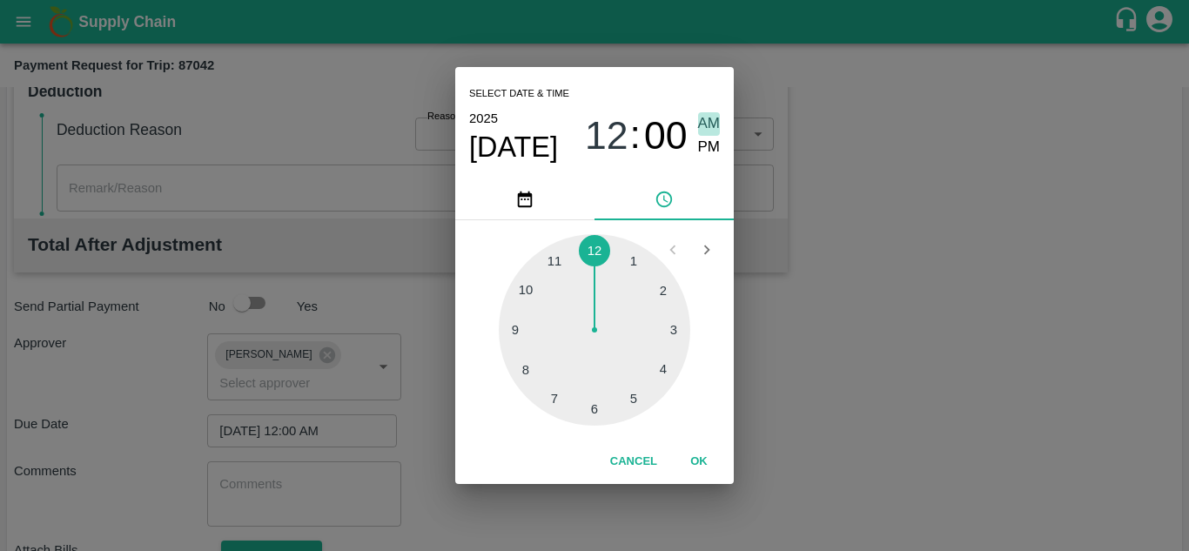
click at [709, 123] on span "AM" at bounding box center [709, 124] width 23 height 24
click at [699, 463] on button "OK" at bounding box center [699, 462] width 56 height 30
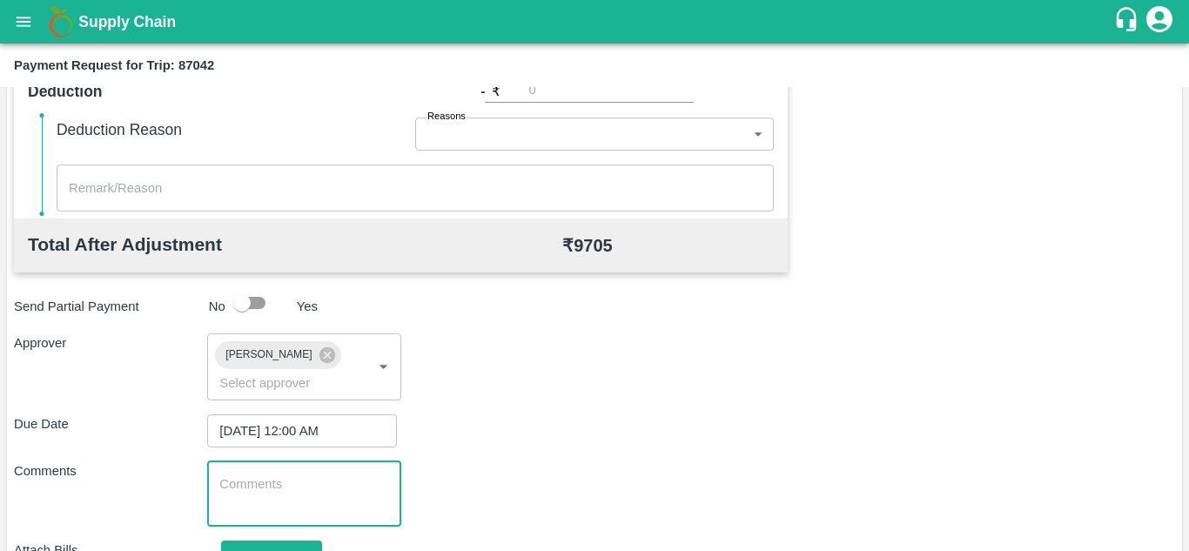
click at [270, 492] on textarea at bounding box center [303, 493] width 169 height 37
paste textarea "Transport Bill"
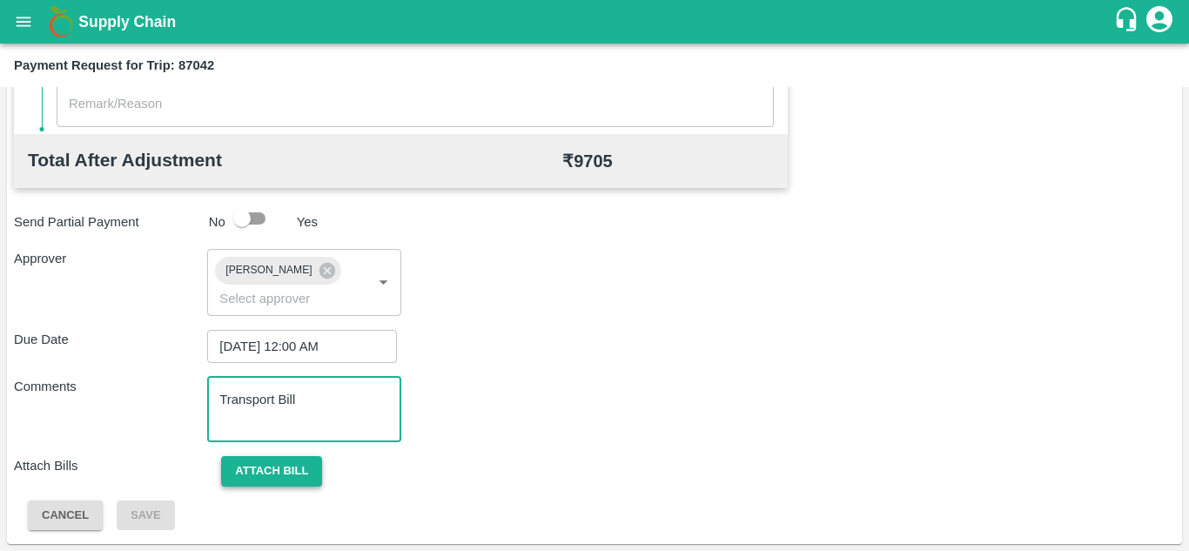
type textarea "Transport Bill"
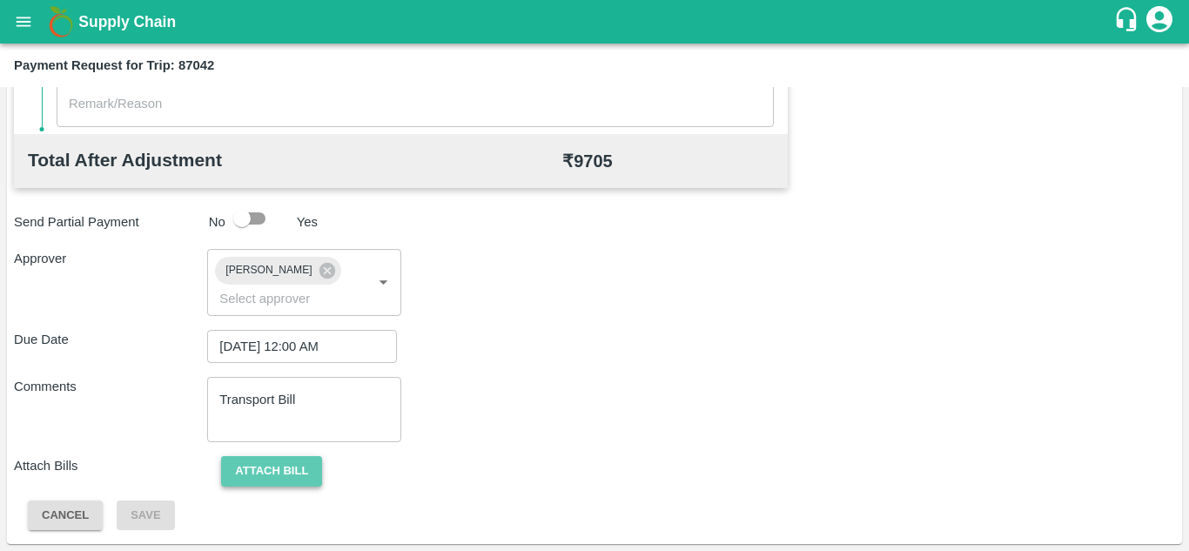
click at [296, 470] on button "Attach bill" at bounding box center [271, 471] width 101 height 30
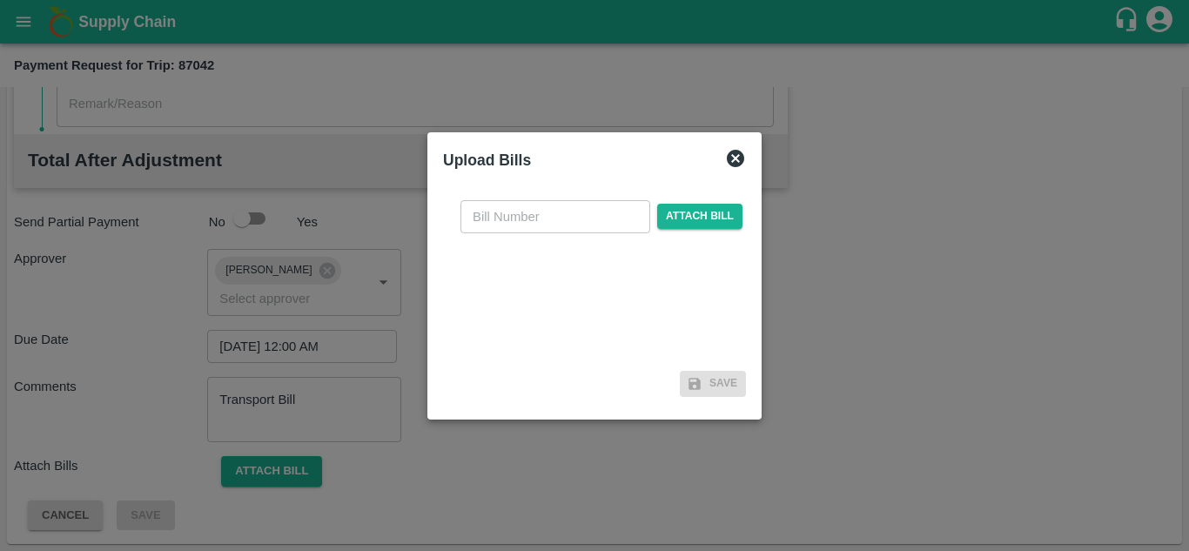
click at [803, 334] on div at bounding box center [594, 275] width 1189 height 551
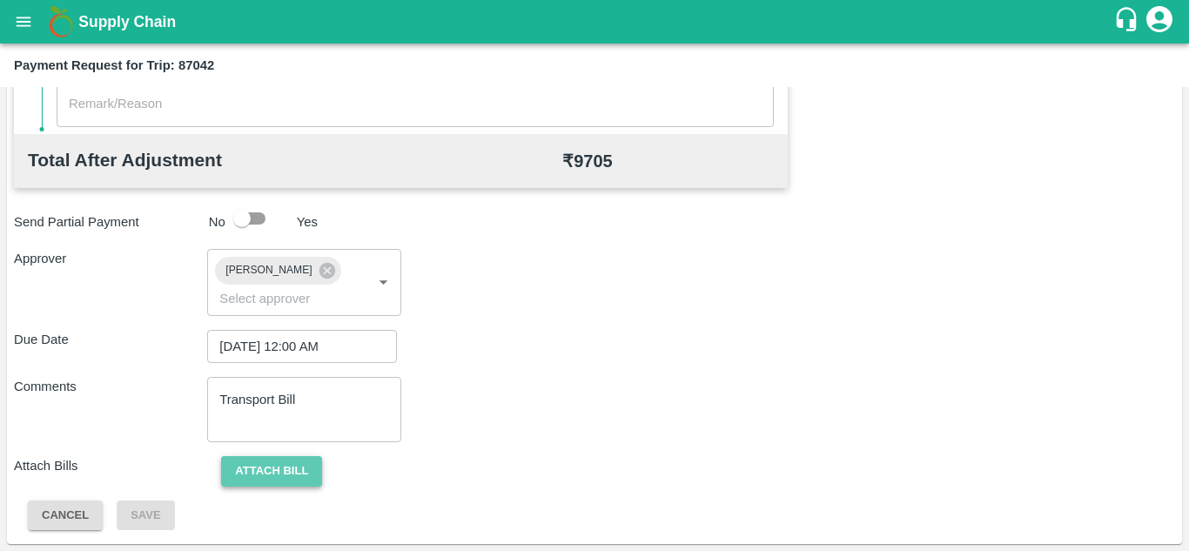
click at [274, 463] on button "Attach bill" at bounding box center [271, 471] width 101 height 30
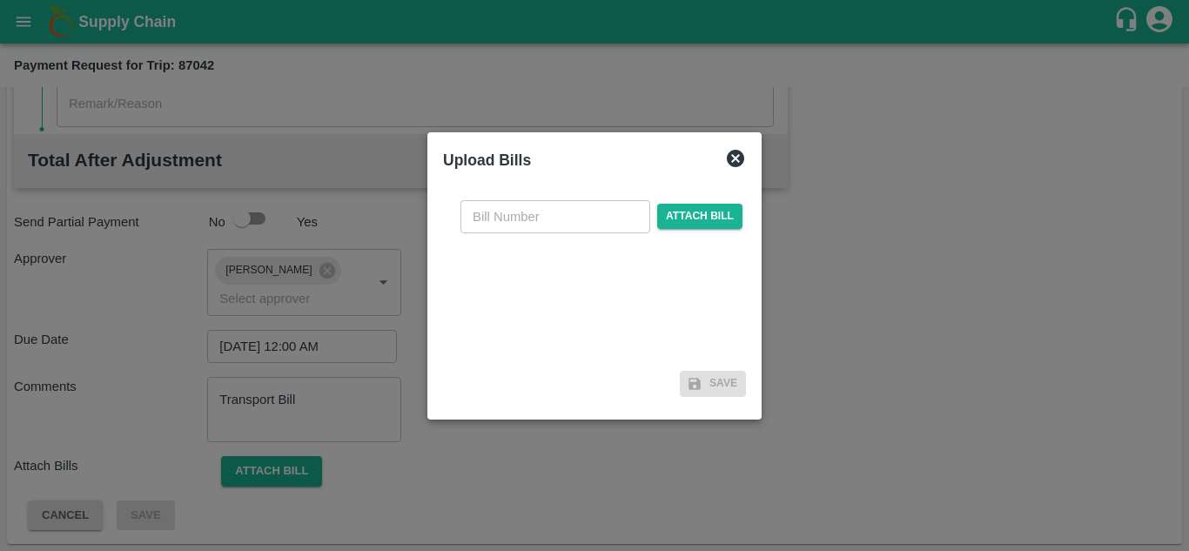
click at [509, 220] on input "text" at bounding box center [556, 216] width 190 height 33
type input "272"
click at [680, 212] on span "Attach bill" at bounding box center [699, 216] width 85 height 25
click at [0, 0] on input "Attach bill" at bounding box center [0, 0] width 0 height 0
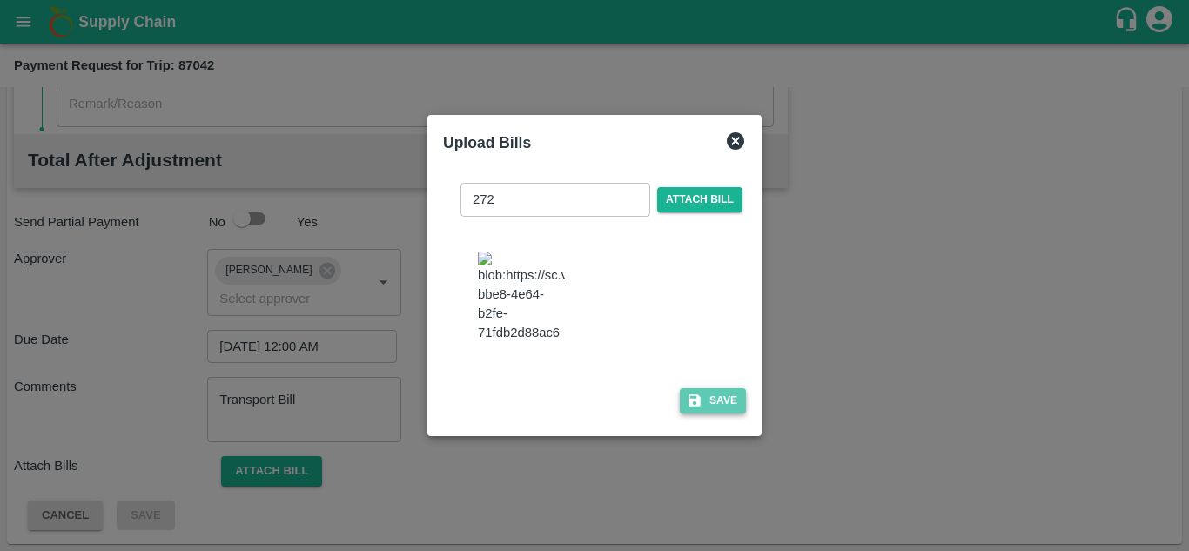
click at [723, 414] on button "Save" at bounding box center [713, 400] width 66 height 25
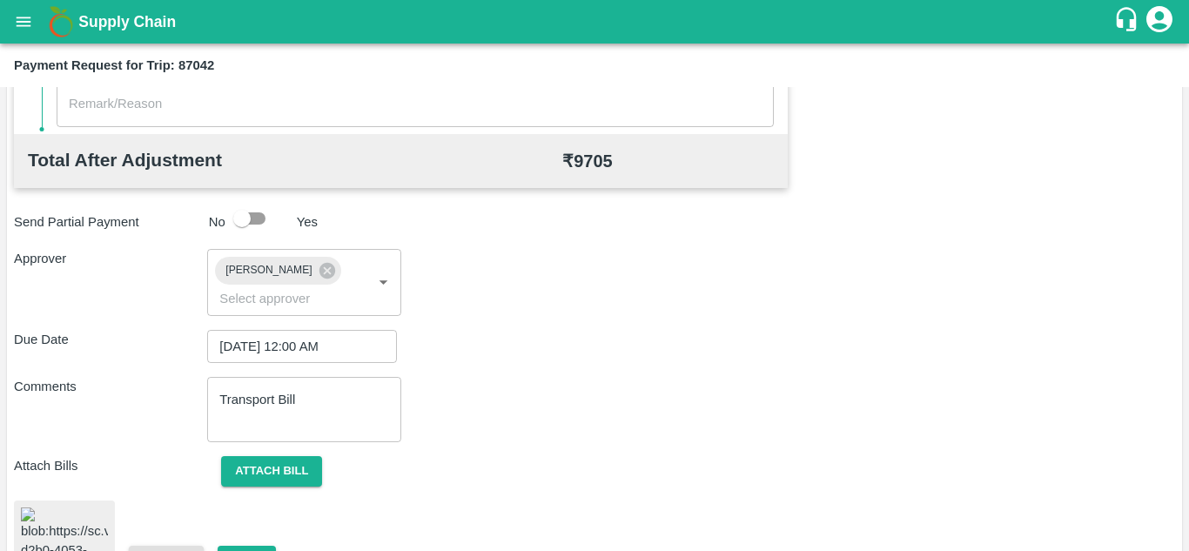
scroll to position [950, 0]
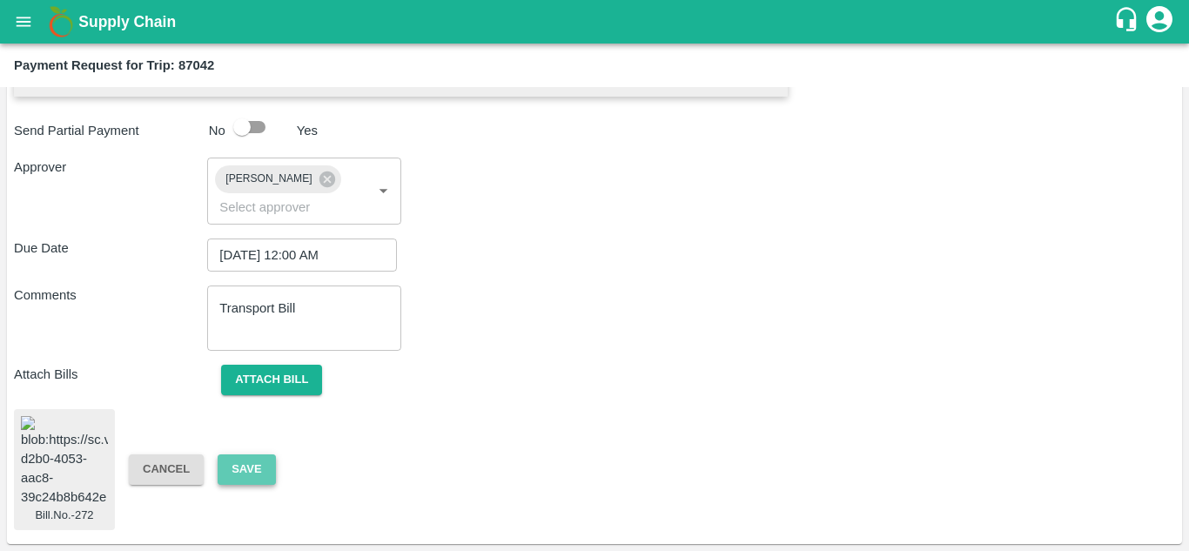
click at [230, 454] on button "Save" at bounding box center [246, 469] width 57 height 30
